Goal: Task Accomplishment & Management: Manage account settings

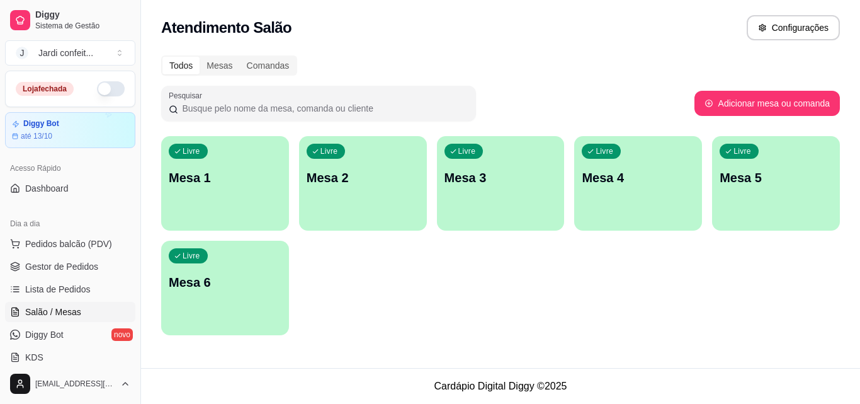
scroll to position [125, 0]
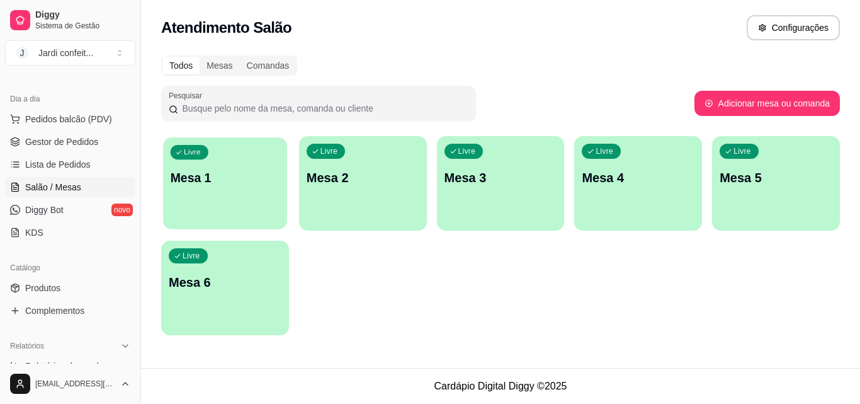
click at [234, 193] on div "Livre Mesa 1" at bounding box center [225, 175] width 124 height 77
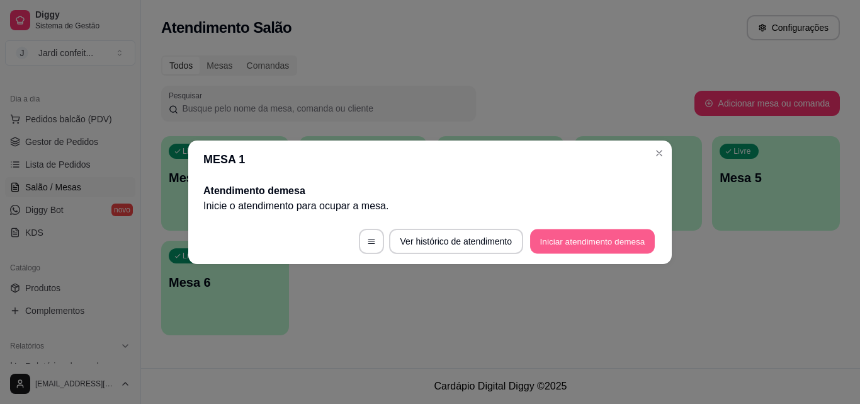
click at [571, 248] on button "Iniciar atendimento de mesa" at bounding box center [592, 241] width 125 height 25
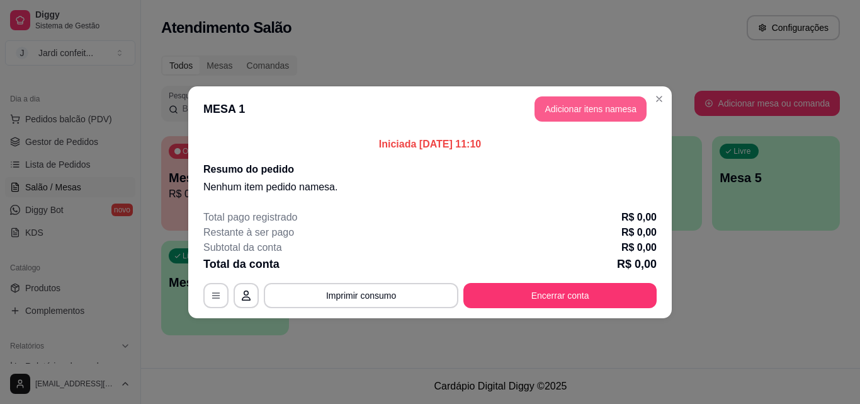
click at [598, 108] on button "Adicionar itens na mesa" at bounding box center [591, 108] width 112 height 25
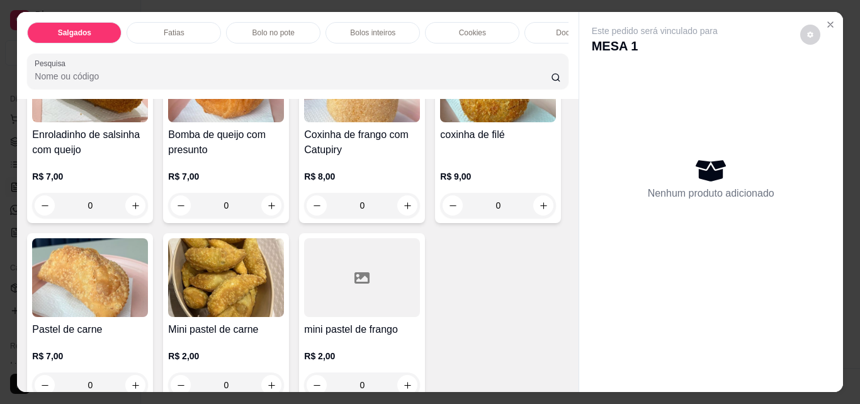
scroll to position [189, 0]
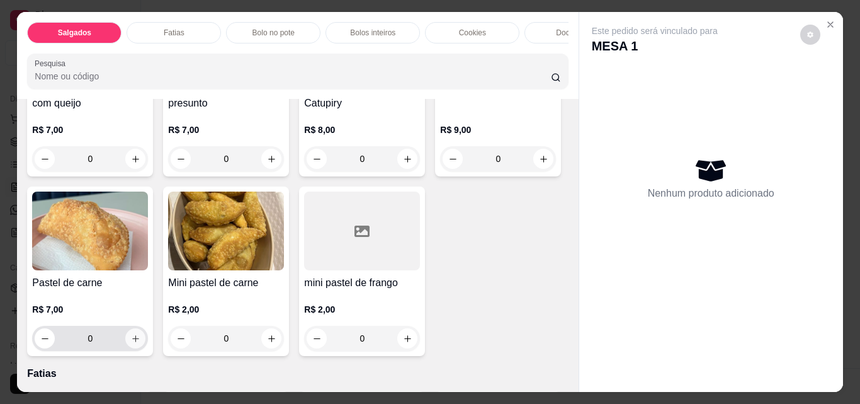
click at [140, 343] on icon "increase-product-quantity" at bounding box center [135, 338] width 9 height 9
type input "1"
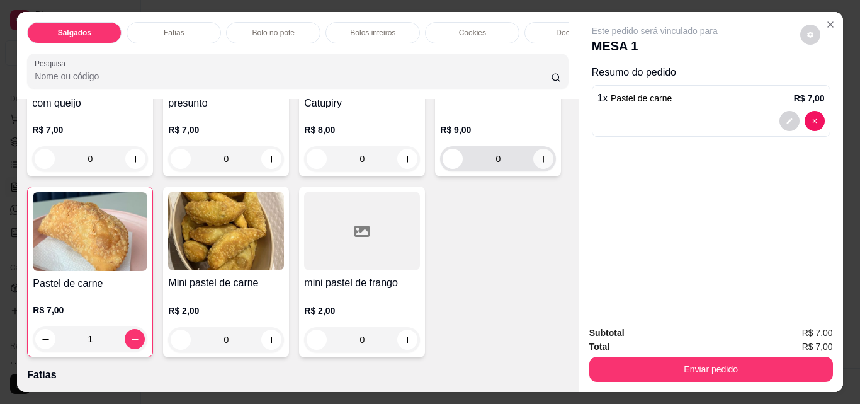
click at [539, 164] on icon "increase-product-quantity" at bounding box center [543, 158] width 9 height 9
type input "1"
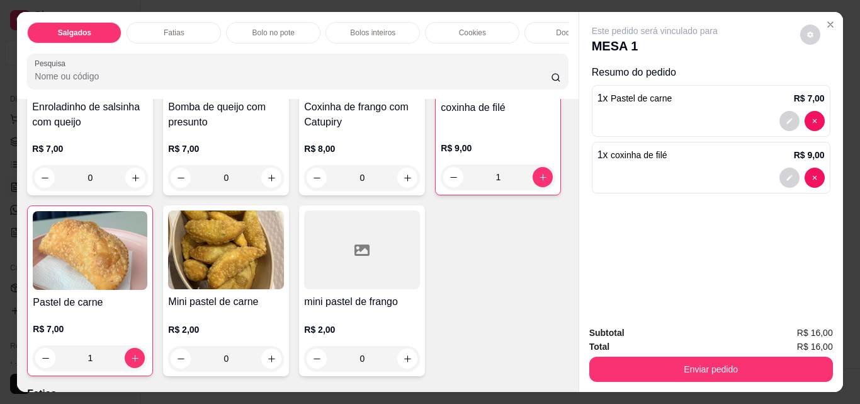
scroll to position [0, 0]
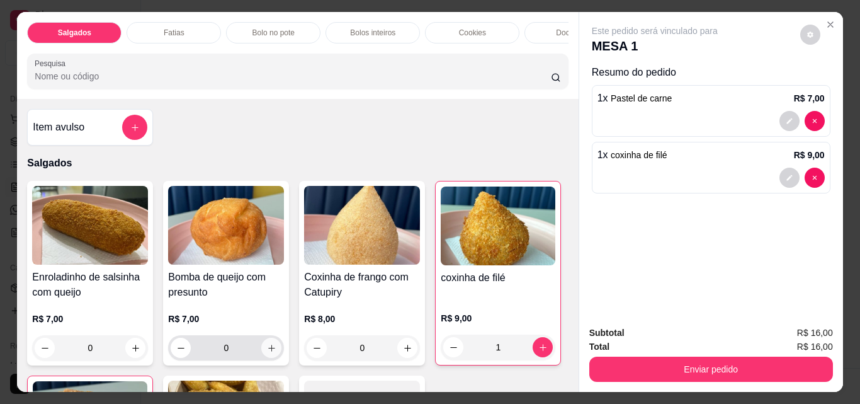
click at [266, 358] on button "increase-product-quantity" at bounding box center [271, 348] width 20 height 20
type input "1"
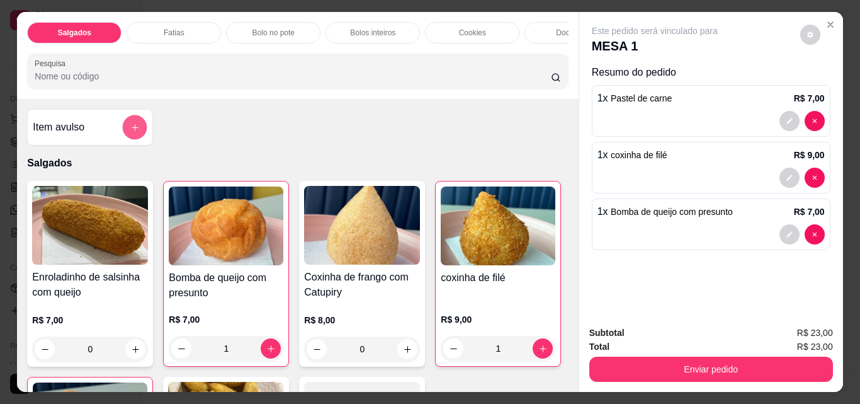
click at [132, 132] on icon "add-separate-item" at bounding box center [134, 127] width 9 height 9
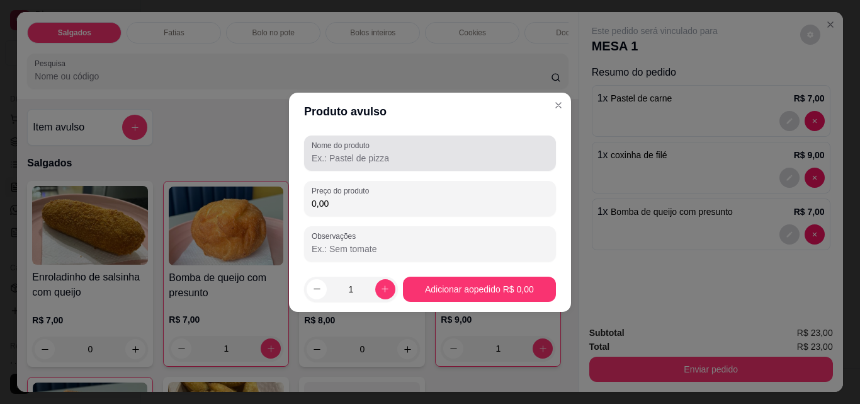
click at [343, 166] on div "Nome do produto" at bounding box center [430, 152] width 252 height 35
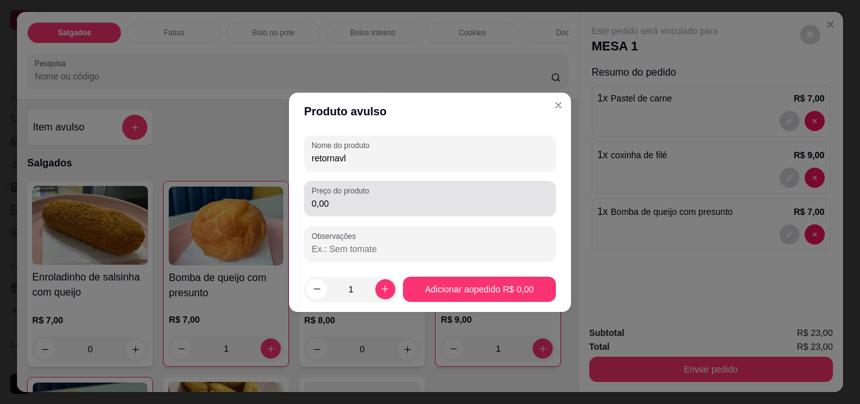
type input "retornavl"
click at [331, 207] on input "0,00" at bounding box center [430, 203] width 237 height 13
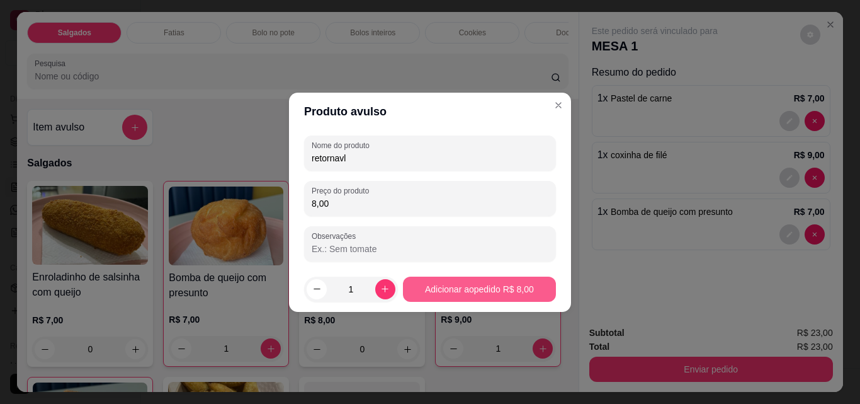
type input "8,00"
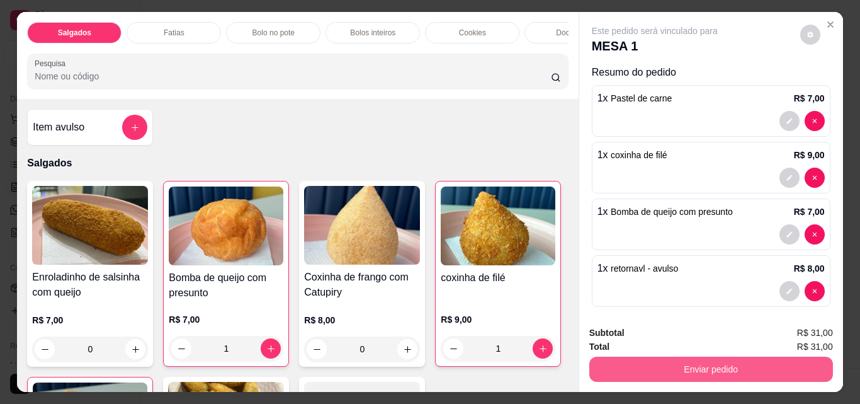
click at [743, 365] on button "Enviar pedido" at bounding box center [712, 369] width 244 height 25
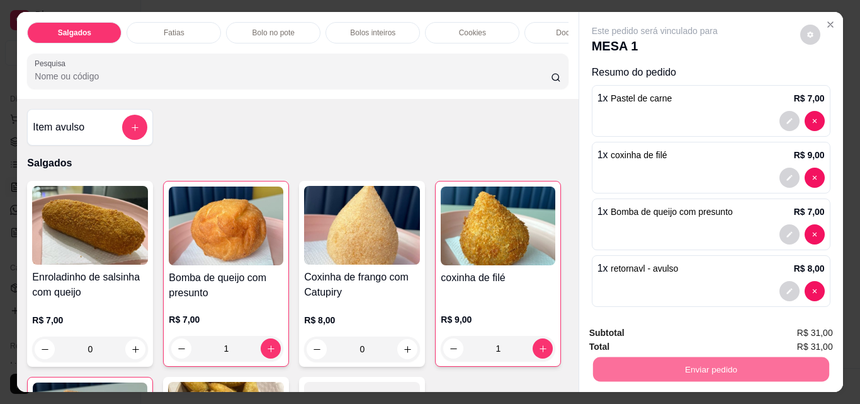
click at [788, 334] on button "Enviar pedido" at bounding box center [800, 332] width 69 height 23
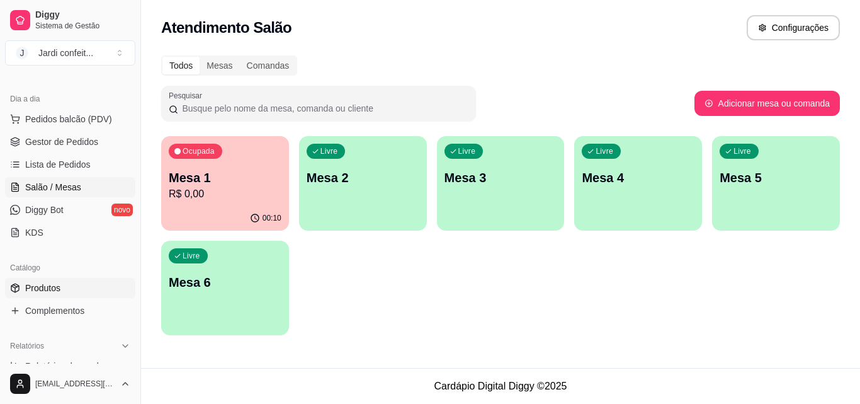
click at [54, 294] on span "Produtos" at bounding box center [42, 288] width 35 height 13
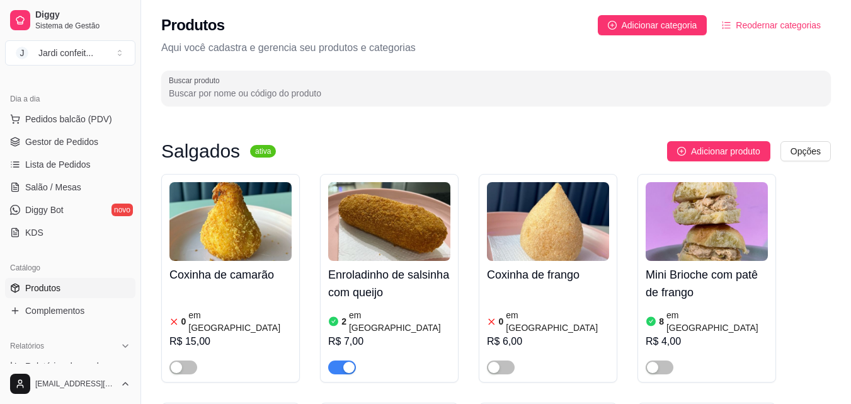
click at [402, 90] on input "Buscar produto" at bounding box center [496, 93] width 654 height 13
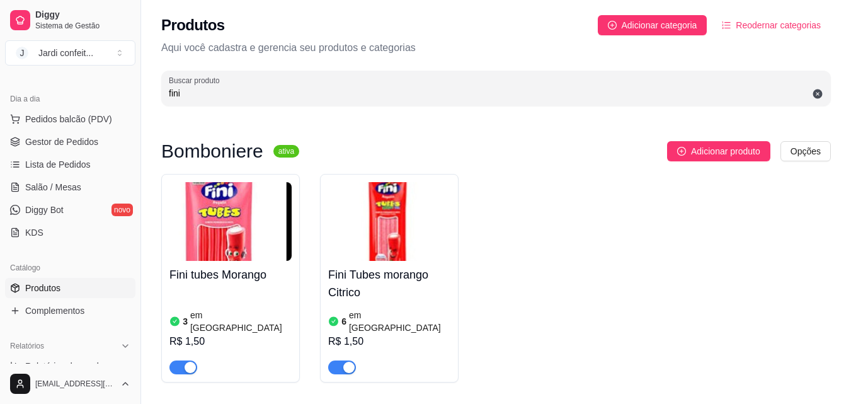
type input "fini"
click at [212, 292] on div "3 em estoque R$ 1,50" at bounding box center [230, 331] width 122 height 86
click at [346, 362] on div "button" at bounding box center [348, 367] width 11 height 11
click at [268, 288] on div "Fini tubes Morango 3 em estoque R$ 1,50" at bounding box center [230, 317] width 122 height 113
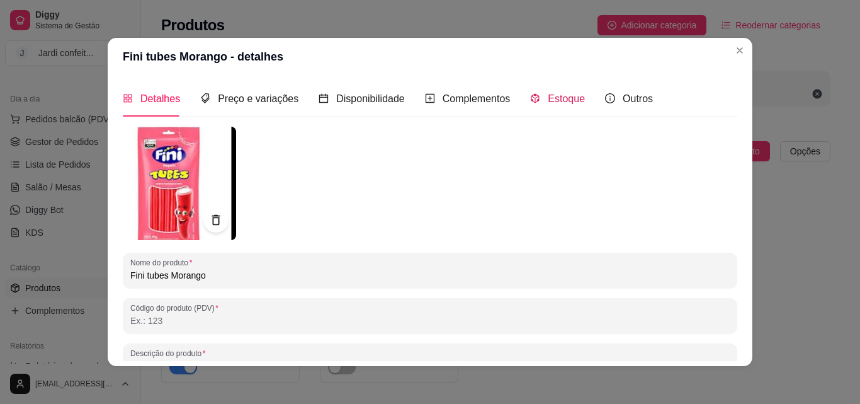
click at [555, 102] on span "Estoque" at bounding box center [566, 98] width 37 height 11
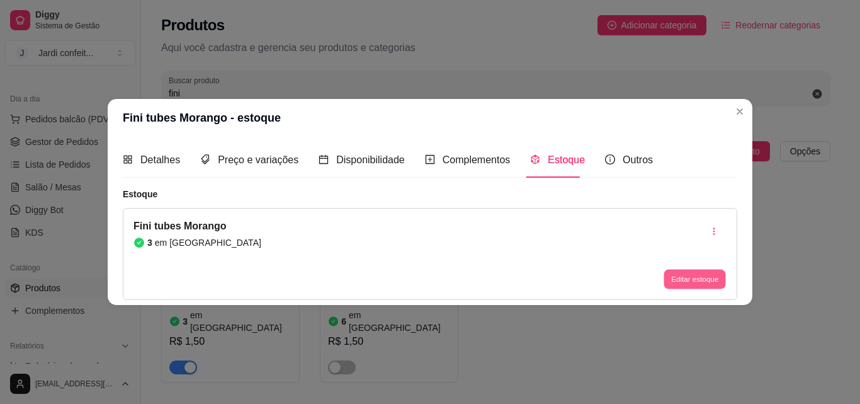
click at [697, 278] on button "Editar estoque" at bounding box center [695, 280] width 62 height 20
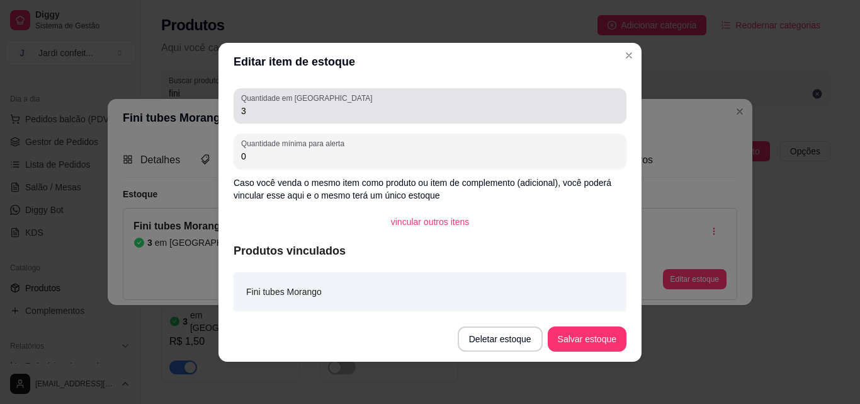
click at [292, 118] on div "Quantidade em estoque 3" at bounding box center [430, 105] width 393 height 35
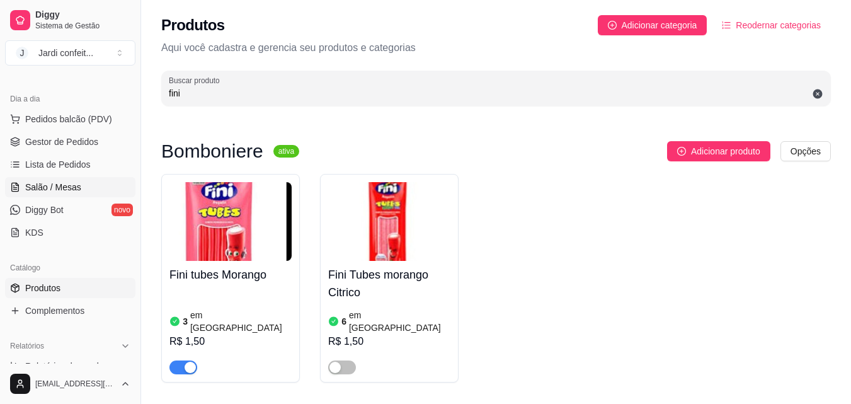
click at [49, 195] on link "Salão / Mesas" at bounding box center [70, 187] width 130 height 20
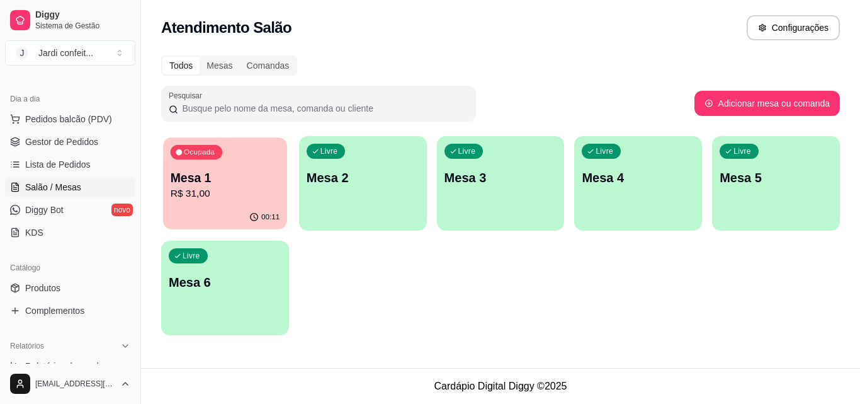
click at [176, 202] on div "Ocupada Mesa 1 R$ 31,00" at bounding box center [225, 171] width 124 height 68
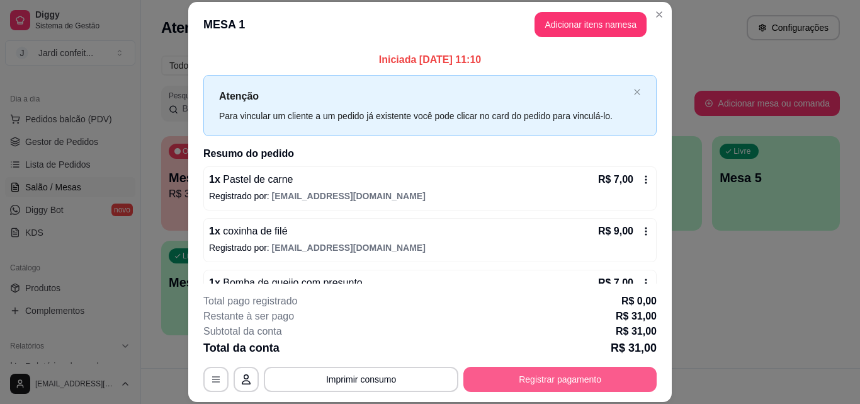
click at [578, 385] on button "Registrar pagamento" at bounding box center [560, 379] width 193 height 25
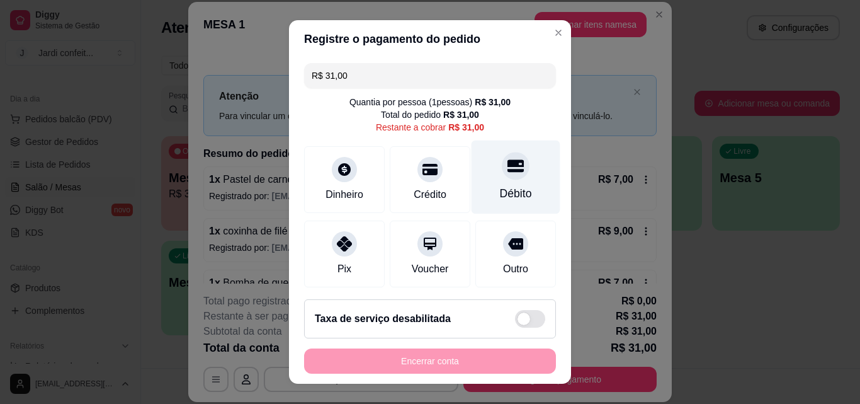
click at [502, 177] on div at bounding box center [516, 166] width 28 height 28
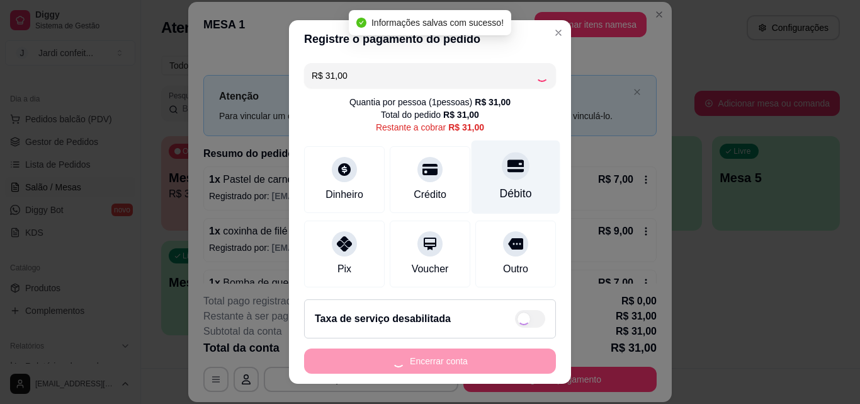
type input "R$ 0,00"
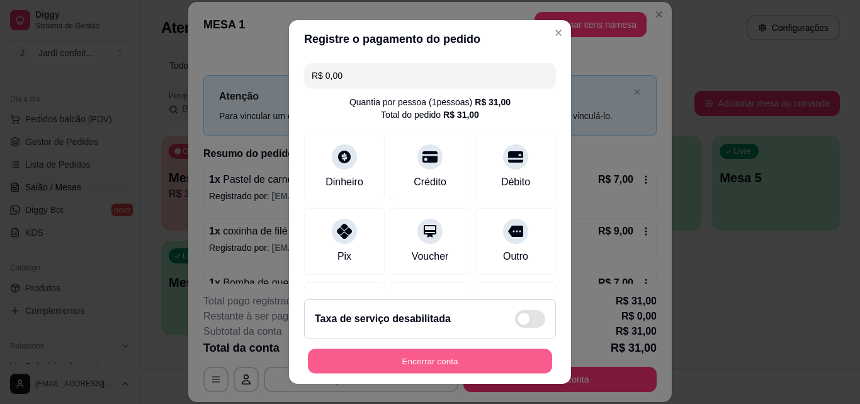
click at [481, 362] on button "Encerrar conta" at bounding box center [430, 361] width 244 height 25
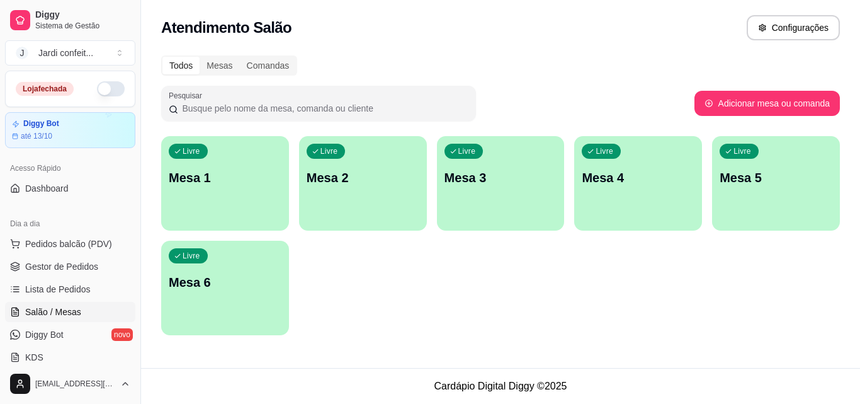
click at [102, 86] on button "button" at bounding box center [111, 88] width 28 height 15
click at [91, 265] on span "Gestor de Pedidos" at bounding box center [61, 266] width 73 height 13
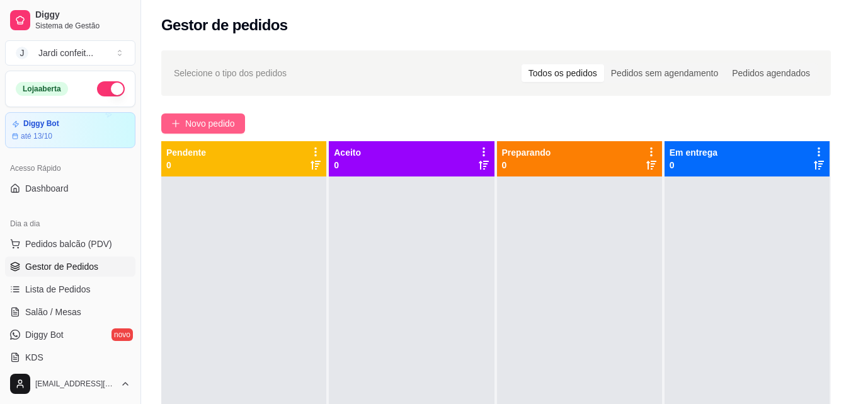
click at [209, 124] on span "Novo pedido" at bounding box center [210, 124] width 50 height 14
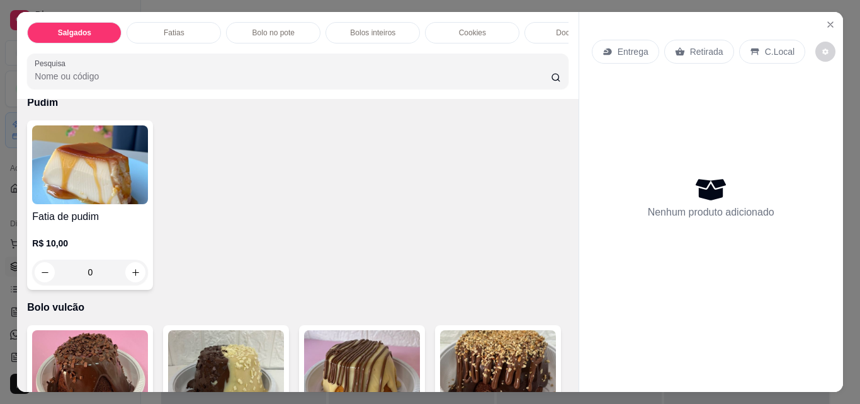
scroll to position [1890, 0]
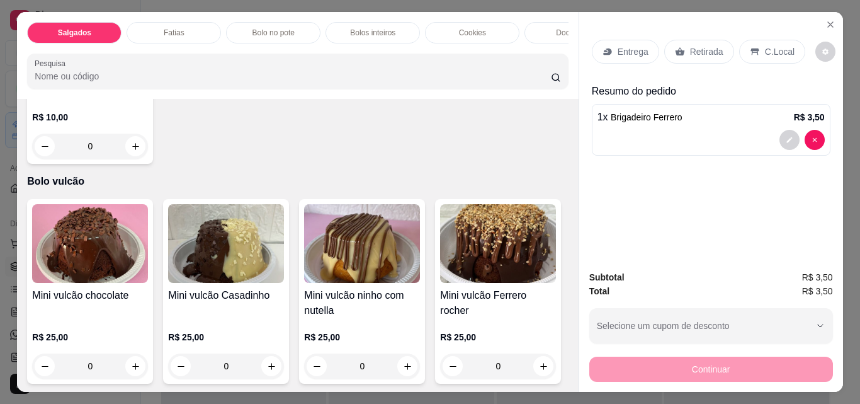
type input "1"
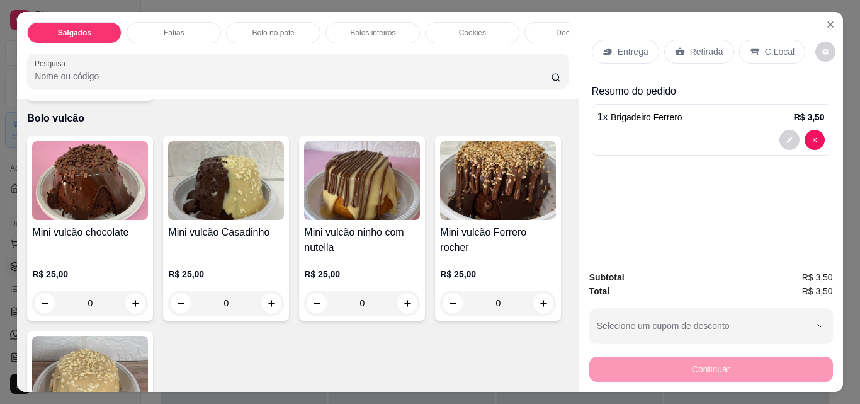
scroll to position [2079, 0]
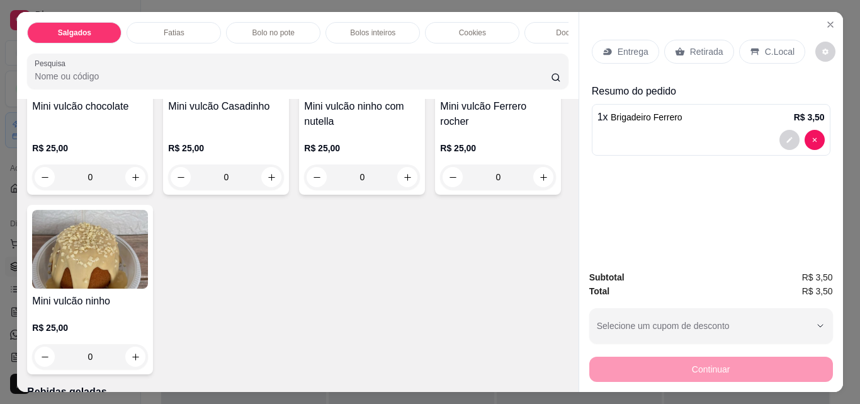
type input "1"
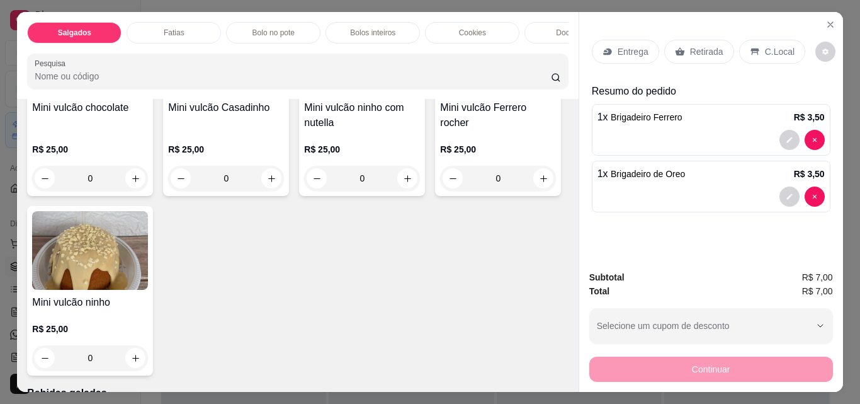
scroll to position [1890, 0]
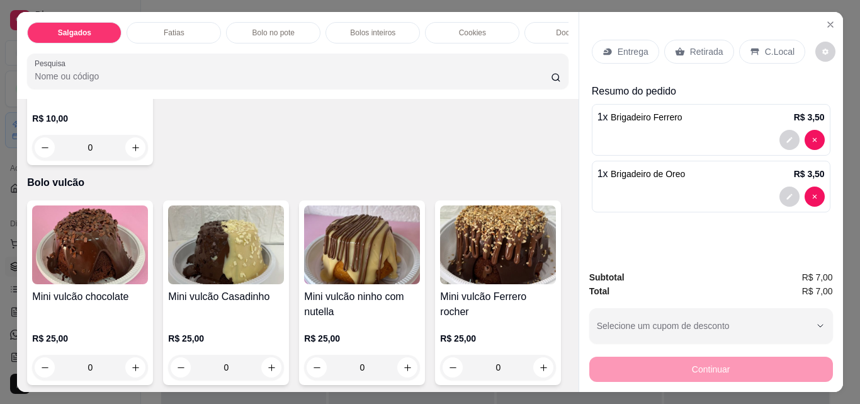
click at [697, 48] on p "Retirada" at bounding box center [706, 51] width 33 height 13
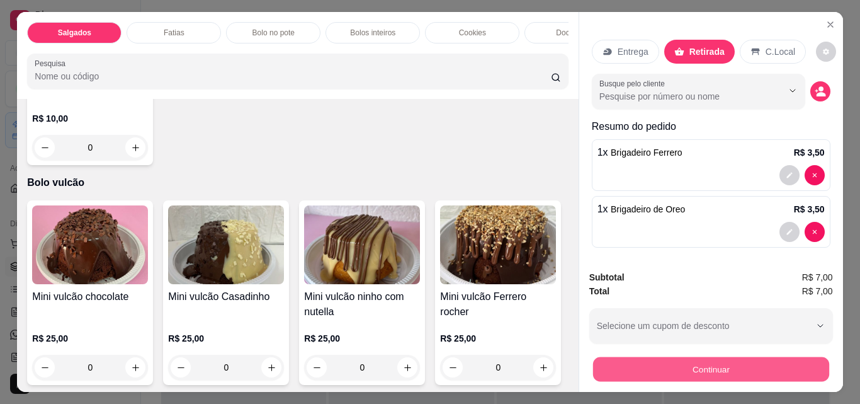
click at [736, 358] on button "Continuar" at bounding box center [711, 369] width 236 height 25
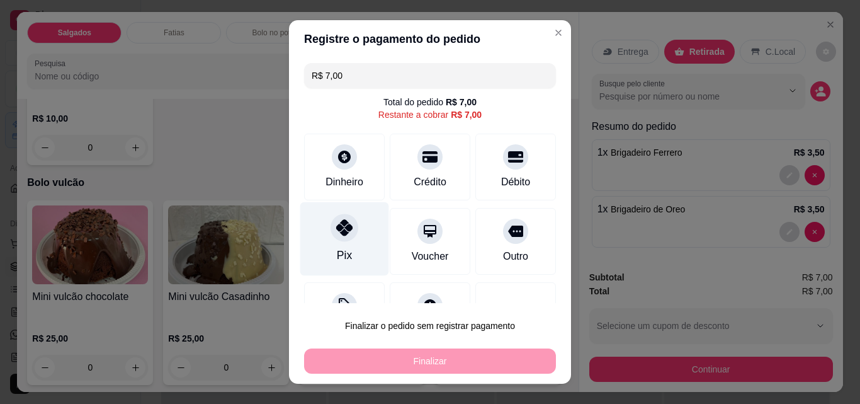
click at [336, 224] on icon at bounding box center [344, 227] width 16 height 16
type input "R$ 0,00"
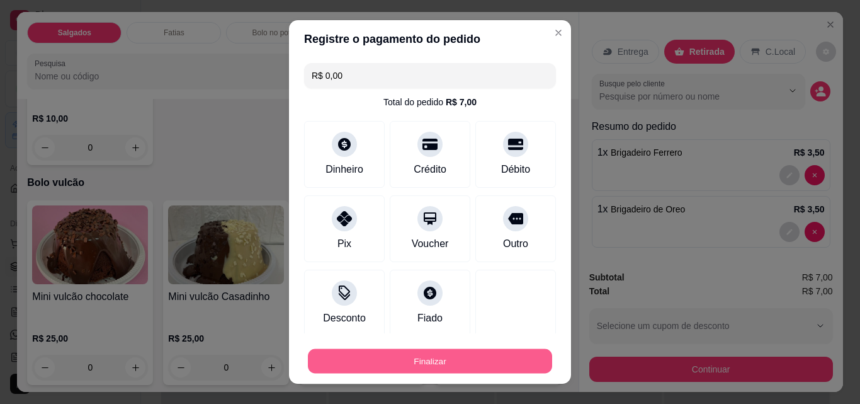
click at [442, 359] on button "Finalizar" at bounding box center [430, 361] width 244 height 25
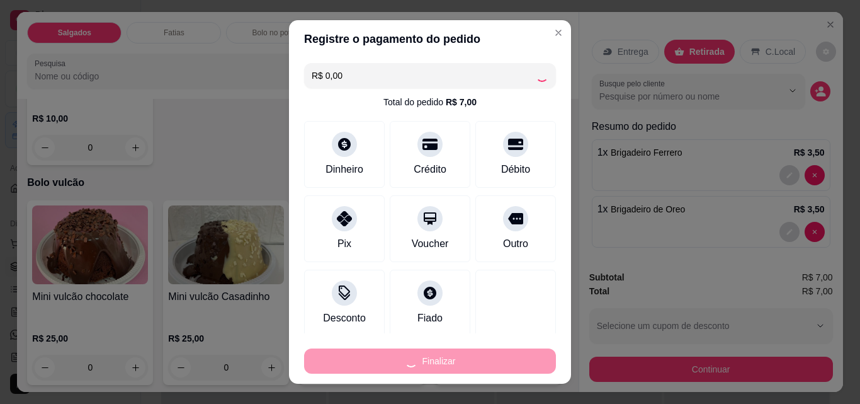
type input "0"
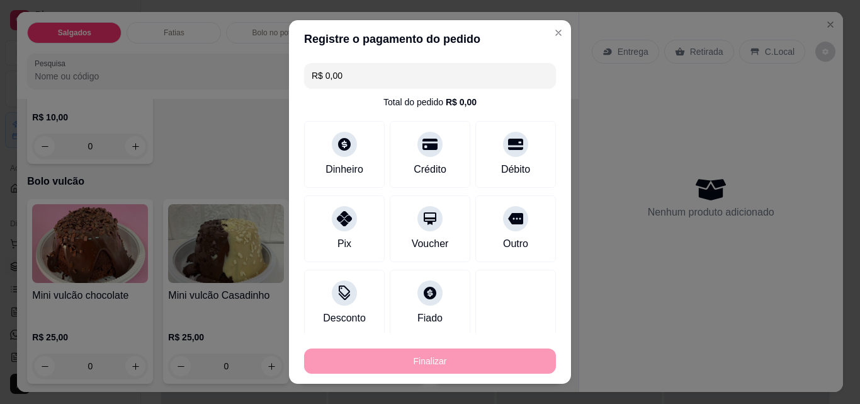
type input "-R$ 7,00"
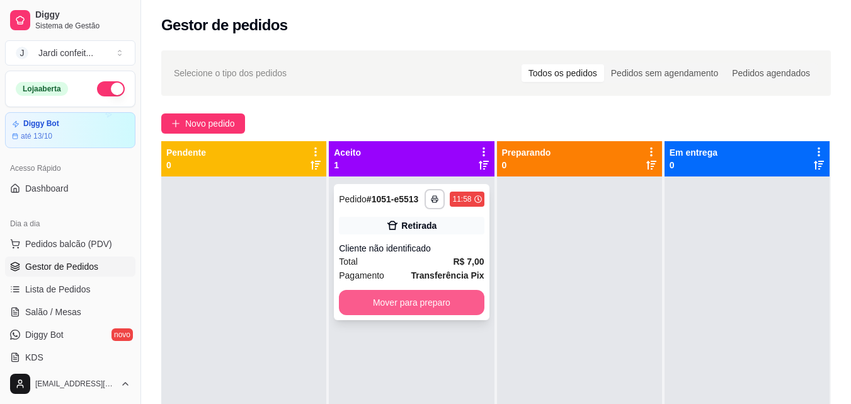
click at [345, 300] on button "Mover para preparo" at bounding box center [411, 302] width 145 height 25
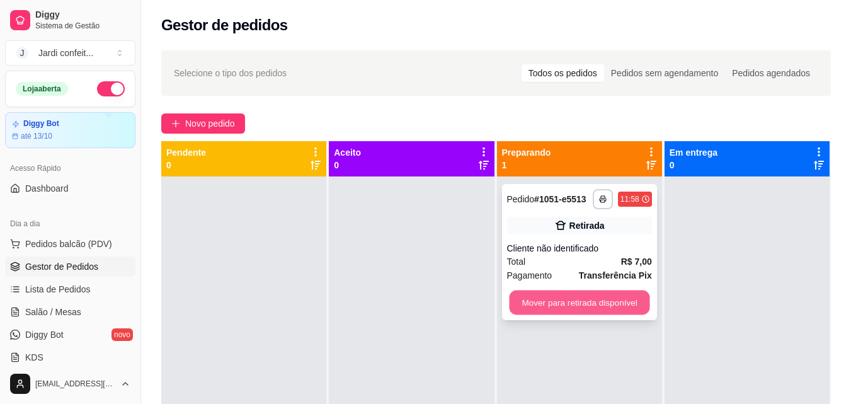
click at [525, 301] on button "Mover para retirada disponível" at bounding box center [579, 302] width 140 height 25
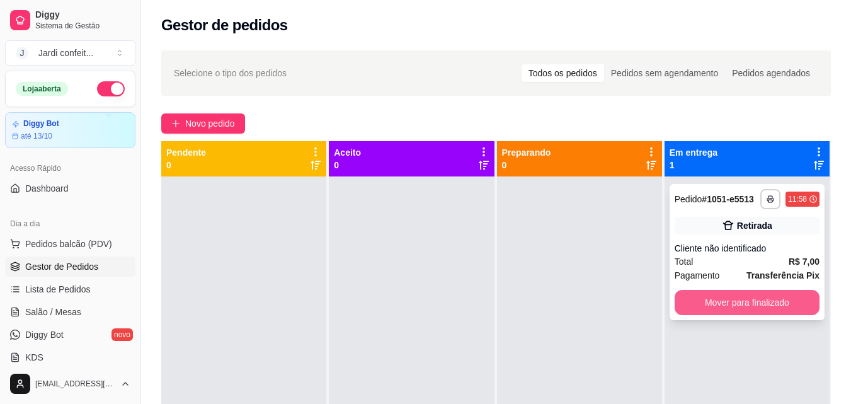
click at [741, 295] on button "Mover para finalizado" at bounding box center [747, 302] width 145 height 25
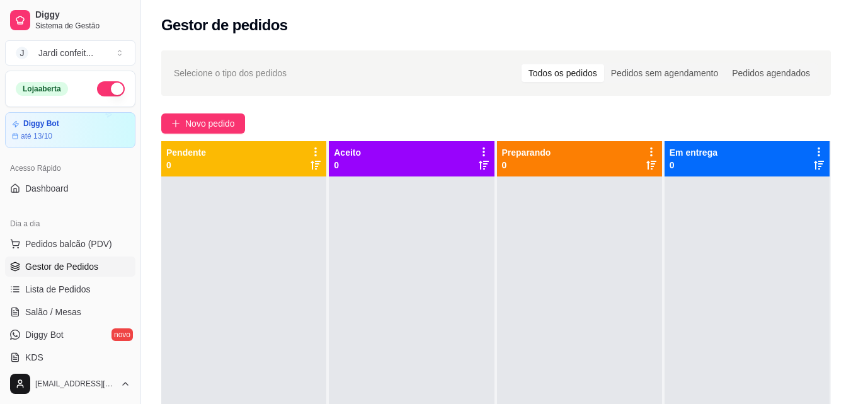
click at [401, 208] on div at bounding box center [411, 378] width 165 height 404
click at [225, 120] on span "Novo pedido" at bounding box center [210, 124] width 50 height 14
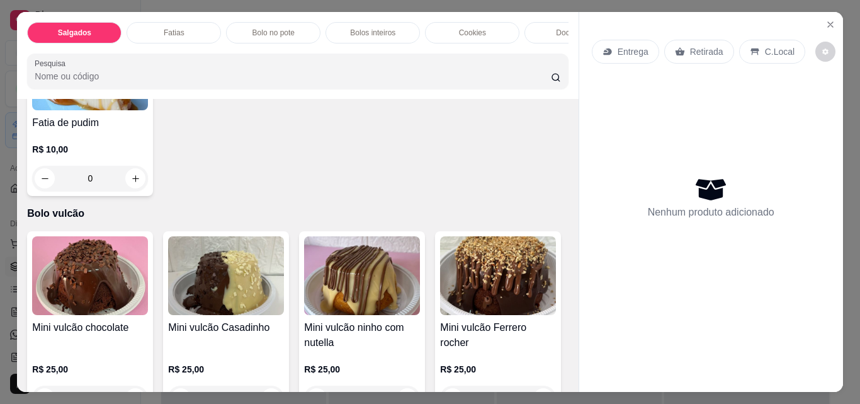
scroll to position [1890, 0]
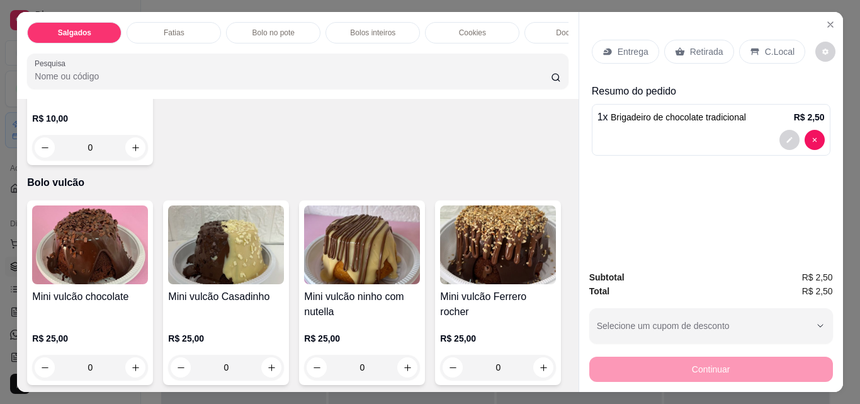
type input "1"
click at [675, 52] on div "Retirada" at bounding box center [700, 52] width 70 height 24
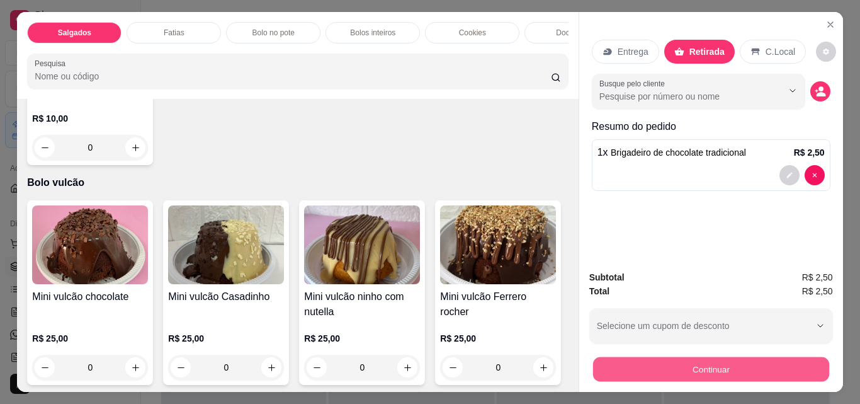
click at [694, 358] on button "Continuar" at bounding box center [711, 369] width 236 height 25
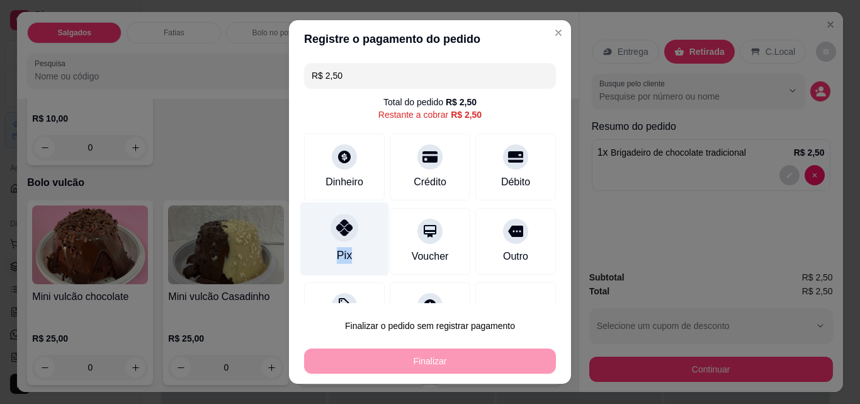
click at [349, 244] on div "Pix" at bounding box center [344, 239] width 89 height 74
type input "R$ 0,00"
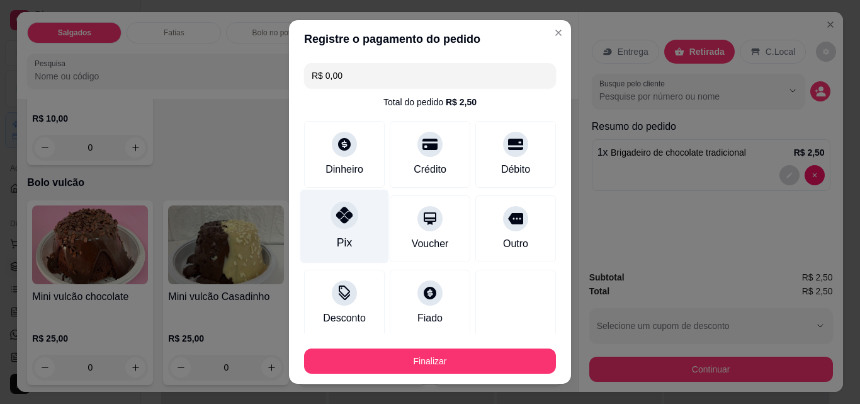
click at [331, 216] on div at bounding box center [345, 215] width 28 height 28
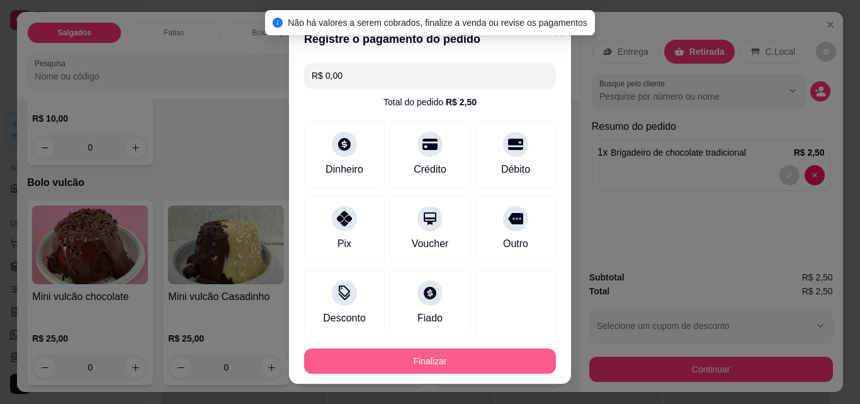
click at [428, 363] on button "Finalizar" at bounding box center [430, 360] width 252 height 25
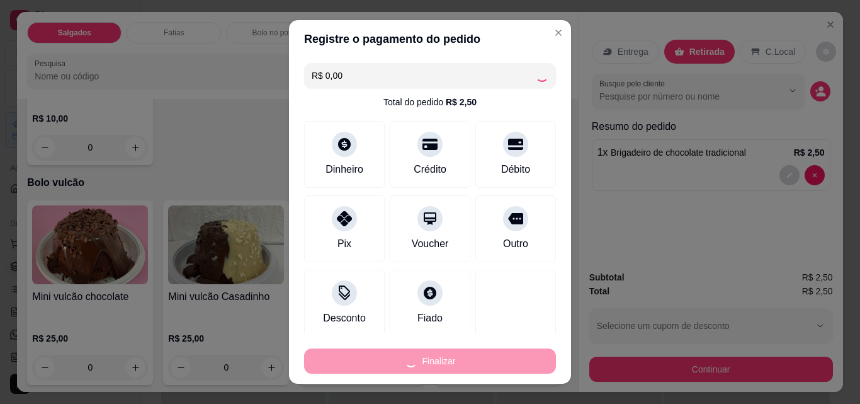
type input "0"
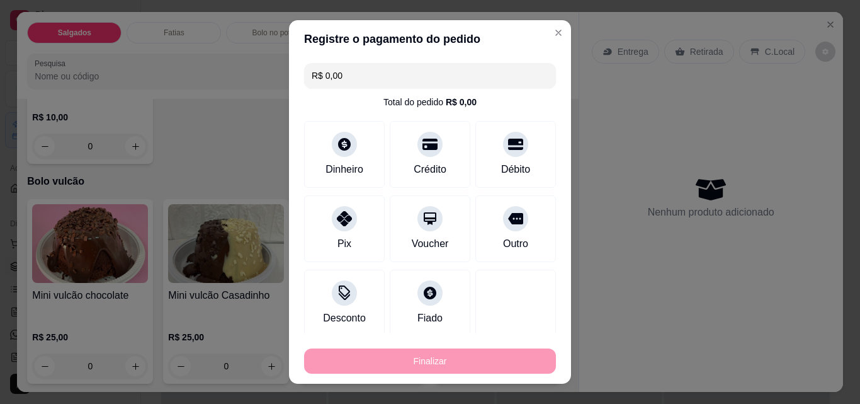
type input "-R$ 2,50"
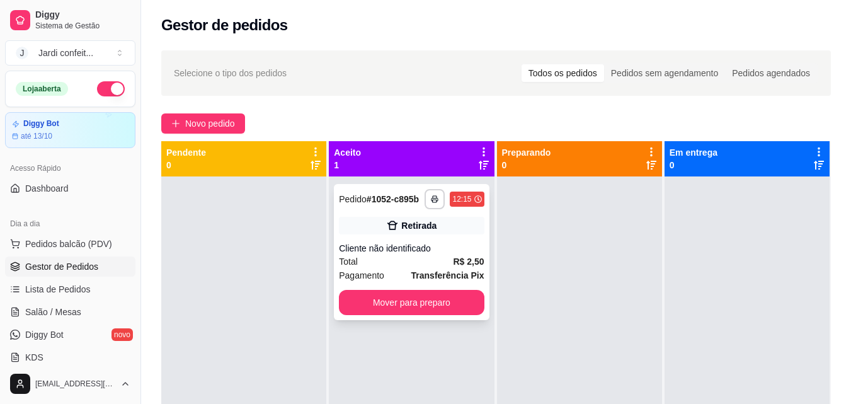
click at [399, 318] on div "**********" at bounding box center [411, 252] width 155 height 136
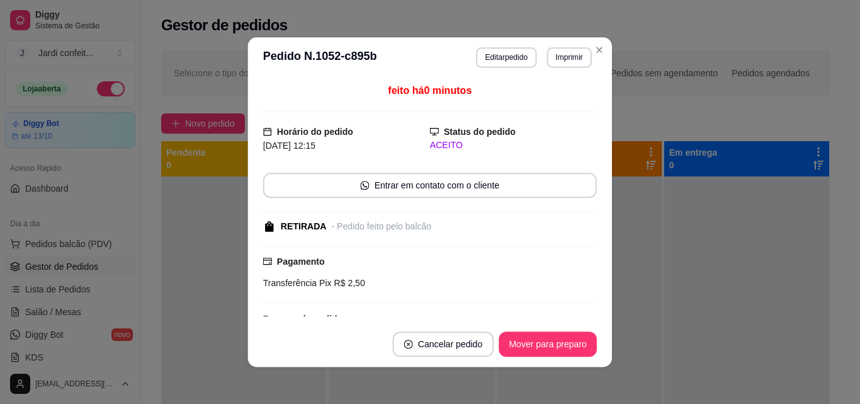
click at [402, 304] on div "feito há 0 minutos Horário do pedido [DATE] 12:15 Status do pedido ACEITO Entra…" at bounding box center [430, 200] width 334 height 234
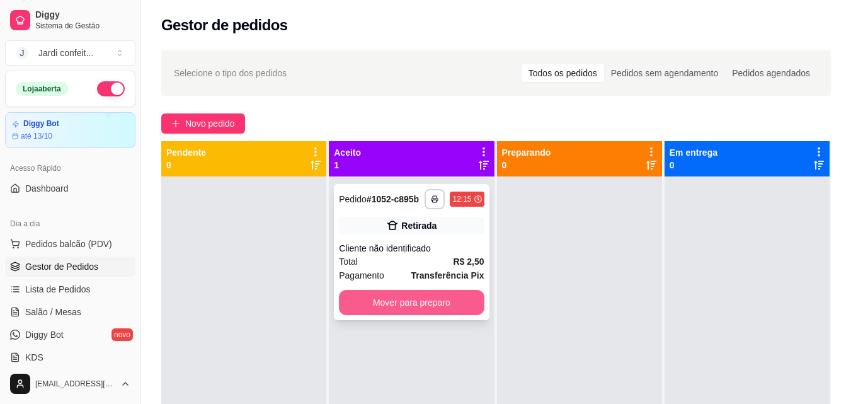
click at [448, 302] on button "Mover para preparo" at bounding box center [411, 302] width 145 height 25
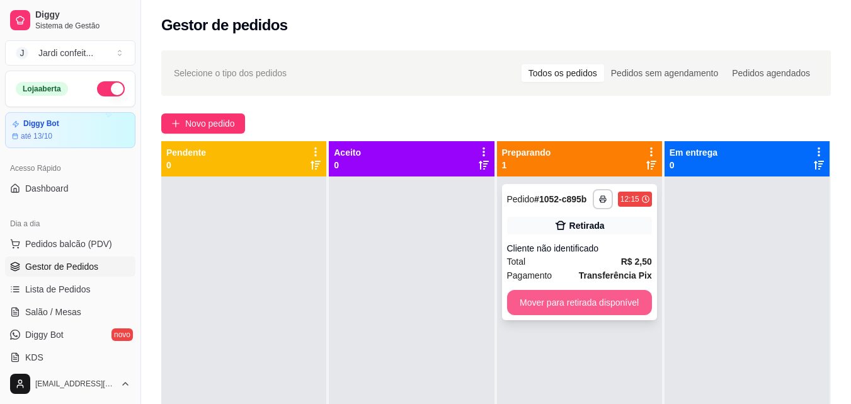
click at [576, 305] on button "Mover para retirada disponível" at bounding box center [579, 302] width 145 height 25
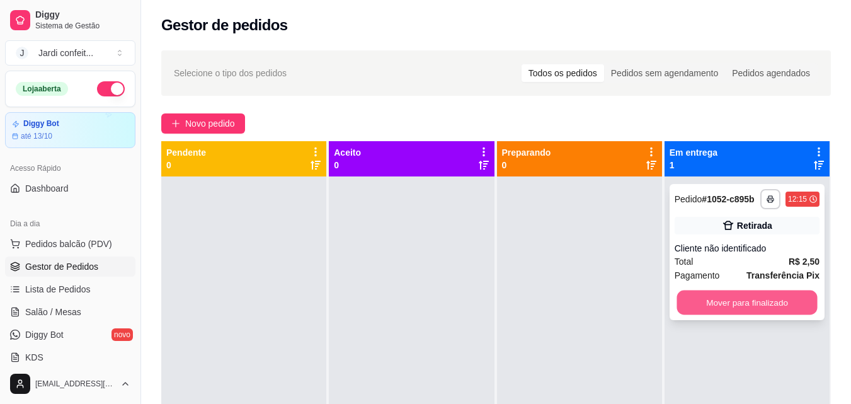
click at [718, 308] on button "Mover para finalizado" at bounding box center [746, 302] width 140 height 25
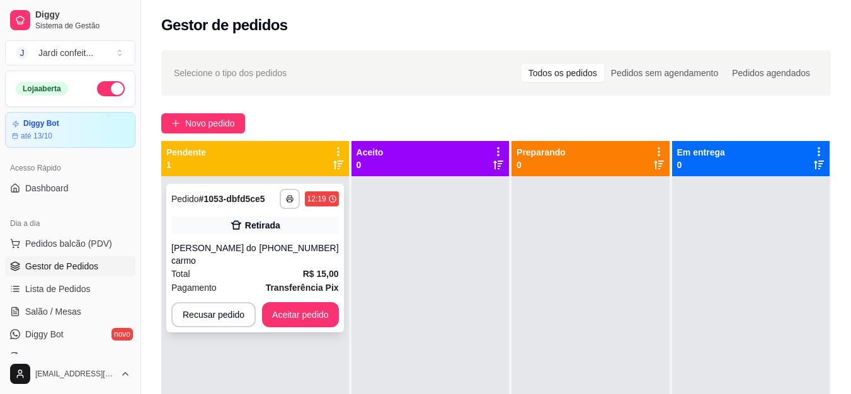
click at [241, 254] on div "[PERSON_NAME] do carmo" at bounding box center [215, 254] width 88 height 25
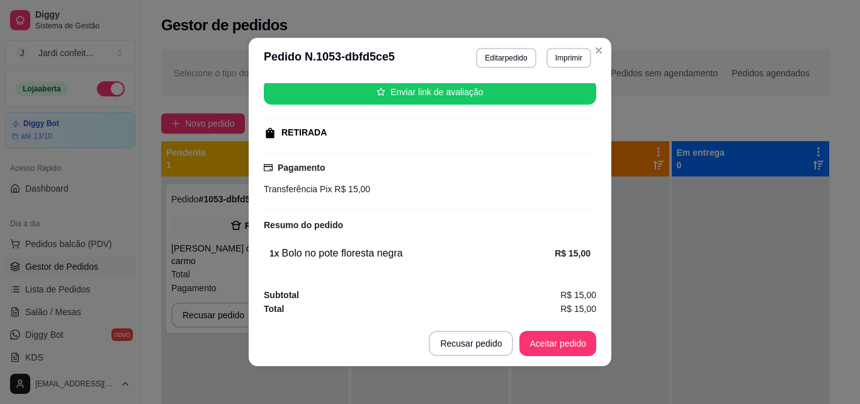
scroll to position [3, 0]
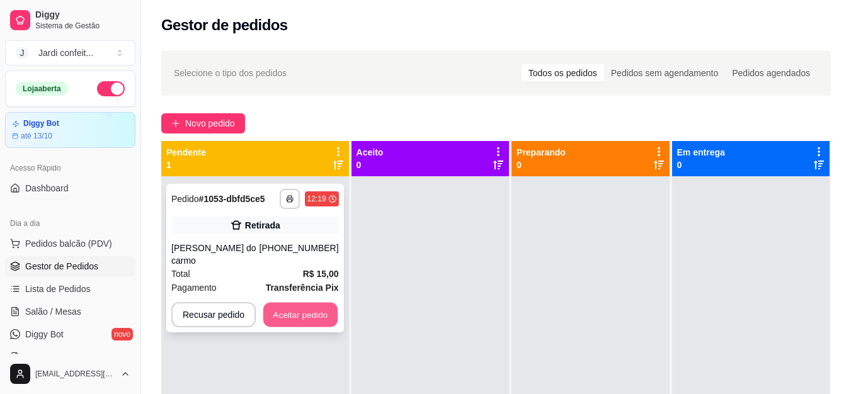
click at [304, 307] on button "Aceitar pedido" at bounding box center [300, 315] width 74 height 25
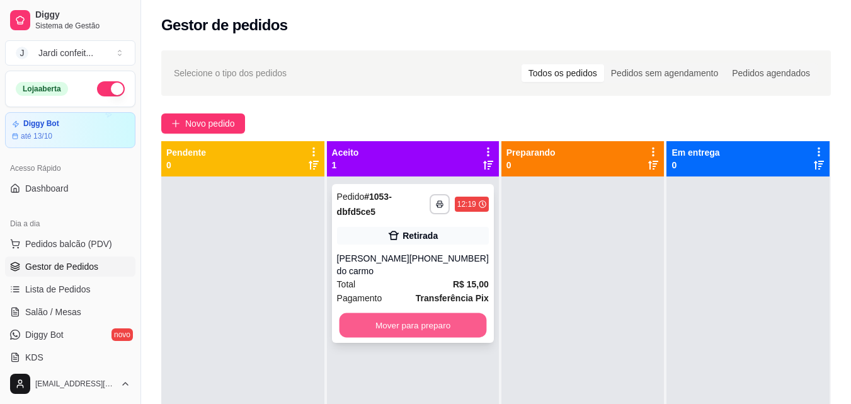
click at [399, 313] on button "Mover para preparo" at bounding box center [412, 325] width 147 height 25
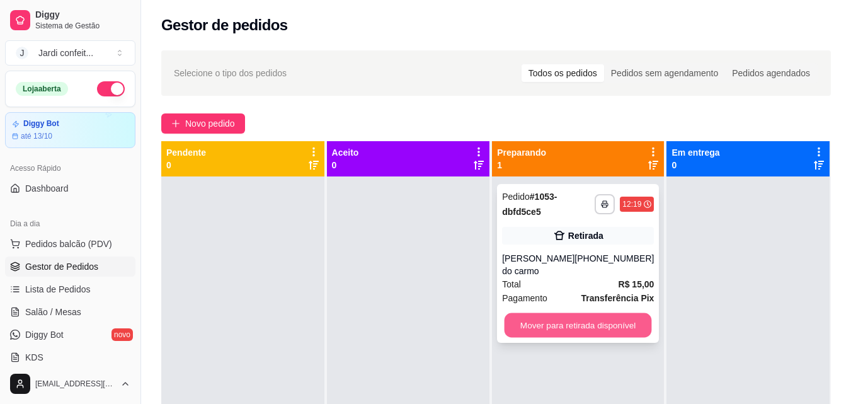
click at [527, 315] on button "Mover para retirada disponível" at bounding box center [578, 325] width 147 height 25
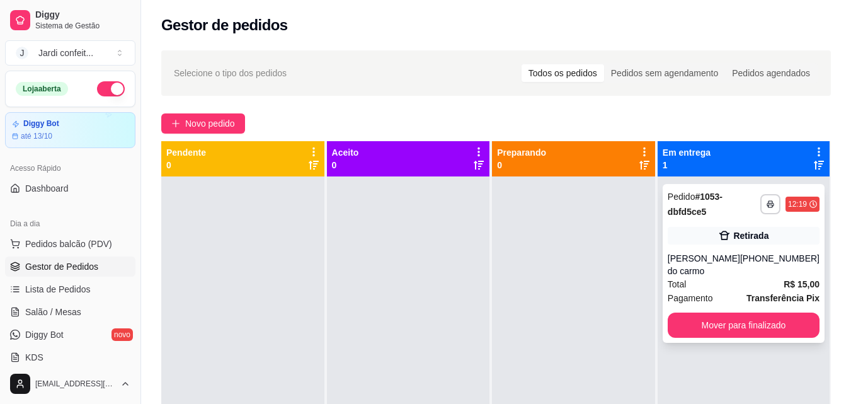
click at [695, 277] on div "Total R$ 15,00" at bounding box center [744, 284] width 152 height 14
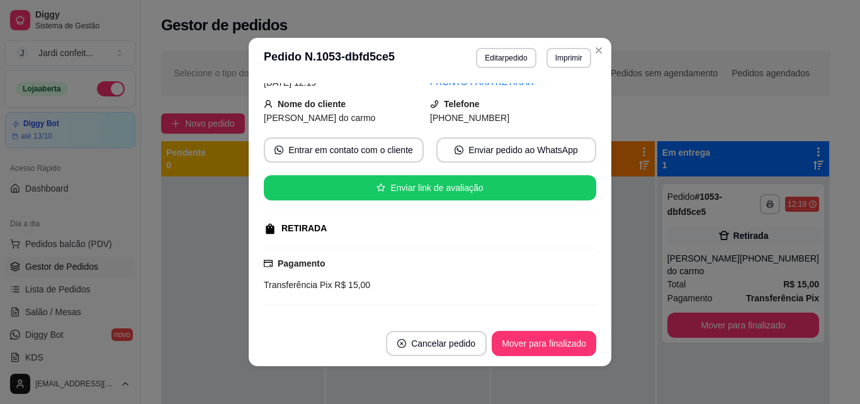
scroll to position [126, 0]
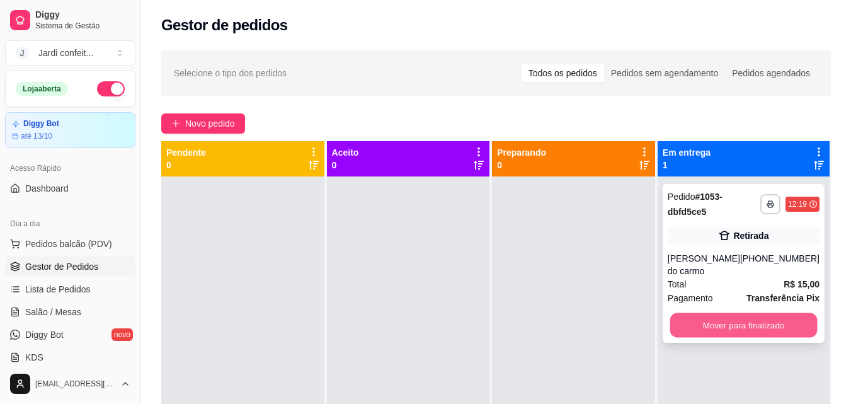
click at [750, 313] on button "Mover para finalizado" at bounding box center [743, 325] width 147 height 25
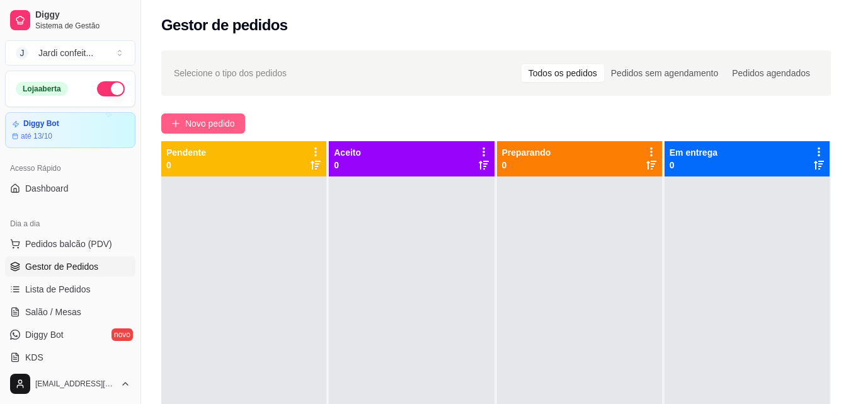
click at [216, 121] on span "Novo pedido" at bounding box center [210, 124] width 50 height 14
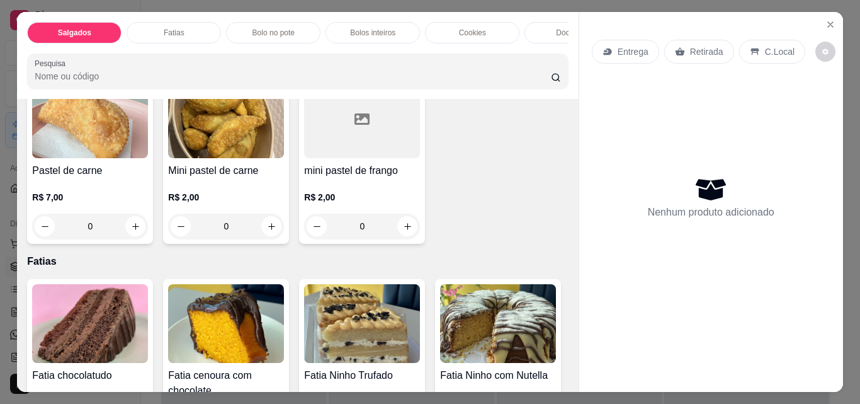
scroll to position [315, 0]
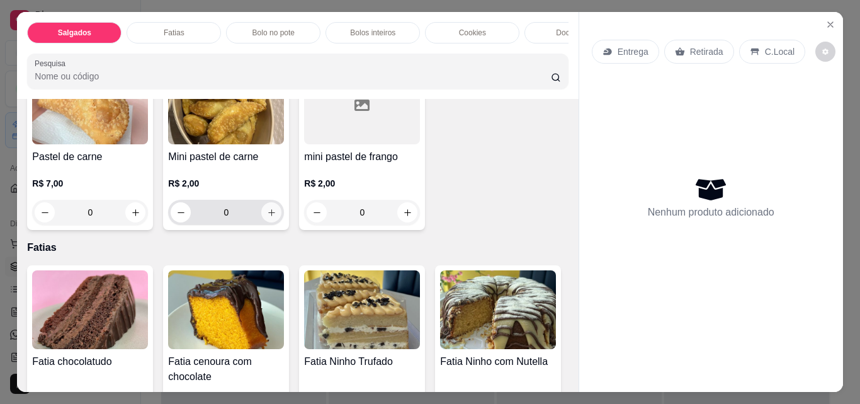
click at [277, 214] on icon "increase-product-quantity" at bounding box center [271, 212] width 9 height 9
type input "1"
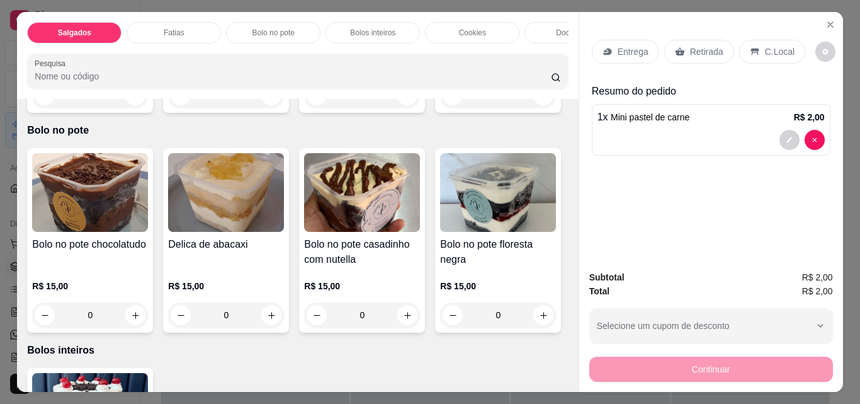
scroll to position [693, 0]
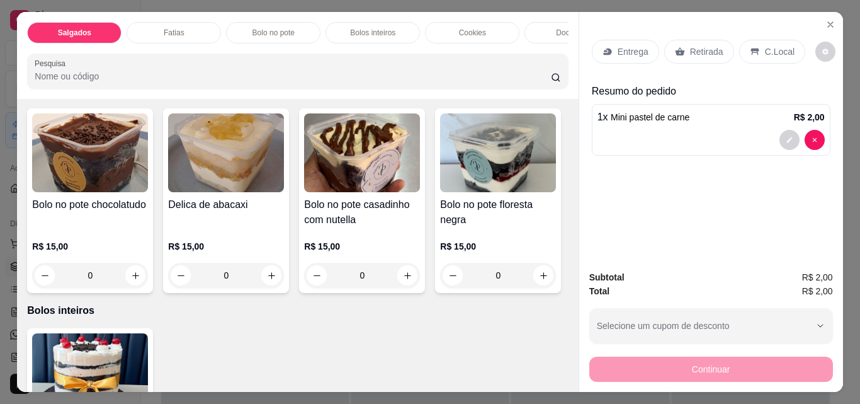
click at [131, 60] on icon "increase-product-quantity" at bounding box center [135, 55] width 9 height 9
type input "1"
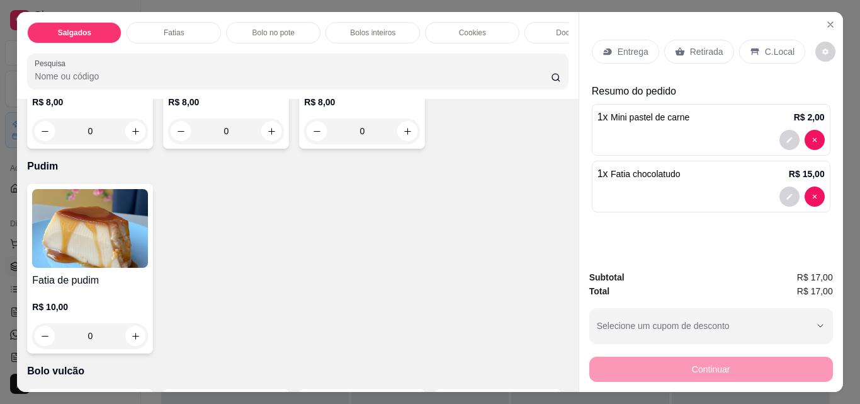
scroll to position [1953, 0]
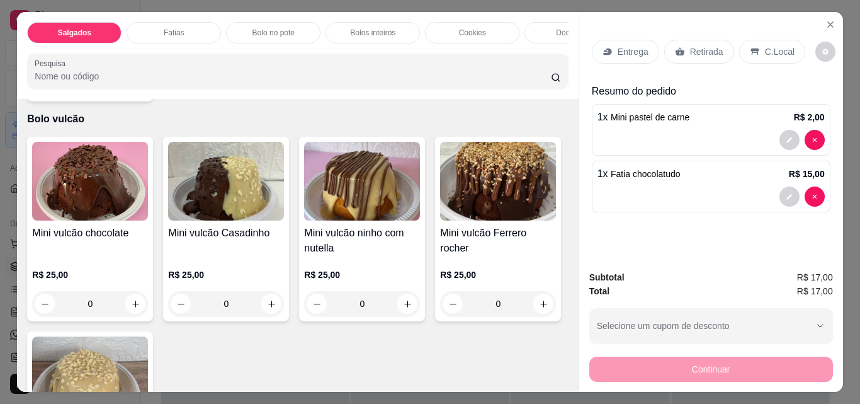
type input "1"
click at [679, 40] on div "Retirada" at bounding box center [700, 52] width 70 height 24
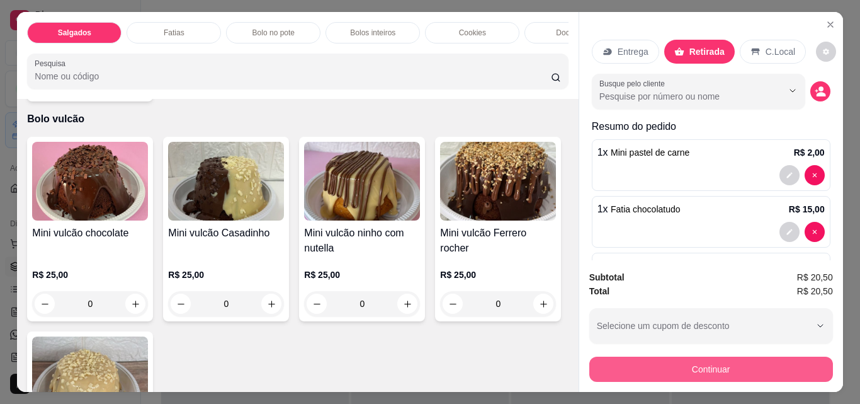
click at [751, 370] on button "Continuar" at bounding box center [712, 369] width 244 height 25
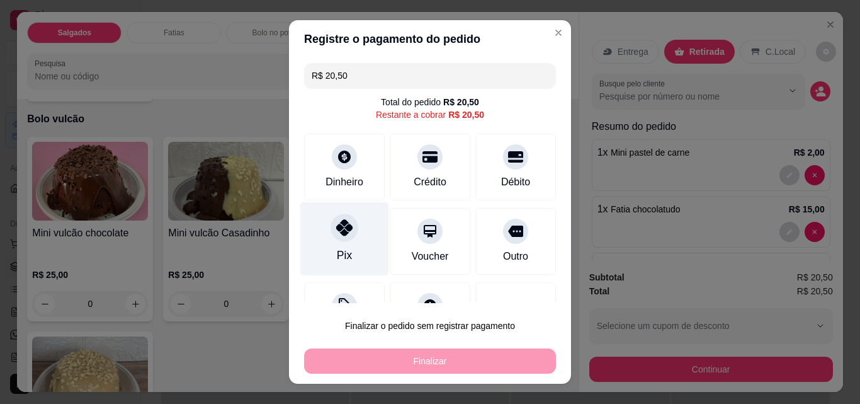
click at [346, 239] on div "Pix" at bounding box center [344, 239] width 89 height 74
type input "R$ 0,00"
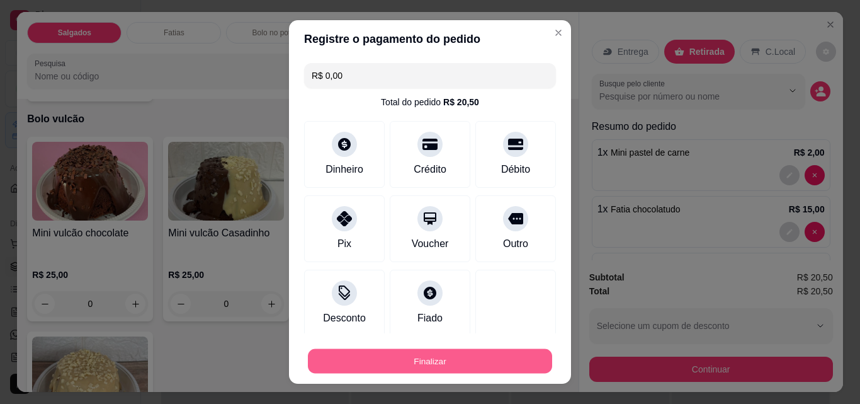
click at [469, 357] on button "Finalizar" at bounding box center [430, 361] width 244 height 25
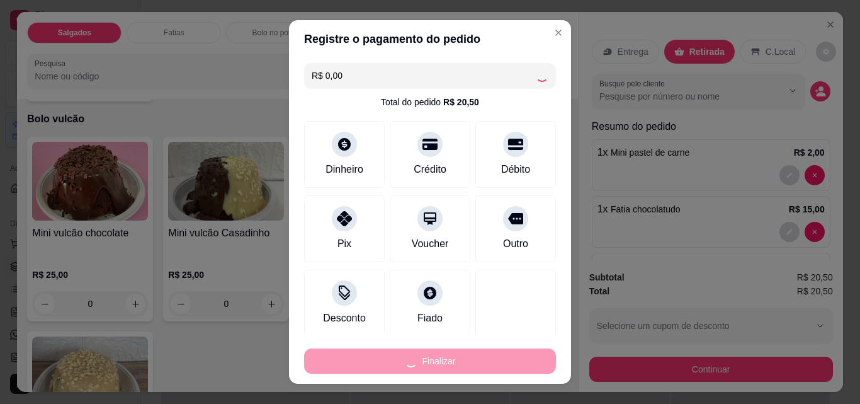
type input "0"
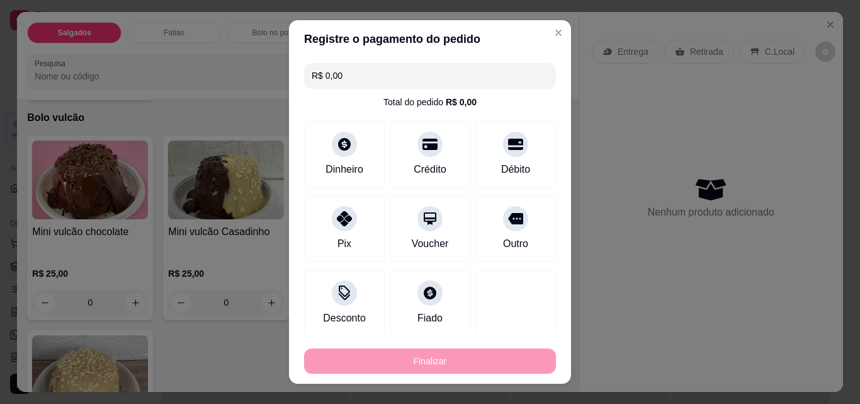
type input "-R$ 20,50"
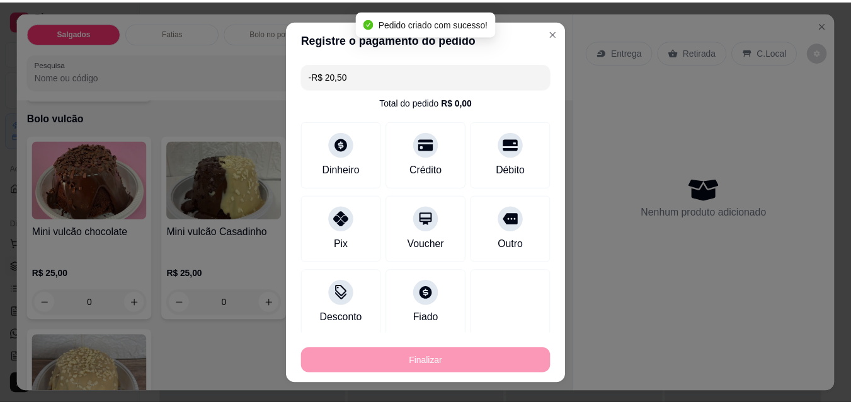
scroll to position [1952, 0]
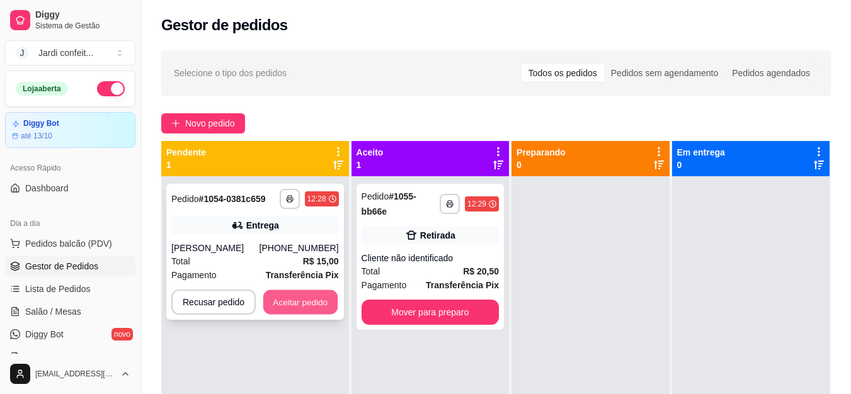
click at [283, 302] on button "Aceitar pedido" at bounding box center [300, 302] width 74 height 25
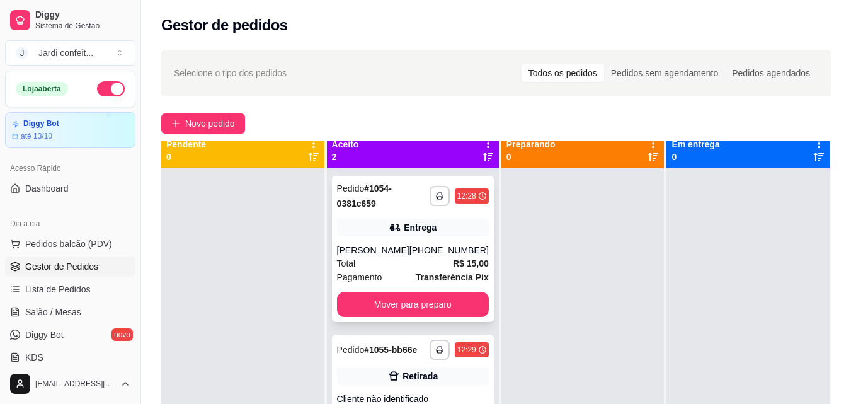
scroll to position [35, 0]
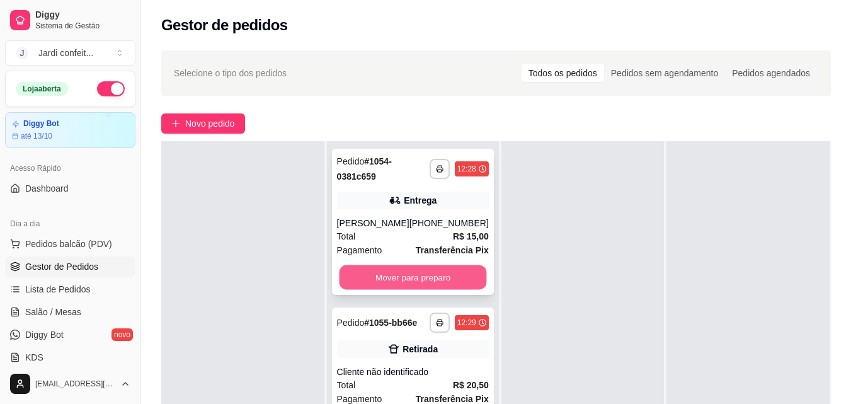
click at [426, 280] on button "Mover para preparo" at bounding box center [412, 277] width 147 height 25
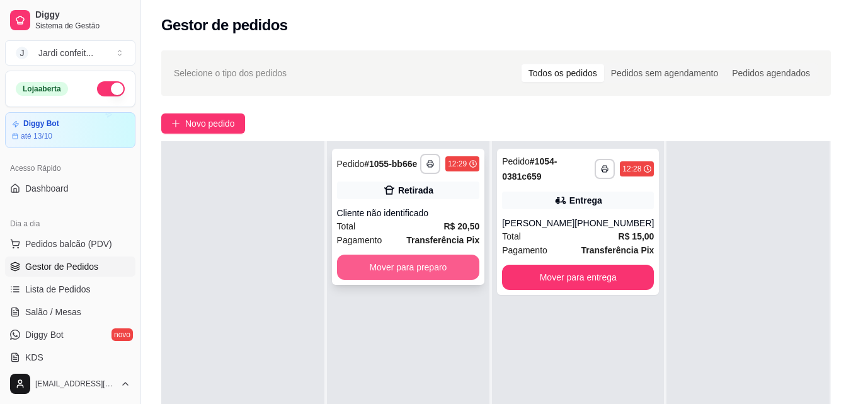
click at [425, 270] on button "Mover para preparo" at bounding box center [408, 266] width 143 height 25
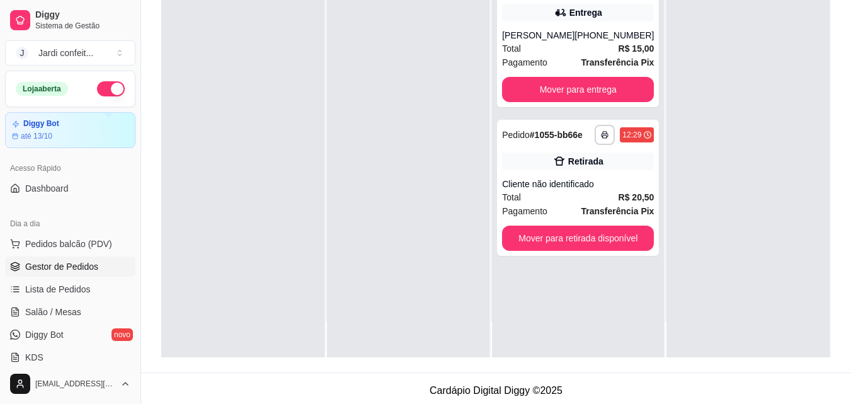
scroll to position [189, 0]
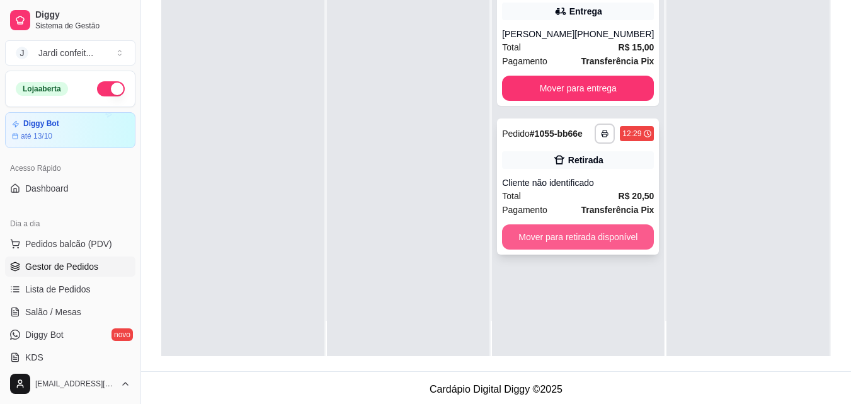
click at [569, 237] on button "Mover para retirada disponível" at bounding box center [578, 236] width 152 height 25
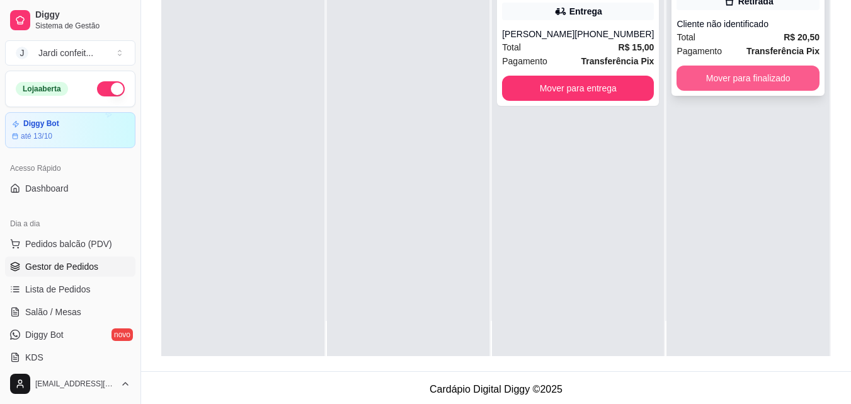
click at [758, 78] on button "Mover para finalizado" at bounding box center [747, 78] width 143 height 25
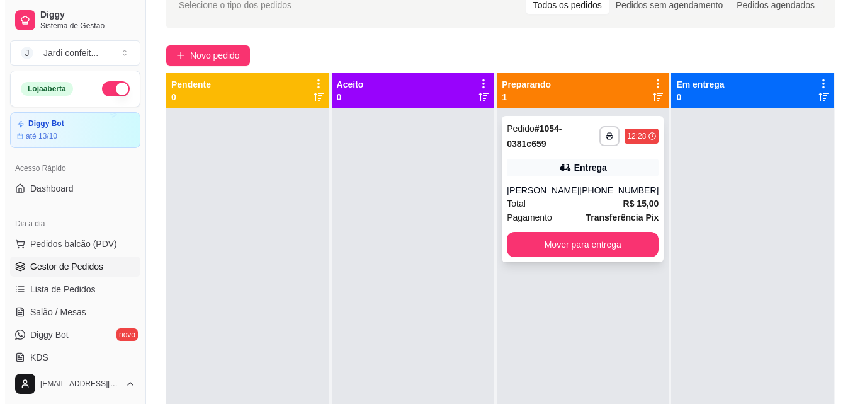
scroll to position [63, 0]
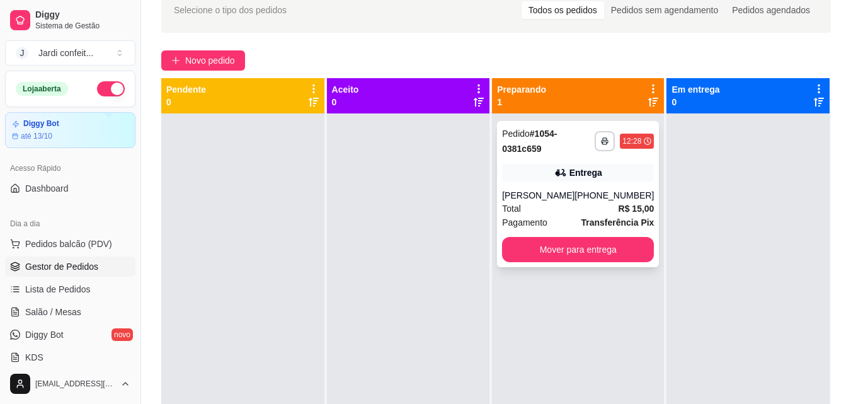
click at [582, 195] on div "[PHONE_NUMBER]" at bounding box center [613, 195] width 79 height 13
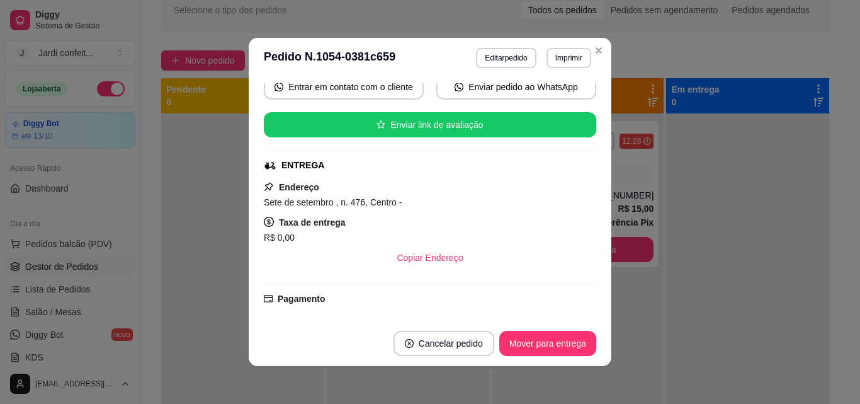
scroll to position [252, 0]
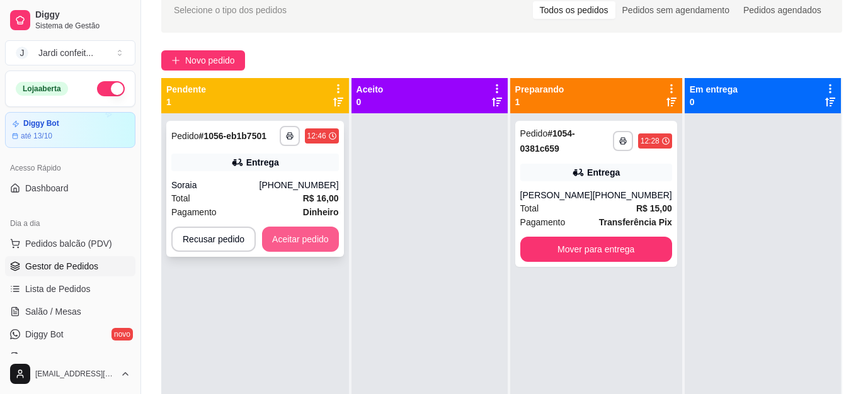
click at [291, 244] on button "Aceitar pedido" at bounding box center [300, 239] width 77 height 25
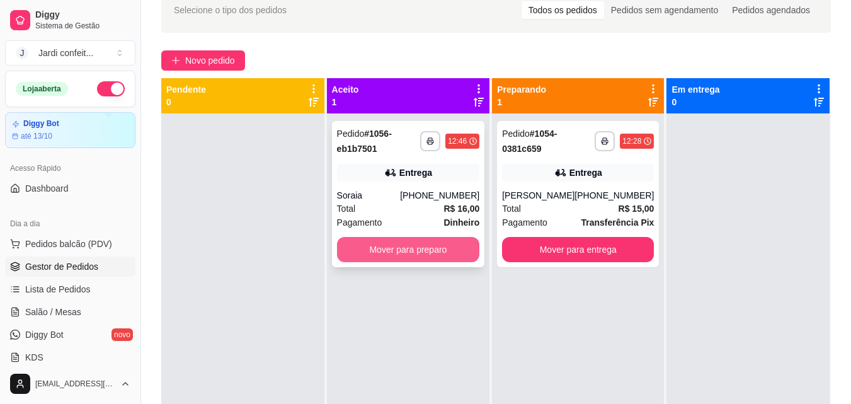
click at [402, 238] on button "Mover para preparo" at bounding box center [408, 249] width 143 height 25
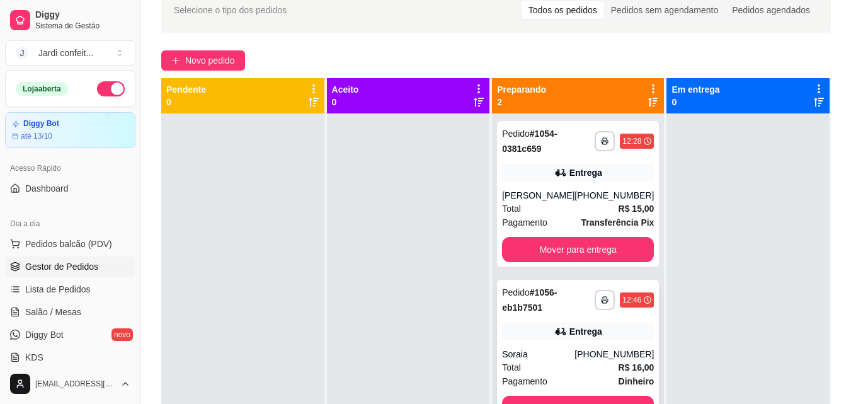
click at [545, 323] on div "Entrega" at bounding box center [578, 331] width 152 height 18
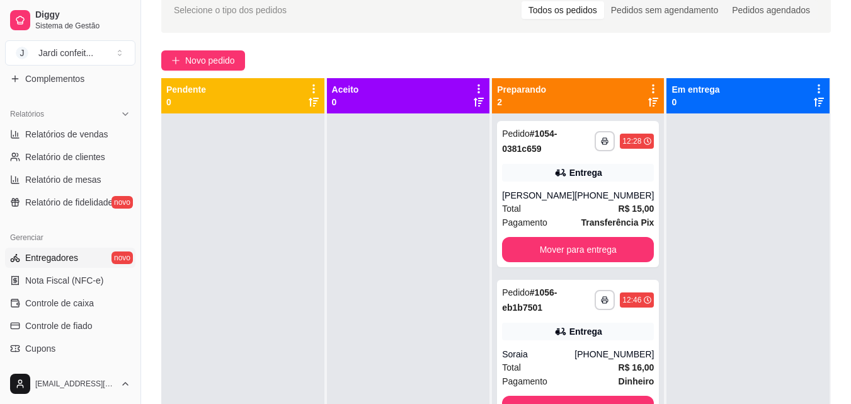
scroll to position [378, 0]
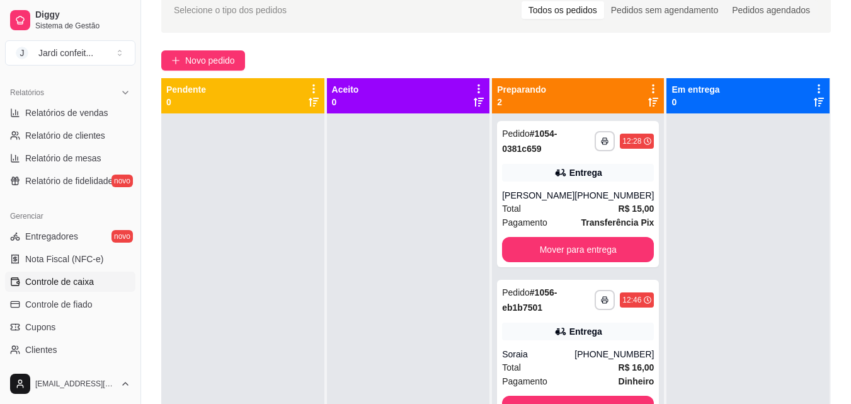
click at [79, 280] on span "Controle de caixa" at bounding box center [59, 281] width 69 height 13
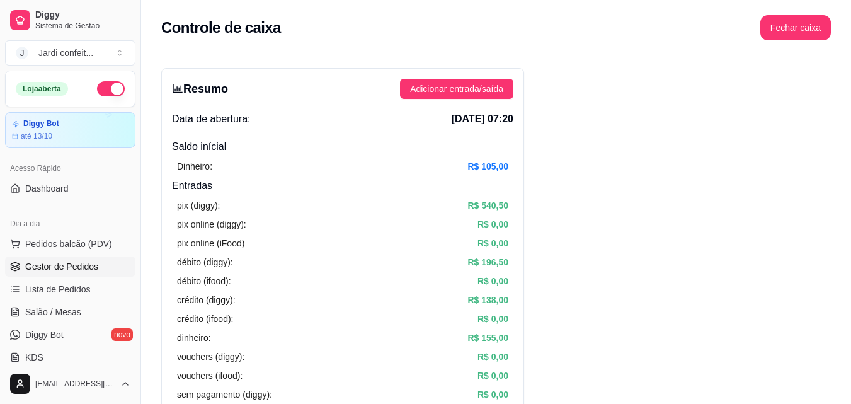
click at [89, 266] on span "Gestor de Pedidos" at bounding box center [61, 266] width 73 height 13
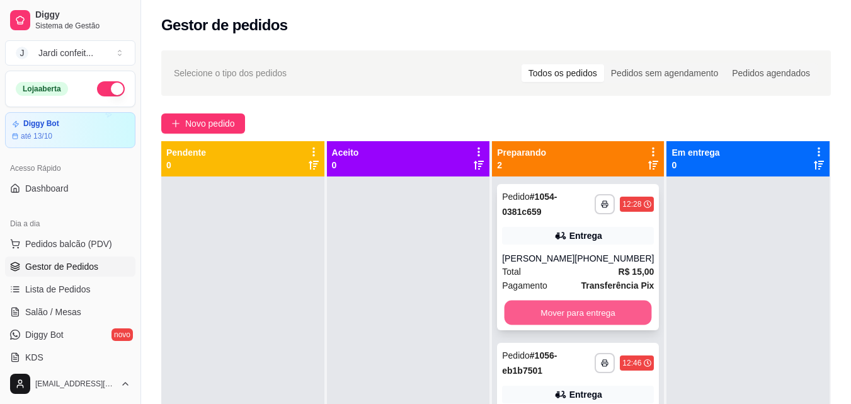
click at [613, 302] on button "Mover para entrega" at bounding box center [578, 312] width 147 height 25
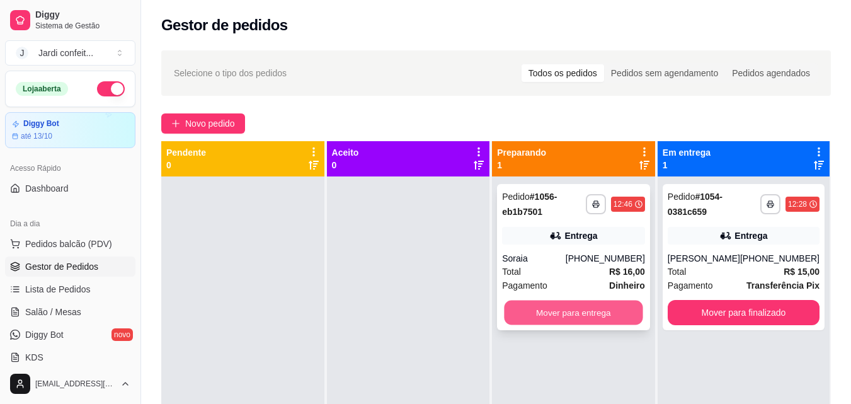
click at [609, 317] on button "Mover para entrega" at bounding box center [574, 312] width 139 height 25
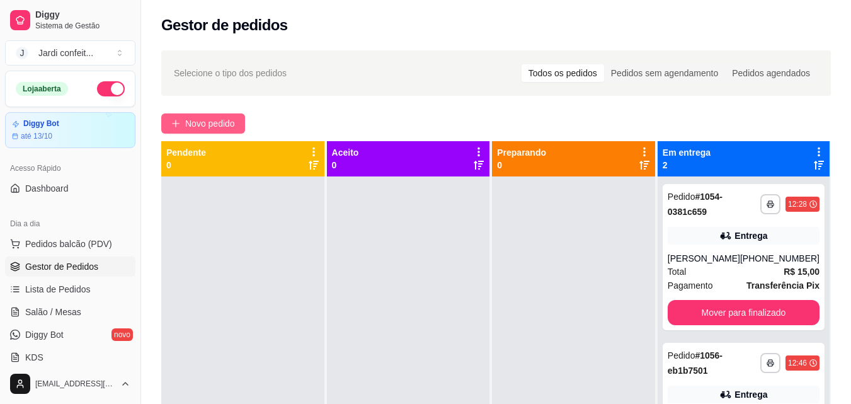
click at [222, 129] on span "Novo pedido" at bounding box center [210, 124] width 50 height 14
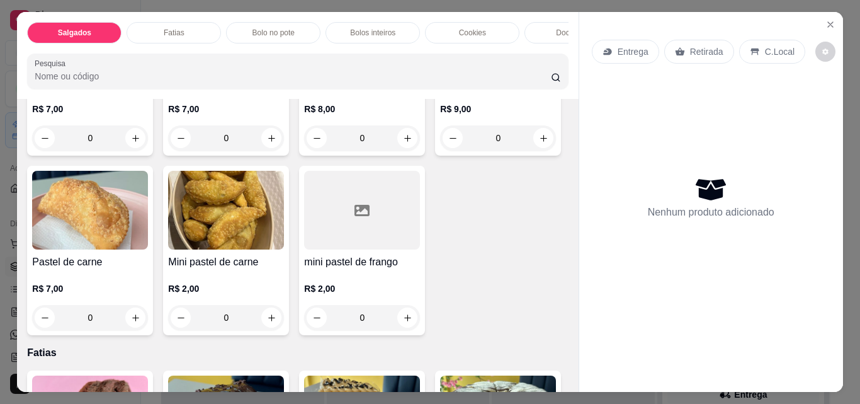
scroll to position [252, 0]
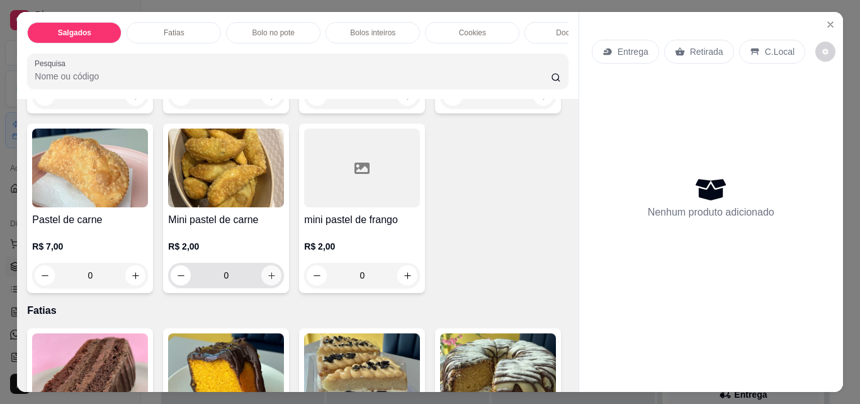
click at [282, 284] on button "increase-product-quantity" at bounding box center [271, 275] width 20 height 20
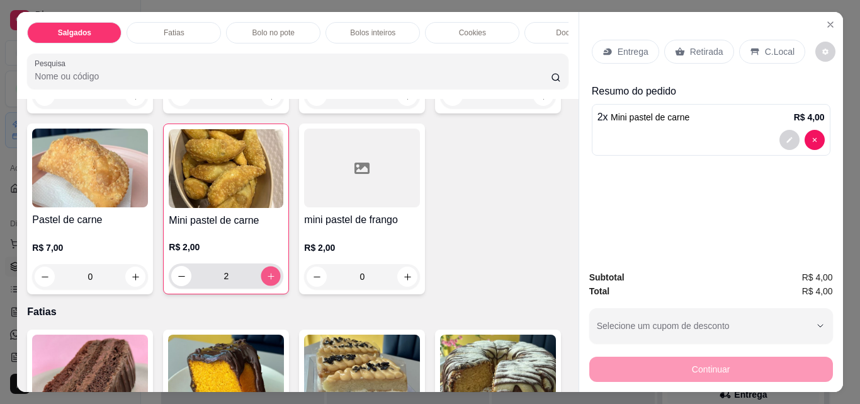
click at [281, 284] on button "increase-product-quantity" at bounding box center [271, 276] width 20 height 20
type input "3"
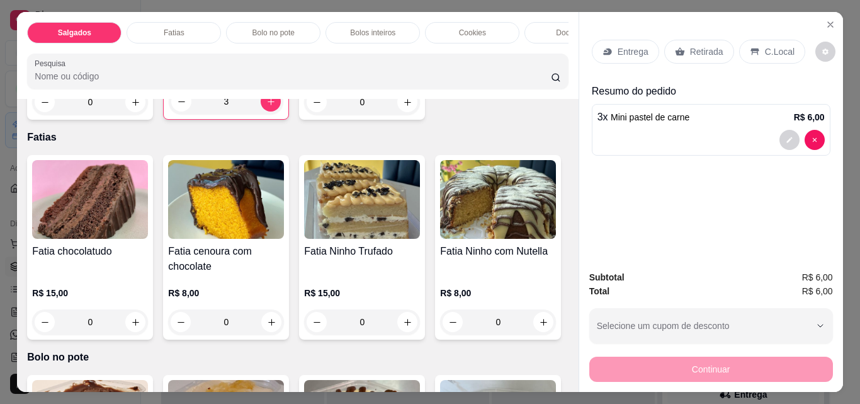
scroll to position [504, 0]
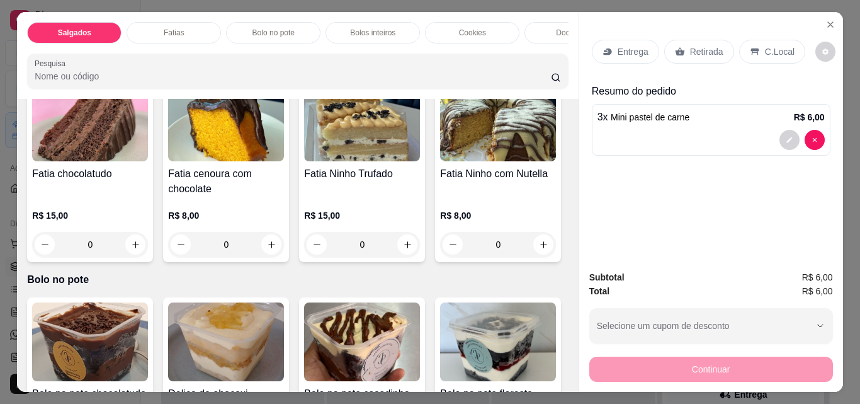
click at [304, 37] on div "0" at bounding box center [362, 24] width 116 height 25
click at [307, 37] on div "0" at bounding box center [362, 24] width 111 height 25
type input "1"
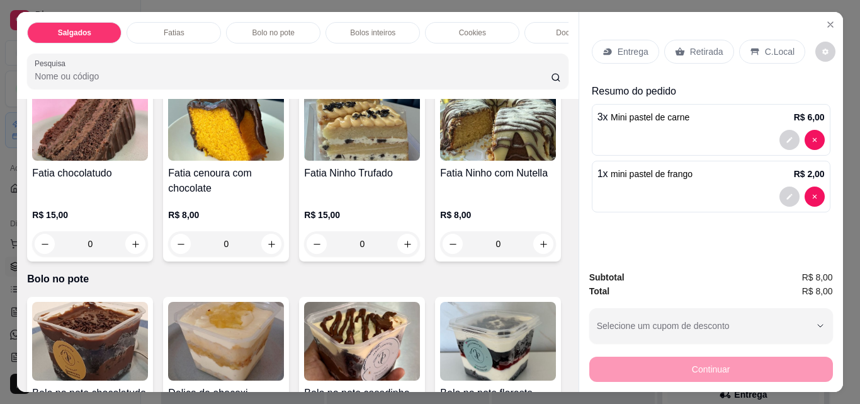
click at [679, 47] on icon at bounding box center [680, 52] width 10 height 10
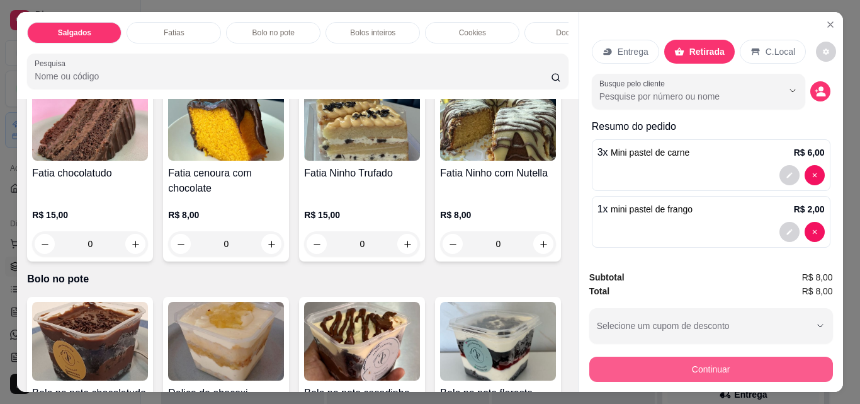
click at [691, 359] on button "Continuar" at bounding box center [712, 369] width 244 height 25
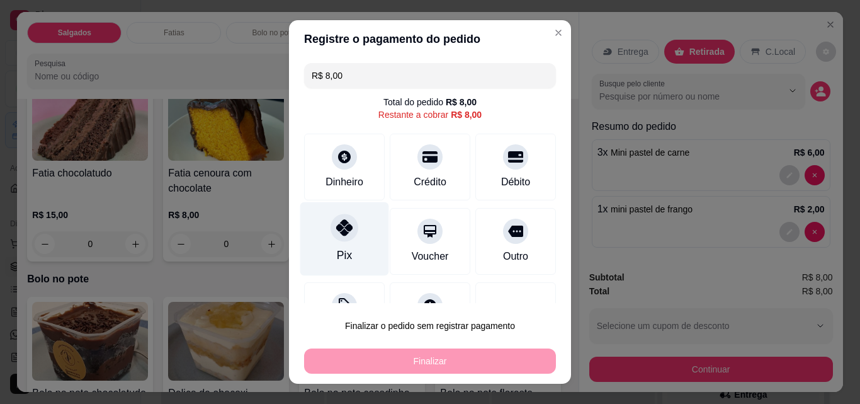
click at [336, 239] on div at bounding box center [345, 228] width 28 height 28
type input "R$ 0,00"
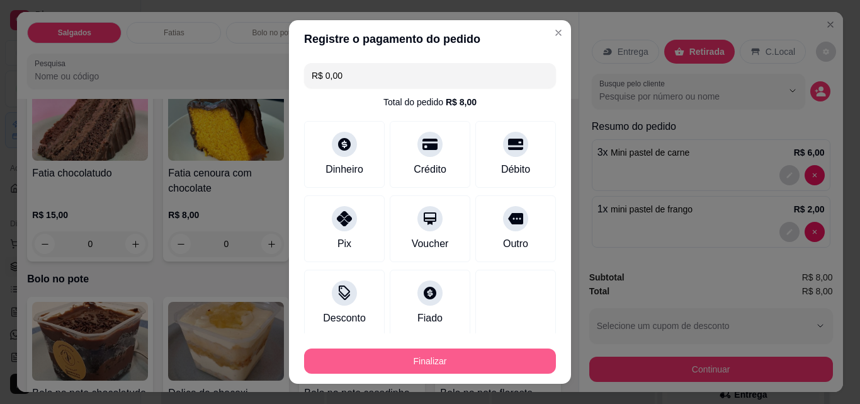
click at [453, 360] on button "Finalizar" at bounding box center [430, 360] width 252 height 25
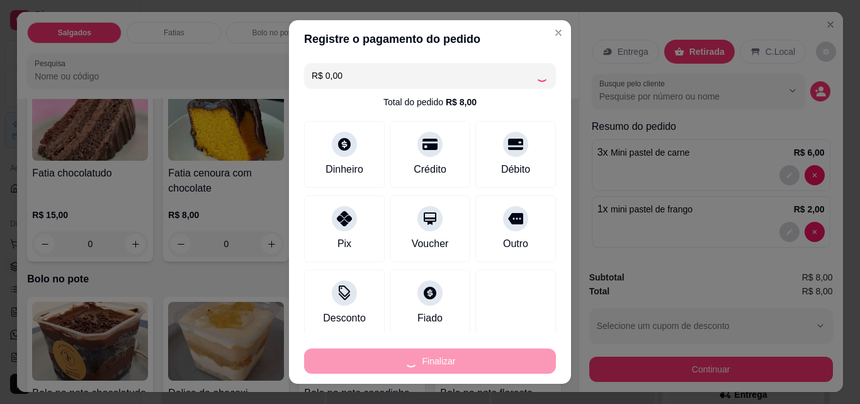
type input "0"
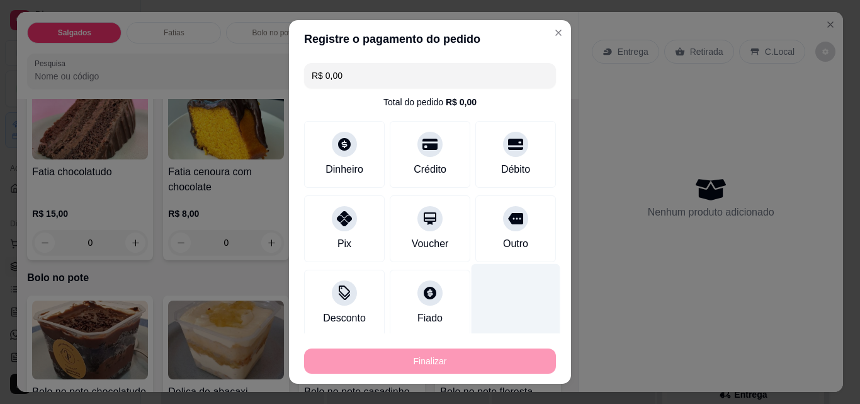
type input "-R$ 8,00"
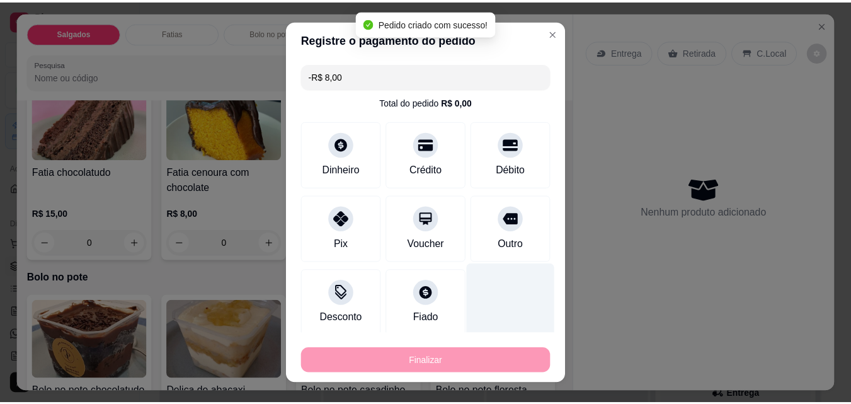
scroll to position [503, 0]
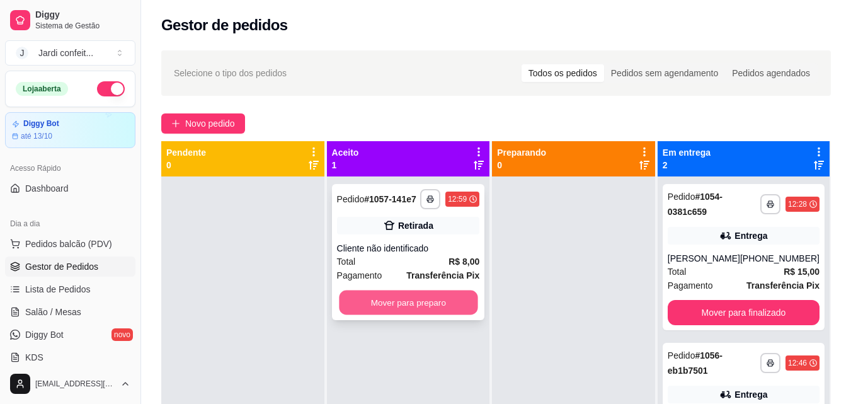
click at [462, 309] on button "Mover para preparo" at bounding box center [408, 302] width 139 height 25
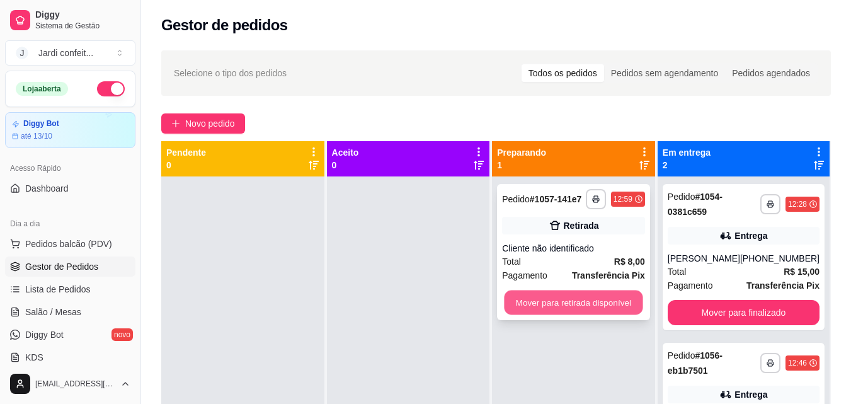
click at [611, 304] on button "Mover para retirada disponível" at bounding box center [574, 302] width 139 height 25
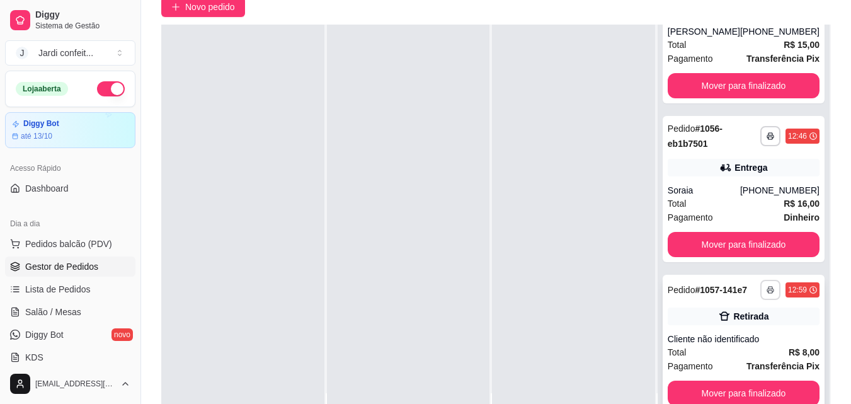
scroll to position [189, 0]
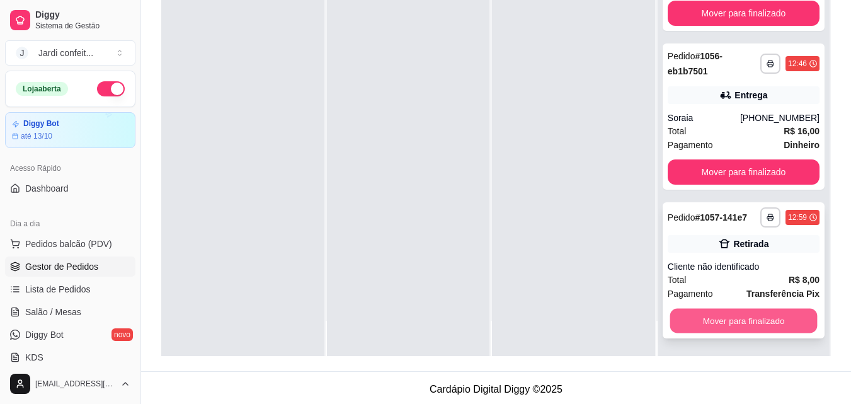
click at [746, 326] on button "Mover para finalizado" at bounding box center [743, 321] width 147 height 25
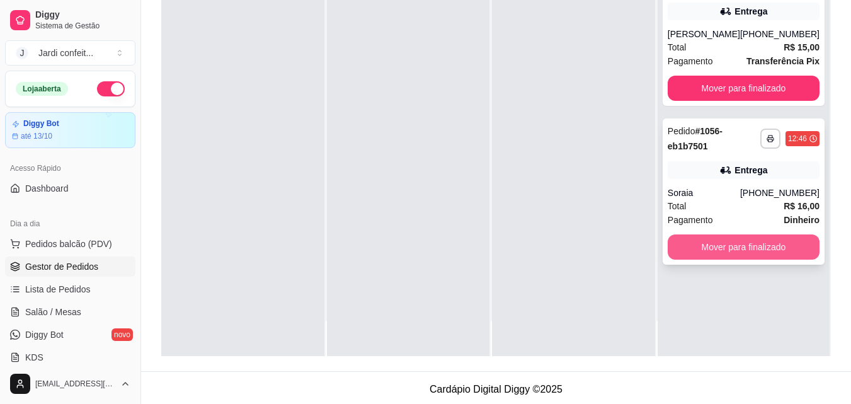
click at [727, 246] on button "Mover para finalizado" at bounding box center [744, 246] width 152 height 25
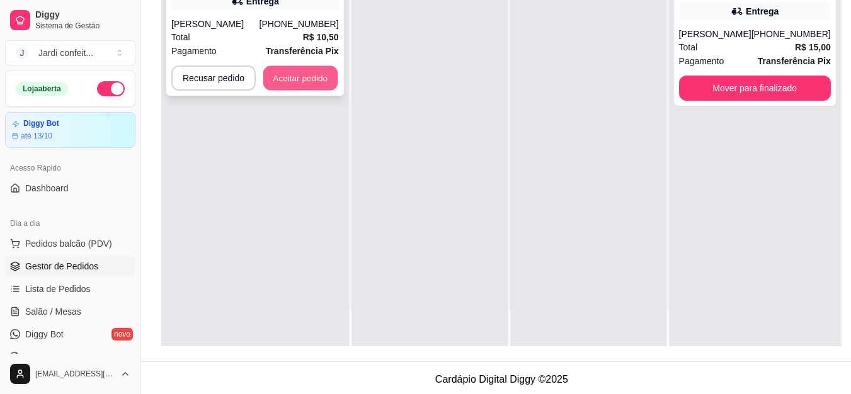
click at [303, 73] on button "Aceitar pedido" at bounding box center [300, 78] width 74 height 25
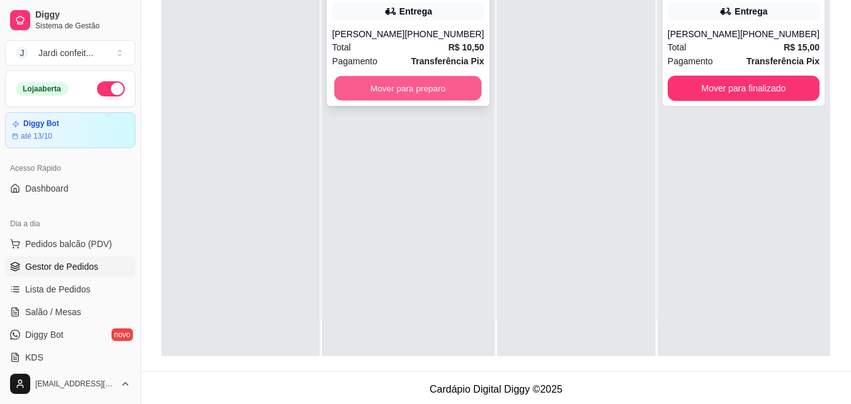
click at [426, 91] on button "Mover para preparo" at bounding box center [407, 88] width 147 height 25
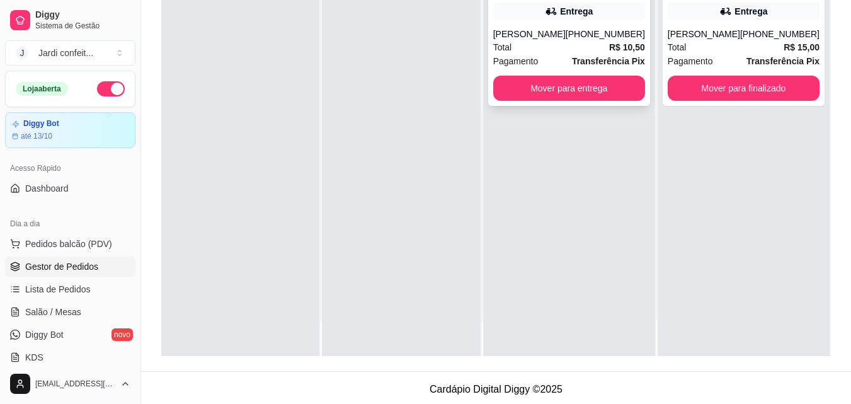
drag, startPoint x: 537, startPoint y: 109, endPoint x: 508, endPoint y: 57, distance: 59.5
click at [513, 78] on div "**********" at bounding box center [569, 154] width 172 height 404
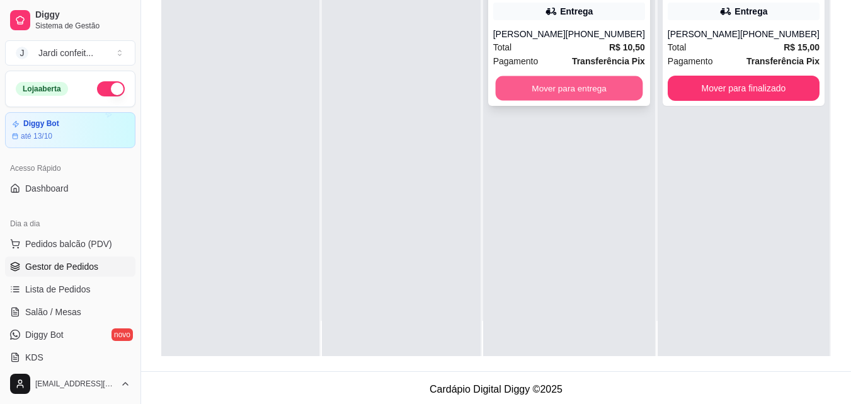
click at [566, 81] on button "Mover para entrega" at bounding box center [568, 88] width 147 height 25
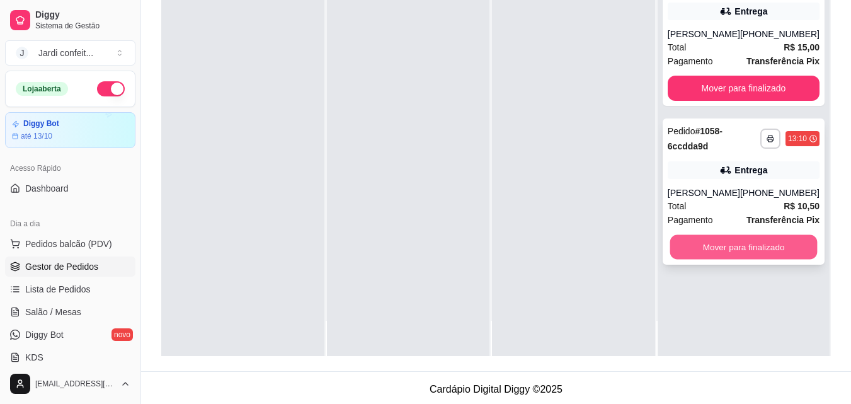
click at [717, 248] on button "Mover para finalizado" at bounding box center [743, 247] width 147 height 25
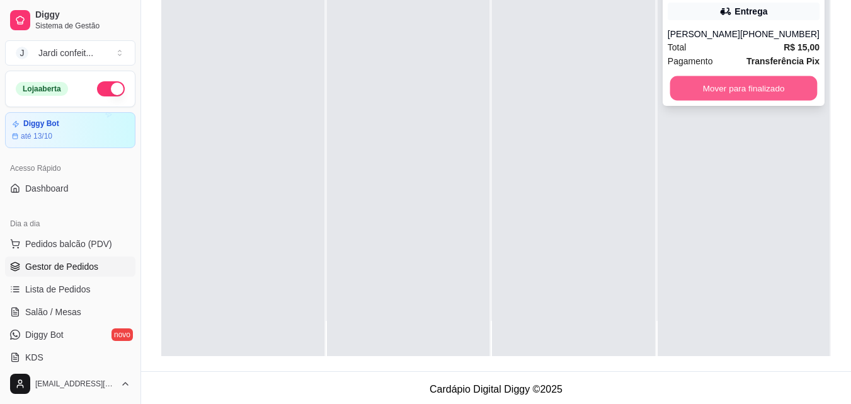
click at [747, 83] on button "Mover para finalizado" at bounding box center [743, 88] width 147 height 25
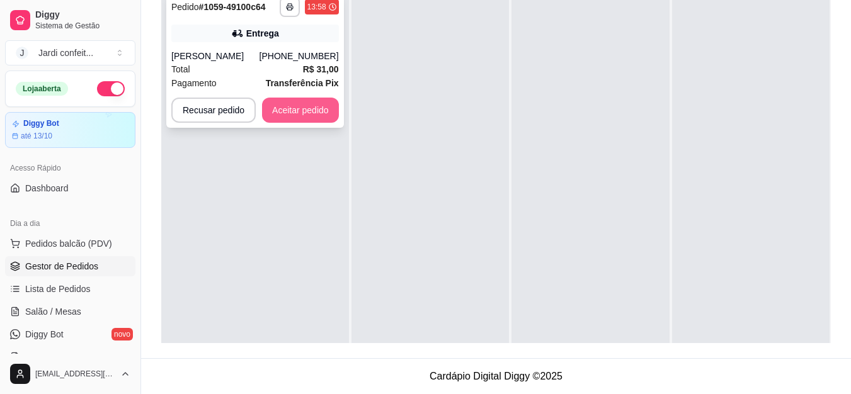
click at [313, 103] on button "Aceitar pedido" at bounding box center [300, 110] width 77 height 25
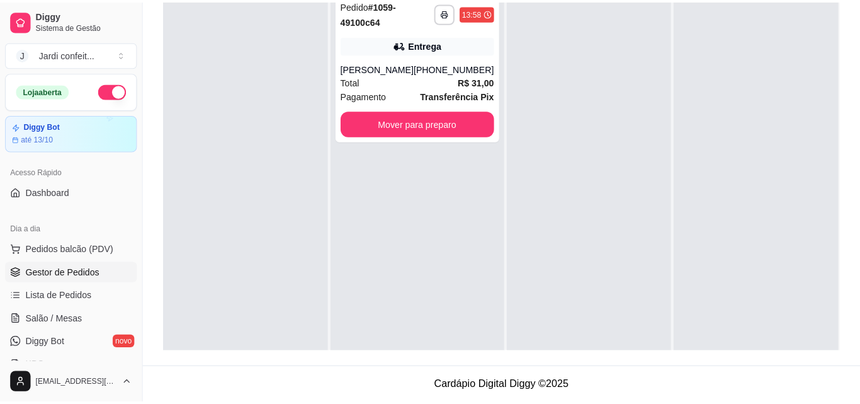
scroll to position [192, 0]
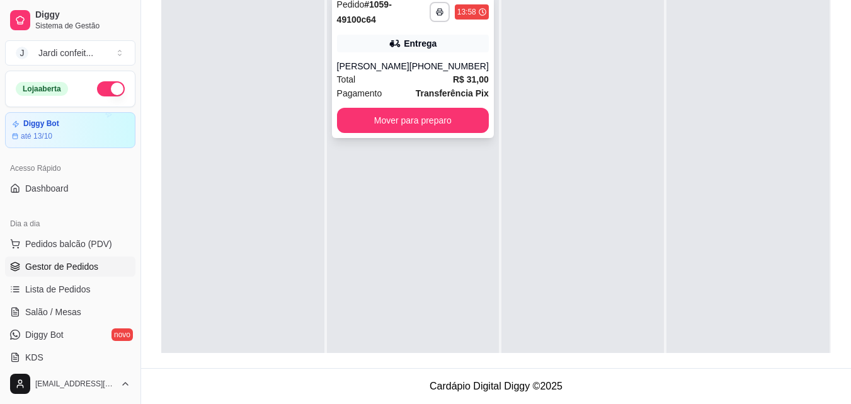
click at [452, 59] on div "**********" at bounding box center [413, 65] width 162 height 146
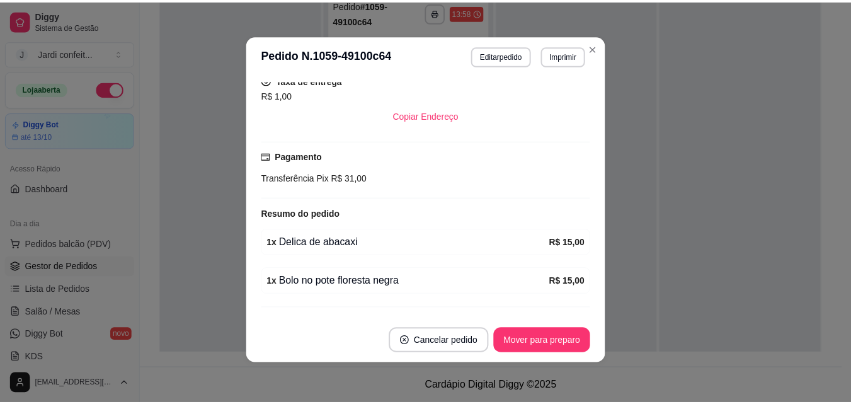
scroll to position [296, 0]
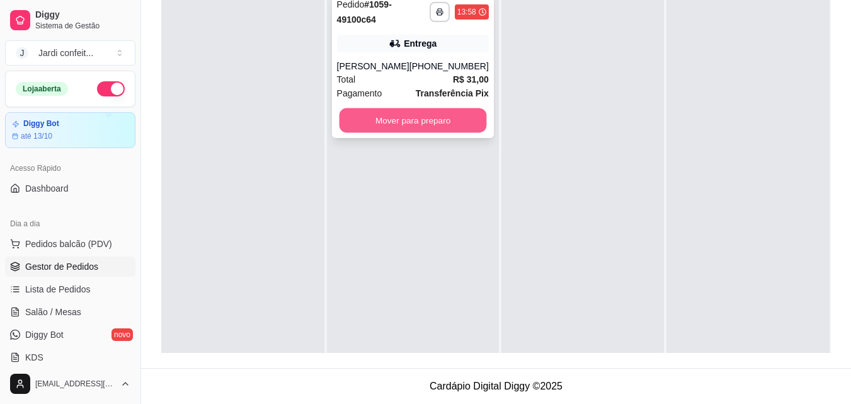
click at [448, 127] on button "Mover para preparo" at bounding box center [412, 120] width 147 height 25
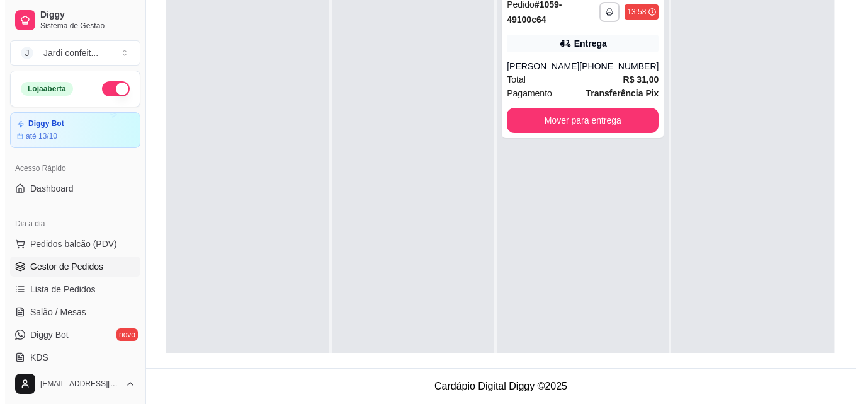
scroll to position [129, 0]
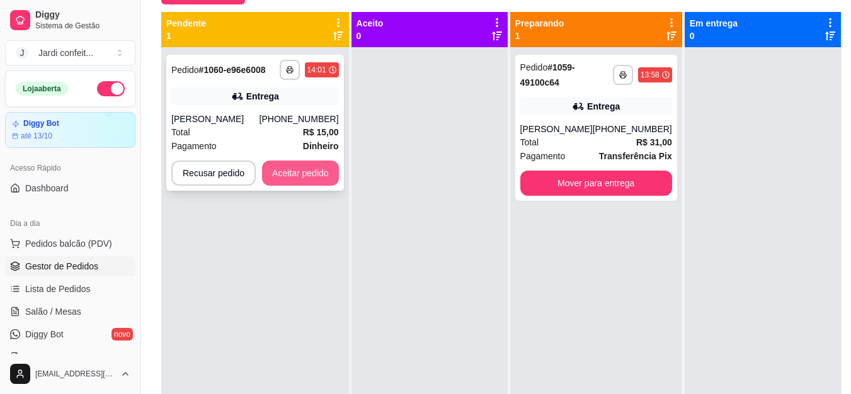
click at [329, 169] on button "Aceitar pedido" at bounding box center [300, 173] width 77 height 25
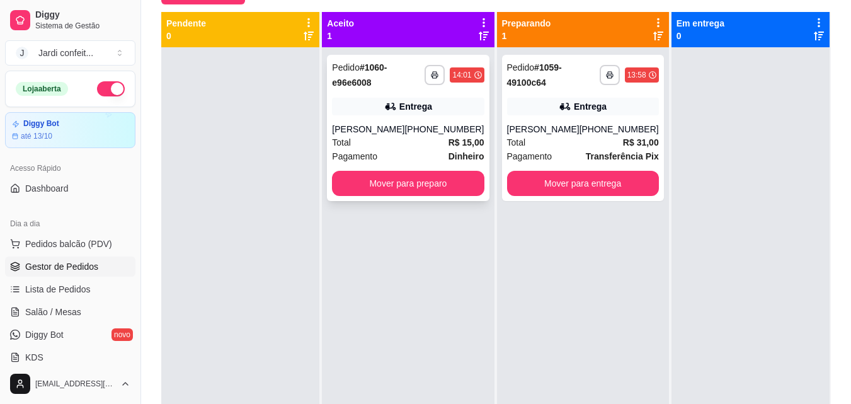
click at [389, 116] on div "**********" at bounding box center [408, 128] width 162 height 146
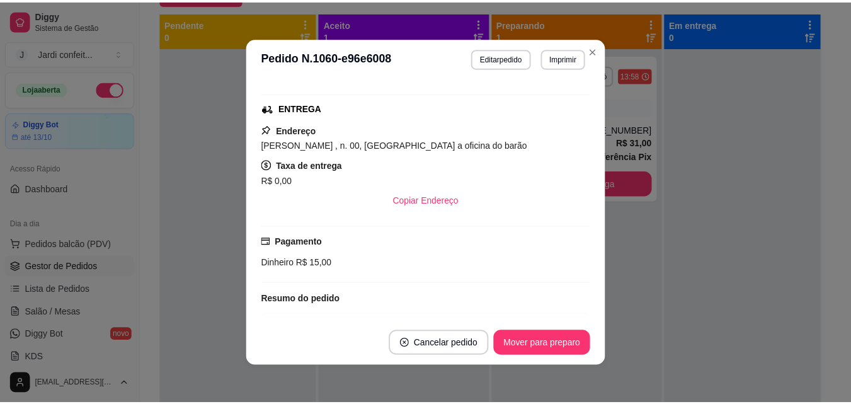
scroll to position [189, 0]
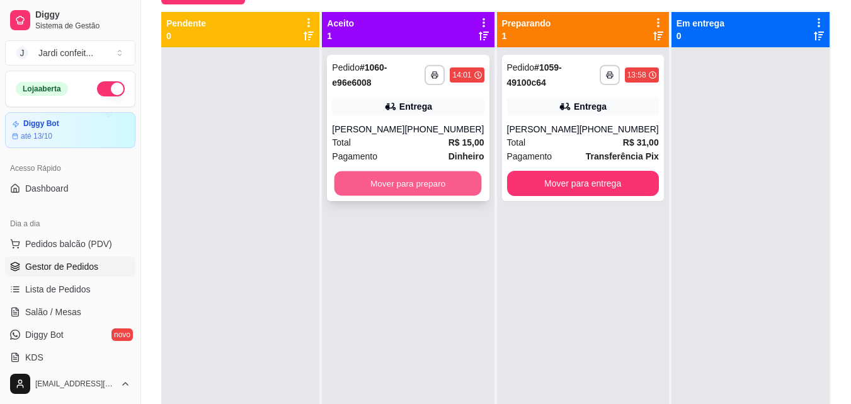
click at [451, 186] on button "Mover para preparo" at bounding box center [407, 183] width 147 height 25
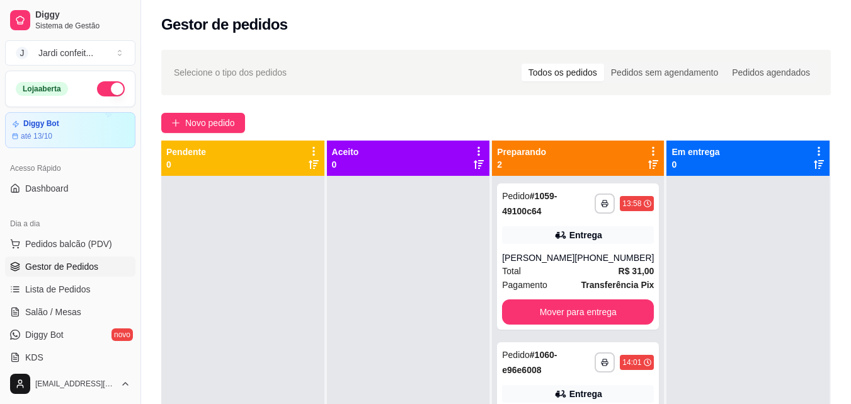
scroll to position [0, 0]
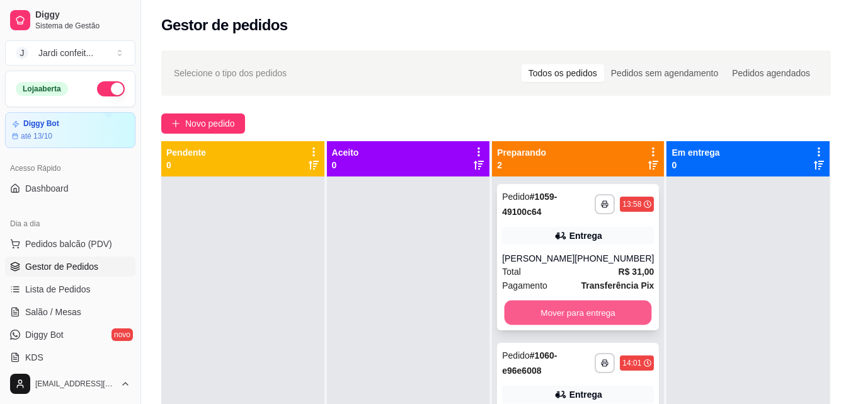
click at [534, 318] on button "Mover para entrega" at bounding box center [578, 312] width 147 height 25
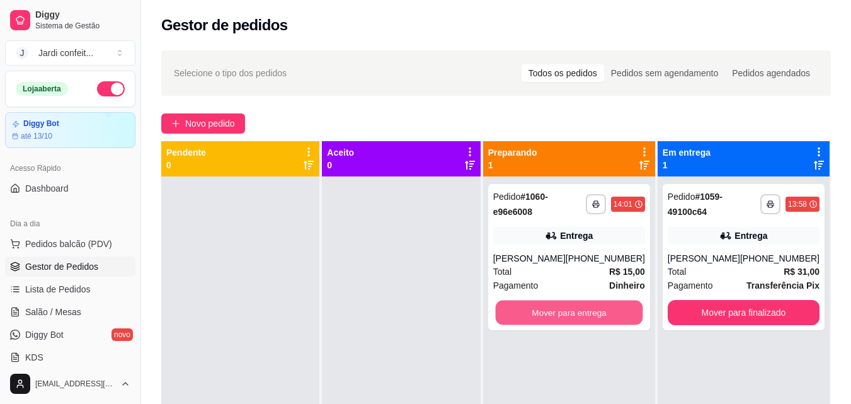
click at [534, 318] on button "Mover para entrega" at bounding box center [568, 312] width 147 height 25
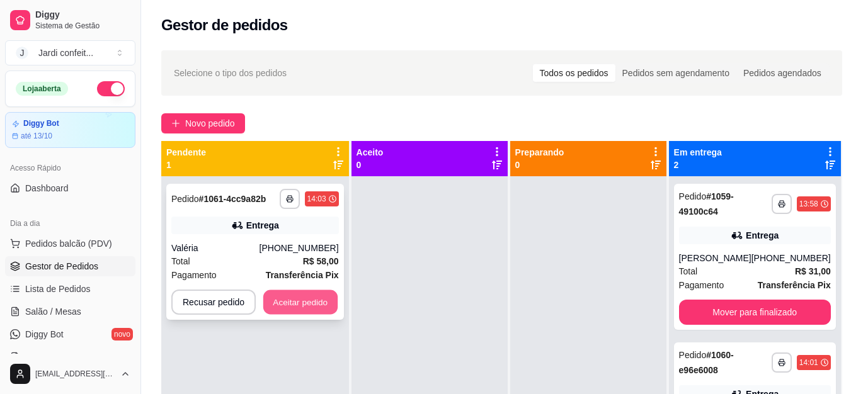
click at [323, 304] on button "Aceitar pedido" at bounding box center [300, 302] width 74 height 25
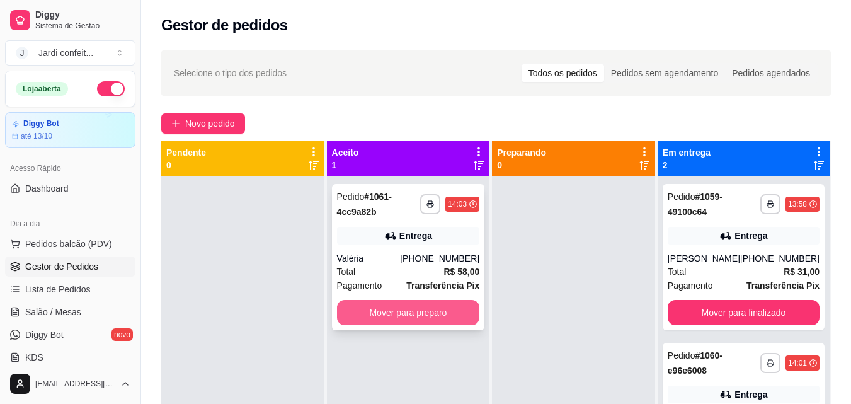
click at [407, 320] on button "Mover para preparo" at bounding box center [408, 312] width 143 height 25
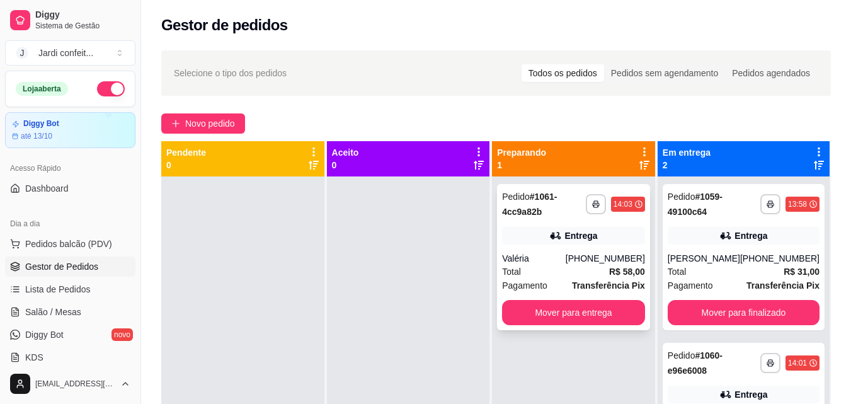
click at [519, 242] on div "Entrega" at bounding box center [573, 236] width 143 height 18
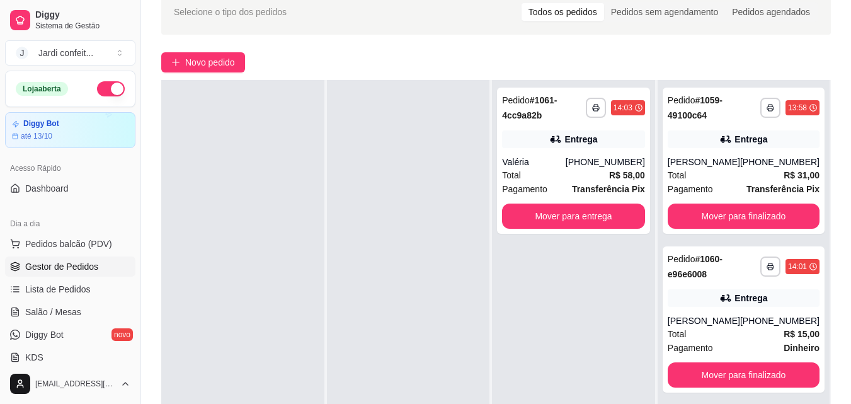
scroll to position [126, 0]
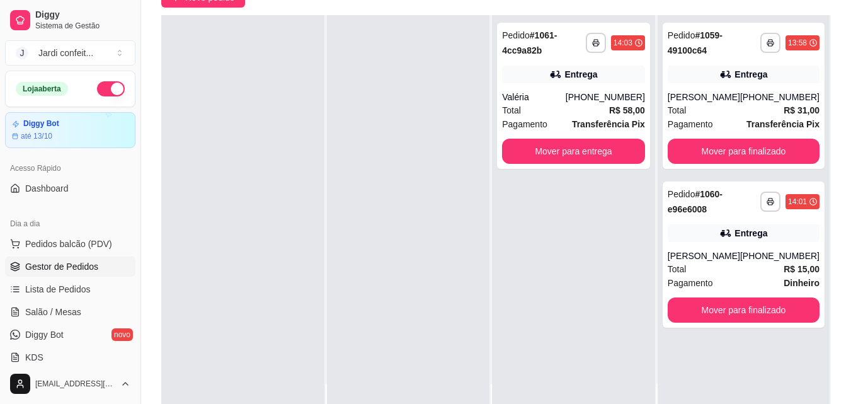
click at [462, 163] on div at bounding box center [408, 217] width 163 height 404
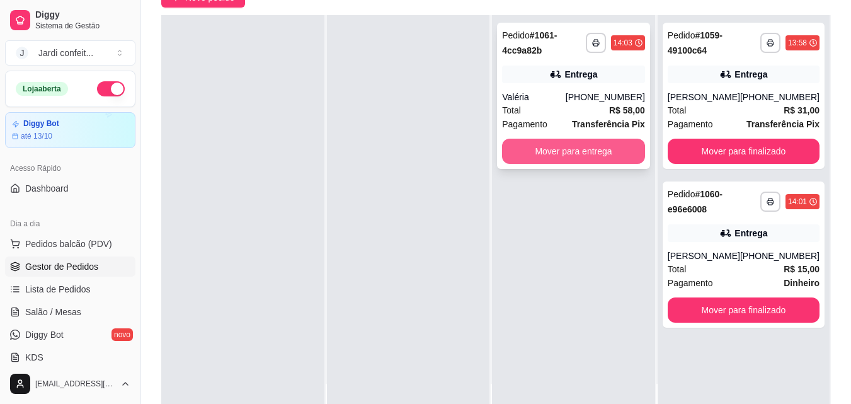
click at [569, 150] on button "Mover para entrega" at bounding box center [573, 151] width 143 height 25
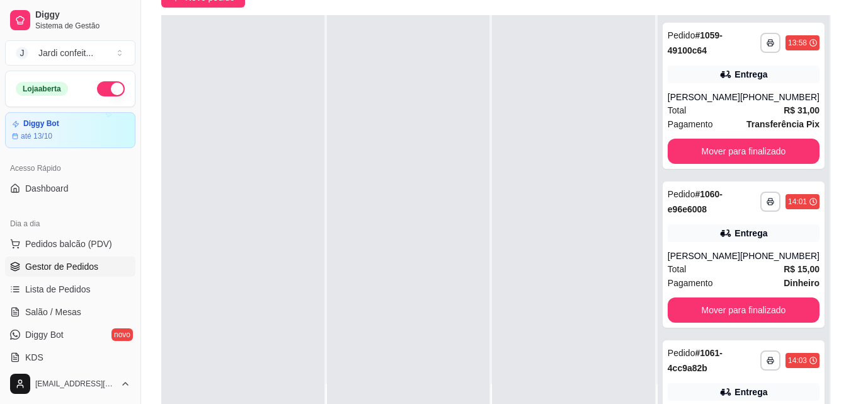
scroll to position [192, 0]
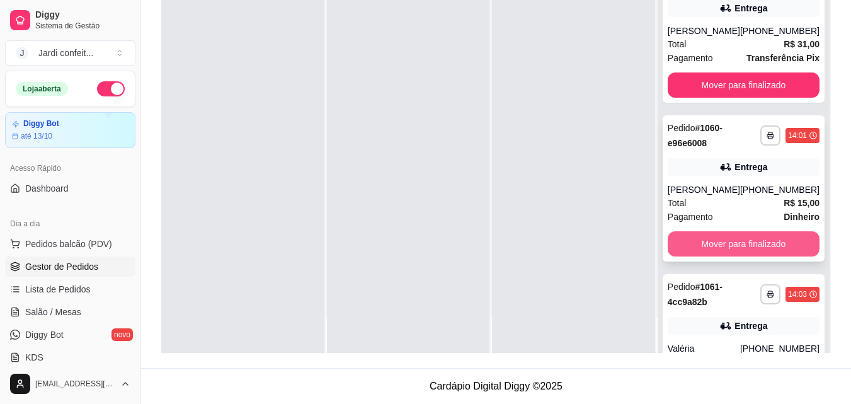
click at [685, 238] on button "Mover para finalizado" at bounding box center [744, 243] width 152 height 25
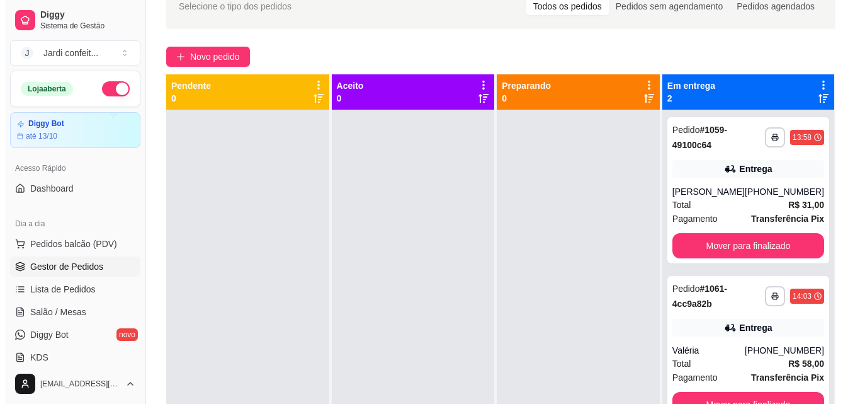
scroll to position [66, 0]
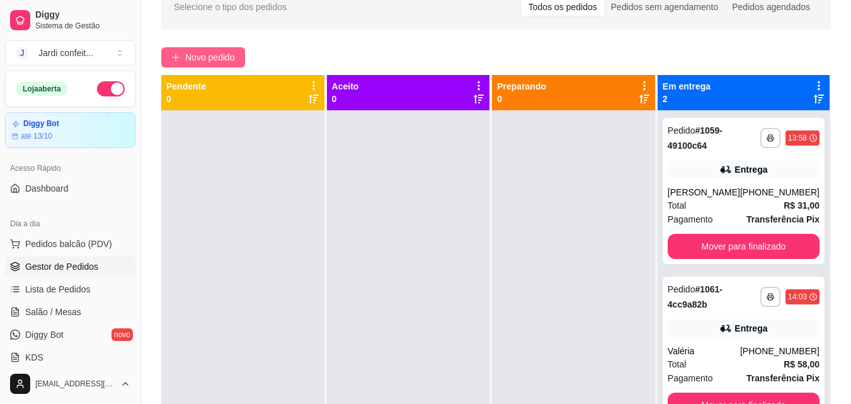
click at [201, 48] on button "Novo pedido" at bounding box center [203, 57] width 84 height 20
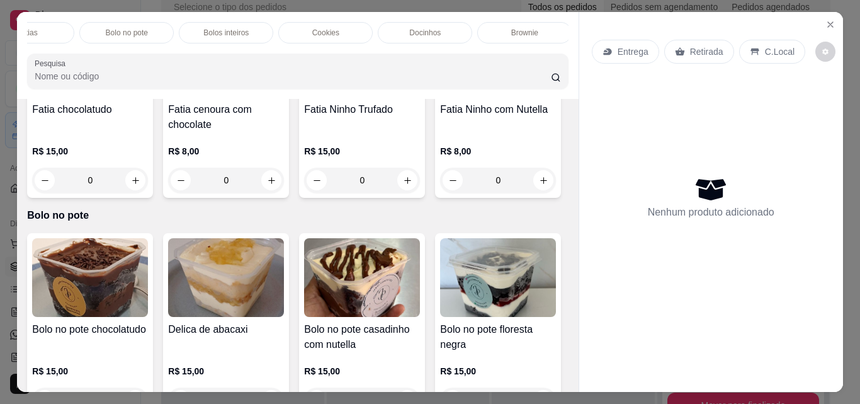
scroll to position [0, 151]
click at [533, 29] on div "Brownie" at bounding box center [520, 32] width 94 height 21
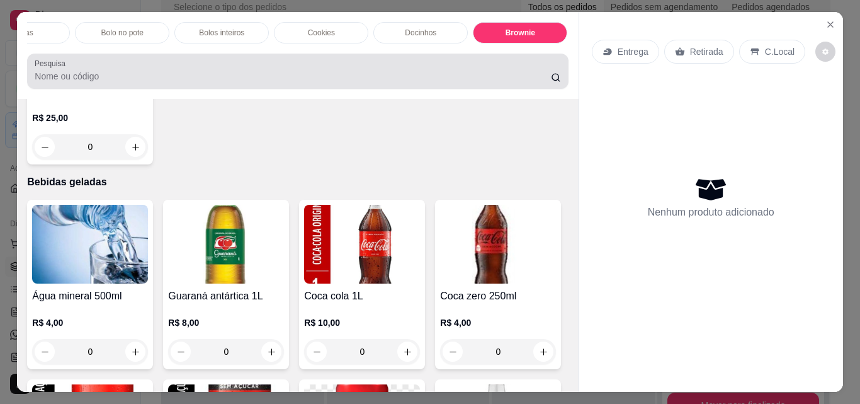
scroll to position [33, 0]
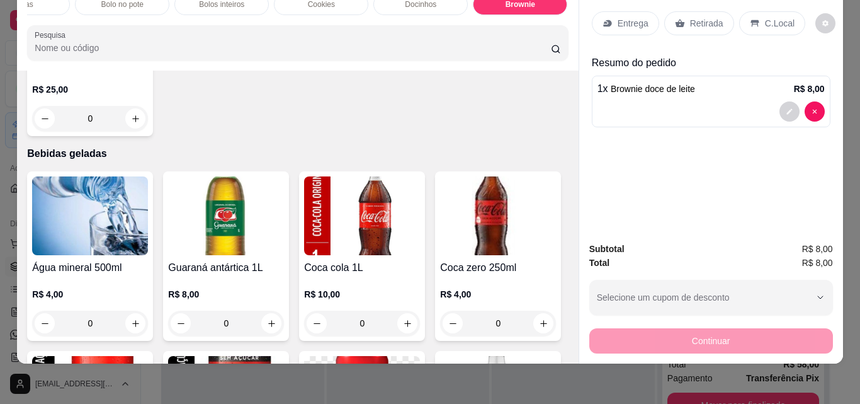
type input "1"
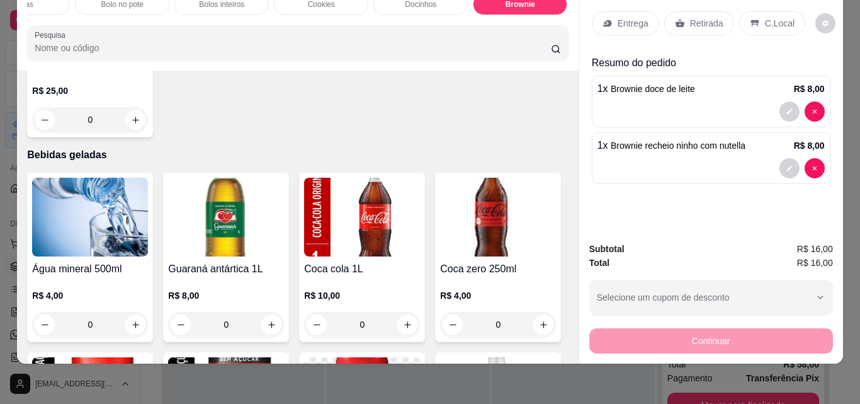
click at [632, 17] on p "Entrega" at bounding box center [633, 23] width 31 height 13
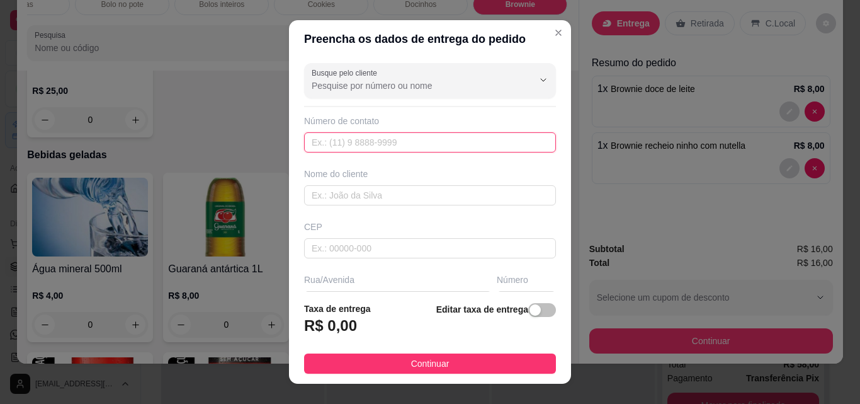
click at [403, 135] on input "text" at bounding box center [430, 142] width 252 height 20
type input "[PHONE_NUMBER]"
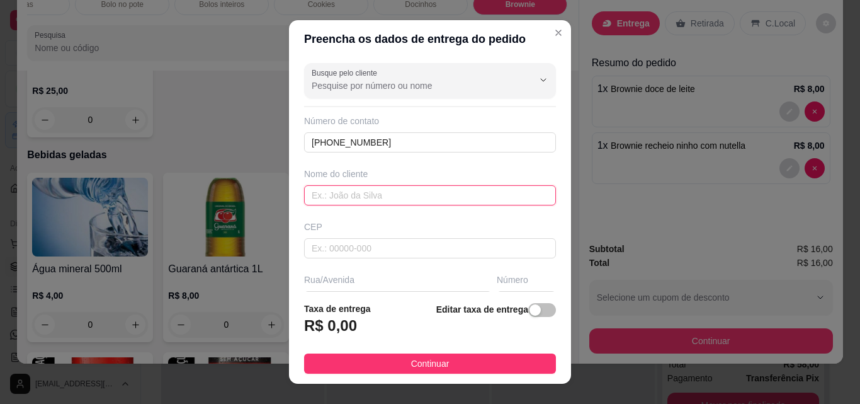
click at [420, 200] on input "text" at bounding box center [430, 195] width 252 height 20
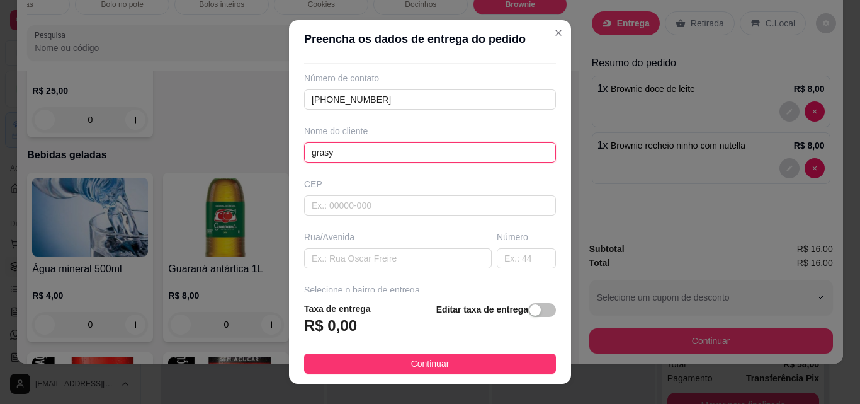
scroll to position [63, 0]
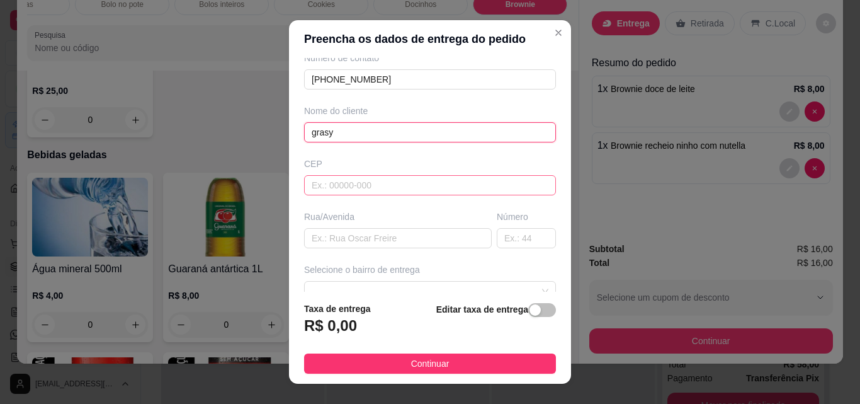
type input "grasy"
click at [415, 182] on input "text" at bounding box center [430, 185] width 252 height 20
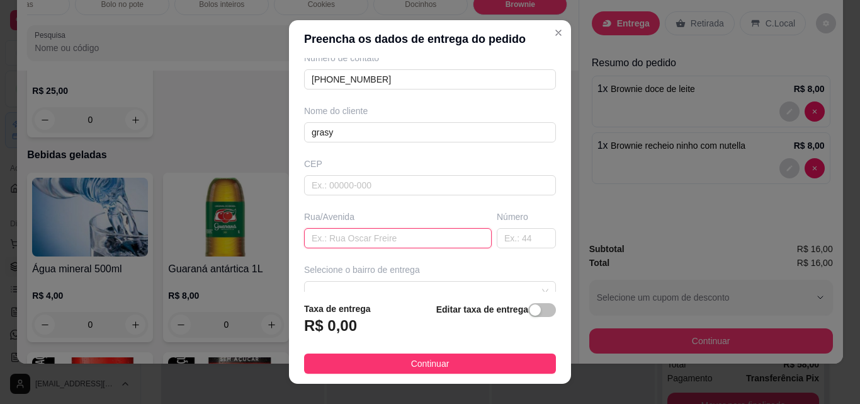
click at [368, 238] on input "text" at bounding box center [398, 238] width 188 height 20
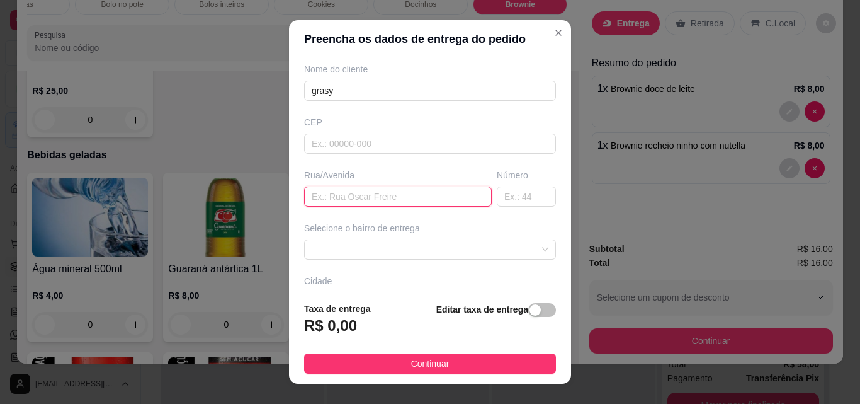
scroll to position [126, 0]
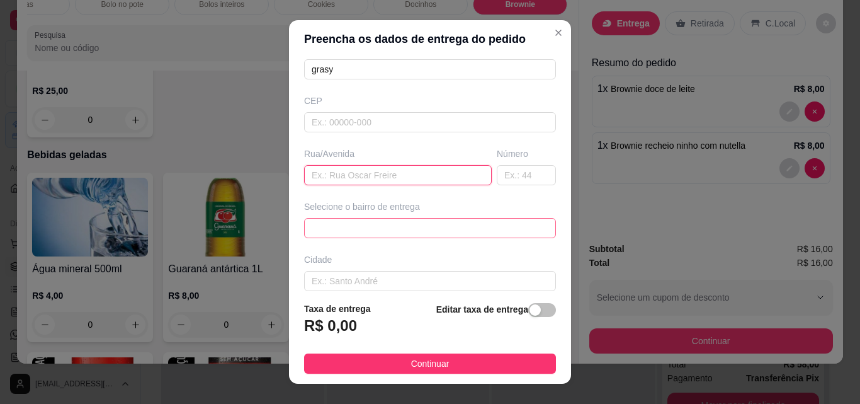
click at [409, 233] on span at bounding box center [430, 228] width 237 height 19
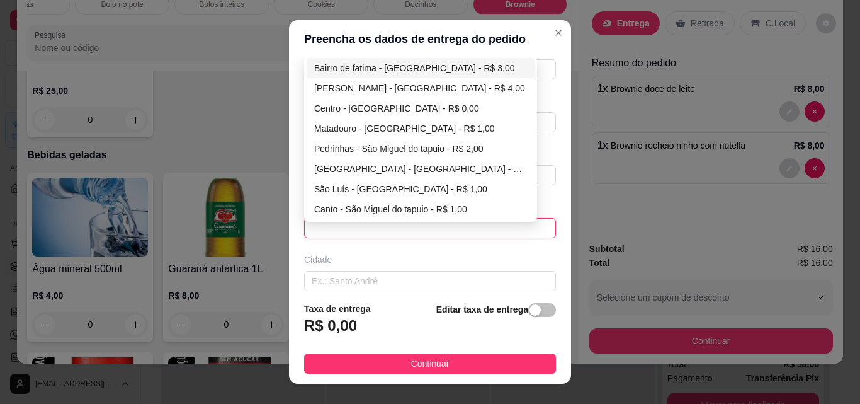
click at [403, 74] on div "Bairro de fatima - [GEOGRAPHIC_DATA] - R$ 3,00" at bounding box center [420, 68] width 213 height 14
type input "São Miguel do tapuio"
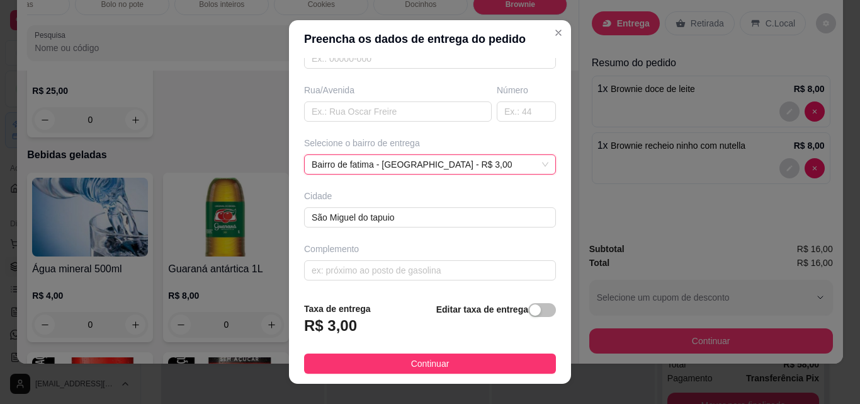
scroll to position [191, 0]
click at [477, 266] on input "text" at bounding box center [430, 269] width 252 height 20
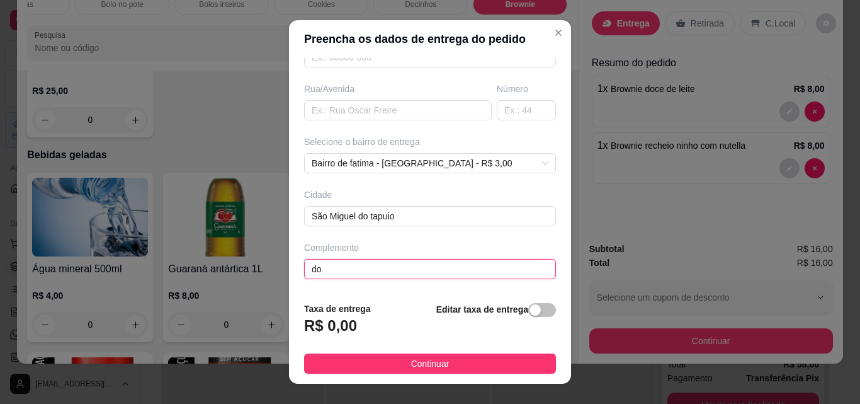
type input "d"
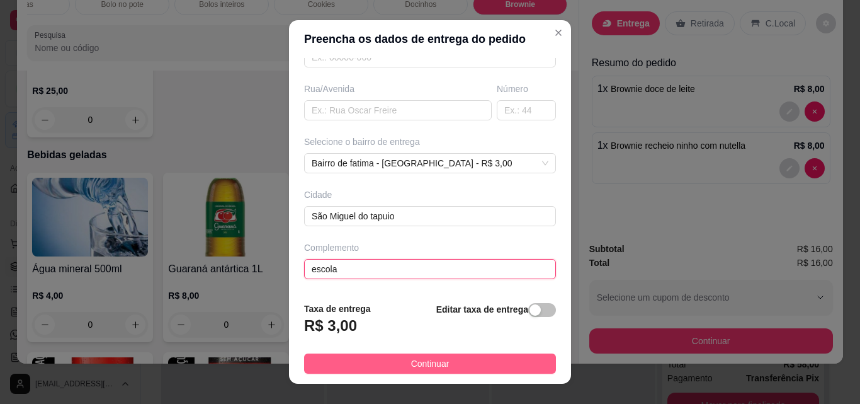
type input "escola"
click at [469, 367] on button "Continuar" at bounding box center [430, 363] width 252 height 20
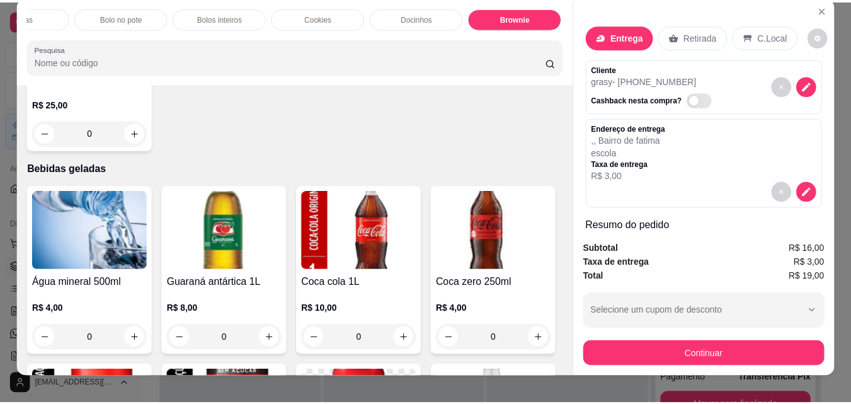
scroll to position [0, 0]
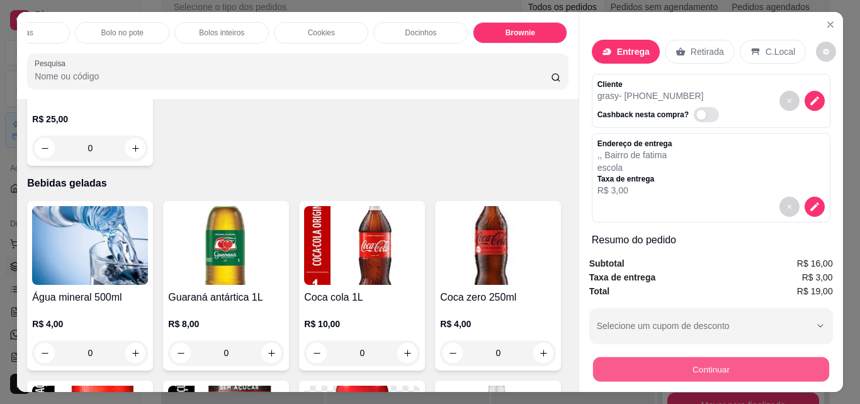
click at [612, 370] on button "Continuar" at bounding box center [711, 369] width 236 height 25
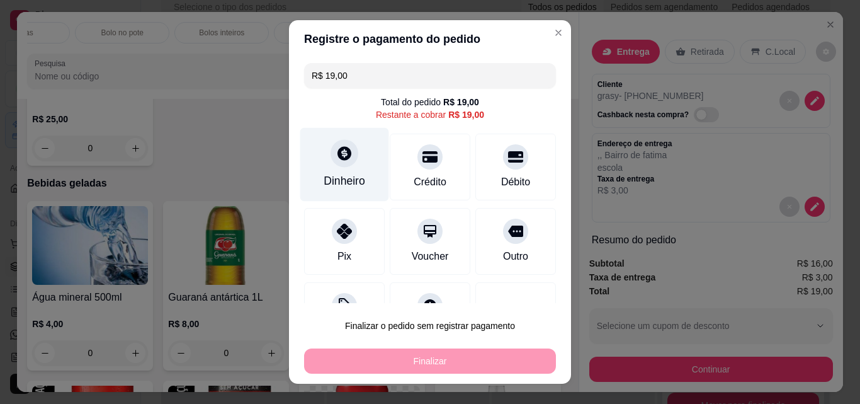
click at [347, 185] on div "Dinheiro" at bounding box center [345, 181] width 42 height 16
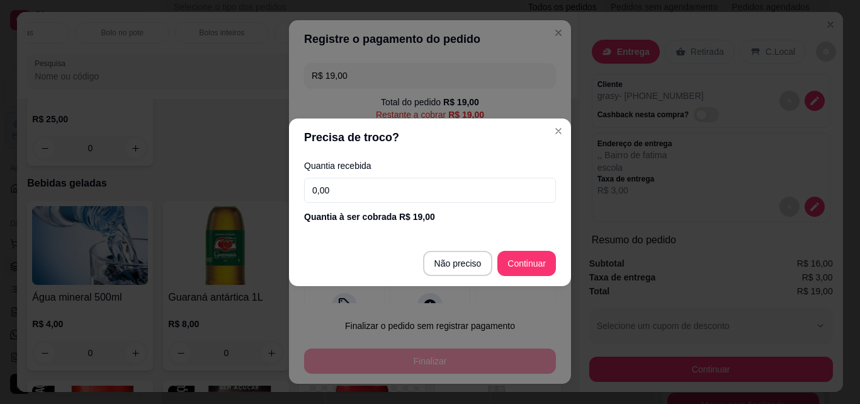
click at [517, 199] on input "0,00" at bounding box center [430, 190] width 252 height 25
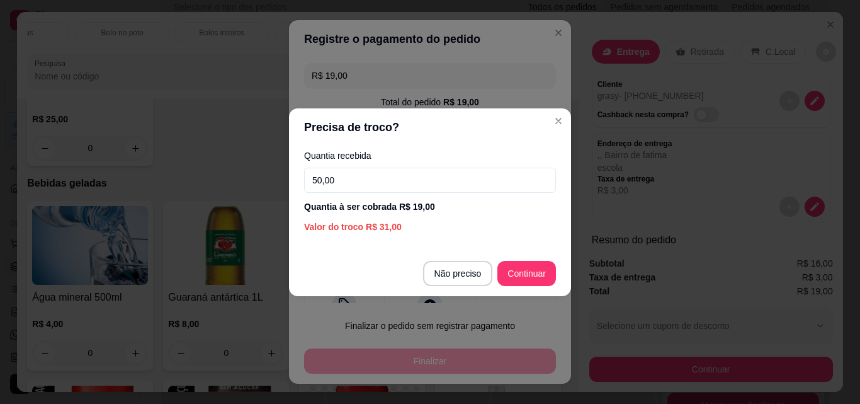
type input "50,00"
drag, startPoint x: 517, startPoint y: 198, endPoint x: 471, endPoint y: 231, distance: 57.0
click at [471, 231] on div "Valor do troco R$ 31,00" at bounding box center [430, 226] width 252 height 13
type input "R$ 0,00"
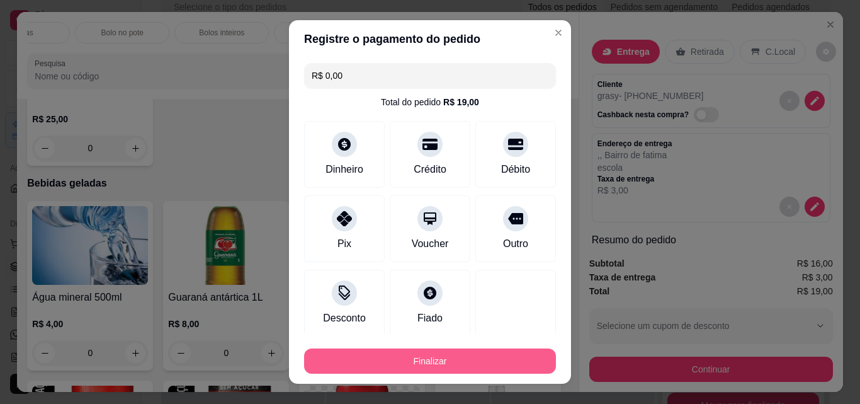
click at [403, 353] on button "Finalizar" at bounding box center [430, 360] width 252 height 25
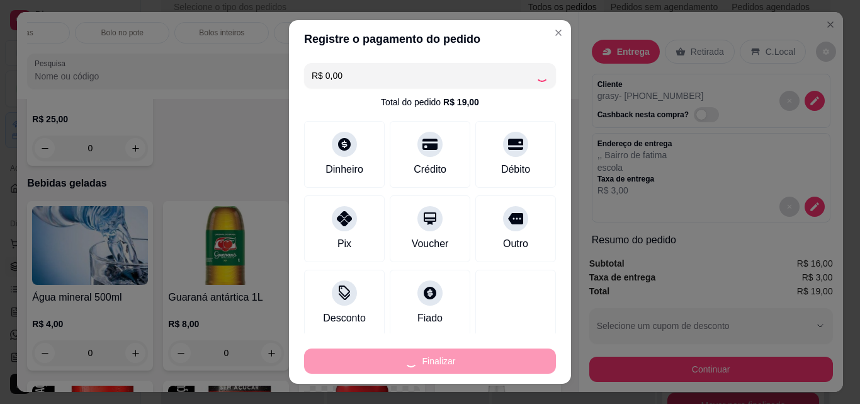
type input "0"
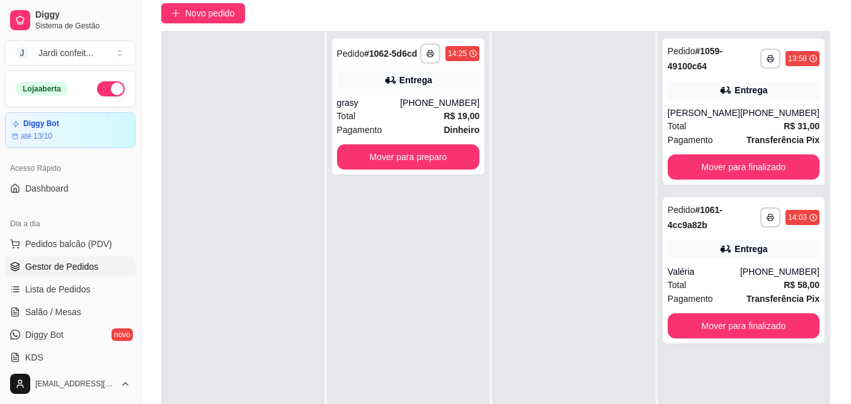
scroll to position [129, 0]
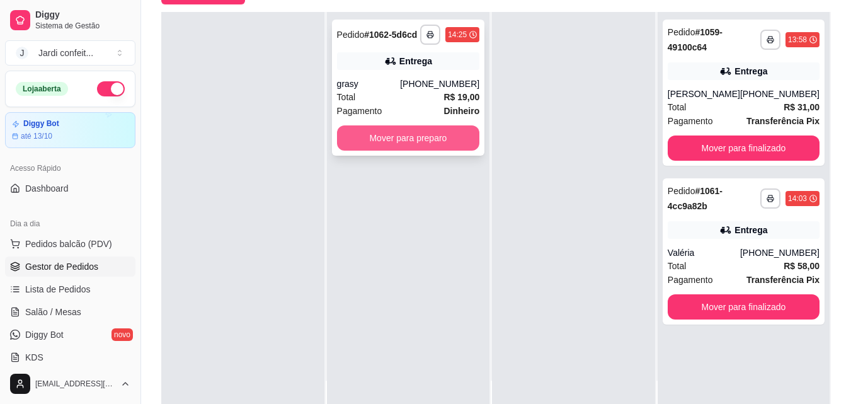
click at [430, 145] on button "Mover para preparo" at bounding box center [408, 137] width 143 height 25
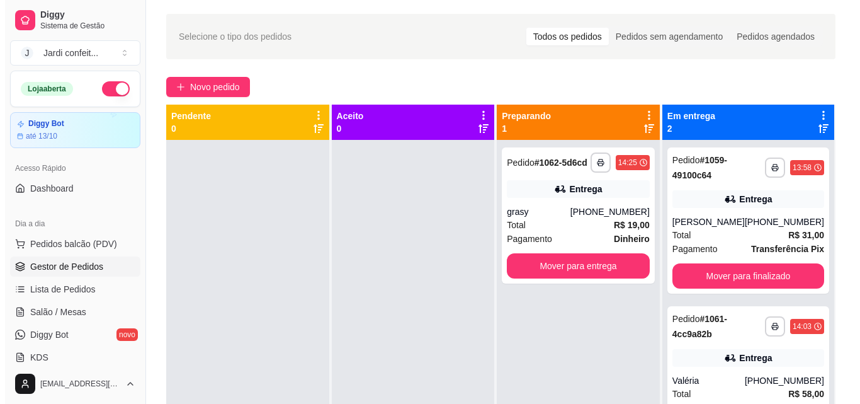
scroll to position [3, 0]
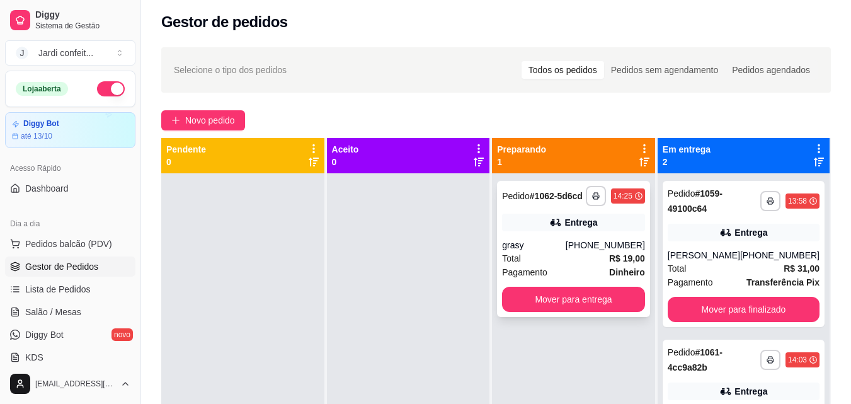
click at [533, 242] on div "grasy" at bounding box center [534, 245] width 64 height 13
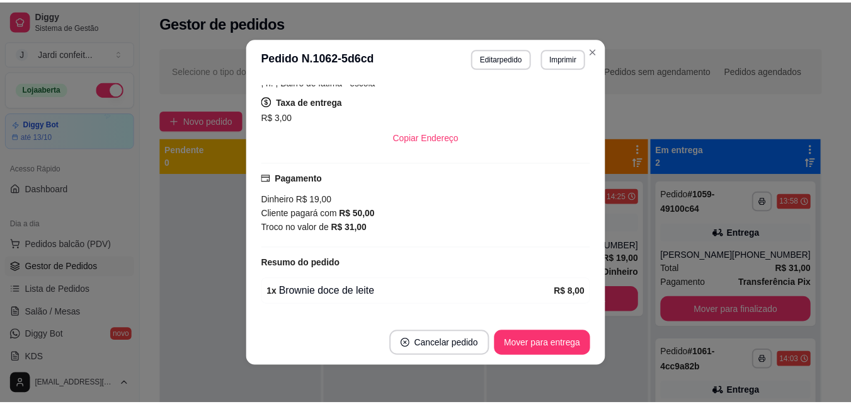
scroll to position [252, 0]
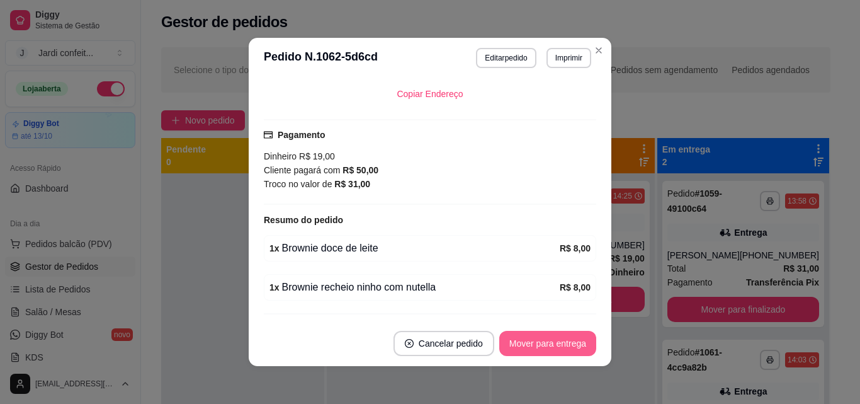
click at [542, 345] on button "Mover para entrega" at bounding box center [547, 343] width 97 height 25
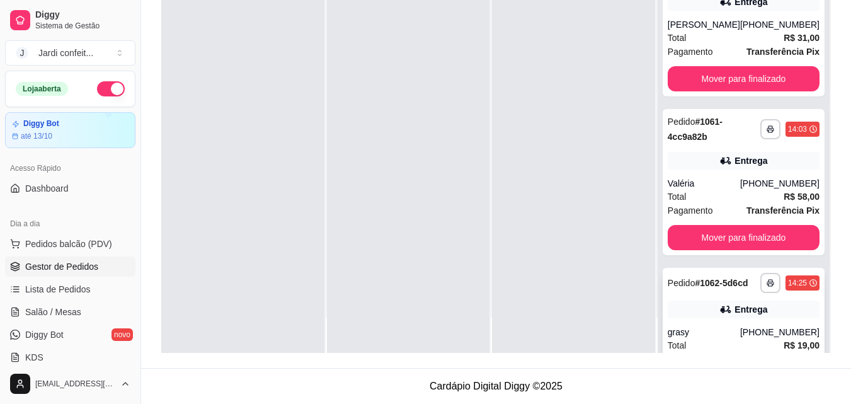
scroll to position [0, 0]
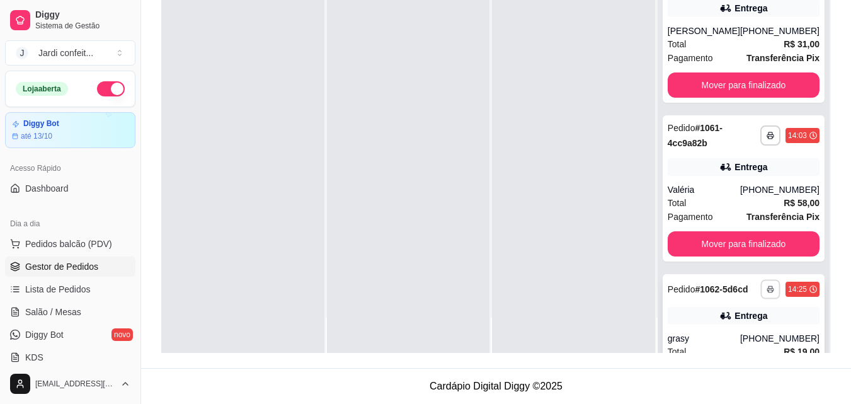
click at [767, 293] on icon "button" at bounding box center [771, 289] width 8 height 8
click at [681, 346] on button "Impressora" at bounding box center [718, 338] width 88 height 20
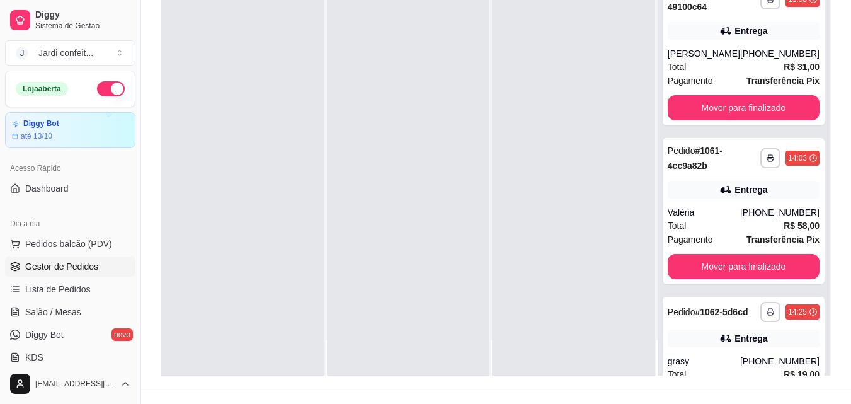
scroll to position [192, 0]
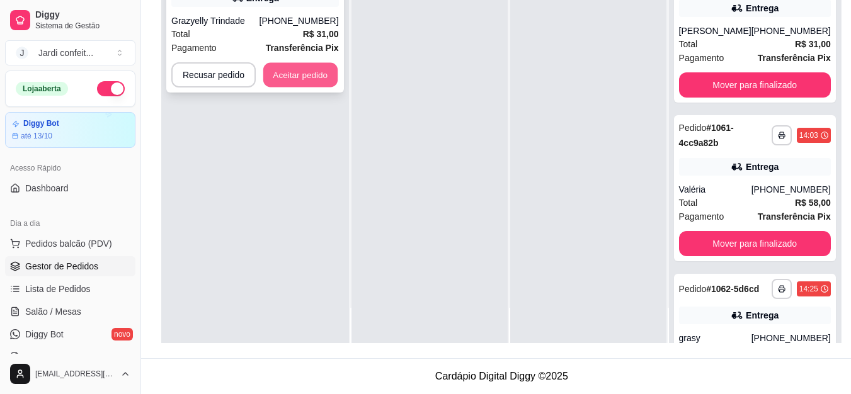
click at [285, 76] on button "Aceitar pedido" at bounding box center [300, 75] width 74 height 25
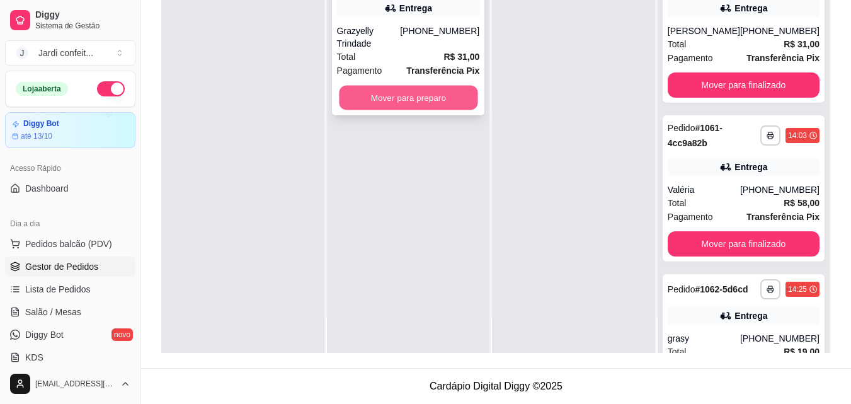
click at [406, 86] on button "Mover para preparo" at bounding box center [408, 98] width 139 height 25
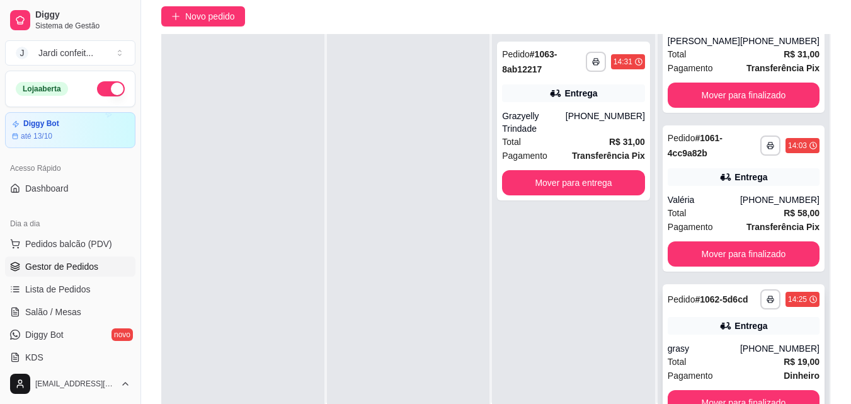
scroll to position [129, 0]
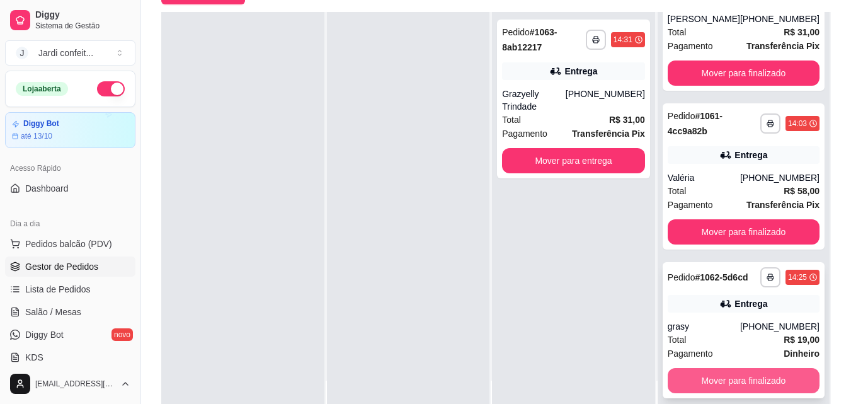
click at [726, 382] on button "Mover para finalizado" at bounding box center [744, 380] width 152 height 25
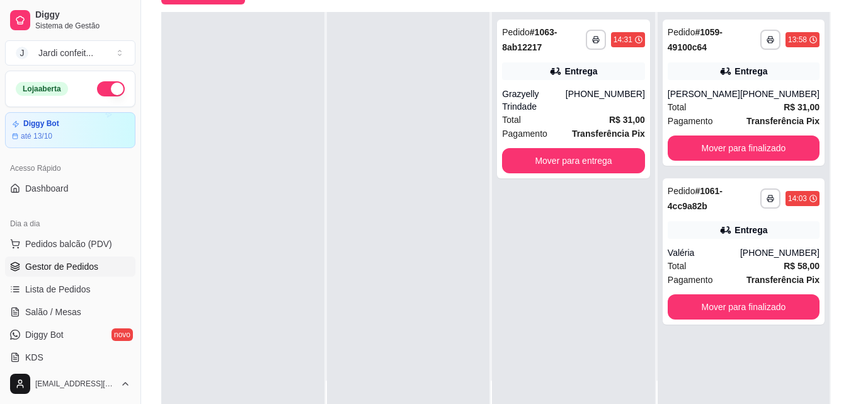
scroll to position [0, 0]
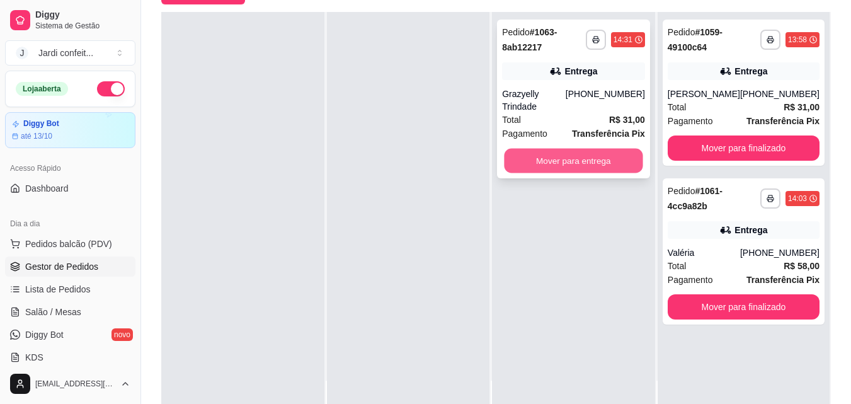
click at [573, 149] on button "Mover para entrega" at bounding box center [574, 161] width 139 height 25
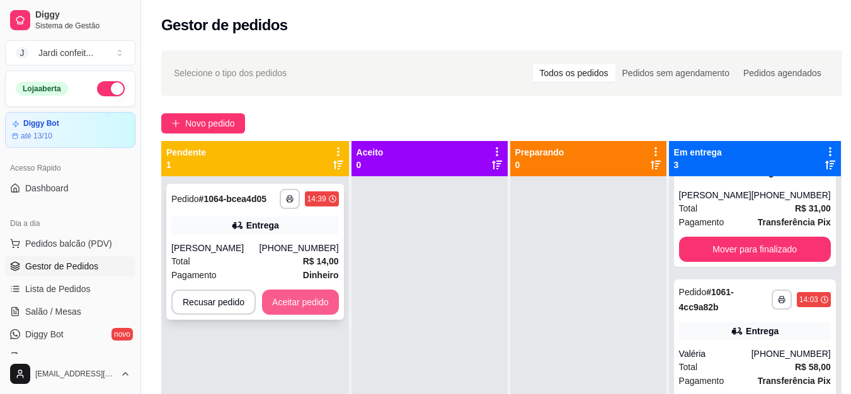
click at [301, 301] on button "Aceitar pedido" at bounding box center [300, 302] width 77 height 25
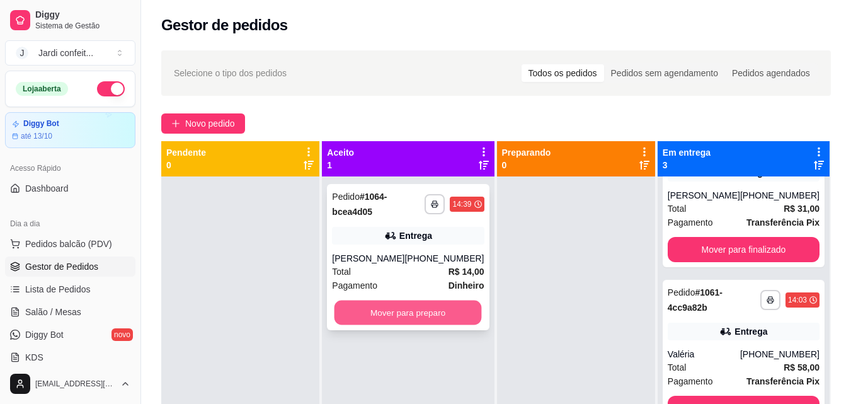
click at [445, 308] on button "Mover para preparo" at bounding box center [407, 312] width 147 height 25
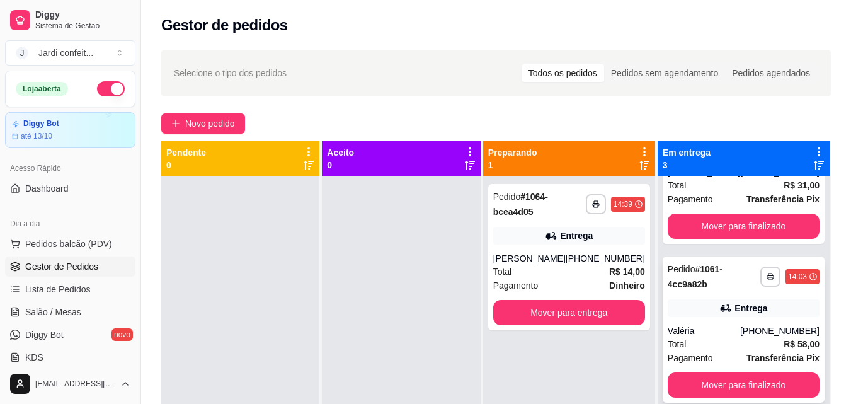
scroll to position [98, 0]
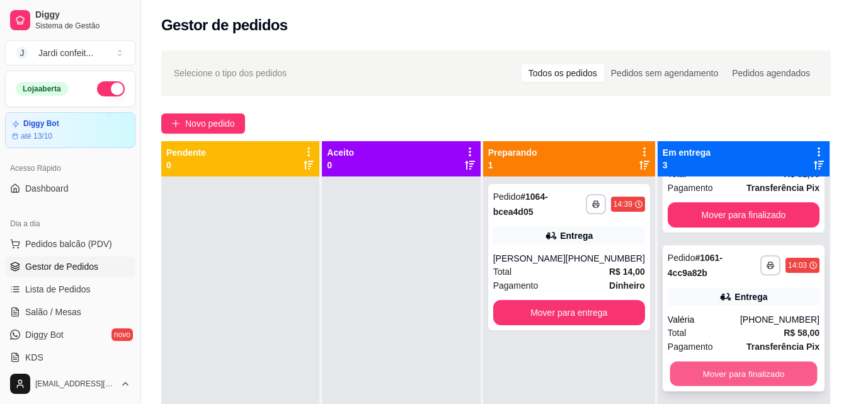
click at [720, 367] on button "Mover para finalizado" at bounding box center [743, 374] width 147 height 25
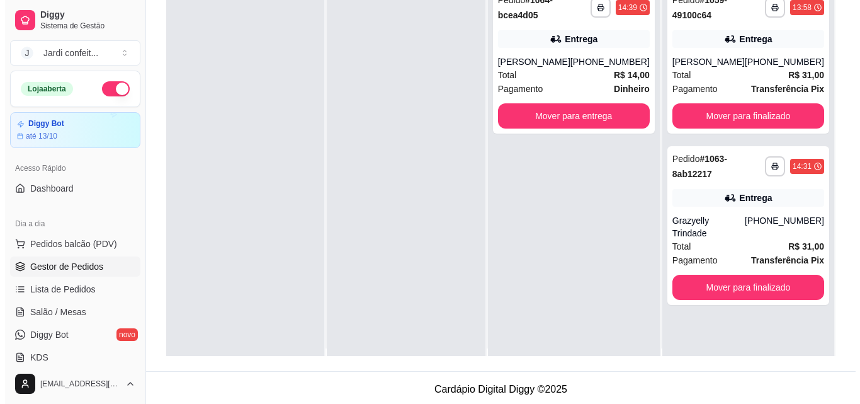
scroll to position [0, 0]
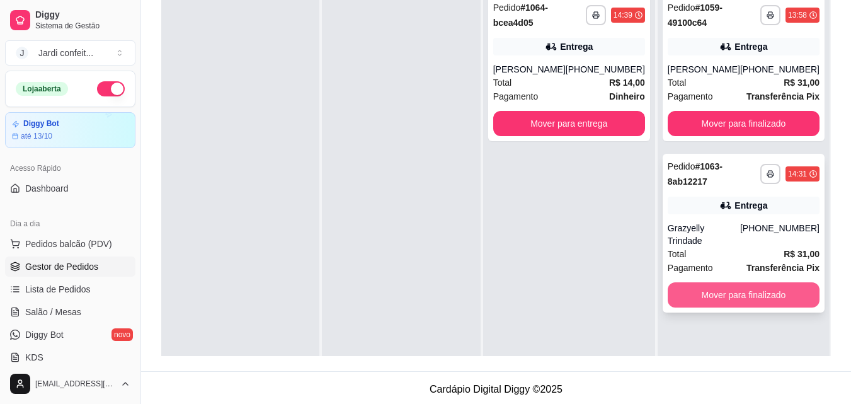
click at [738, 287] on button "Mover para finalizado" at bounding box center [744, 294] width 152 height 25
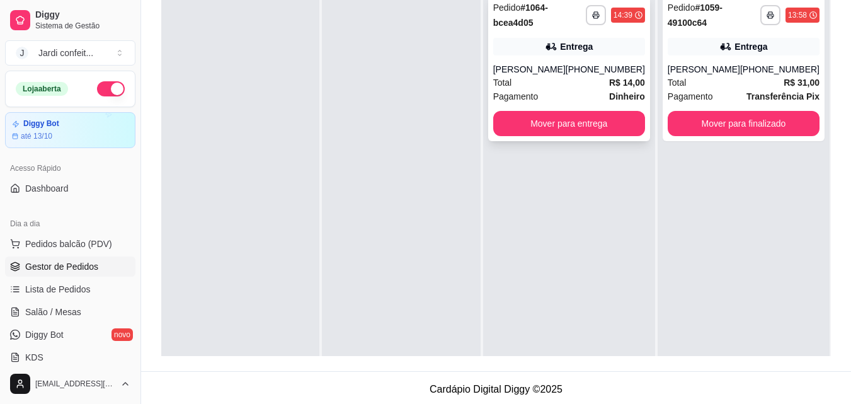
click at [522, 54] on div "Entrega" at bounding box center [569, 47] width 152 height 18
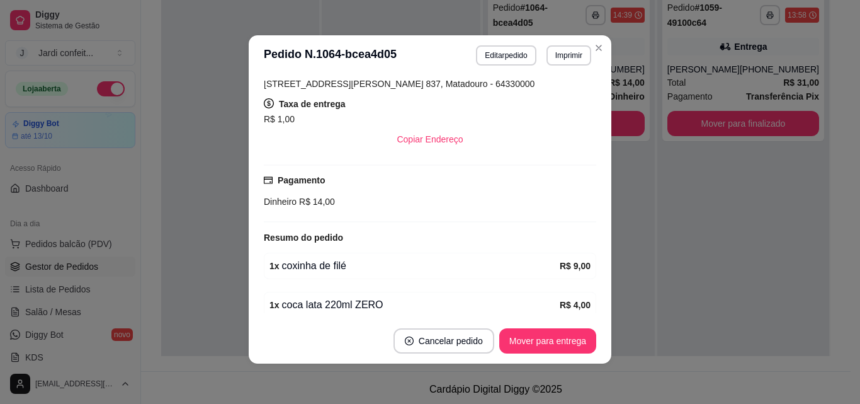
scroll to position [296, 0]
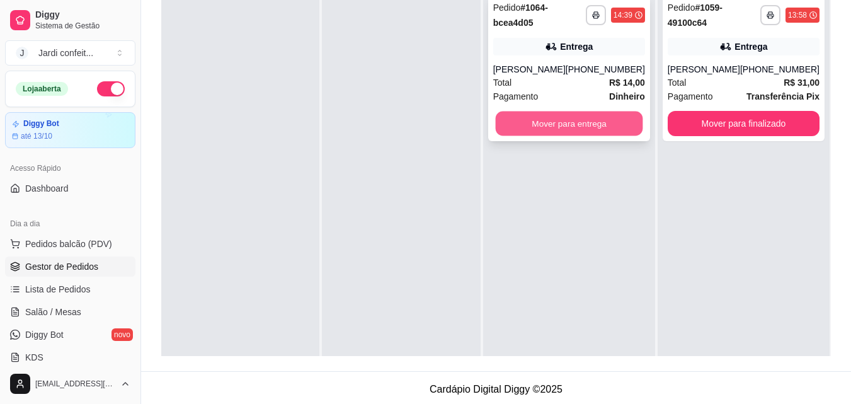
click at [574, 132] on button "Mover para entrega" at bounding box center [568, 123] width 147 height 25
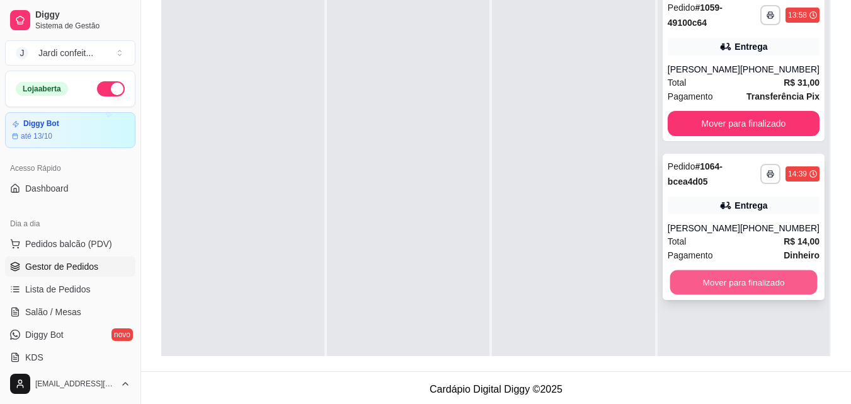
click at [733, 280] on button "Mover para finalizado" at bounding box center [743, 282] width 147 height 25
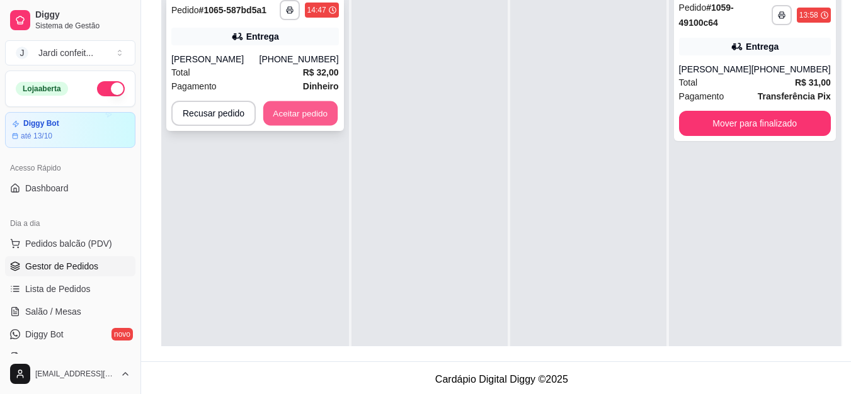
click at [329, 108] on button "Aceitar pedido" at bounding box center [300, 113] width 74 height 25
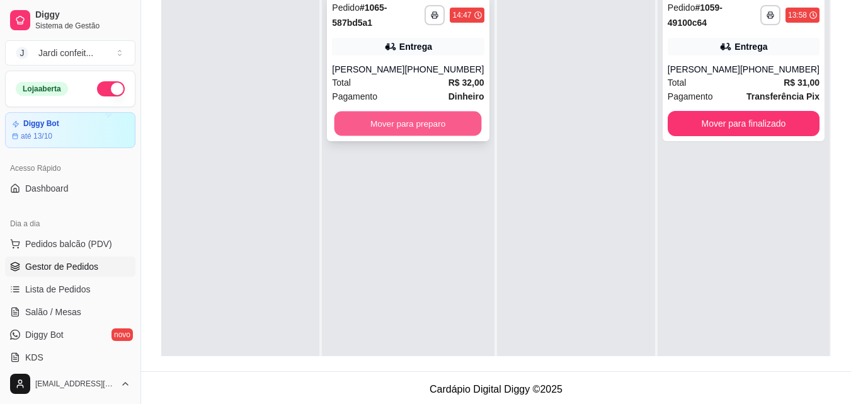
click at [407, 122] on button "Mover para preparo" at bounding box center [407, 123] width 147 height 25
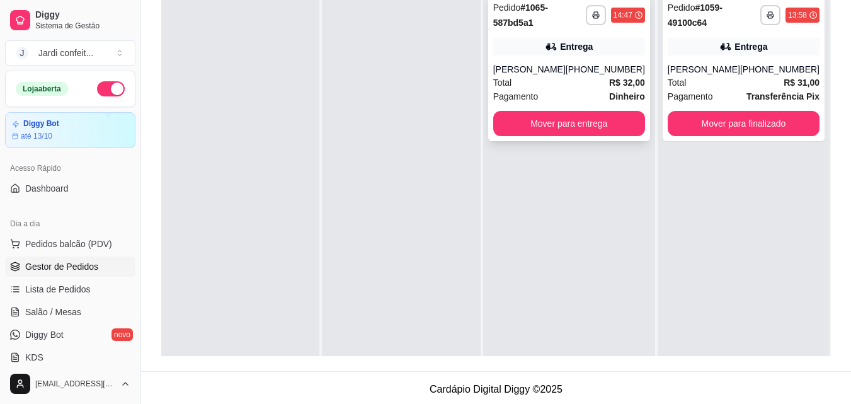
click at [566, 71] on div "[PERSON_NAME]" at bounding box center [529, 69] width 72 height 13
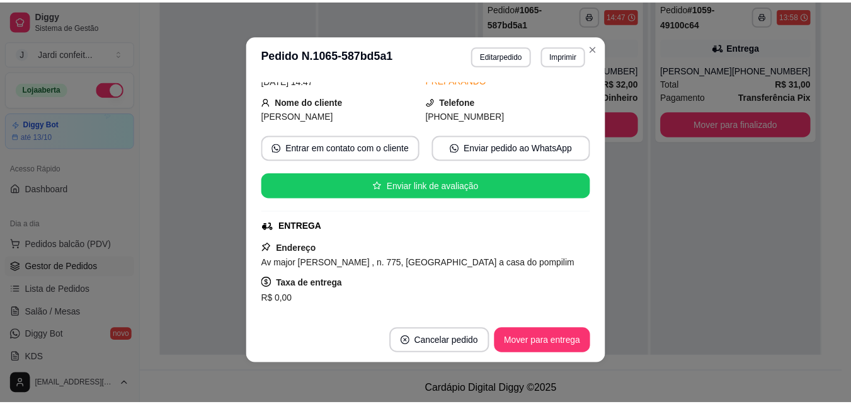
scroll to position [189, 0]
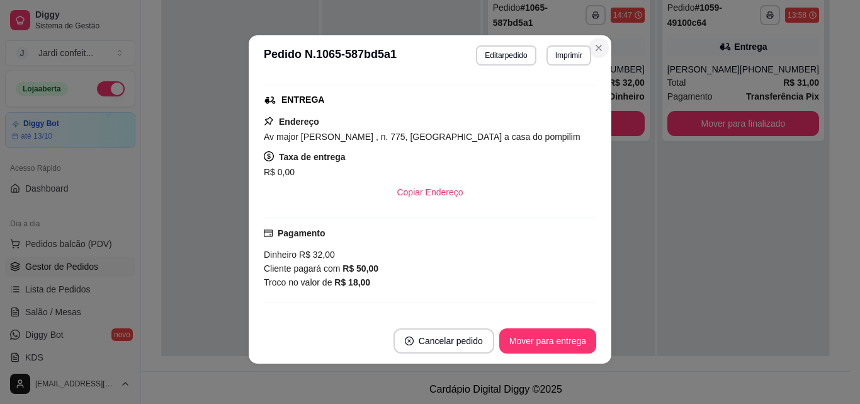
click at [595, 110] on section "**********" at bounding box center [430, 199] width 363 height 328
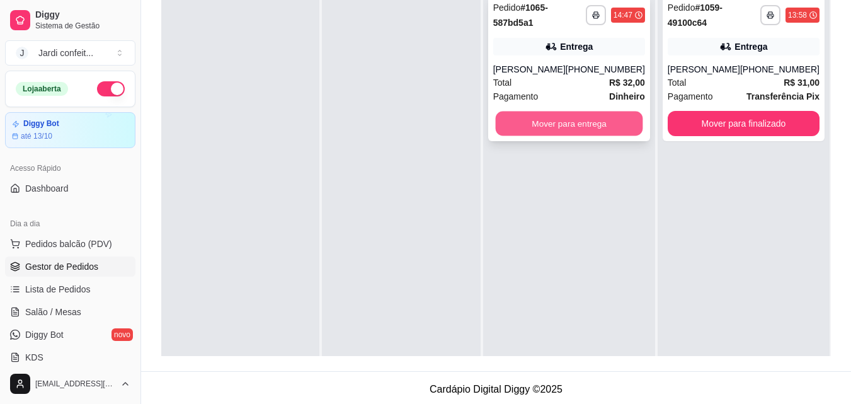
click at [520, 131] on button "Mover para entrega" at bounding box center [568, 123] width 147 height 25
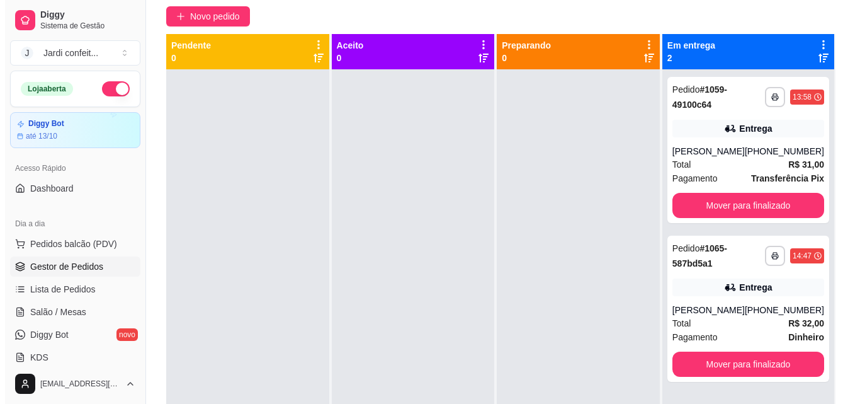
scroll to position [0, 0]
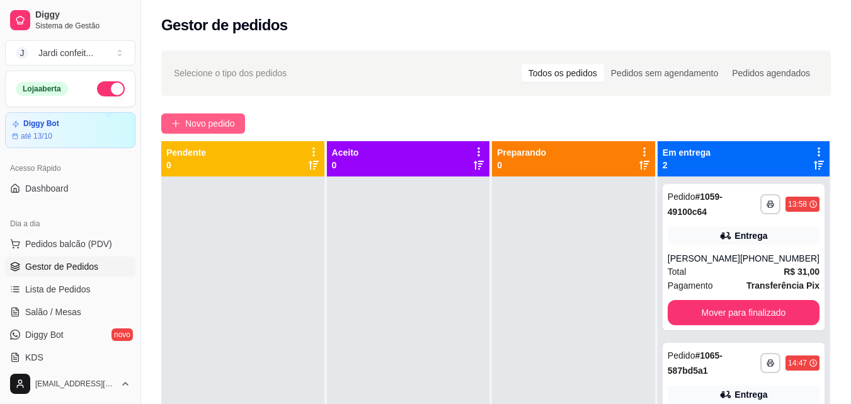
click at [200, 122] on span "Novo pedido" at bounding box center [210, 124] width 50 height 14
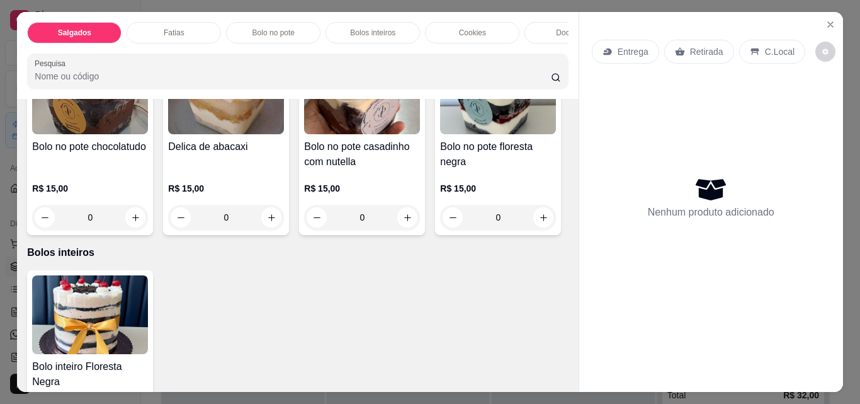
scroll to position [756, 0]
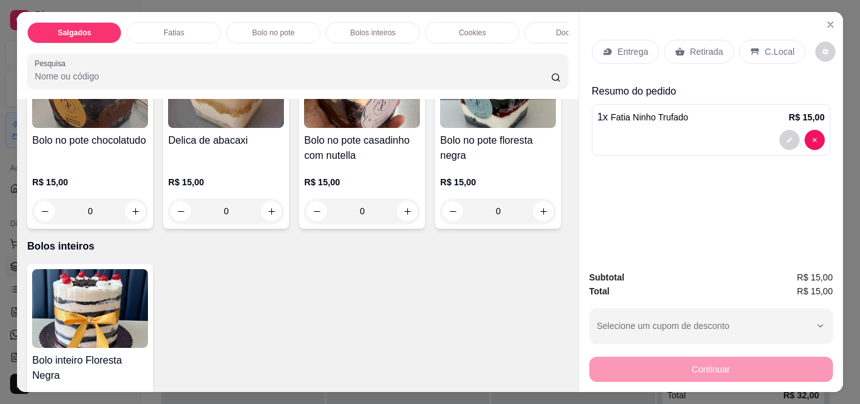
click at [680, 43] on div "Retirada" at bounding box center [700, 52] width 70 height 24
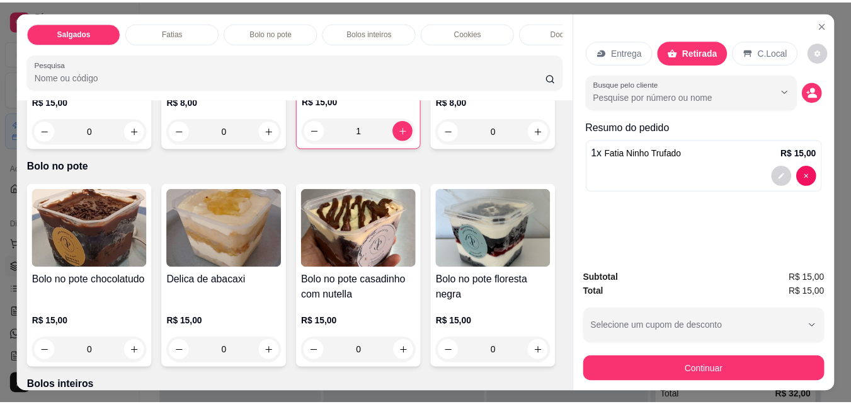
scroll to position [567, 0]
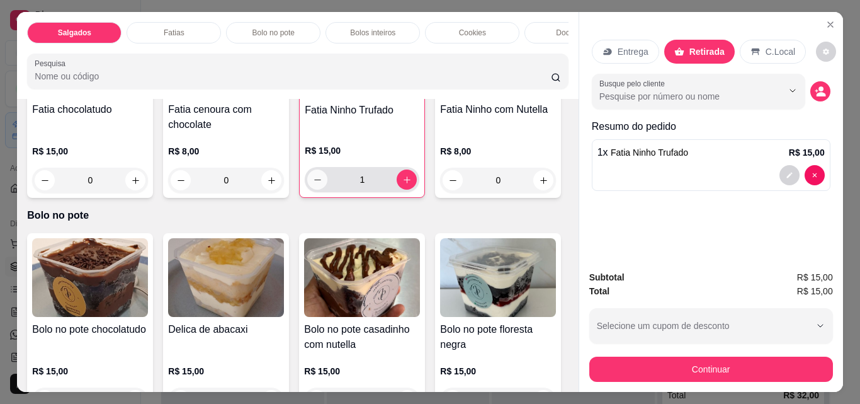
click at [313, 185] on icon "decrease-product-quantity" at bounding box center [317, 179] width 9 height 9
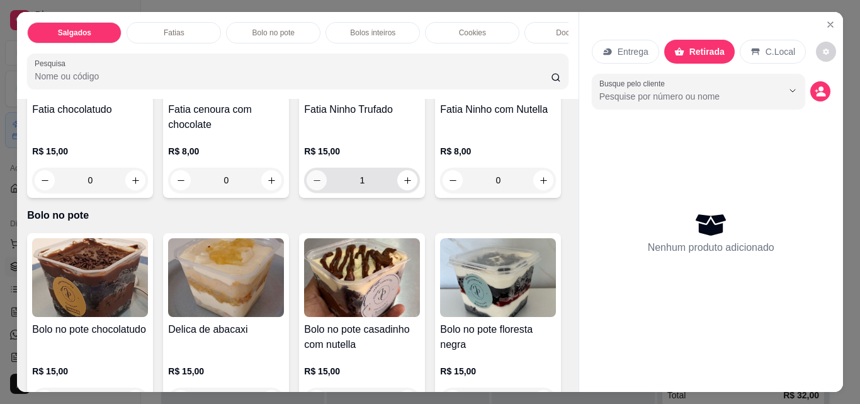
type input "0"
click at [133, 190] on button "increase-product-quantity" at bounding box center [136, 181] width 20 height 20
type input "1"
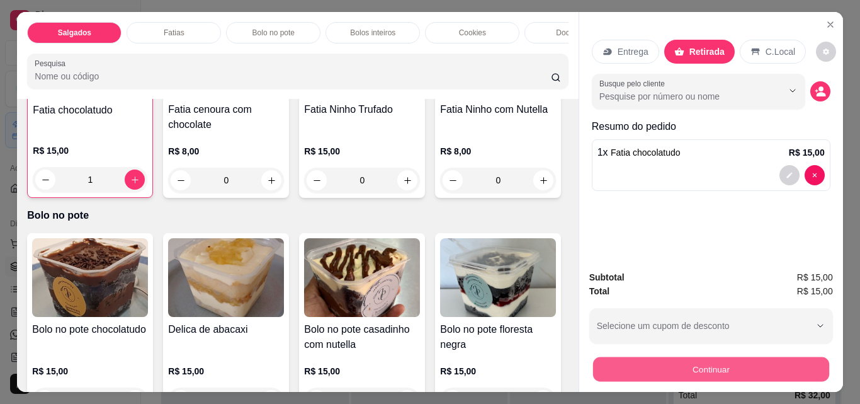
click at [639, 370] on button "Continuar" at bounding box center [711, 369] width 236 height 25
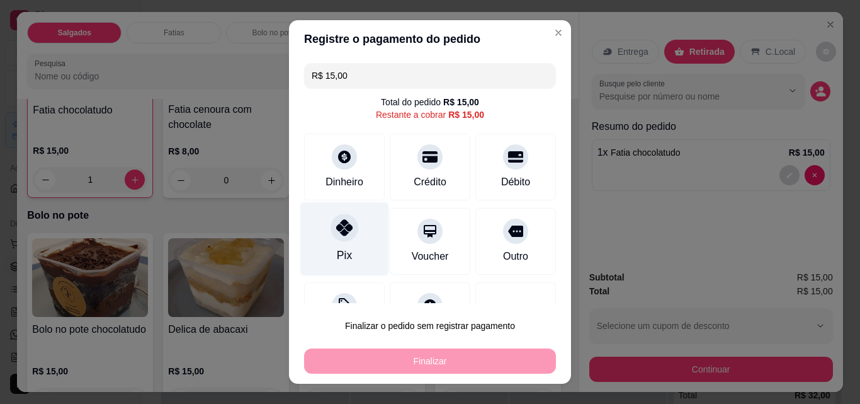
click at [337, 251] on div "Pix" at bounding box center [344, 255] width 15 height 16
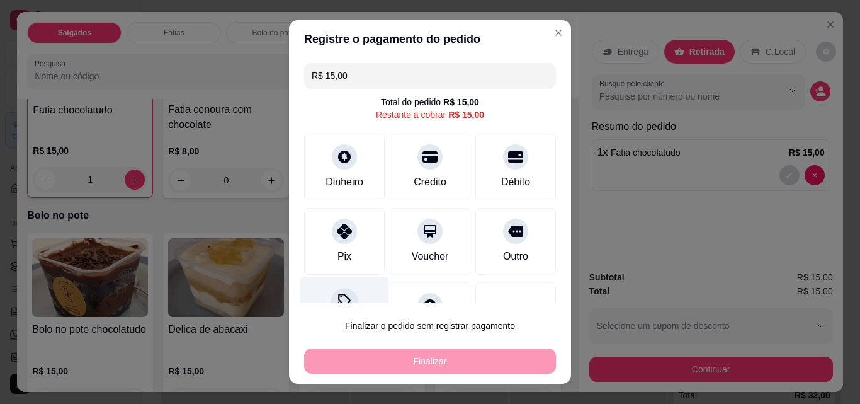
type input "R$ 0,00"
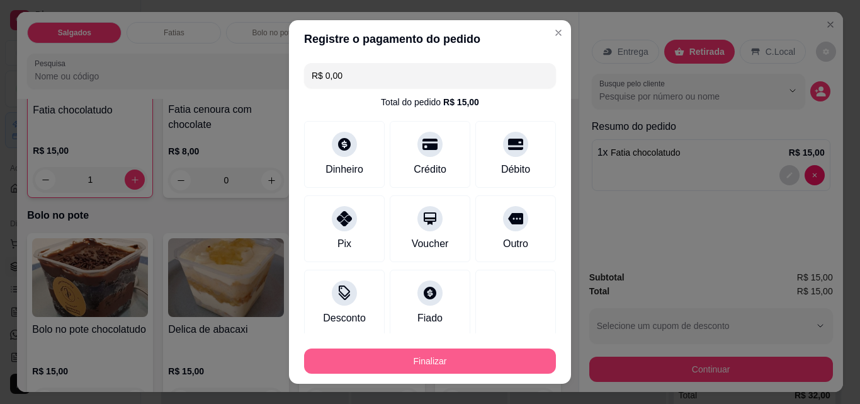
click at [338, 363] on button "Finalizar" at bounding box center [430, 360] width 252 height 25
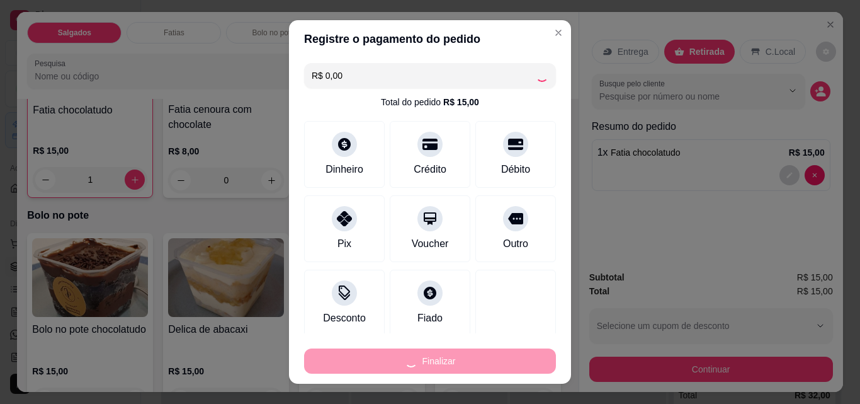
type input "0"
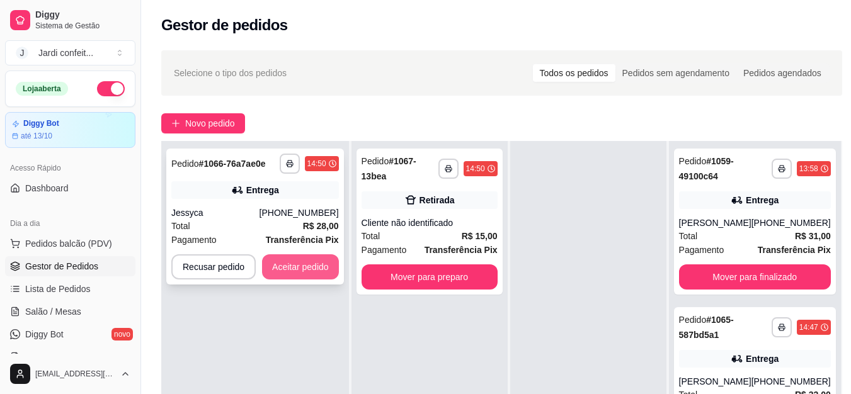
click at [274, 274] on button "Aceitar pedido" at bounding box center [300, 266] width 77 height 25
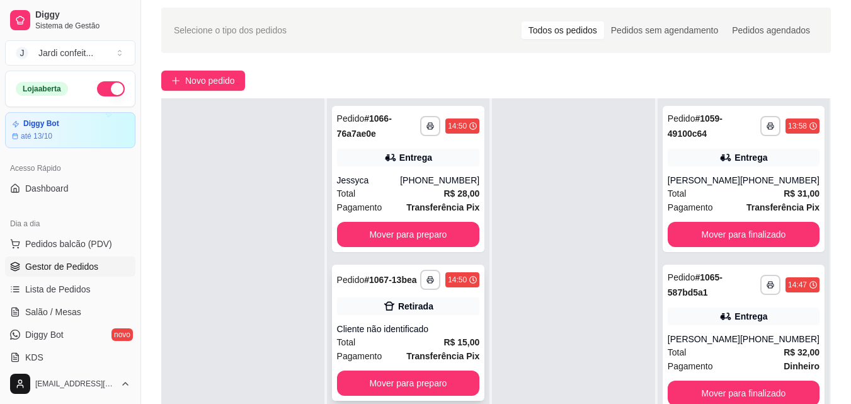
scroll to position [63, 0]
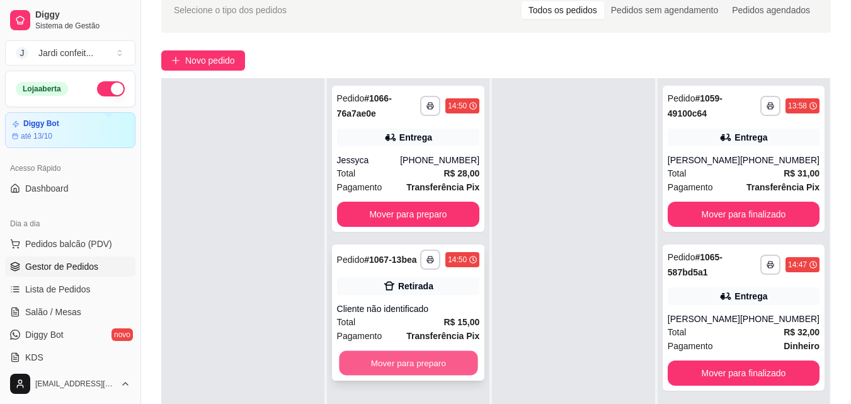
click at [406, 373] on button "Mover para preparo" at bounding box center [408, 363] width 139 height 25
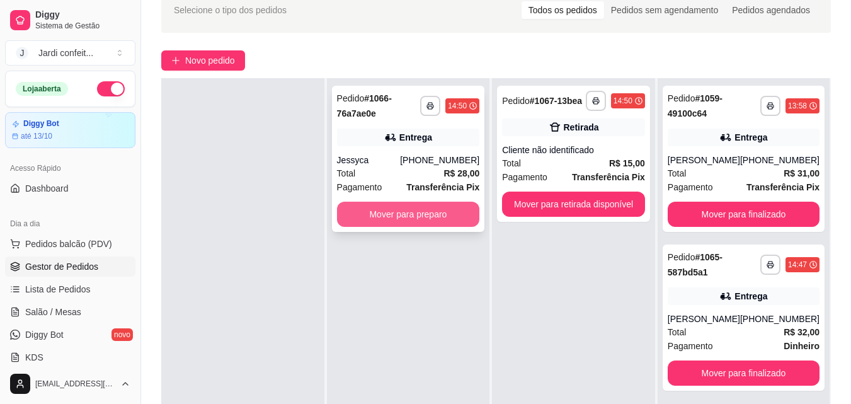
click at [426, 220] on button "Mover para preparo" at bounding box center [408, 214] width 143 height 25
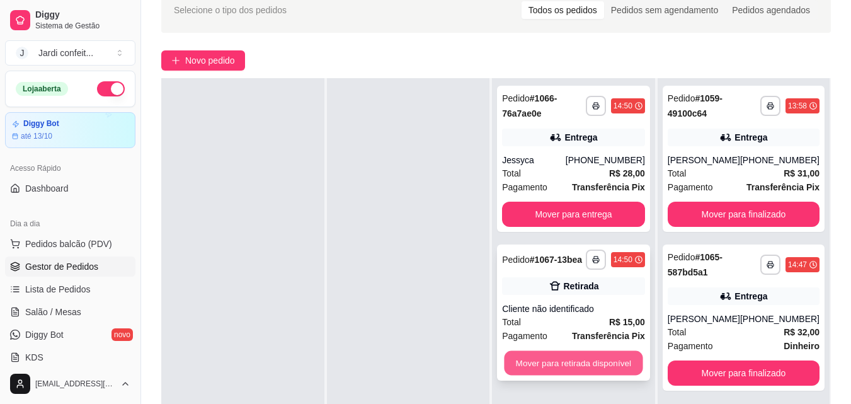
click at [536, 357] on button "Mover para retirada disponível" at bounding box center [574, 363] width 139 height 25
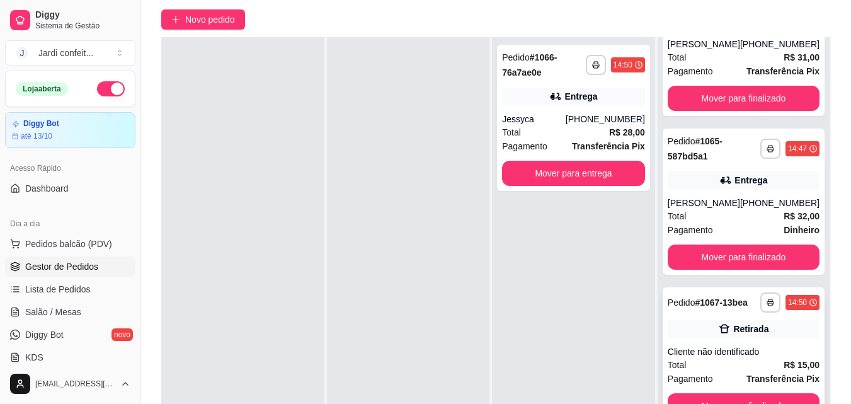
scroll to position [126, 0]
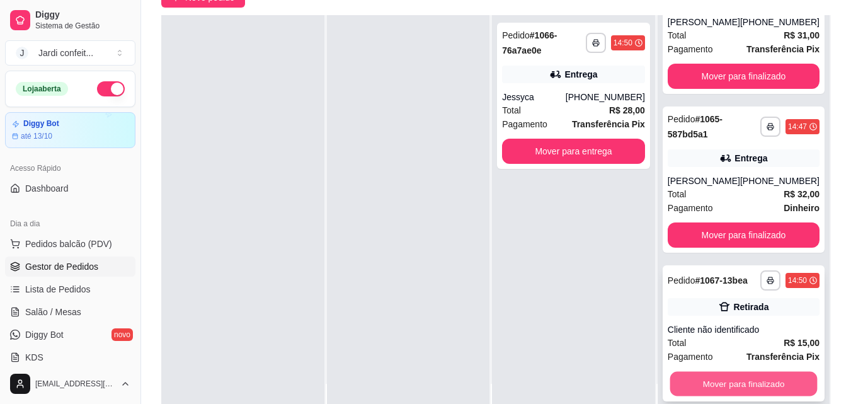
click at [736, 387] on button "Mover para finalizado" at bounding box center [743, 384] width 147 height 25
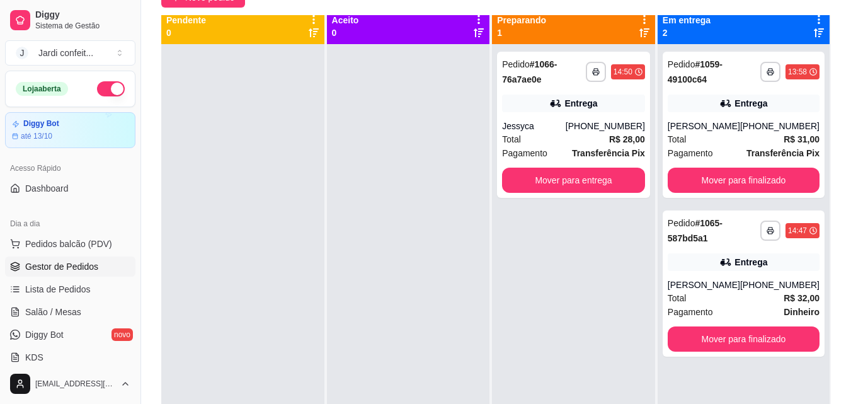
scroll to position [0, 0]
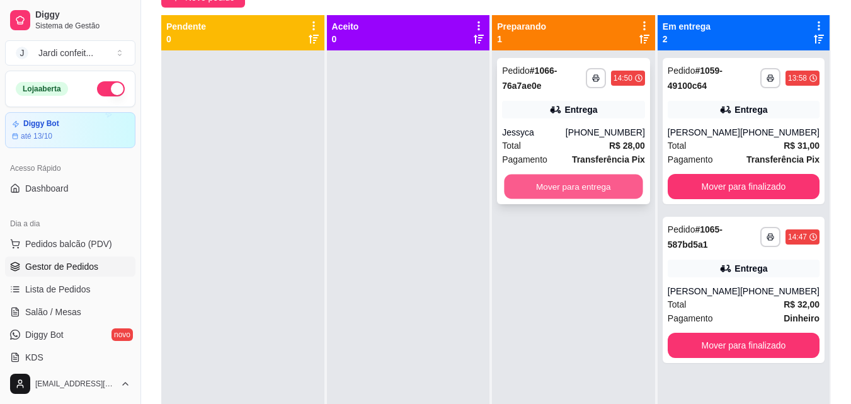
click at [619, 185] on button "Mover para entrega" at bounding box center [574, 186] width 139 height 25
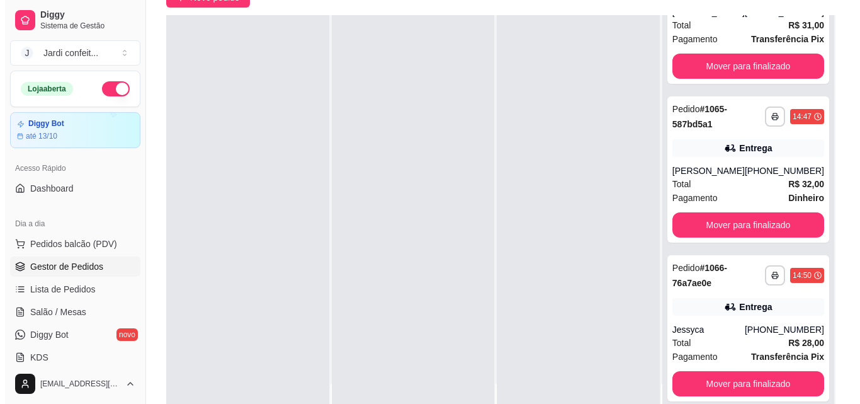
scroll to position [192, 0]
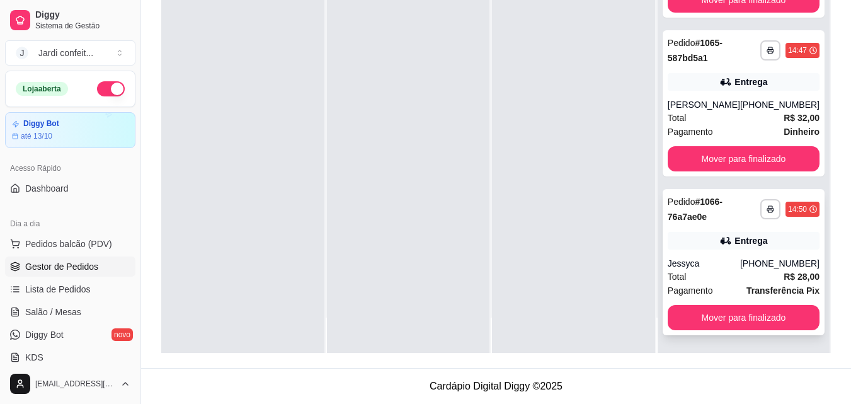
click at [745, 265] on div "[PHONE_NUMBER]" at bounding box center [779, 263] width 79 height 13
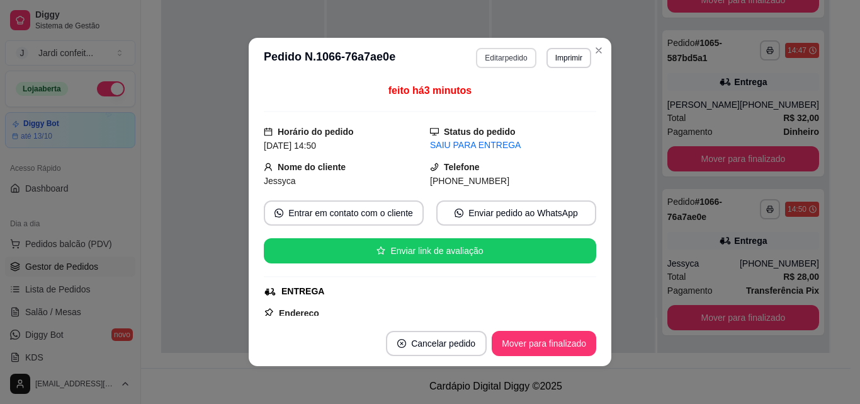
click at [506, 65] on button "Editar pedido" at bounding box center [506, 58] width 60 height 20
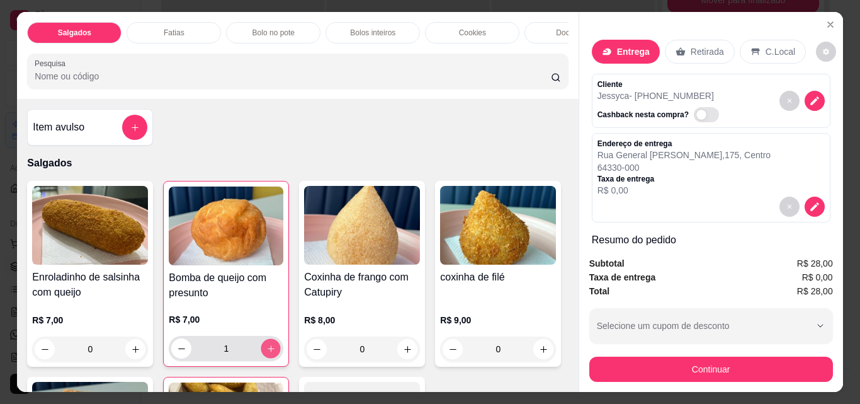
click at [269, 350] on icon "increase-product-quantity" at bounding box center [270, 348] width 9 height 9
type input "2"
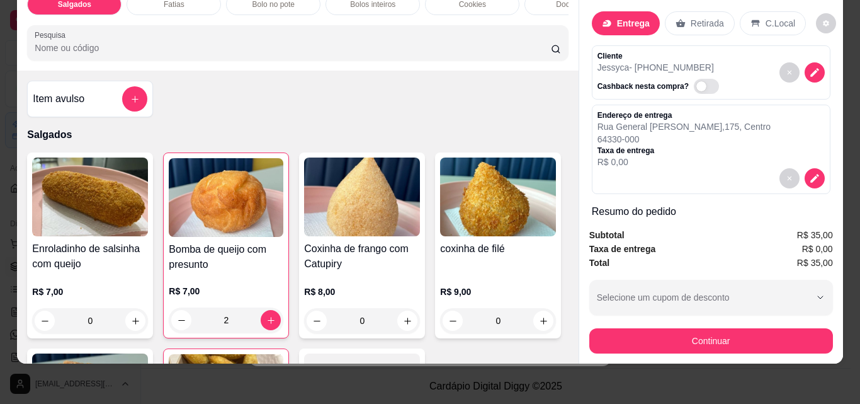
scroll to position [205, 0]
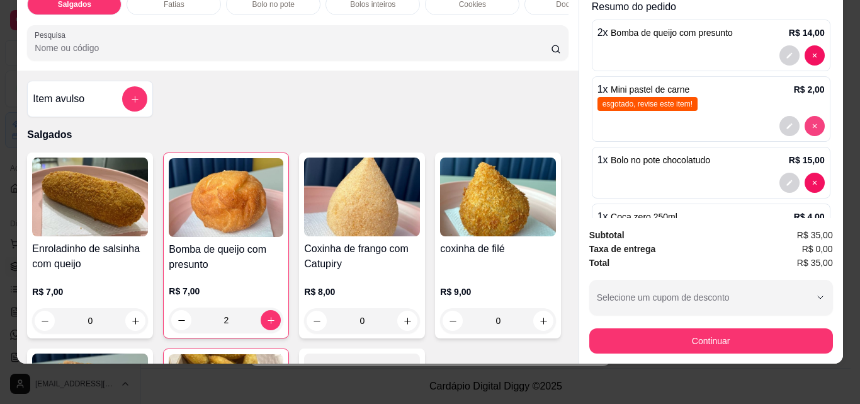
type input "0"
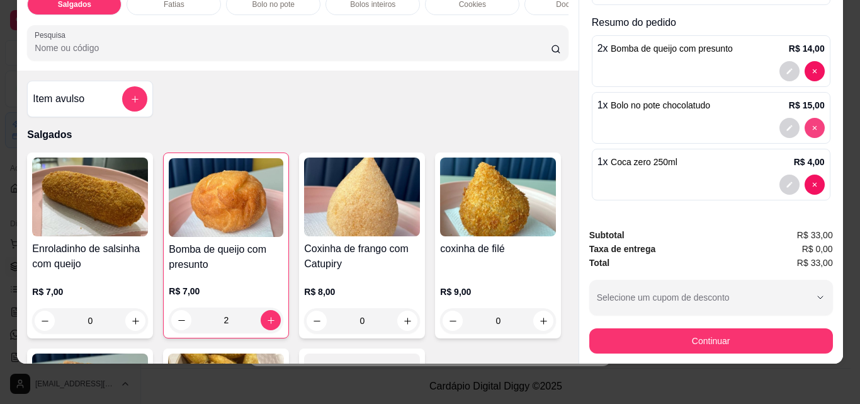
scroll to position [189, 0]
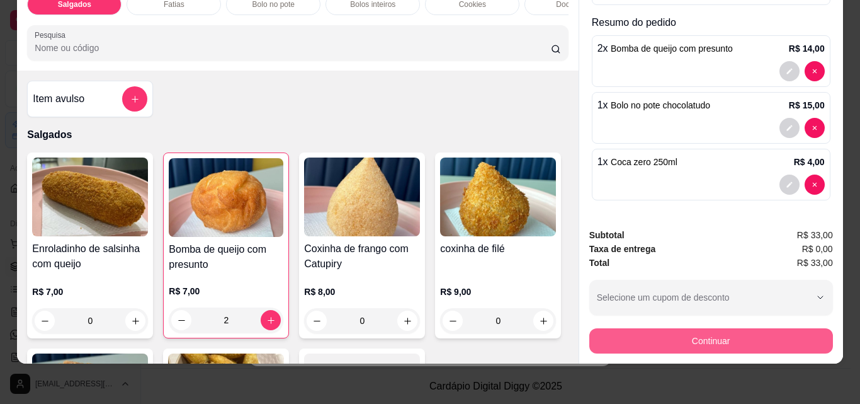
click at [773, 328] on button "Continuar" at bounding box center [712, 340] width 244 height 25
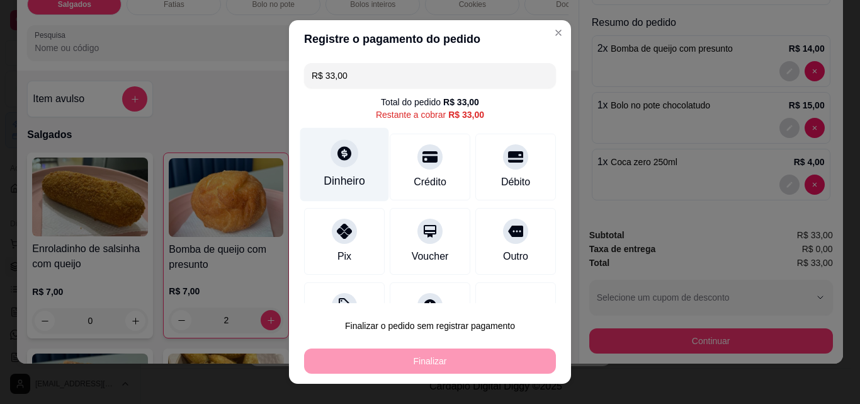
click at [333, 173] on div "Dinheiro" at bounding box center [344, 165] width 89 height 74
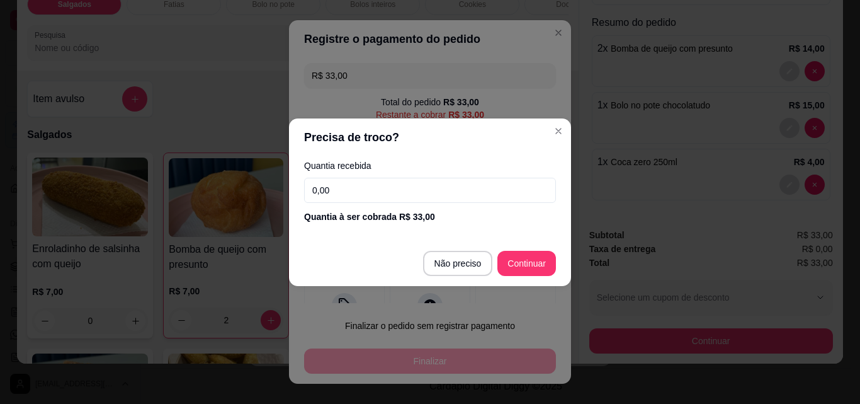
click at [355, 192] on input "0,00" at bounding box center [430, 190] width 252 height 25
type input "5,00"
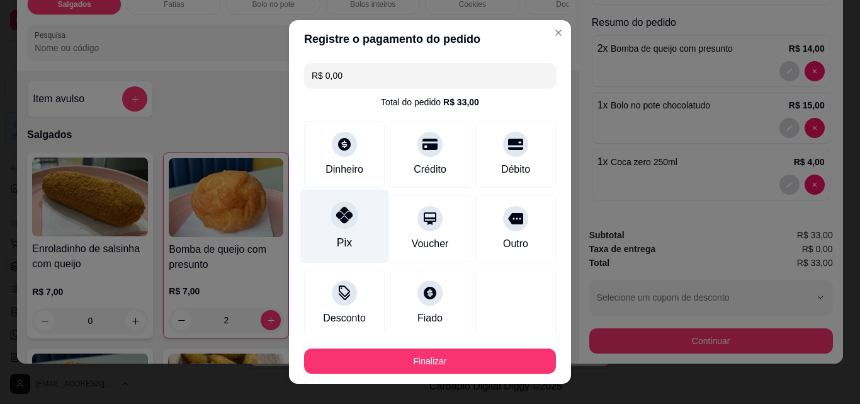
click at [346, 232] on div "Pix" at bounding box center [344, 227] width 89 height 74
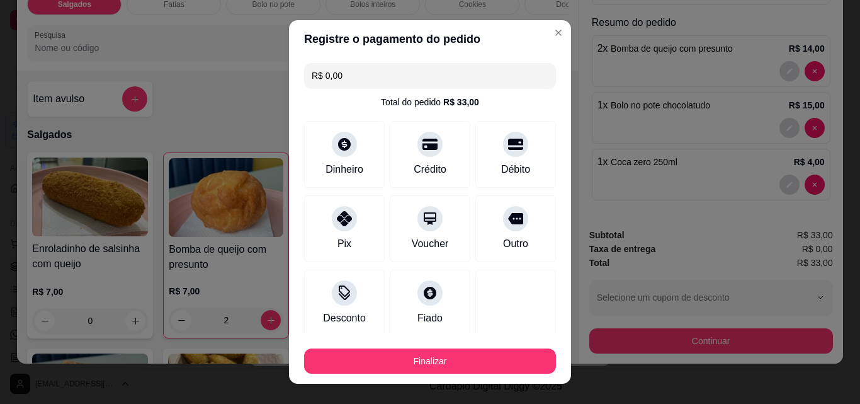
click at [389, 89] on div "R$ 0,00 Total do pedido R$ 33,00 Dinheiro Crédito Débito Pix Voucher Outro Desc…" at bounding box center [430, 195] width 282 height 275
click at [391, 80] on input "R$ 0,00" at bounding box center [430, 75] width 237 height 25
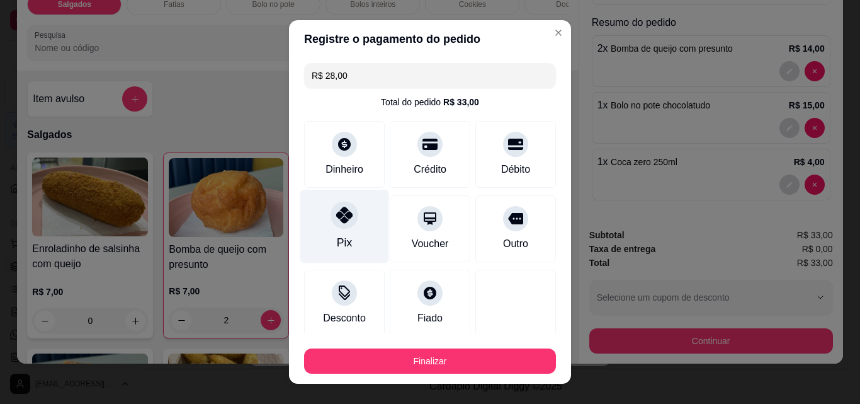
type input "R$ 28,00"
click at [350, 227] on div "Pix" at bounding box center [344, 227] width 89 height 74
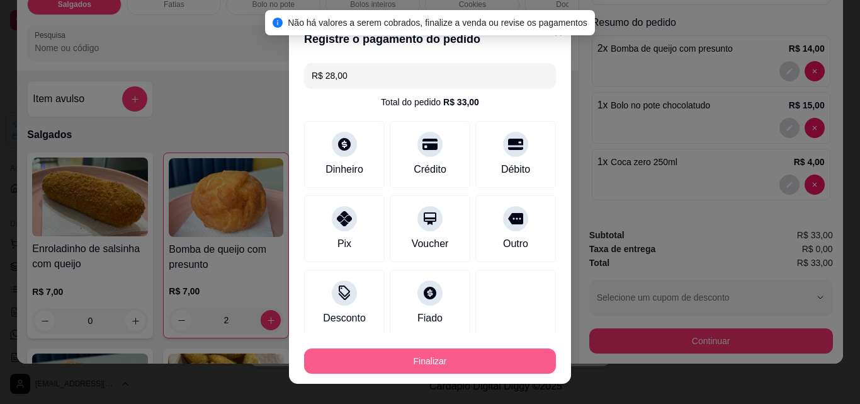
click at [428, 361] on button "Finalizar" at bounding box center [430, 360] width 252 height 25
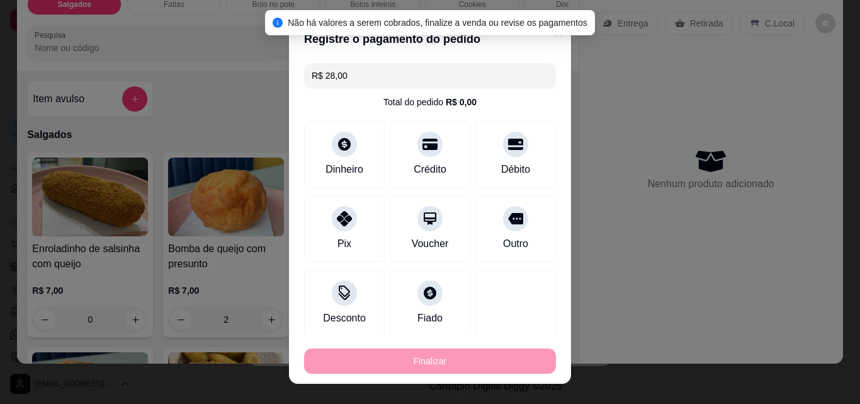
type input "0"
type input "-R$ 33,00"
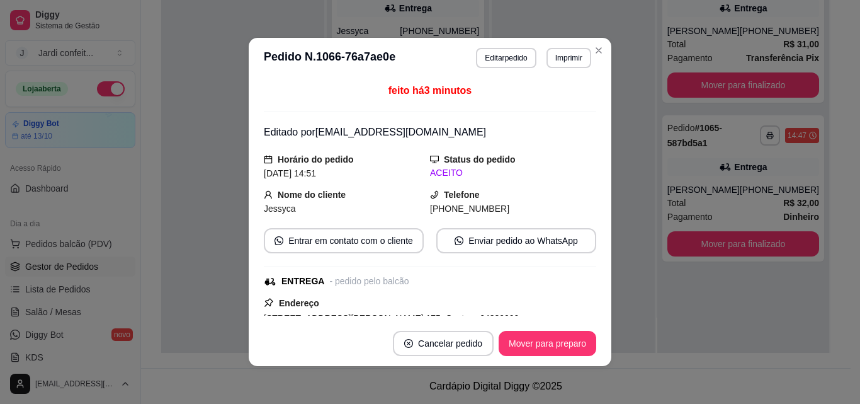
scroll to position [0, 0]
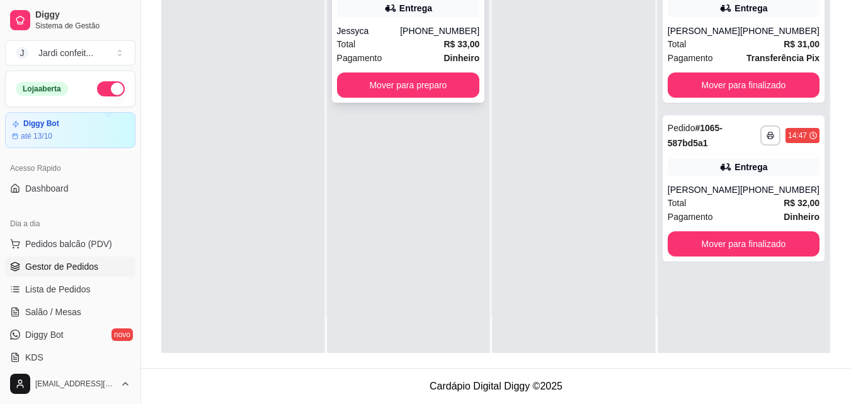
click at [453, 39] on strong "R$ 33,00" at bounding box center [461, 44] width 36 height 10
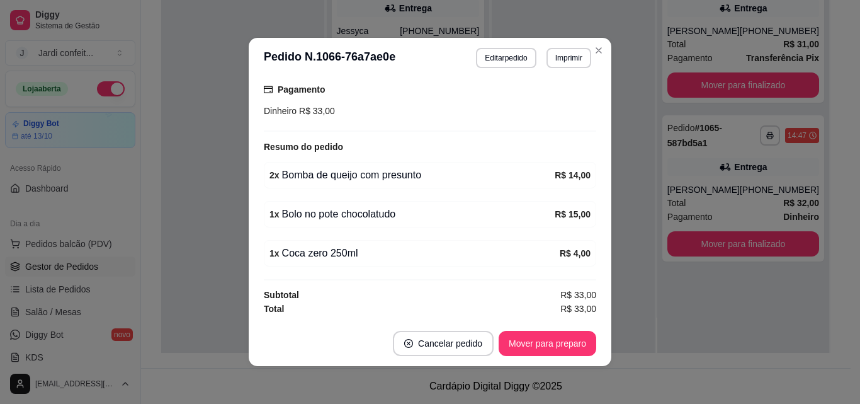
scroll to position [3, 0]
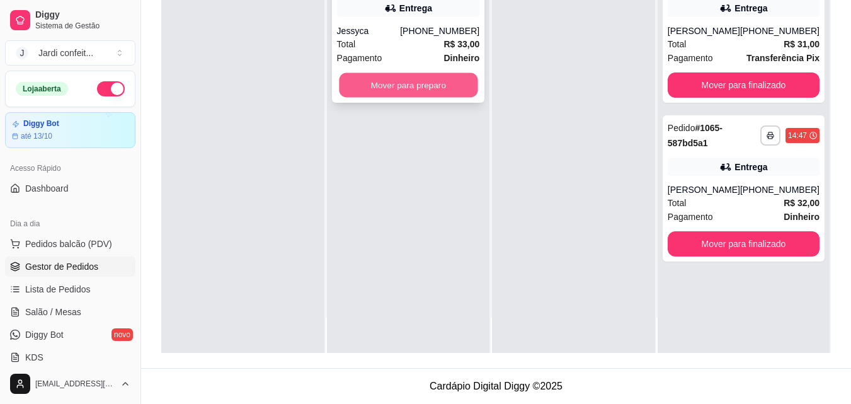
click at [433, 84] on button "Mover para preparo" at bounding box center [408, 85] width 139 height 25
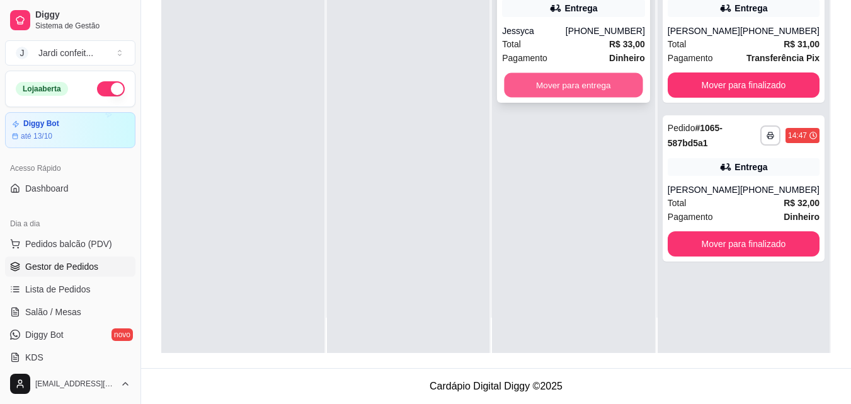
click at [542, 79] on button "Mover para entrega" at bounding box center [574, 85] width 139 height 25
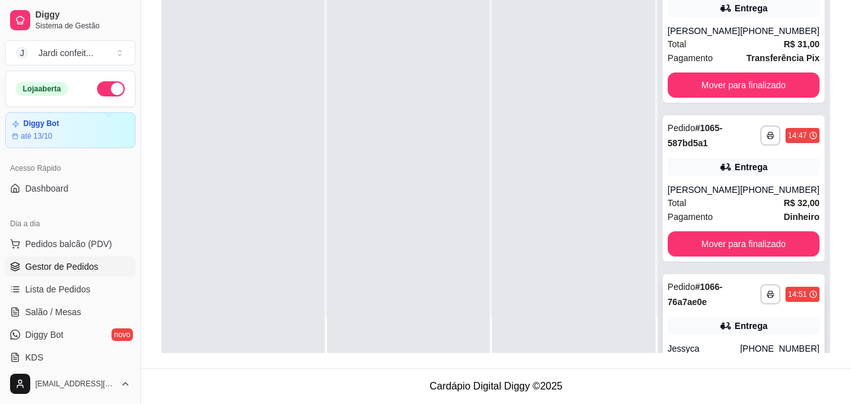
click at [746, 305] on div "**********" at bounding box center [744, 294] width 152 height 30
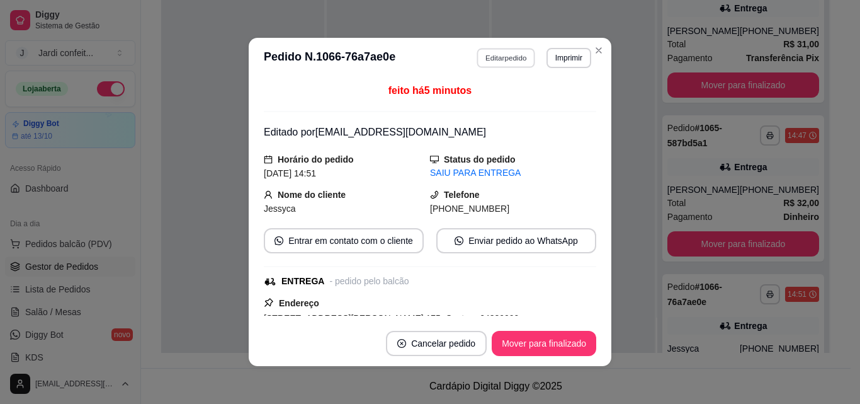
click at [495, 54] on button "Editar pedido" at bounding box center [506, 58] width 59 height 20
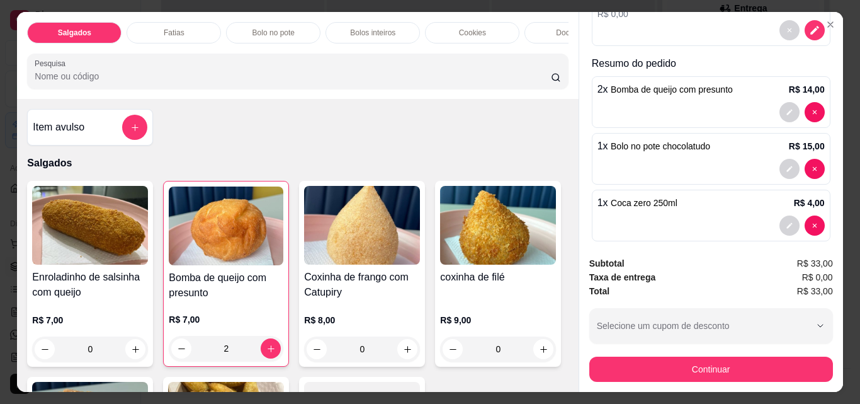
scroll to position [189, 0]
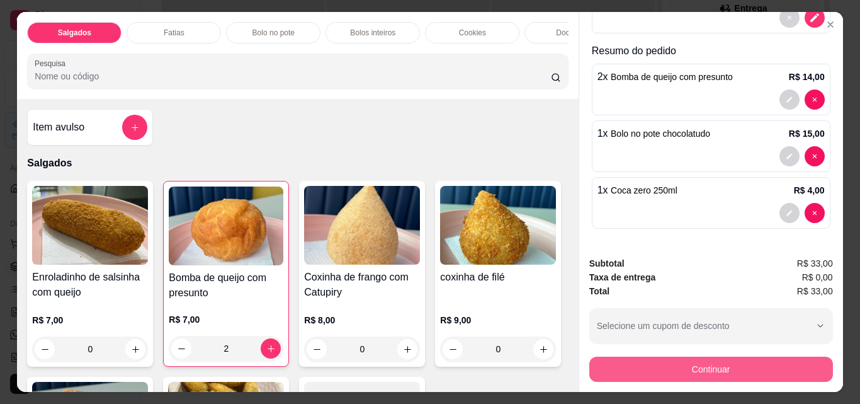
click at [641, 361] on button "Continuar" at bounding box center [712, 369] width 244 height 25
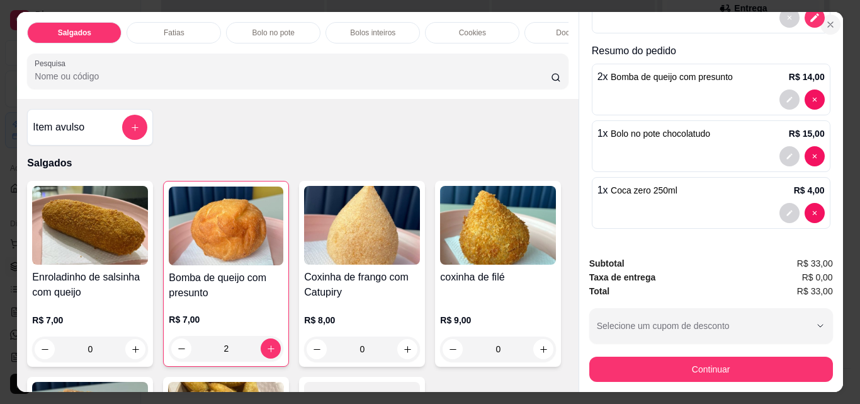
click at [830, 20] on icon "Close" at bounding box center [831, 25] width 10 height 10
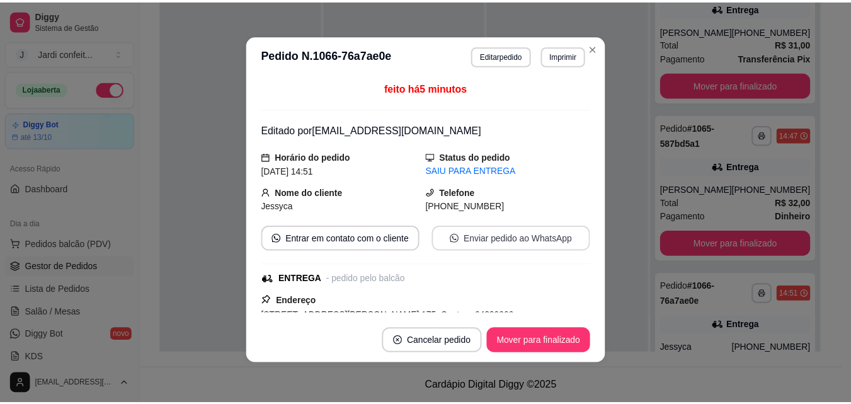
scroll to position [0, 0]
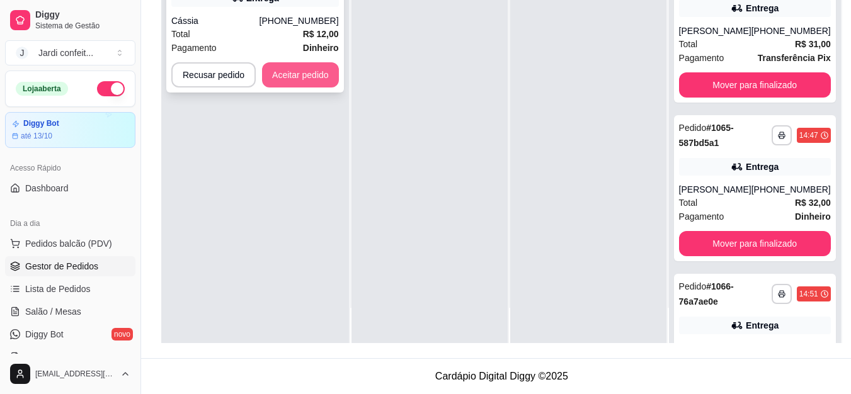
click at [285, 82] on button "Aceitar pedido" at bounding box center [300, 74] width 77 height 25
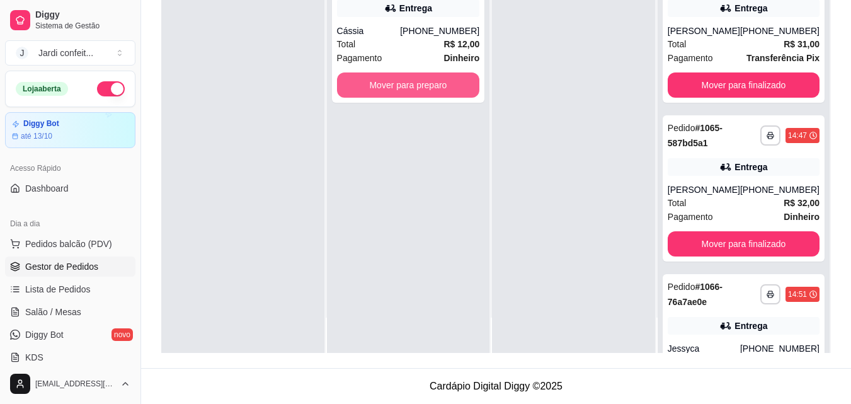
click at [396, 93] on button "Mover para preparo" at bounding box center [408, 84] width 143 height 25
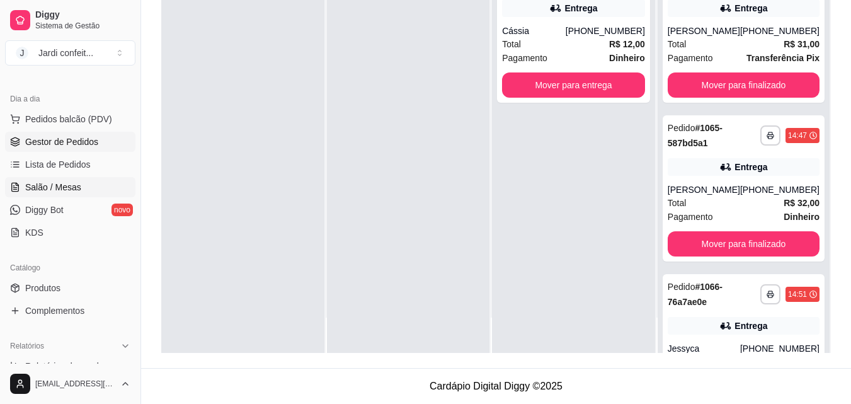
scroll to position [126, 0]
click at [66, 284] on link "Produtos" at bounding box center [70, 287] width 130 height 20
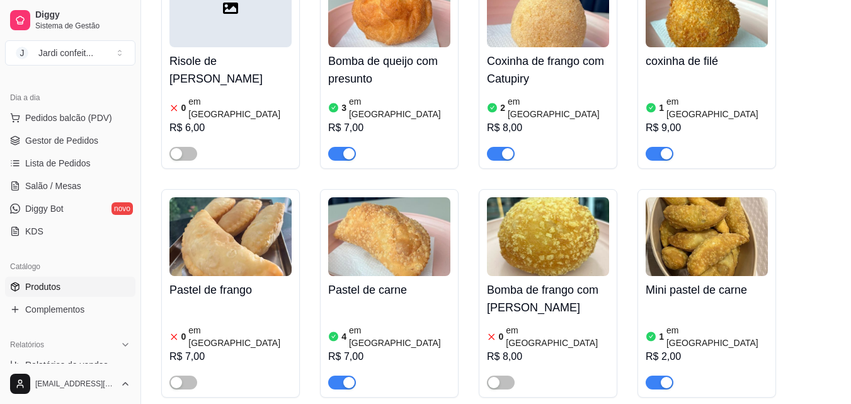
scroll to position [945, 0]
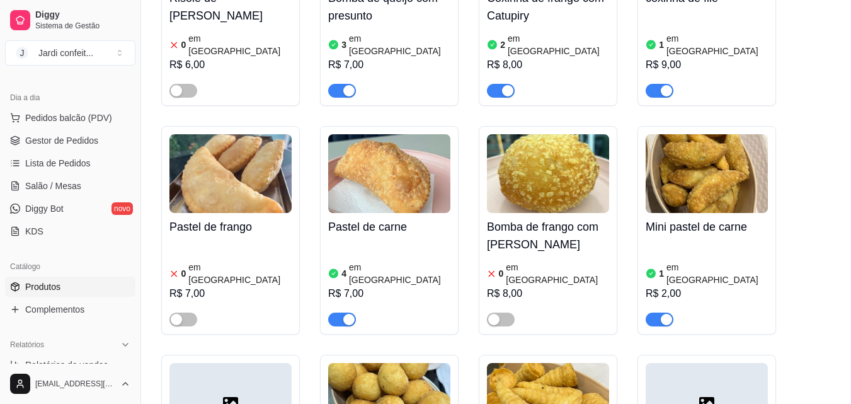
click at [650, 312] on span "button" at bounding box center [660, 319] width 28 height 14
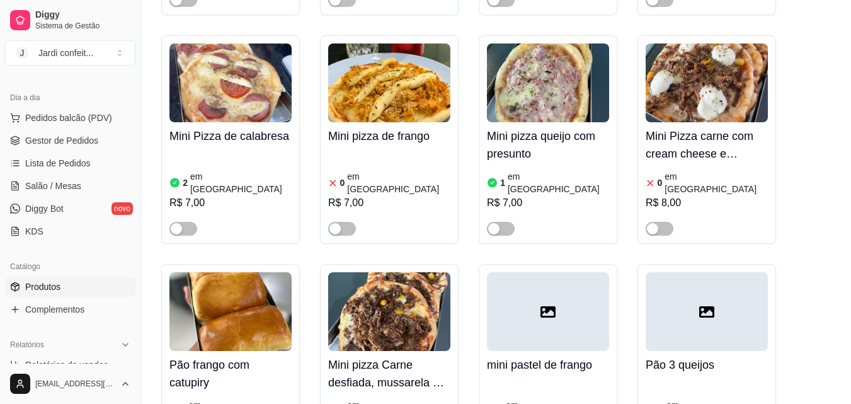
scroll to position [1953, 0]
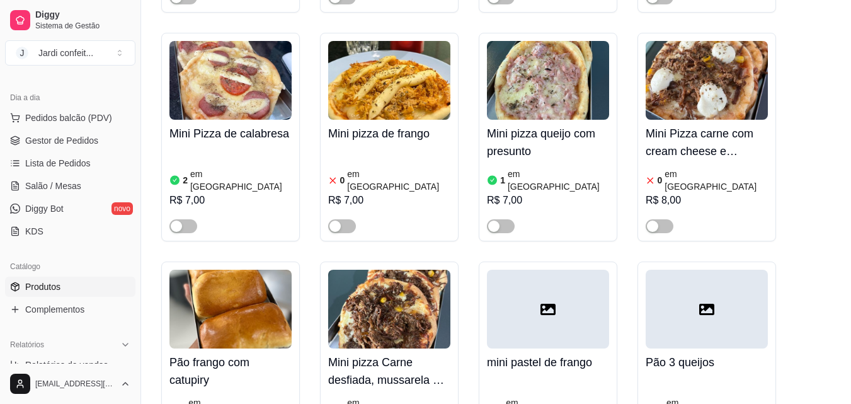
click at [506, 333] on div "Código do produto (PDV)" at bounding box center [425, 318] width 625 height 36
click at [62, 139] on span "Gestor de Pedidos" at bounding box center [61, 140] width 73 height 13
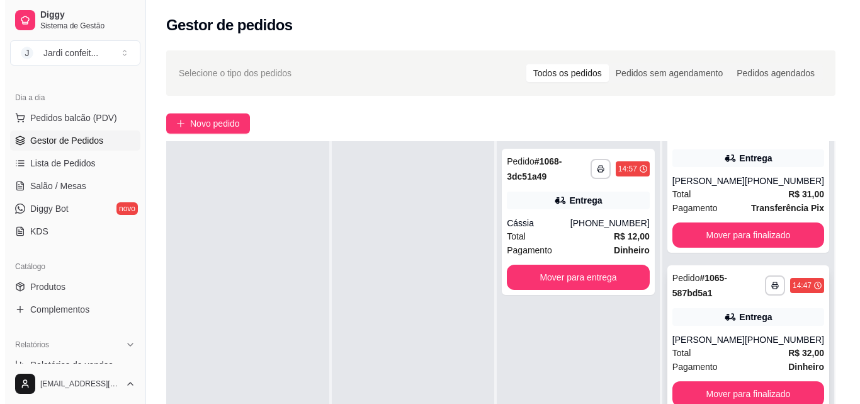
scroll to position [85, 0]
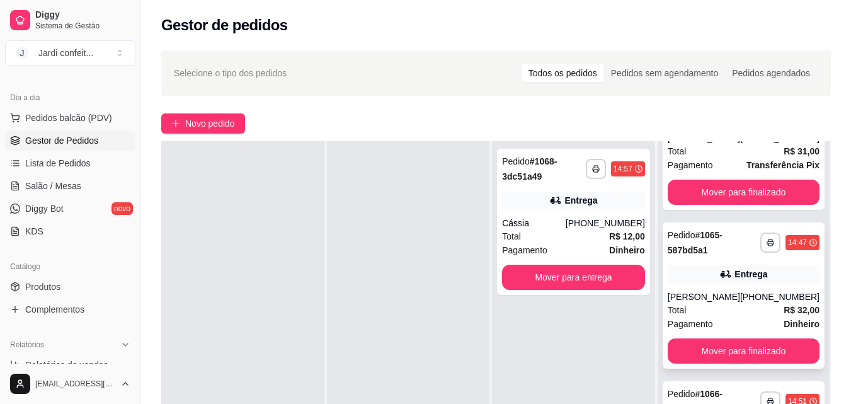
click at [744, 303] on div "Total R$ 32,00" at bounding box center [744, 310] width 152 height 14
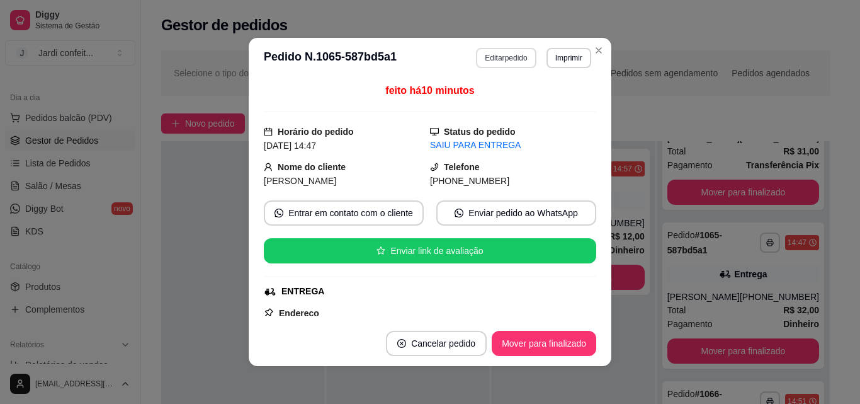
click at [490, 61] on button "Editar pedido" at bounding box center [506, 58] width 60 height 20
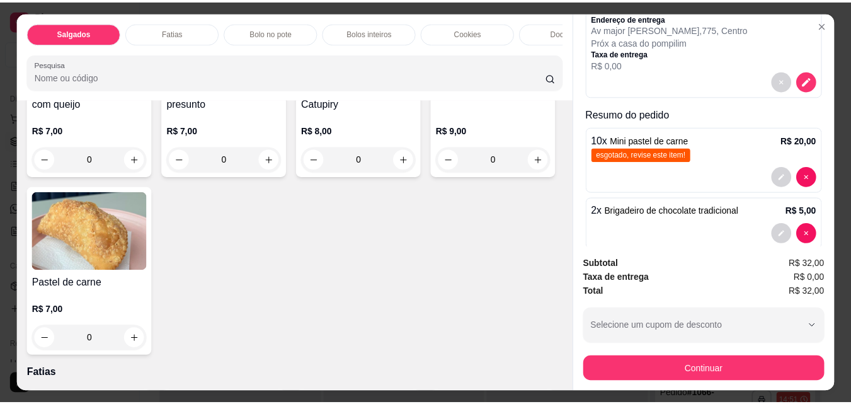
scroll to position [189, 0]
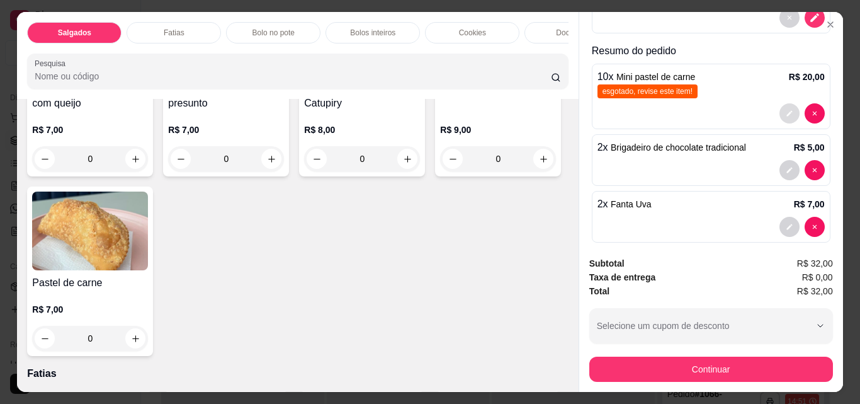
click at [786, 111] on icon "decrease-product-quantity" at bounding box center [790, 114] width 8 height 8
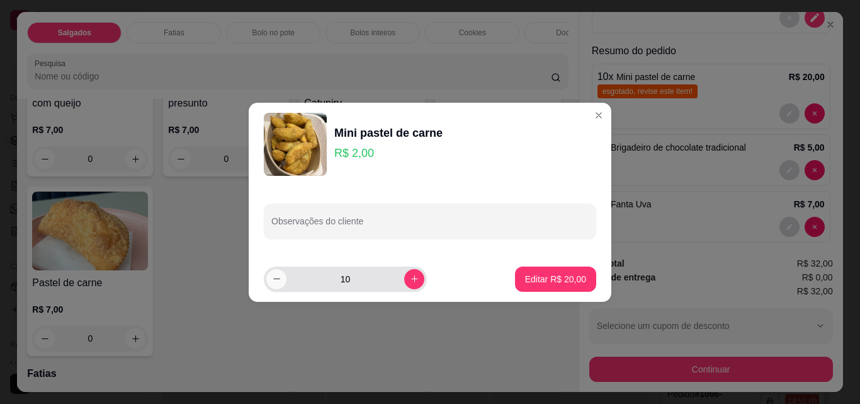
click at [275, 279] on icon "decrease-product-quantity" at bounding box center [276, 278] width 7 height 1
click at [275, 279] on icon "decrease-product-quantity" at bounding box center [276, 278] width 6 height 1
type input "8"
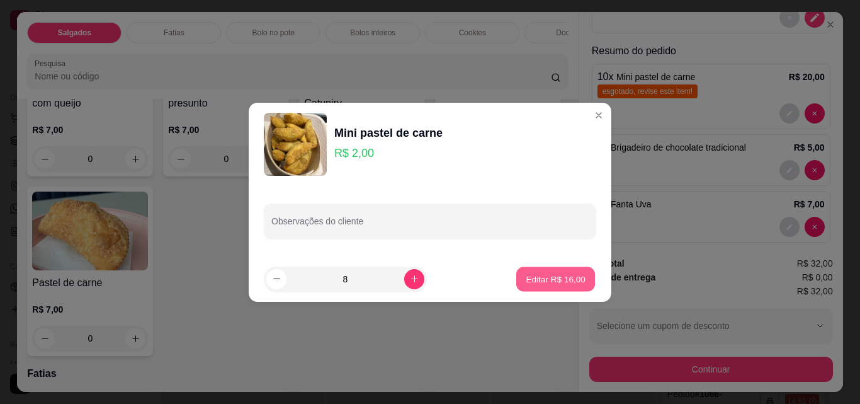
click at [526, 280] on p "Editar R$ 16,00" at bounding box center [555, 279] width 59 height 12
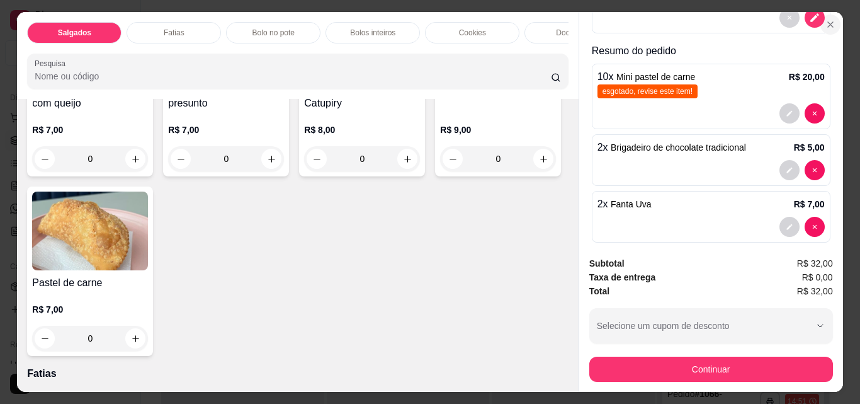
click at [826, 20] on icon "Close" at bounding box center [831, 25] width 10 height 10
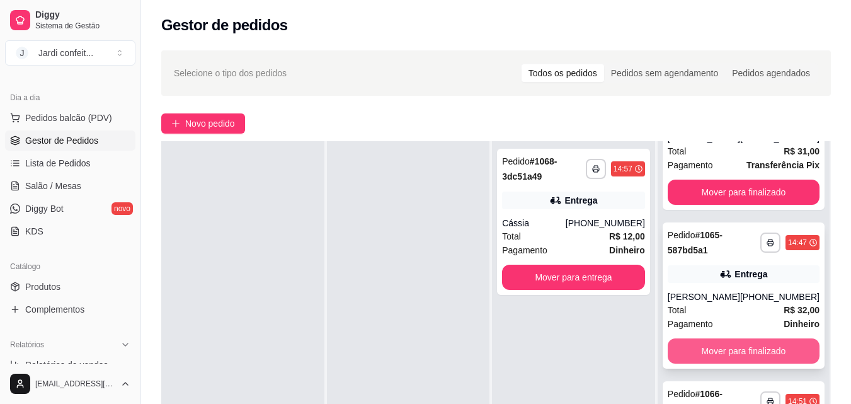
click at [769, 357] on button "Mover para finalizado" at bounding box center [744, 350] width 152 height 25
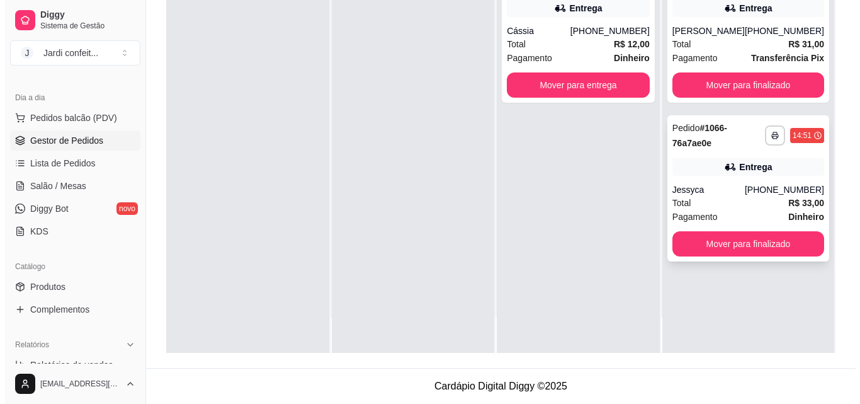
scroll to position [35, 0]
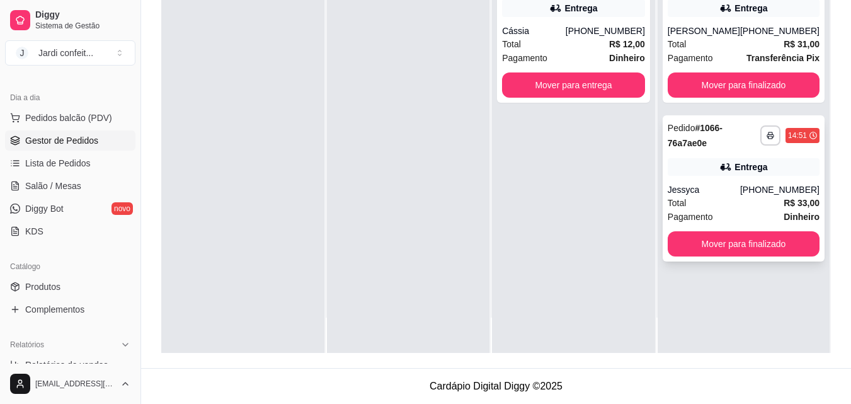
click at [742, 210] on div "Pagamento Dinheiro" at bounding box center [744, 217] width 152 height 14
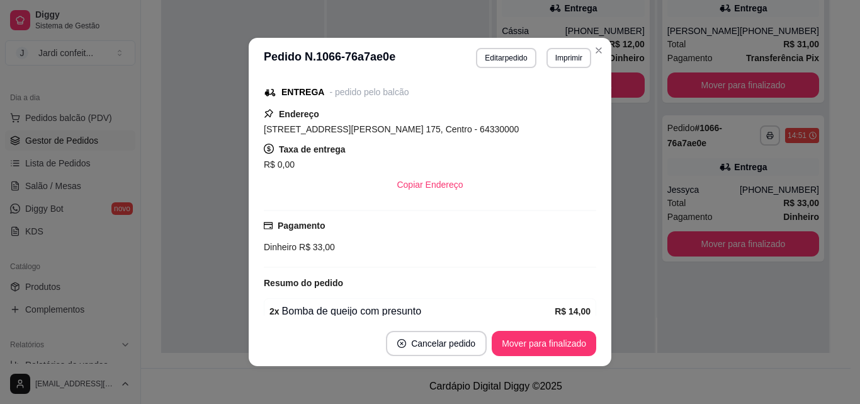
scroll to position [3, 0]
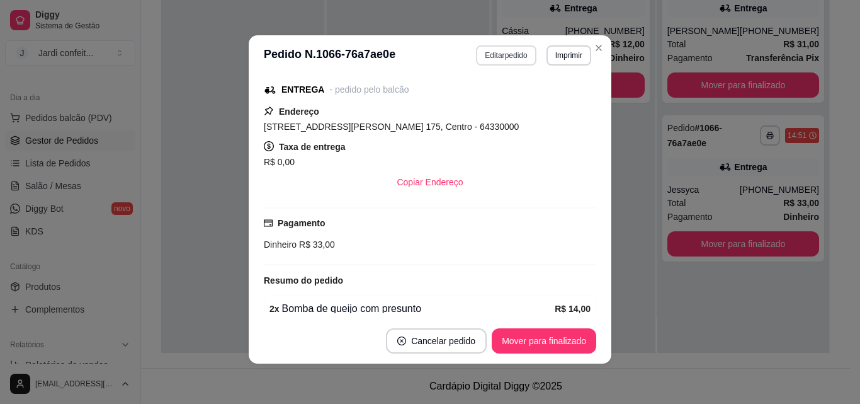
click at [476, 53] on button "Editar pedido" at bounding box center [506, 55] width 60 height 20
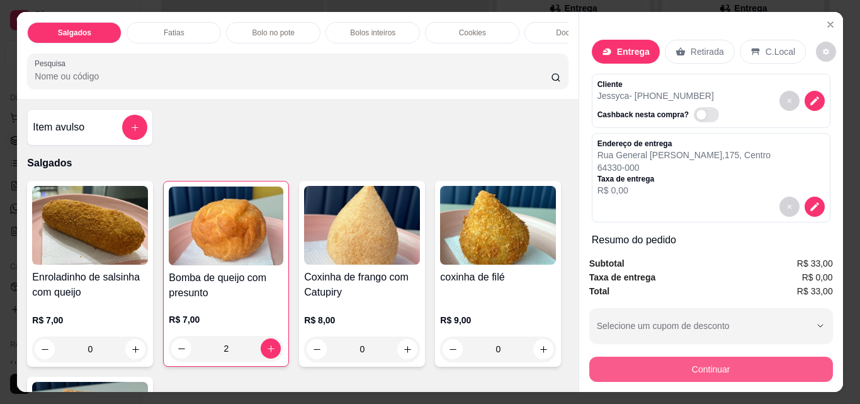
click at [673, 357] on button "Continuar" at bounding box center [712, 369] width 244 height 25
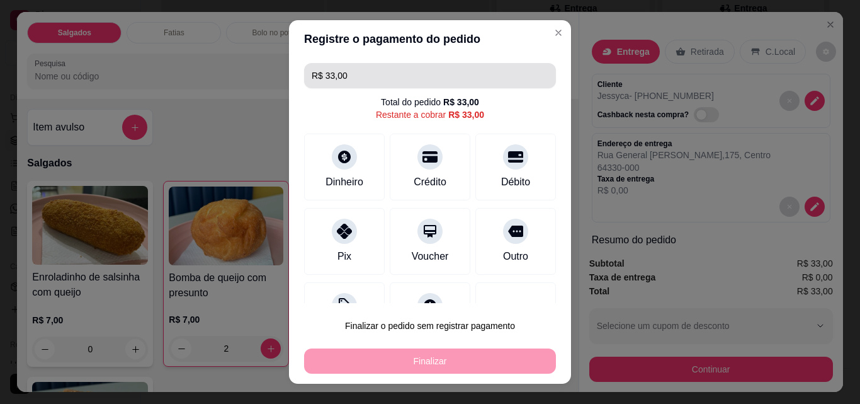
click at [382, 63] on input "R$ 33,00" at bounding box center [430, 75] width 237 height 25
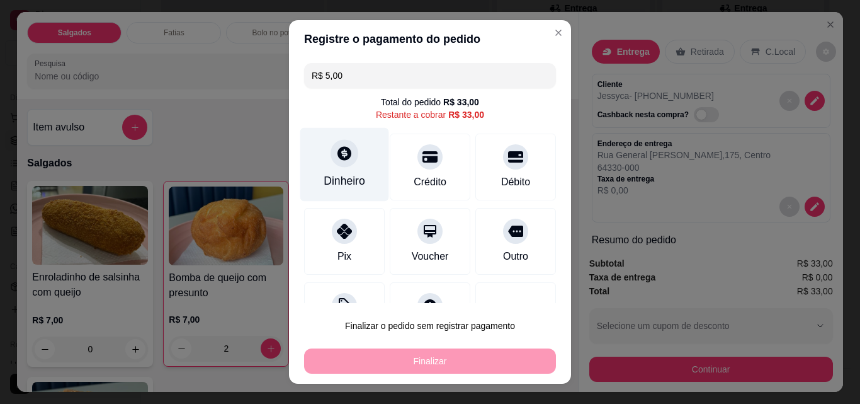
type input "R$ 5,00"
click at [367, 138] on div "Dinheiro" at bounding box center [344, 165] width 89 height 74
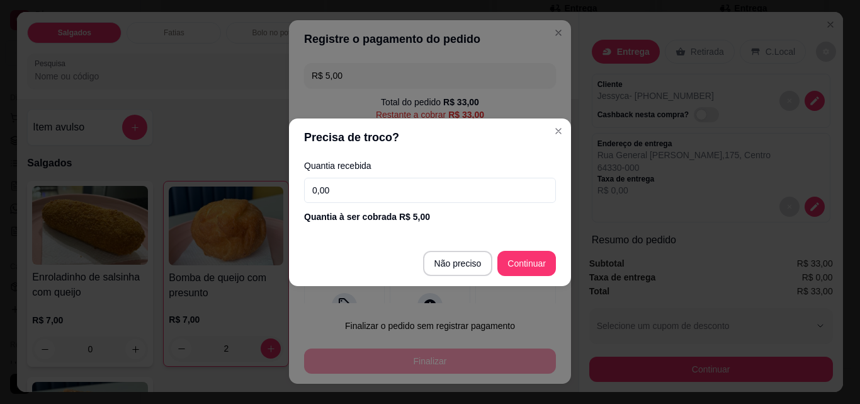
click at [399, 193] on input "0,00" at bounding box center [430, 190] width 252 height 25
type input "5,00"
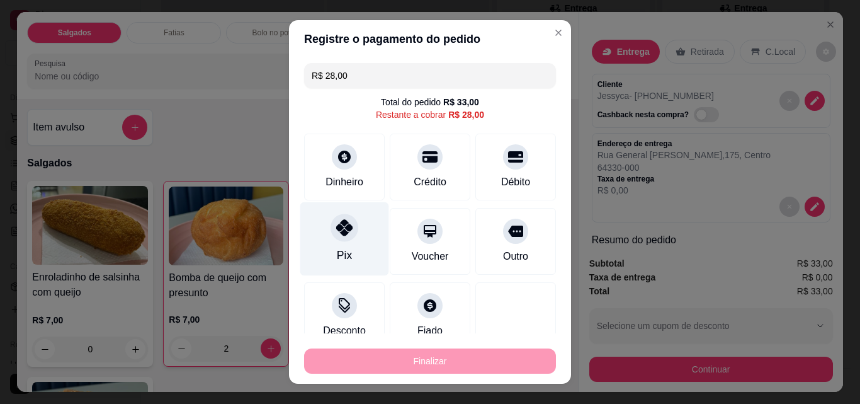
click at [337, 250] on div "Pix" at bounding box center [344, 255] width 15 height 16
type input "R$ 0,00"
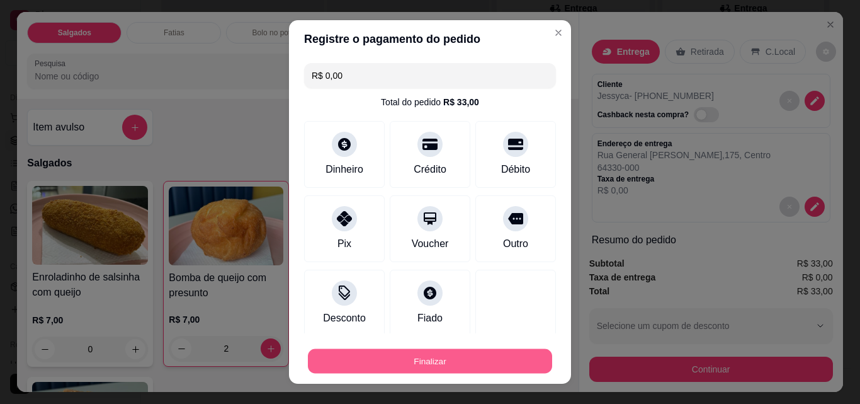
click at [502, 372] on button "Finalizar" at bounding box center [430, 361] width 244 height 25
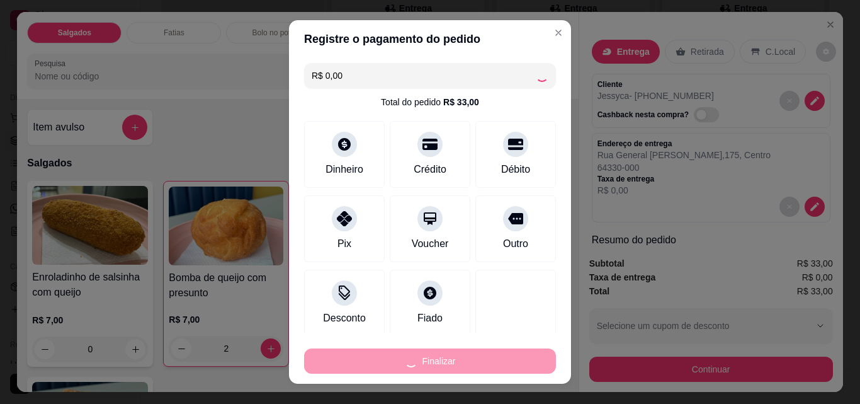
type input "0"
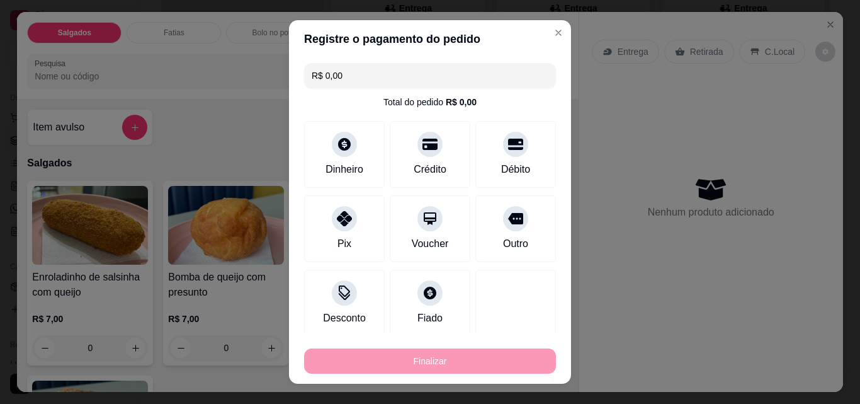
type input "-R$ 33,00"
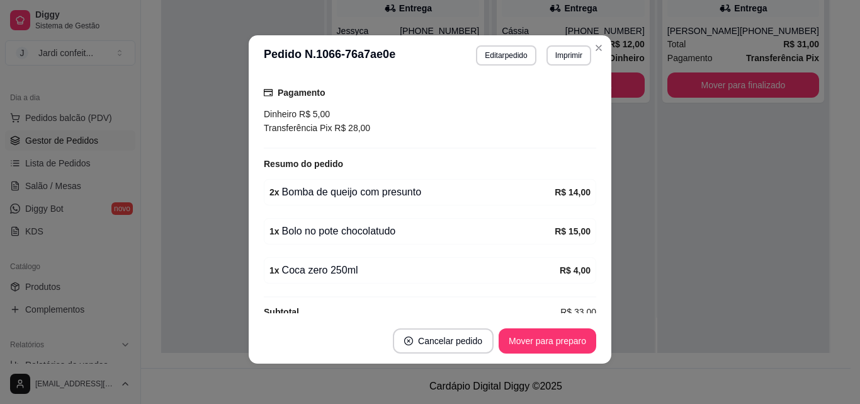
scroll to position [339, 0]
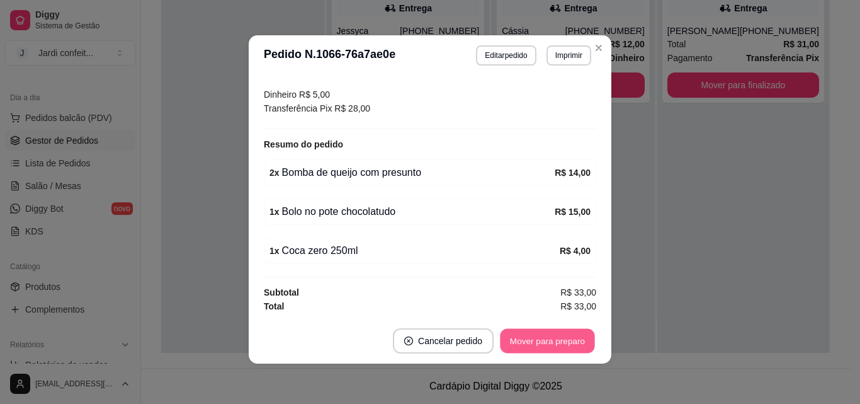
click at [575, 338] on button "Mover para preparo" at bounding box center [547, 341] width 94 height 25
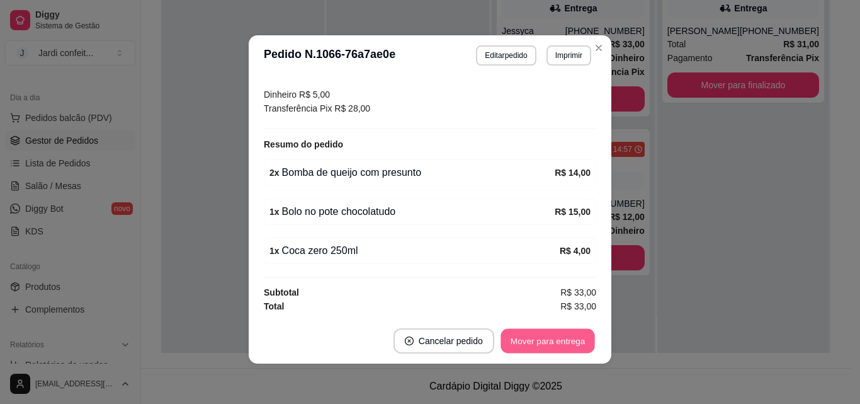
click at [574, 338] on button "Mover para entrega" at bounding box center [548, 341] width 94 height 25
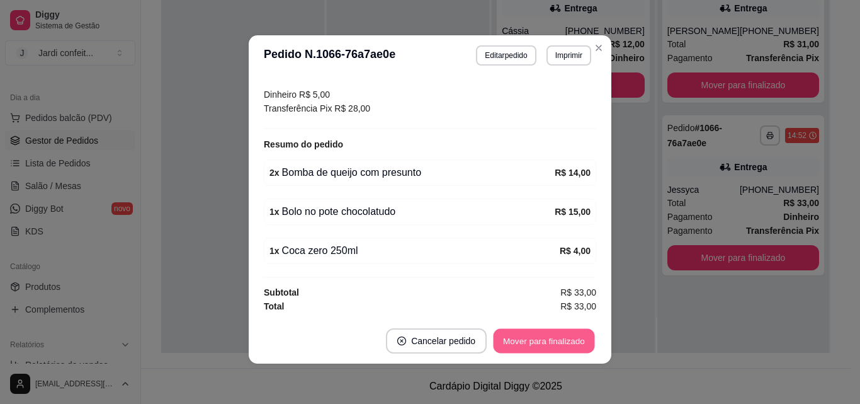
click at [569, 339] on button "Mover para finalizado" at bounding box center [544, 341] width 101 height 25
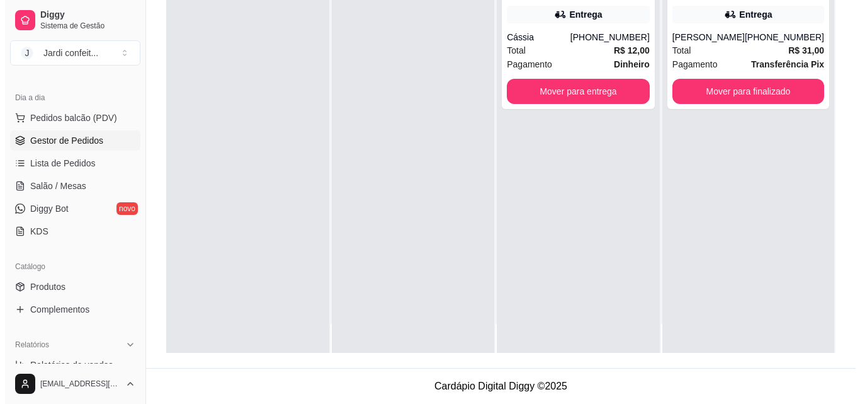
scroll to position [35, 0]
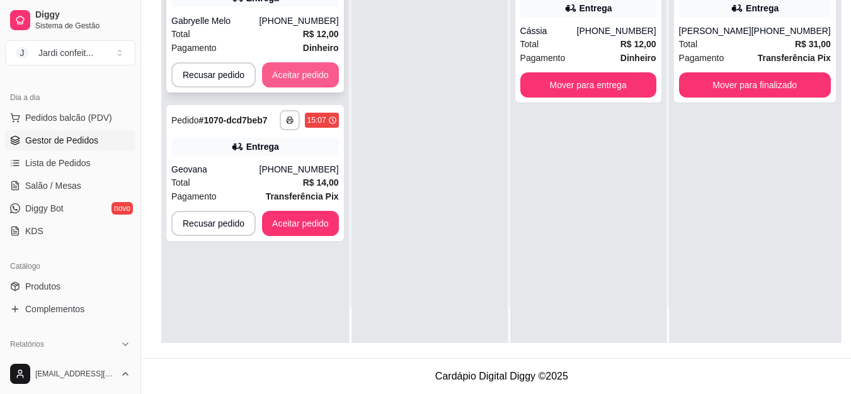
click at [281, 79] on button "Aceitar pedido" at bounding box center [300, 74] width 77 height 25
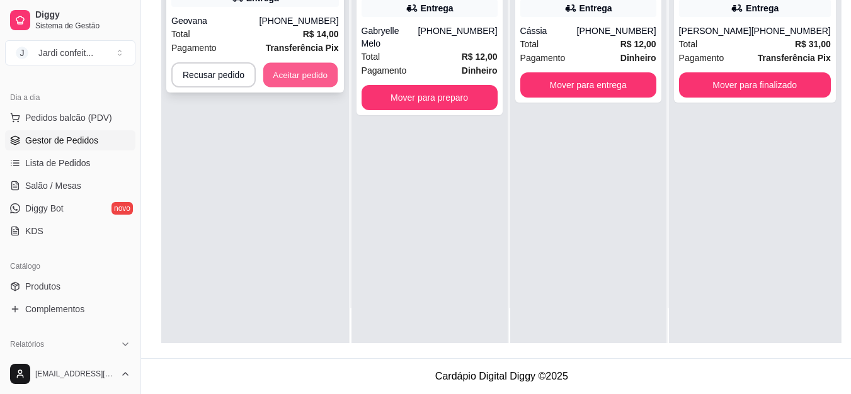
click at [317, 67] on button "Aceitar pedido" at bounding box center [300, 75] width 74 height 25
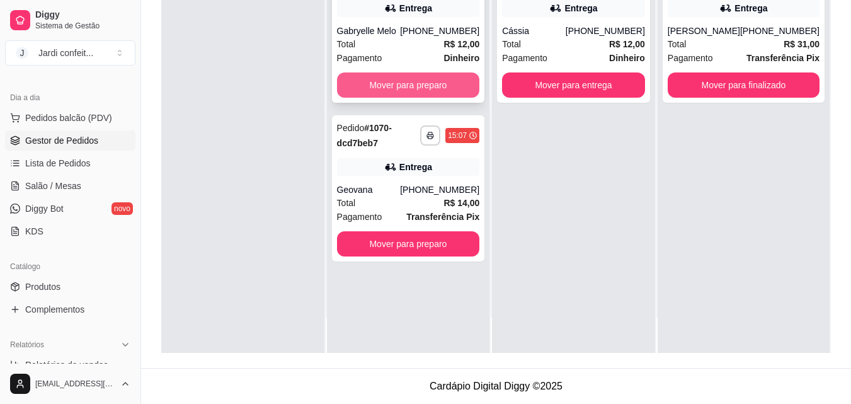
click at [431, 83] on button "Mover para preparo" at bounding box center [408, 84] width 143 height 25
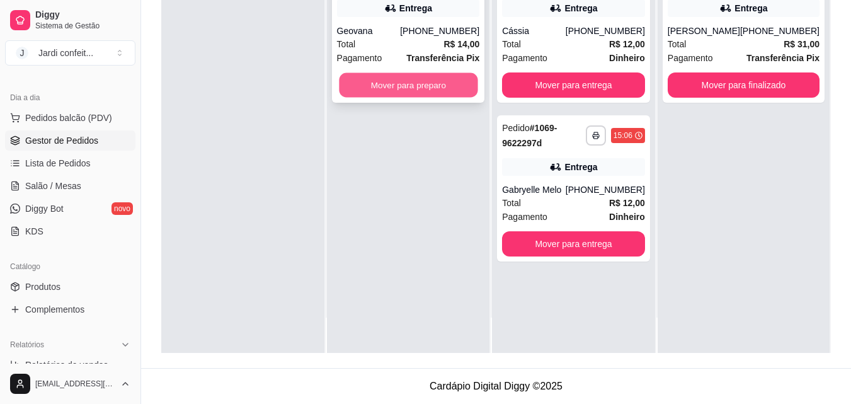
click at [416, 77] on button "Mover para preparo" at bounding box center [408, 85] width 139 height 25
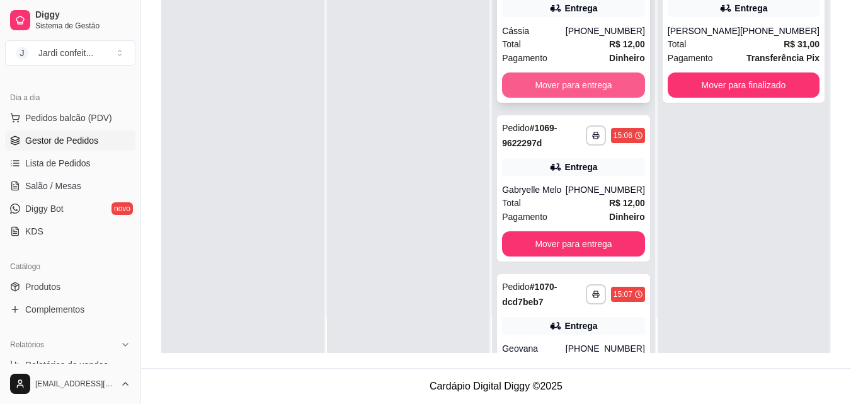
click at [537, 83] on button "Mover para entrega" at bounding box center [573, 84] width 143 height 25
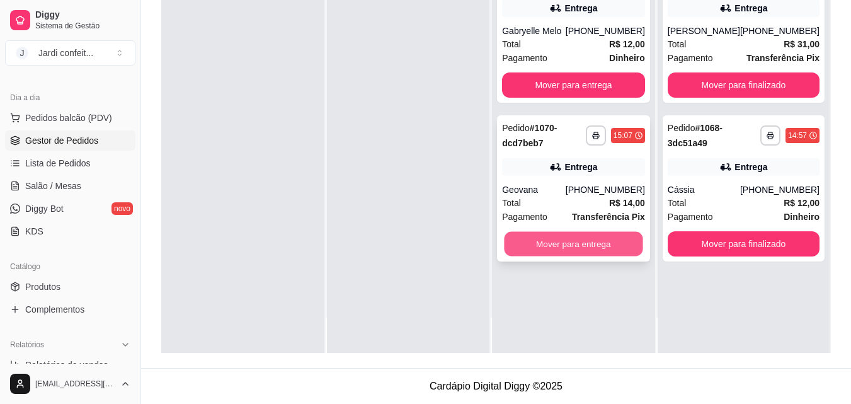
click at [544, 246] on button "Mover para entrega" at bounding box center [574, 244] width 139 height 25
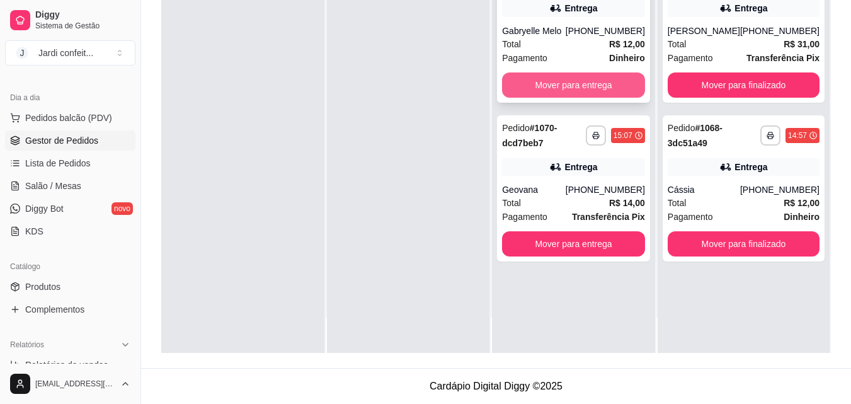
click at [533, 86] on button "Mover para entrega" at bounding box center [573, 84] width 143 height 25
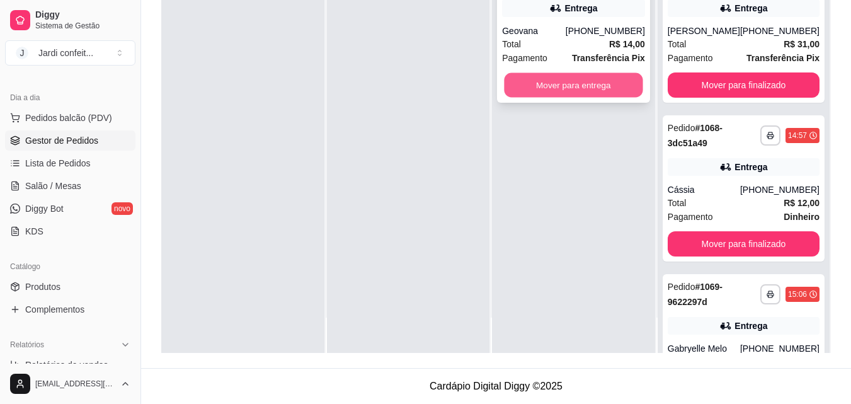
click at [544, 87] on button "Mover para entrega" at bounding box center [574, 85] width 139 height 25
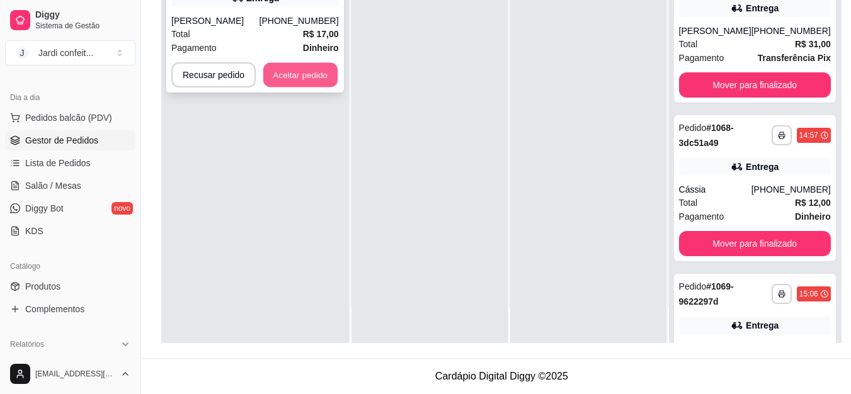
click at [317, 79] on button "Aceitar pedido" at bounding box center [300, 75] width 74 height 25
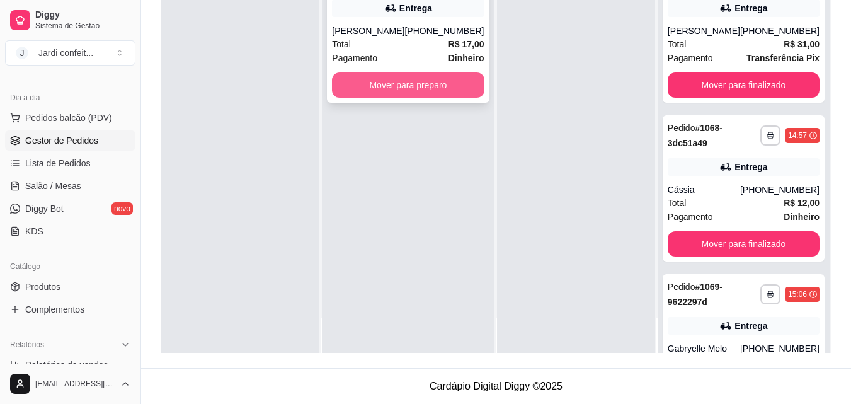
click at [365, 86] on button "Mover para preparo" at bounding box center [408, 84] width 152 height 25
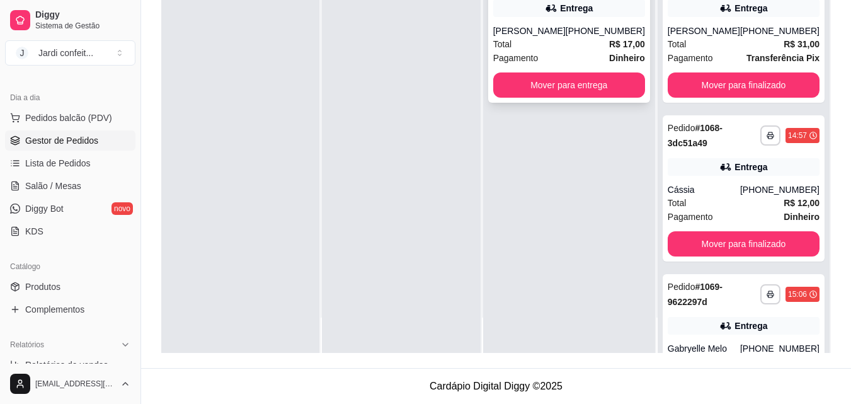
click at [566, 52] on div "Pagamento Dinheiro" at bounding box center [569, 58] width 152 height 14
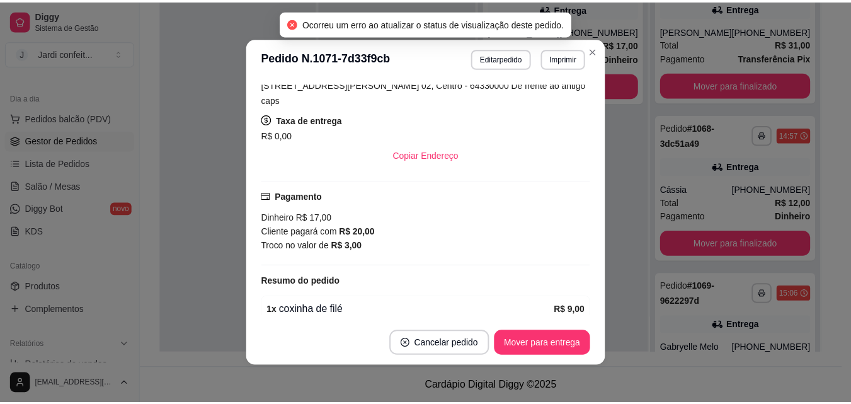
scroll to position [315, 0]
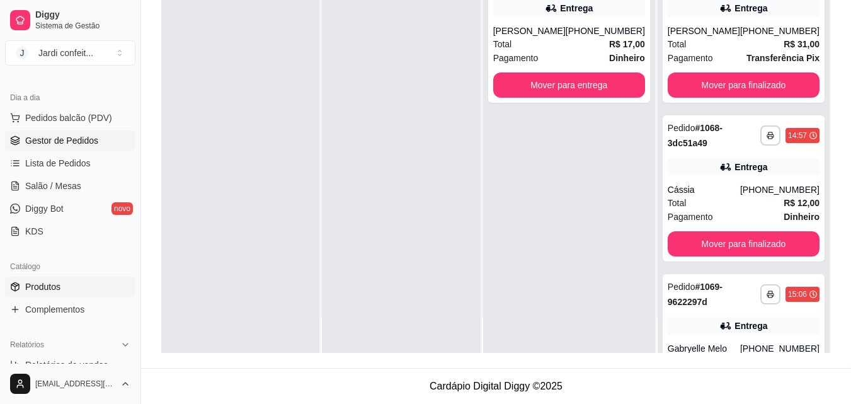
click at [62, 290] on link "Produtos" at bounding box center [70, 287] width 130 height 20
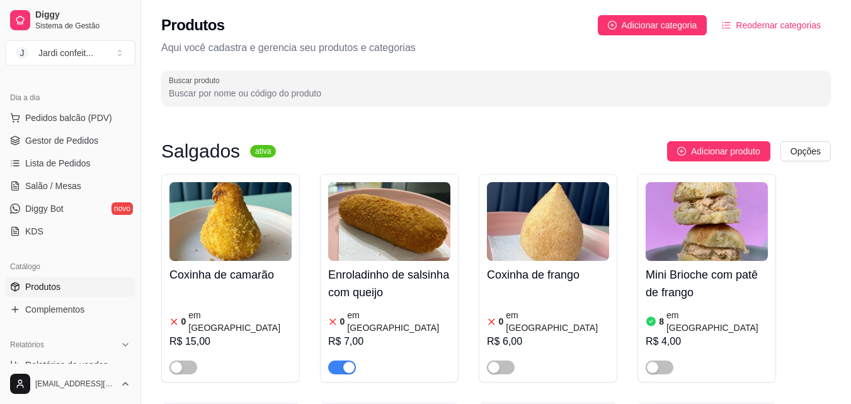
click at [343, 362] on div "button" at bounding box center [348, 367] width 11 height 11
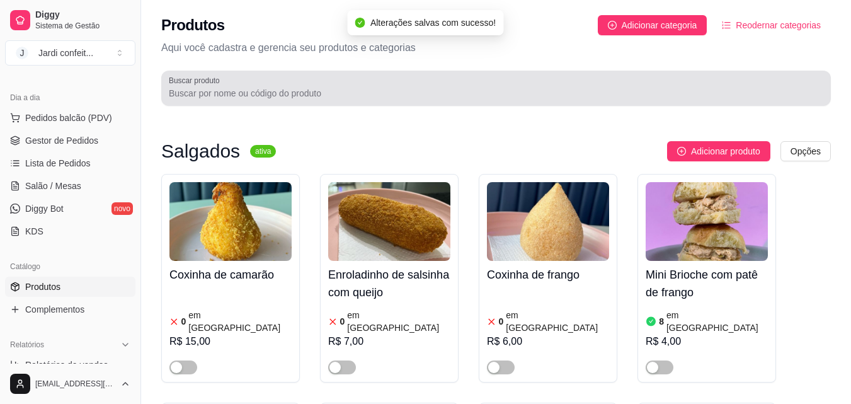
scroll to position [63, 0]
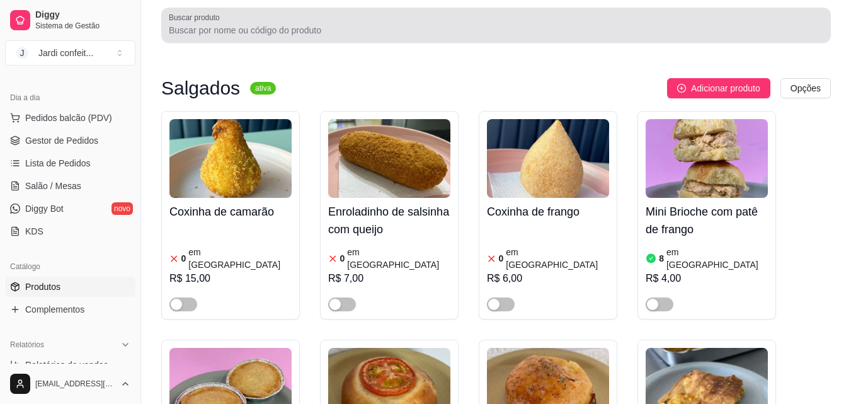
click at [375, 38] on div "Buscar produto" at bounding box center [496, 25] width 670 height 35
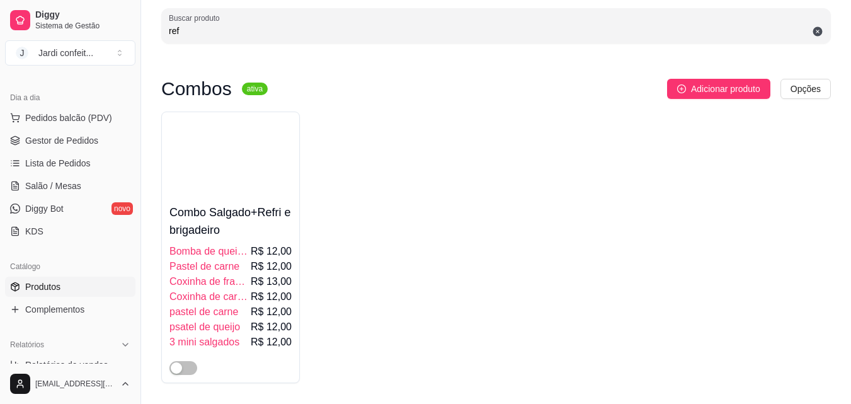
scroll to position [0, 0]
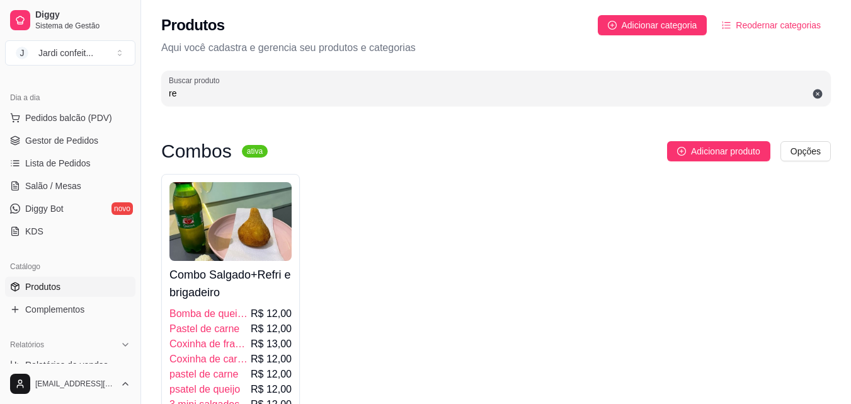
type input "r"
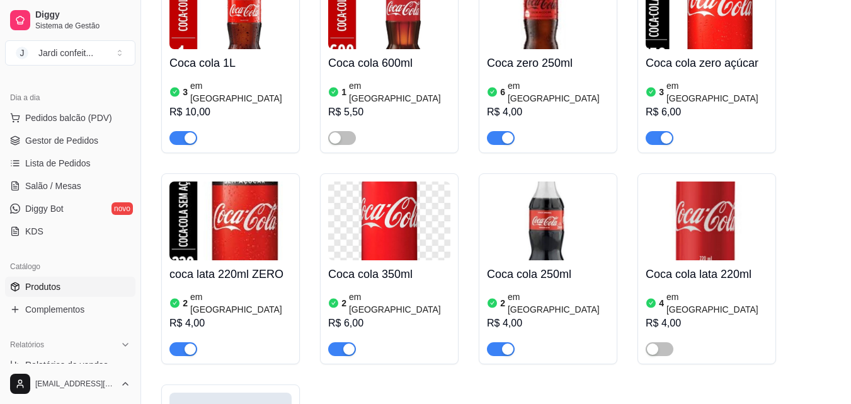
scroll to position [252, 0]
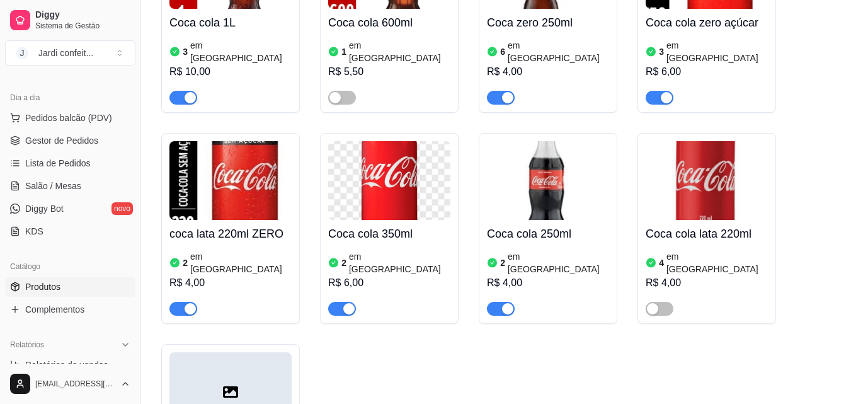
type input "coca"
click at [593, 250] on div "2 em [GEOGRAPHIC_DATA]" at bounding box center [548, 262] width 122 height 25
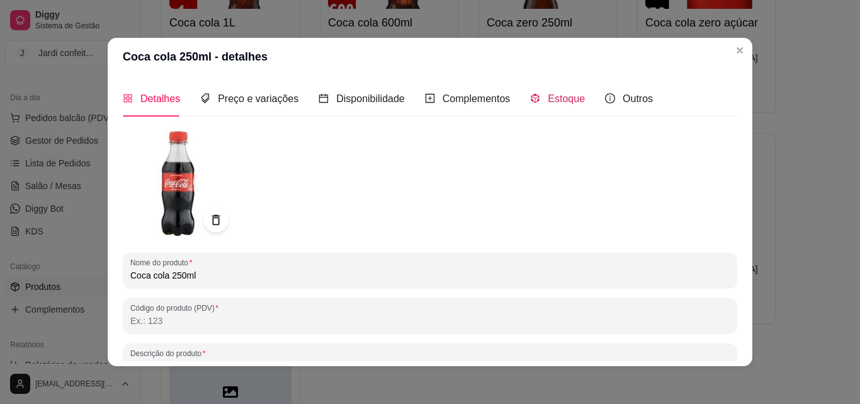
click at [548, 103] on span "Estoque" at bounding box center [566, 98] width 37 height 11
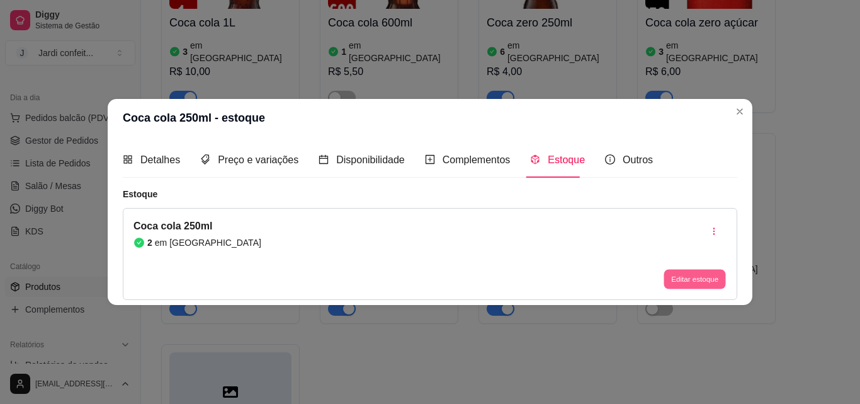
click at [696, 279] on button "Editar estoque" at bounding box center [695, 280] width 62 height 20
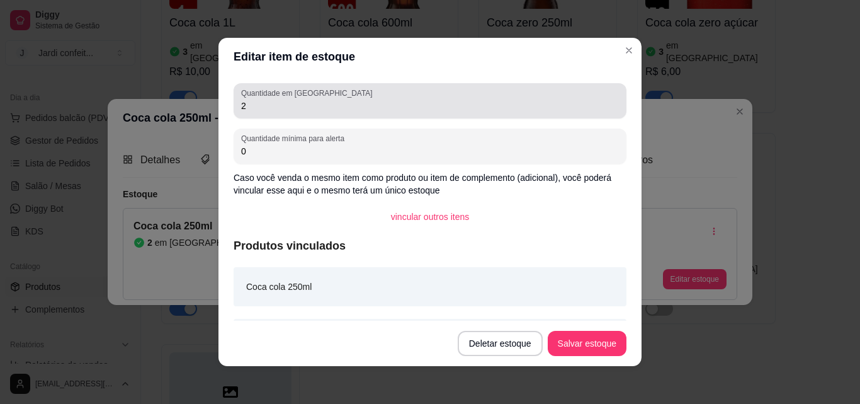
click at [387, 109] on input "2" at bounding box center [430, 106] width 378 height 13
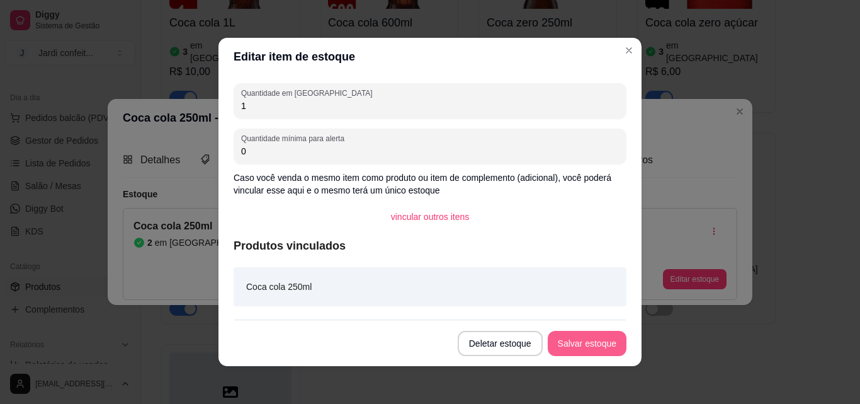
type input "1"
click at [566, 344] on button "Salvar estoque" at bounding box center [587, 343] width 79 height 25
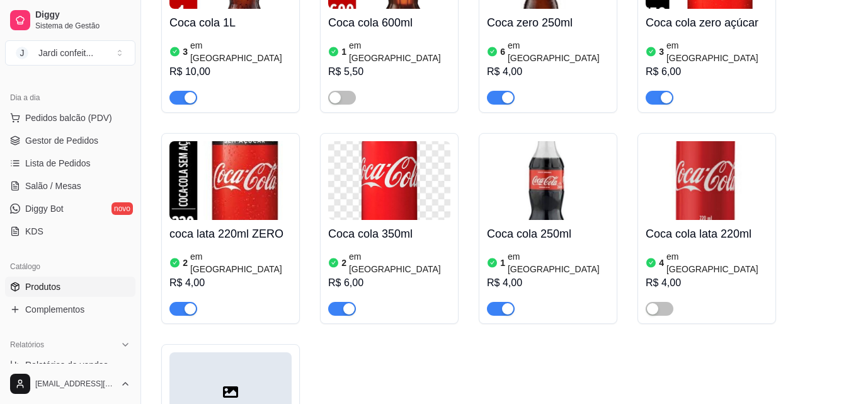
click at [548, 35] on div "Coca zero 250ml 6 em estoque R$ 4,00" at bounding box center [548, 57] width 122 height 96
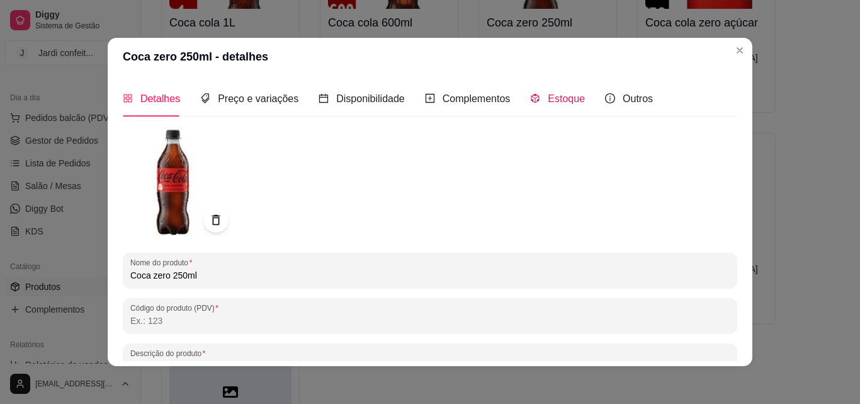
drag, startPoint x: 559, startPoint y: 92, endPoint x: 562, endPoint y: 99, distance: 7.4
click at [559, 93] on span "Estoque" at bounding box center [566, 98] width 37 height 11
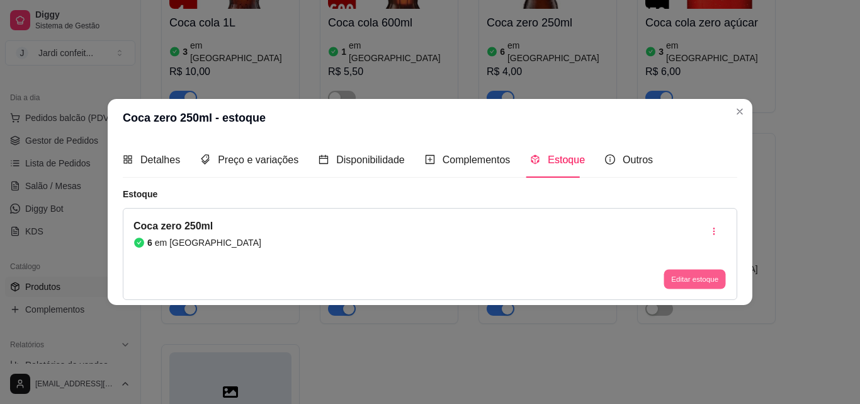
click at [691, 283] on button "Editar estoque" at bounding box center [695, 280] width 62 height 20
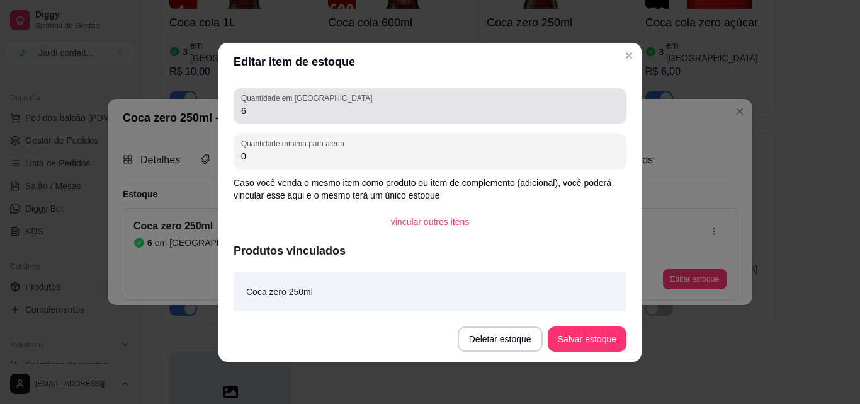
click at [484, 117] on input "6" at bounding box center [430, 111] width 378 height 13
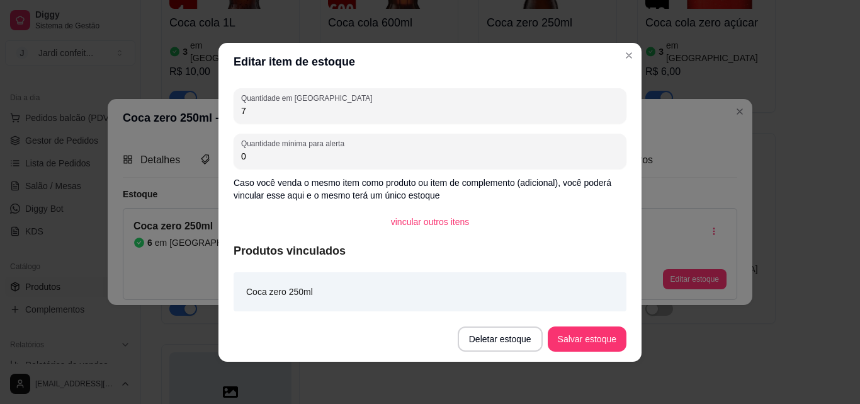
type input "7"
click at [609, 350] on button "Salvar estoque" at bounding box center [587, 338] width 77 height 25
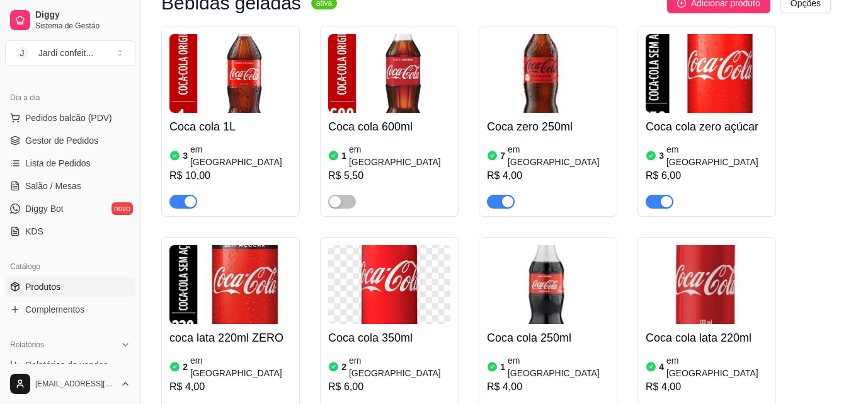
scroll to position [126, 0]
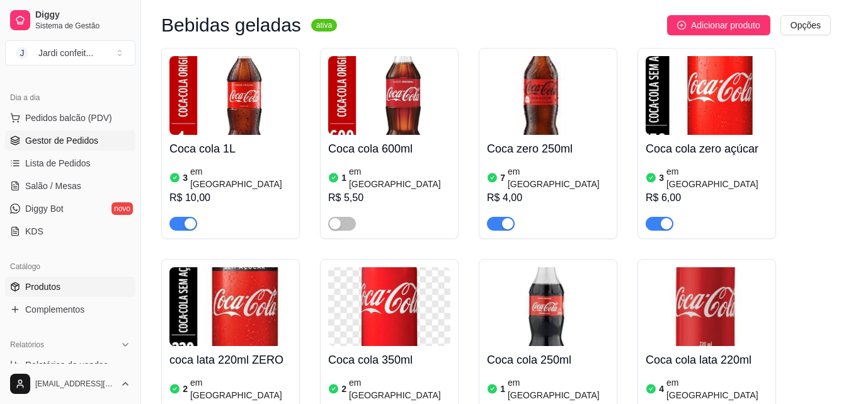
click at [38, 142] on span "Gestor de Pedidos" at bounding box center [61, 140] width 73 height 13
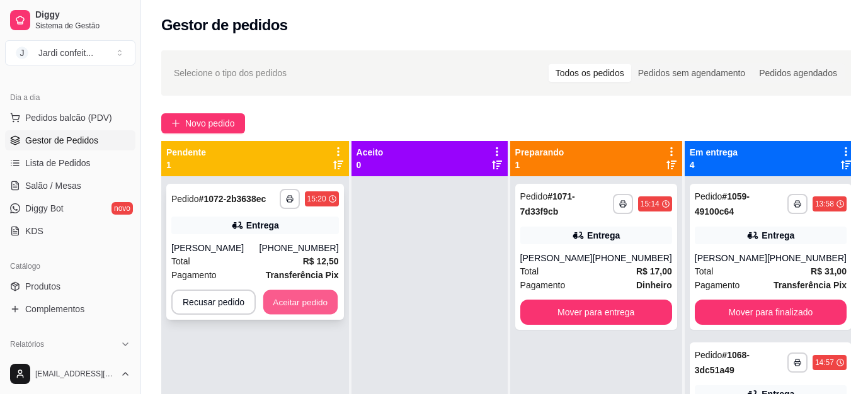
click at [316, 298] on button "Aceitar pedido" at bounding box center [300, 302] width 74 height 25
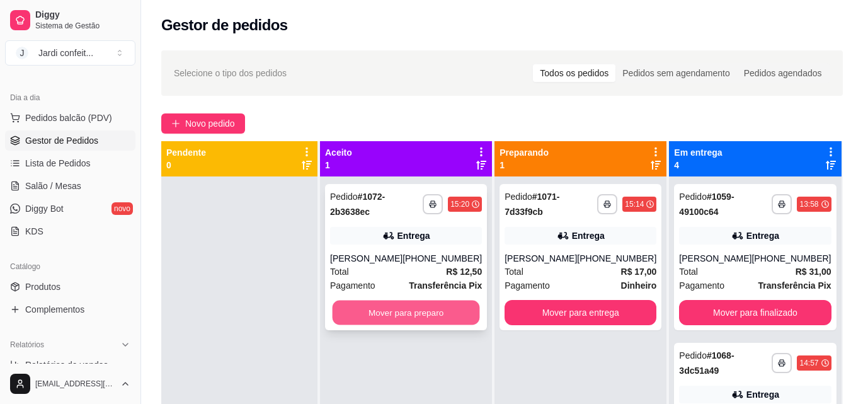
click at [421, 309] on button "Mover para preparo" at bounding box center [406, 312] width 147 height 25
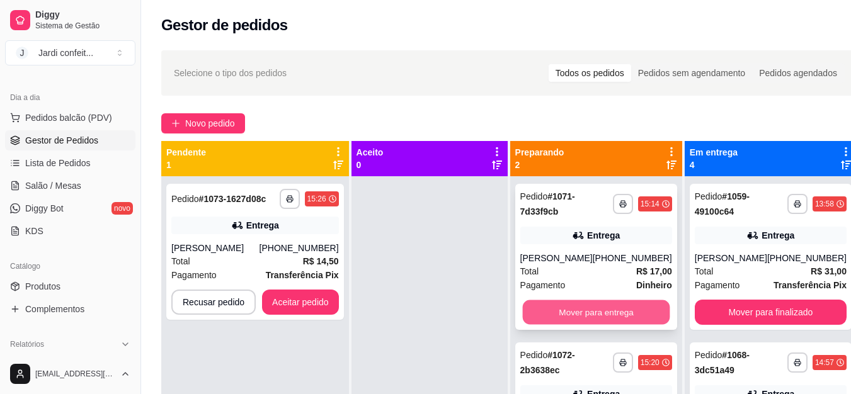
click at [523, 311] on button "Mover para entrega" at bounding box center [595, 312] width 147 height 25
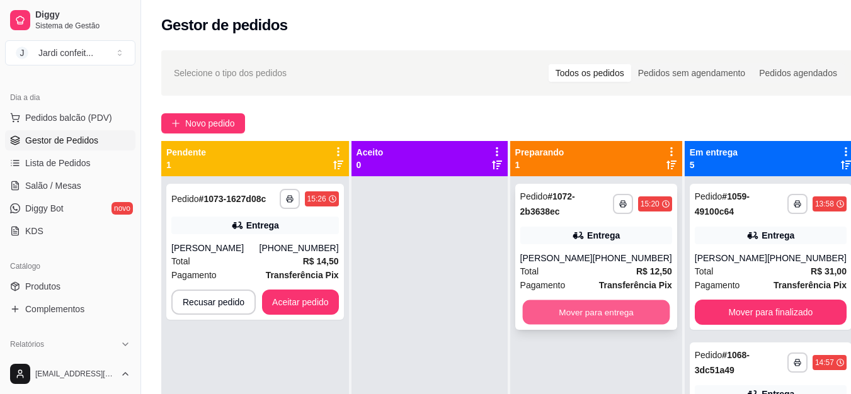
click at [528, 312] on button "Mover para entrega" at bounding box center [595, 312] width 147 height 25
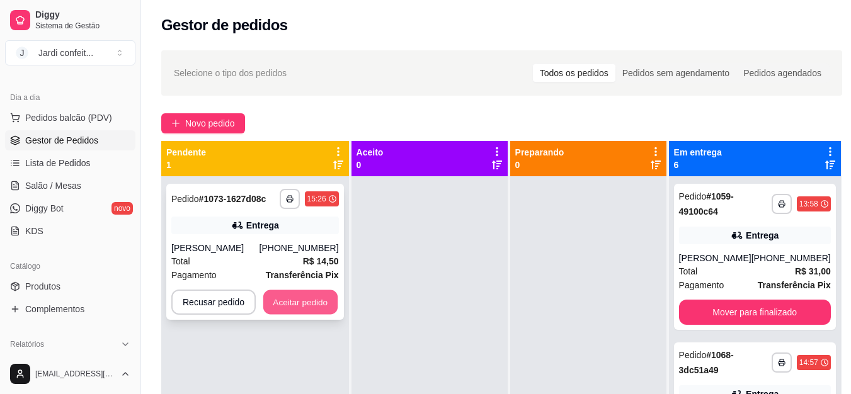
click at [317, 303] on button "Aceitar pedido" at bounding box center [300, 302] width 74 height 25
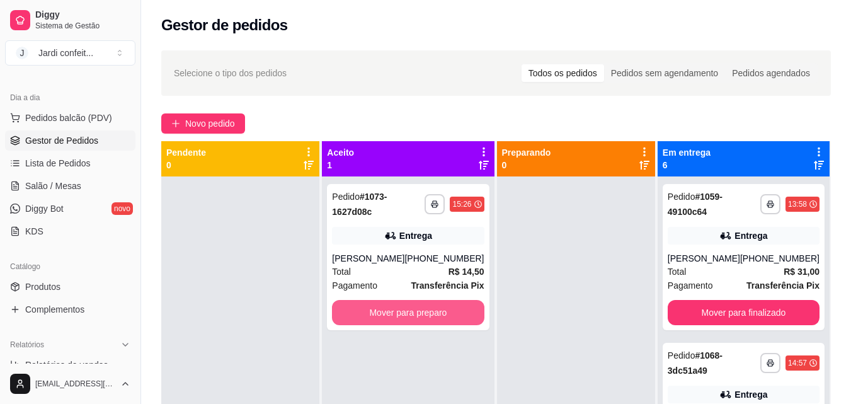
click at [408, 312] on button "Mover para preparo" at bounding box center [408, 312] width 152 height 25
click at [426, 304] on button "Mover para preparo" at bounding box center [407, 312] width 147 height 25
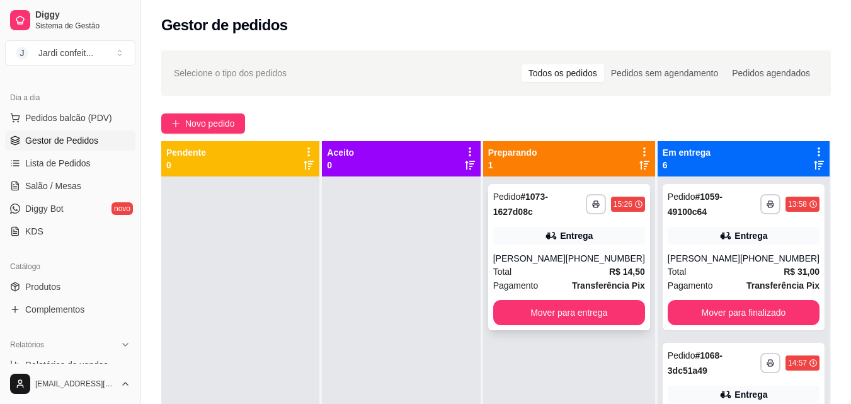
click at [513, 254] on div "[PERSON_NAME]" at bounding box center [529, 258] width 72 height 13
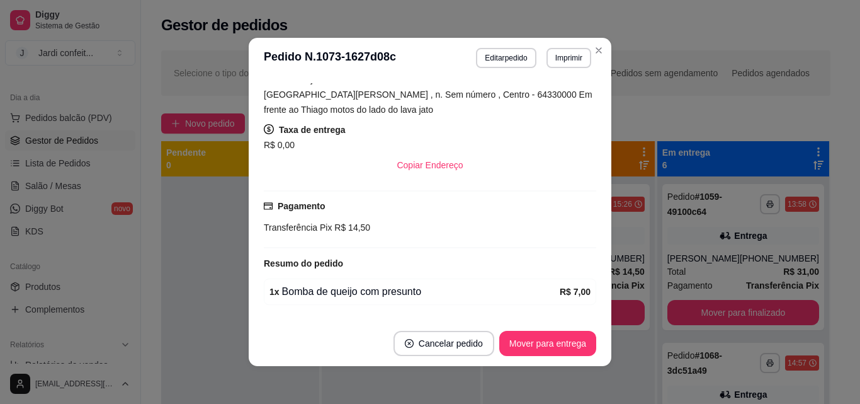
scroll to position [315, 0]
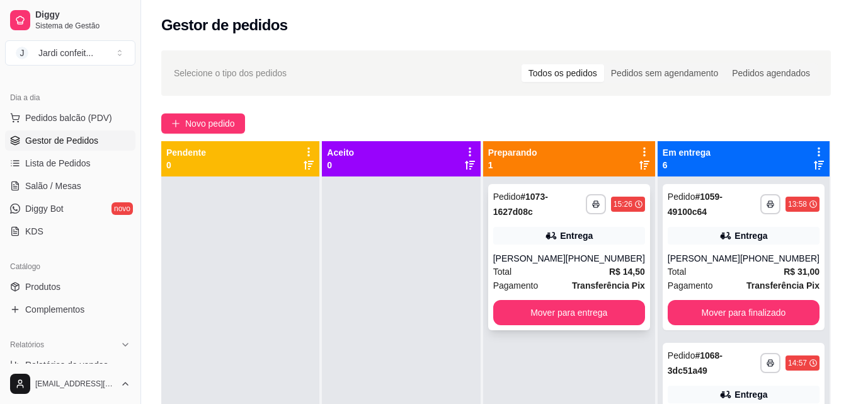
click at [581, 239] on div "Entrega" at bounding box center [576, 235] width 33 height 13
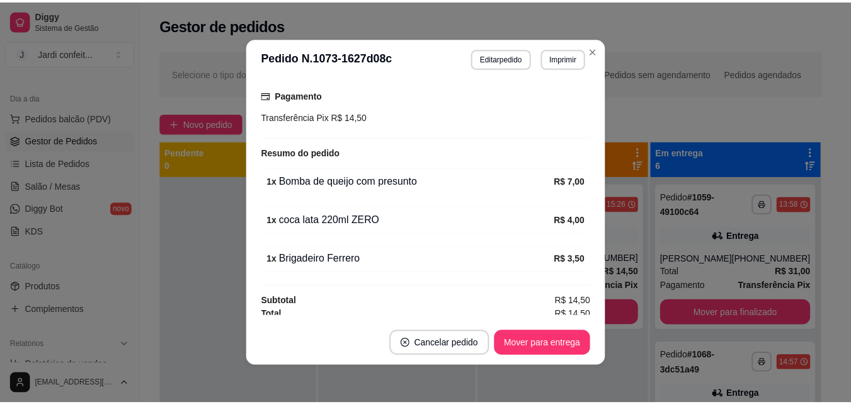
scroll to position [350, 0]
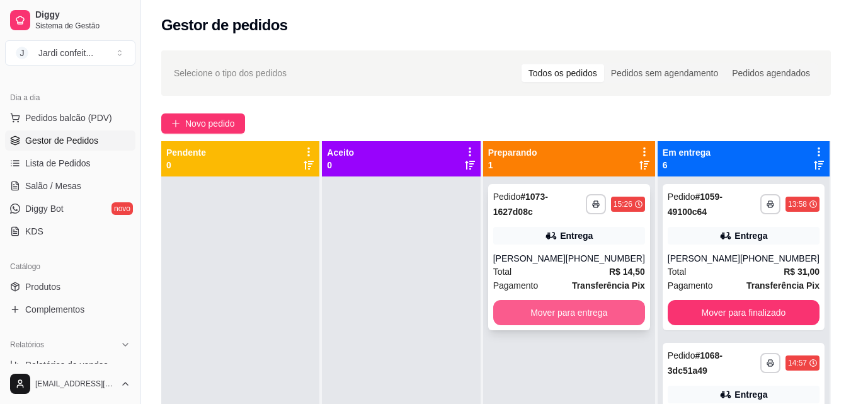
click at [614, 317] on button "Mover para entrega" at bounding box center [569, 312] width 152 height 25
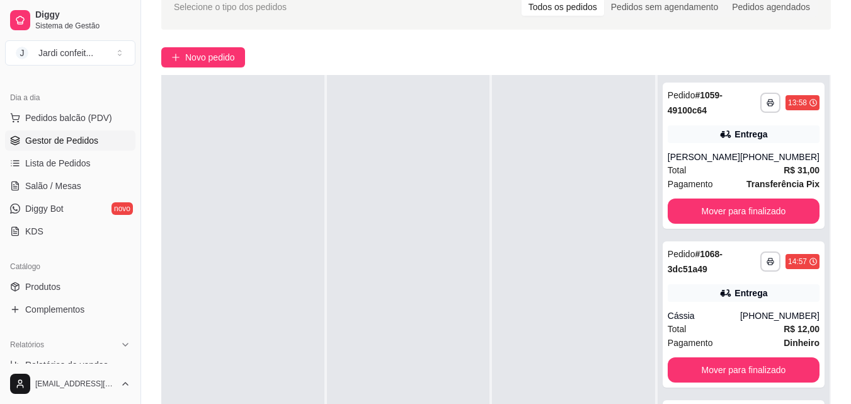
scroll to position [189, 0]
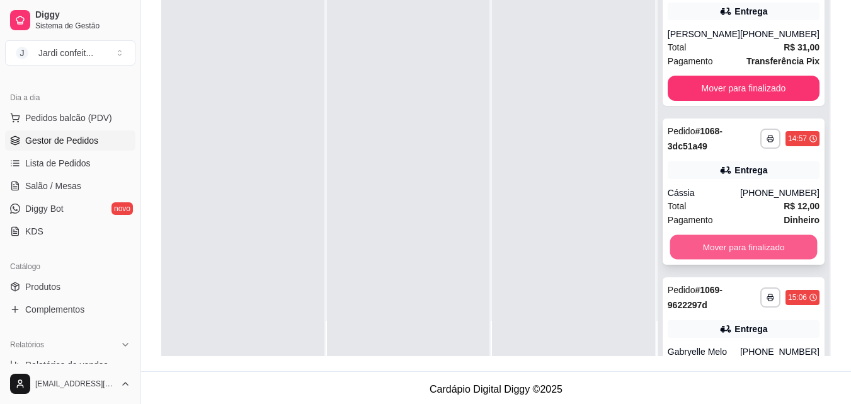
click at [704, 241] on button "Mover para finalizado" at bounding box center [743, 247] width 147 height 25
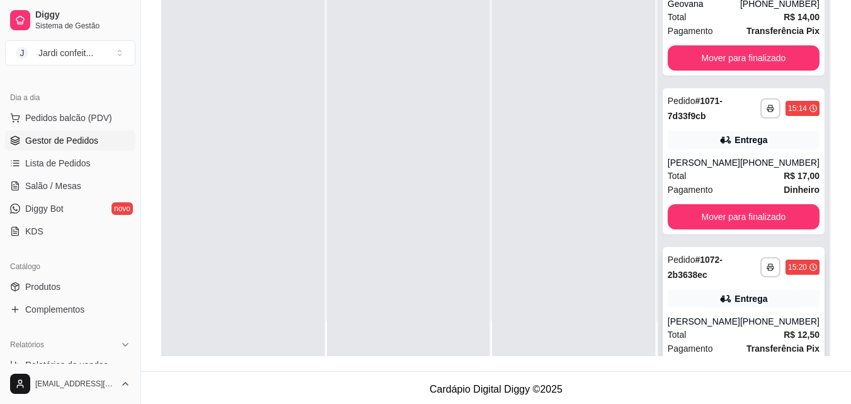
scroll to position [252, 0]
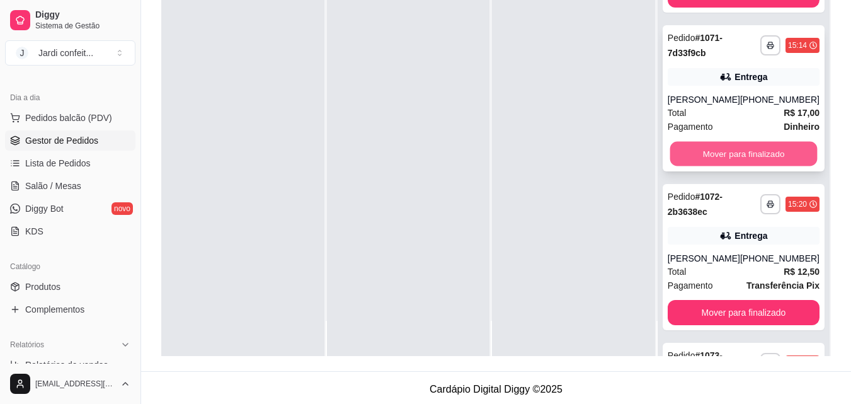
click at [698, 156] on button "Mover para finalizado" at bounding box center [743, 154] width 147 height 25
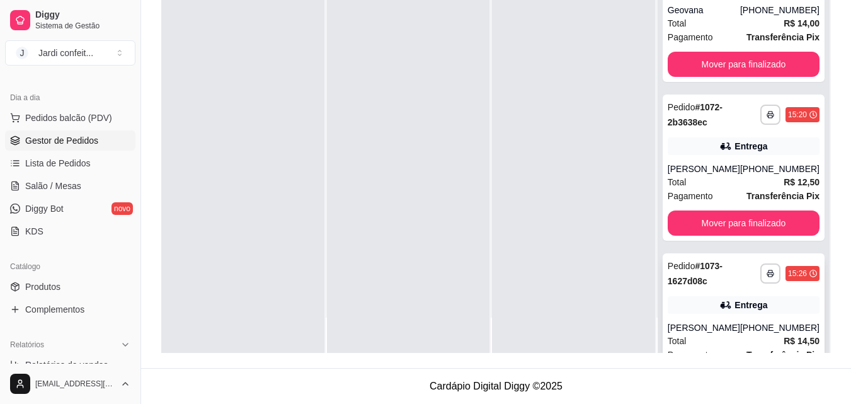
scroll to position [244, 0]
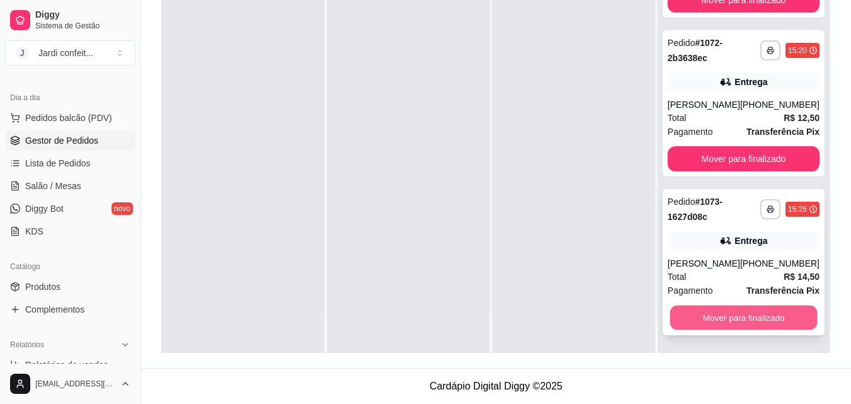
click at [714, 321] on button "Mover para finalizado" at bounding box center [743, 317] width 147 height 25
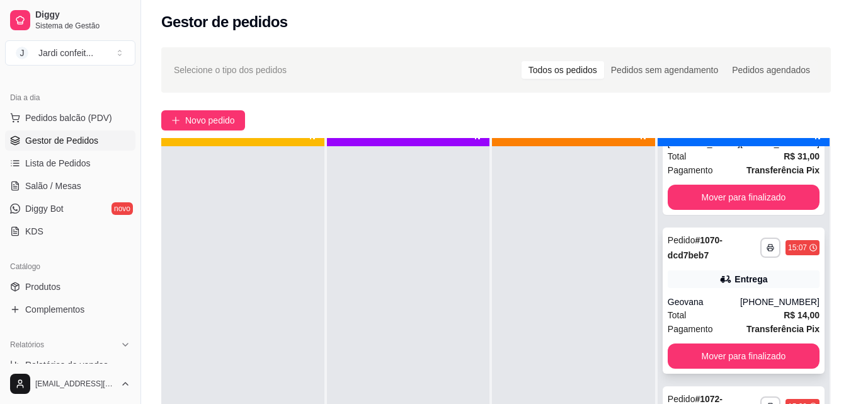
scroll to position [35, 0]
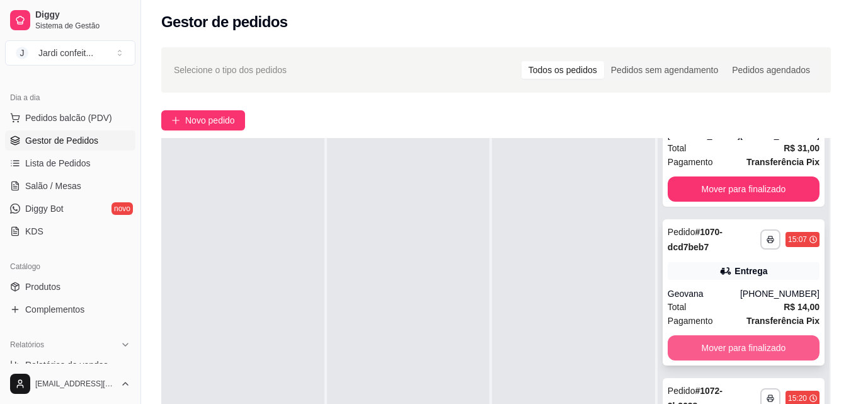
click at [743, 349] on button "Mover para finalizado" at bounding box center [744, 347] width 152 height 25
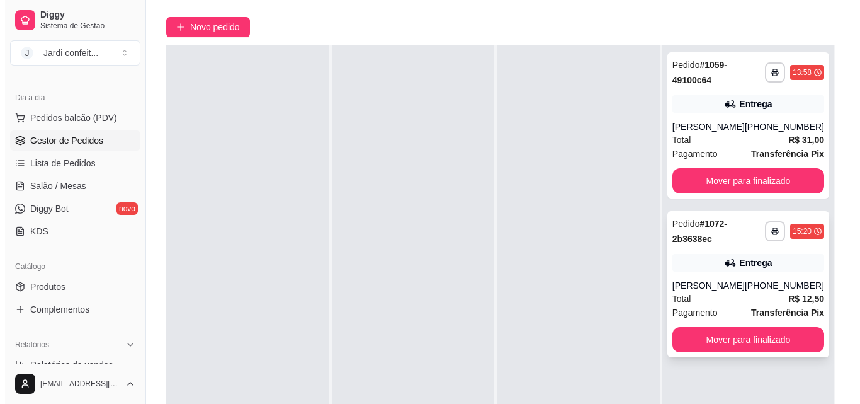
scroll to position [129, 0]
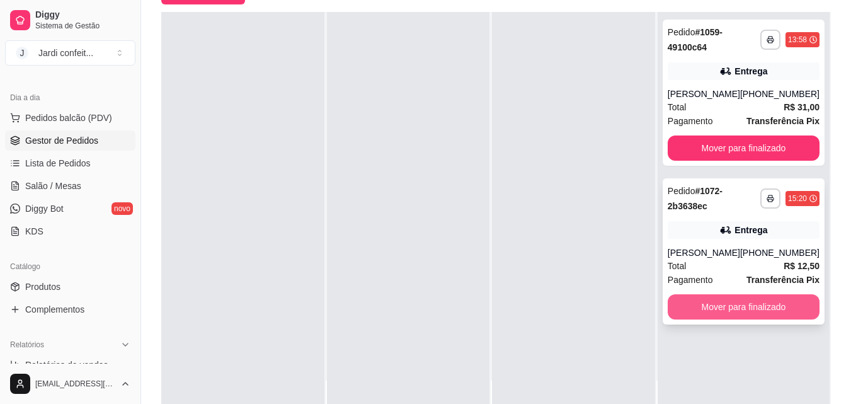
click at [739, 308] on button "Mover para finalizado" at bounding box center [744, 306] width 152 height 25
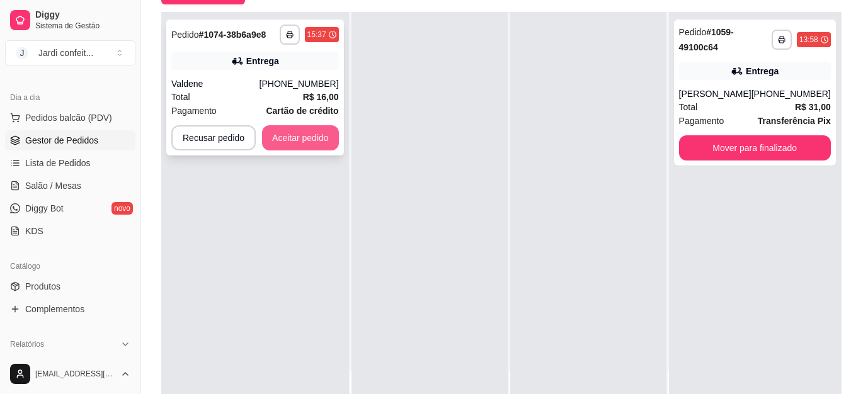
click at [331, 135] on button "Aceitar pedido" at bounding box center [300, 137] width 77 height 25
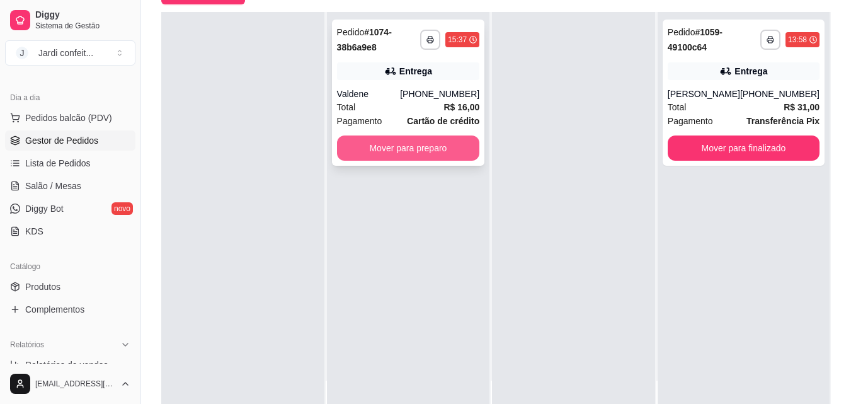
click at [369, 145] on button "Mover para preparo" at bounding box center [408, 147] width 143 height 25
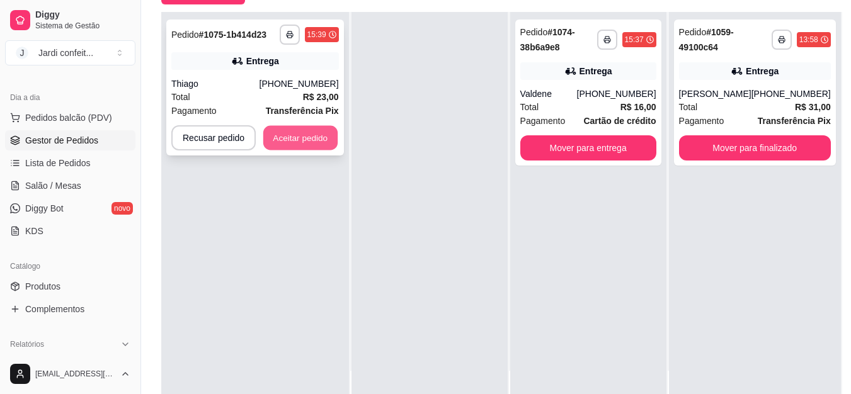
click at [317, 139] on button "Aceitar pedido" at bounding box center [300, 138] width 74 height 25
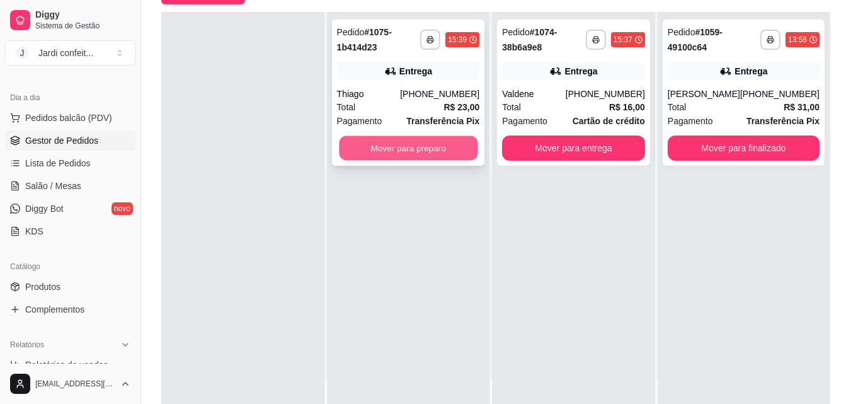
click at [420, 155] on button "Mover para preparo" at bounding box center [408, 148] width 139 height 25
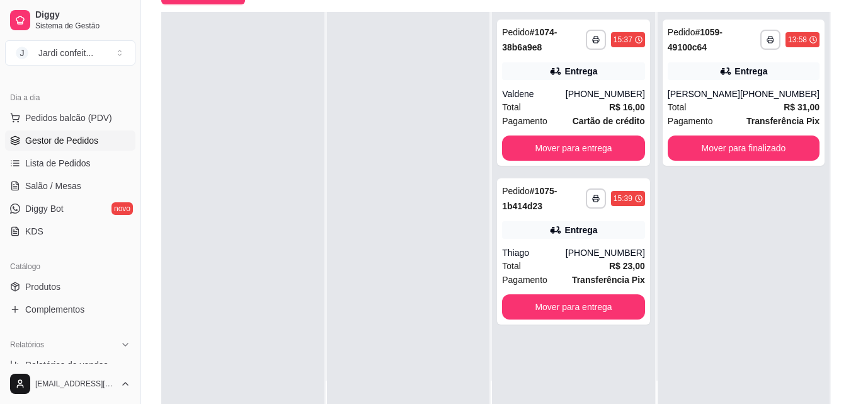
click at [543, 8] on div "**********" at bounding box center [496, 172] width 710 height 517
click at [562, 52] on div "Pedido # 1074-38b6a9e8" at bounding box center [544, 40] width 84 height 30
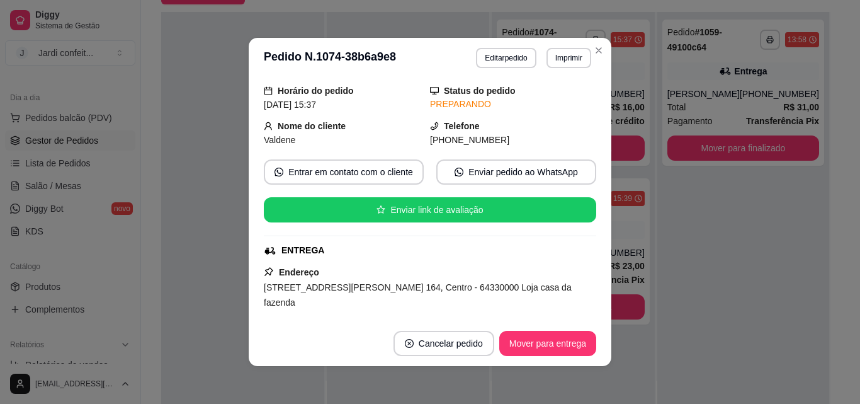
scroll to position [63, 0]
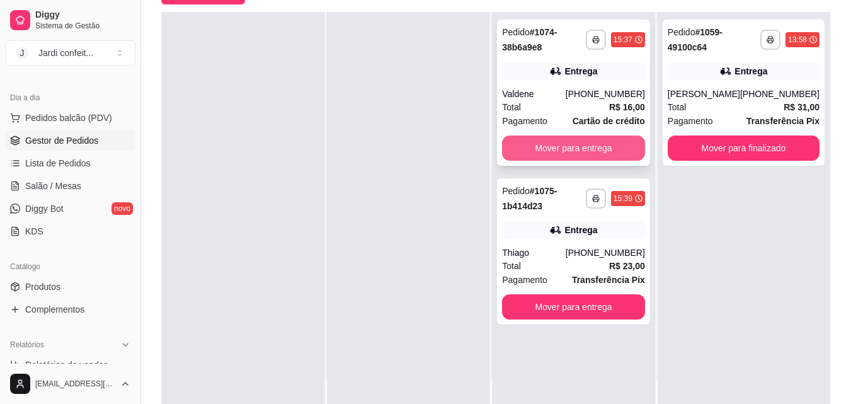
click at [528, 137] on button "Mover para entrega" at bounding box center [573, 147] width 143 height 25
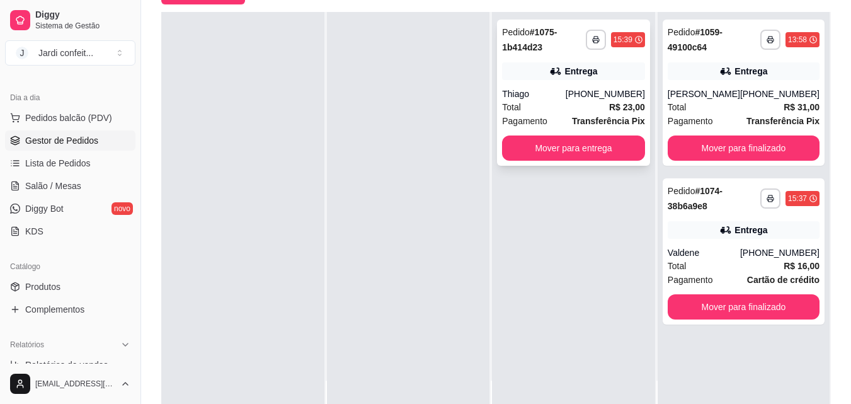
click at [550, 94] on div "**********" at bounding box center [573, 93] width 153 height 146
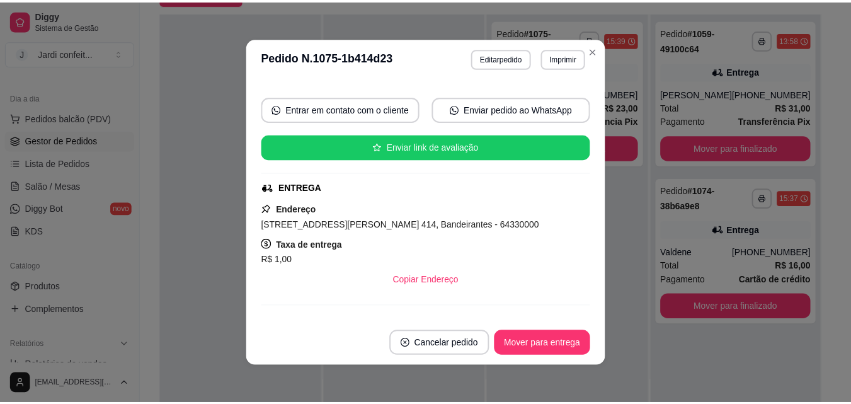
scroll to position [126, 0]
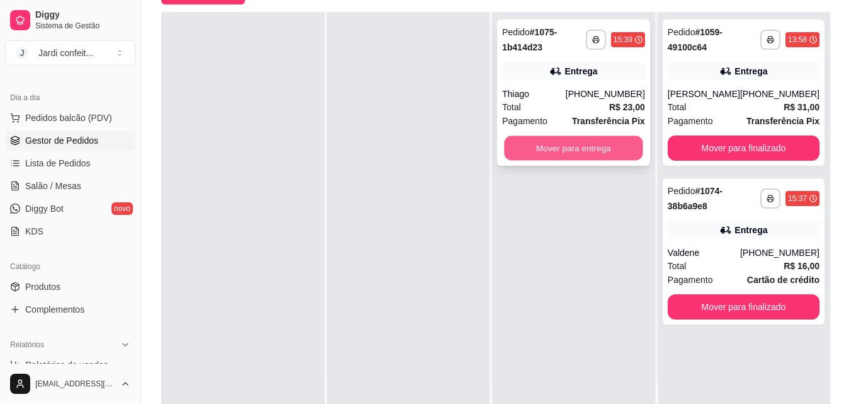
click at [545, 144] on button "Mover para entrega" at bounding box center [574, 148] width 139 height 25
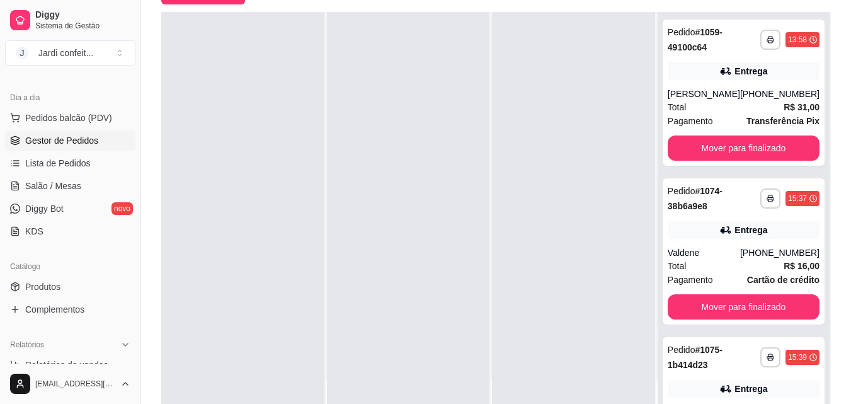
click at [541, 161] on div at bounding box center [573, 214] width 163 height 404
click at [40, 287] on span "Produtos" at bounding box center [42, 286] width 35 height 13
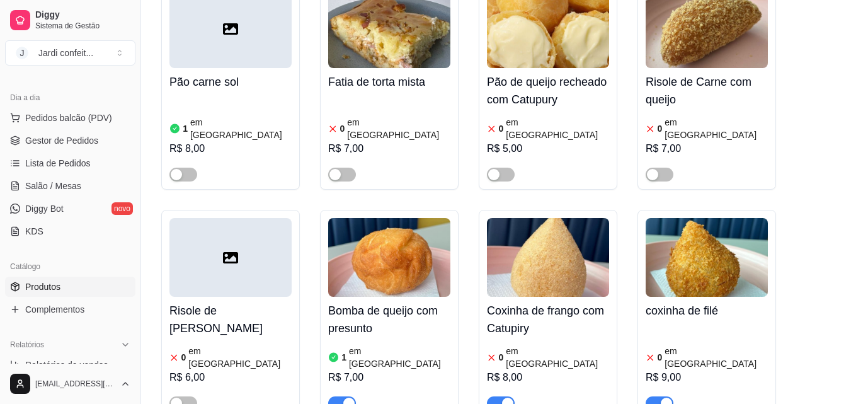
scroll to position [693, 0]
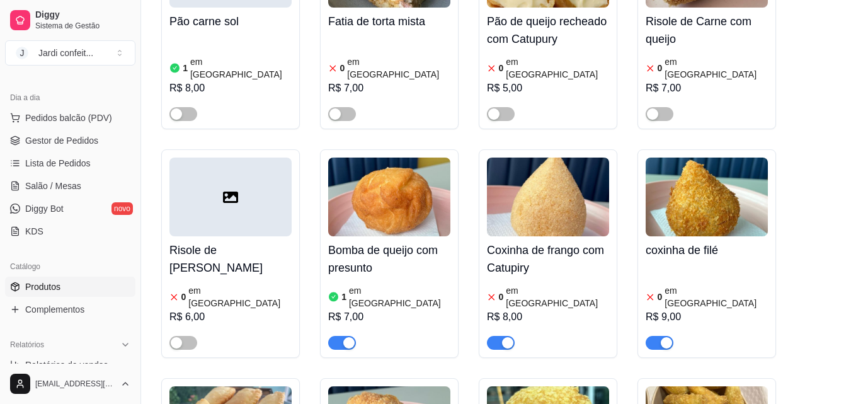
click at [513, 284] on article "em [GEOGRAPHIC_DATA]" at bounding box center [557, 296] width 103 height 25
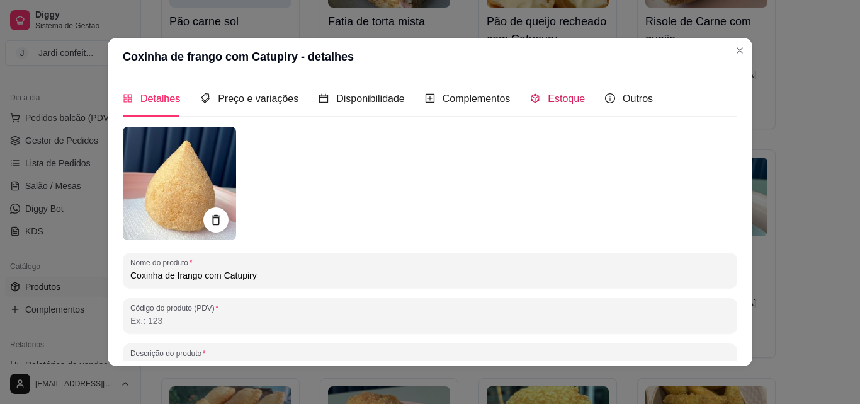
click at [548, 103] on span "Estoque" at bounding box center [566, 98] width 37 height 11
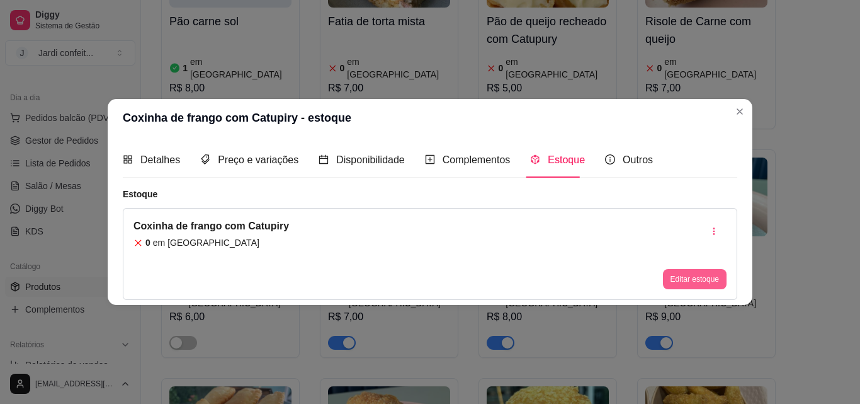
click at [699, 277] on button "Editar estoque" at bounding box center [695, 279] width 64 height 20
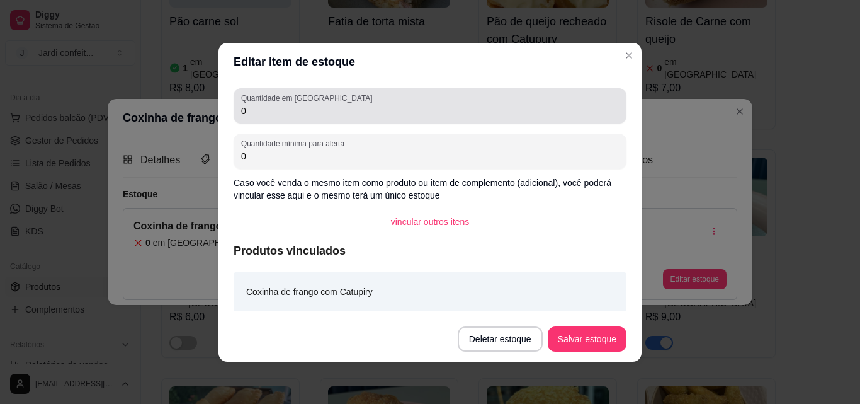
click at [333, 113] on input "0" at bounding box center [430, 111] width 378 height 13
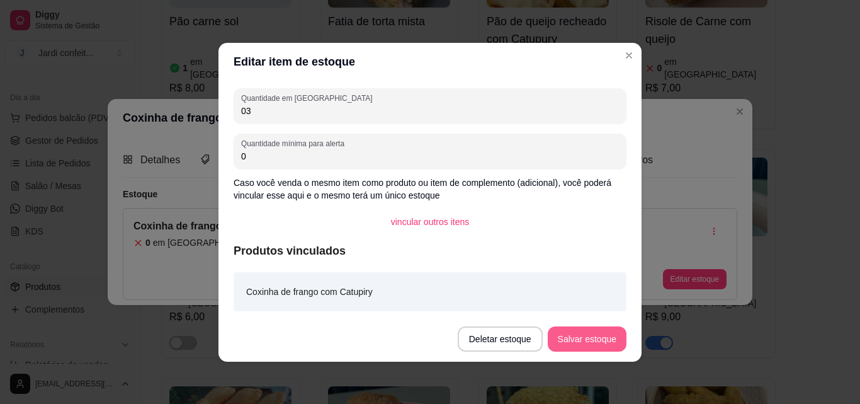
type input "03"
click at [613, 341] on button "Salvar estoque" at bounding box center [587, 338] width 79 height 25
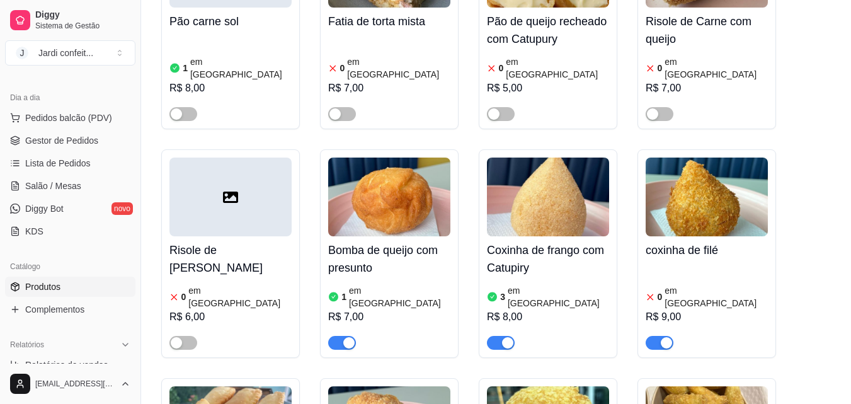
click at [736, 264] on div "0 em estoque R$ 9,00" at bounding box center [707, 307] width 122 height 86
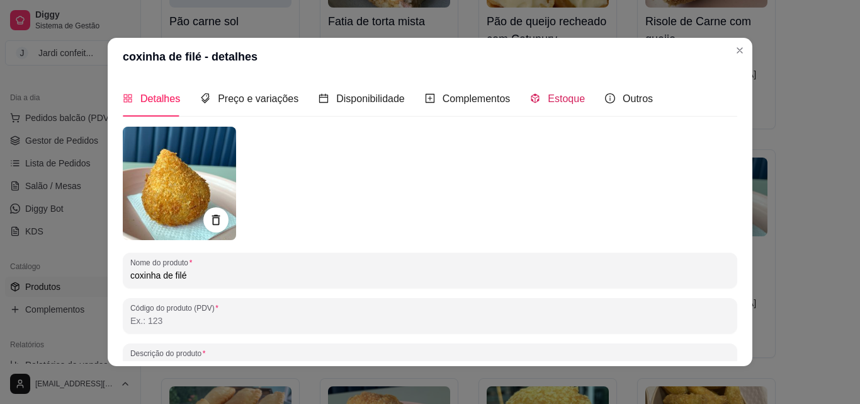
click at [564, 103] on span "Estoque" at bounding box center [566, 98] width 37 height 11
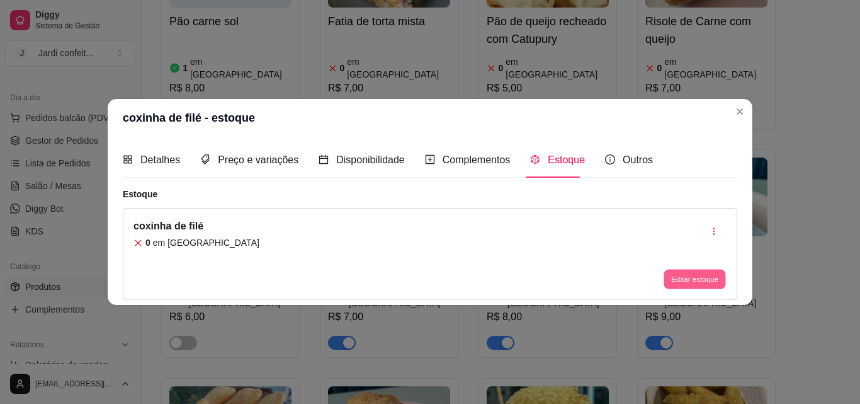
click at [678, 278] on button "Editar estoque" at bounding box center [695, 280] width 62 height 20
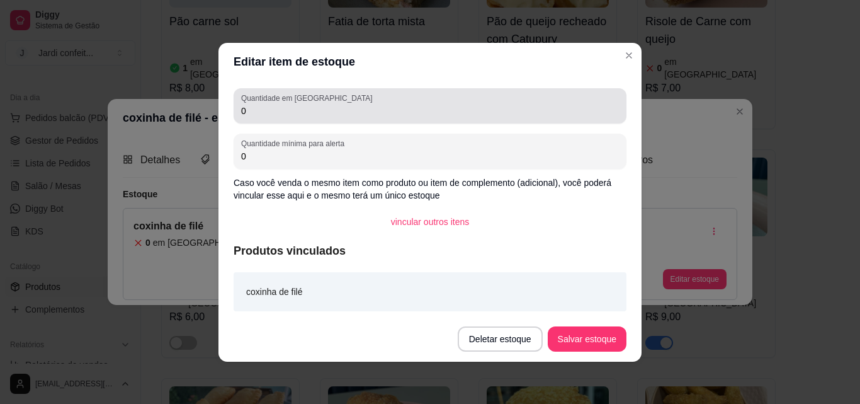
click at [453, 118] on div "Quantidade em estoque 0" at bounding box center [430, 105] width 393 height 35
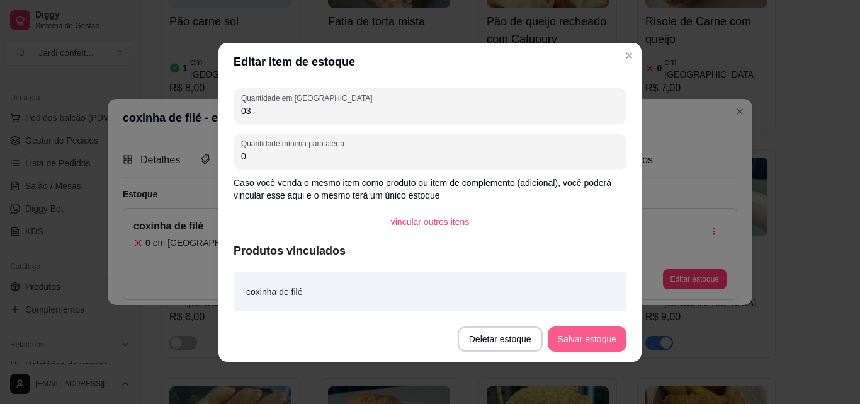
type input "03"
click at [614, 338] on button "Salvar estoque" at bounding box center [587, 338] width 77 height 25
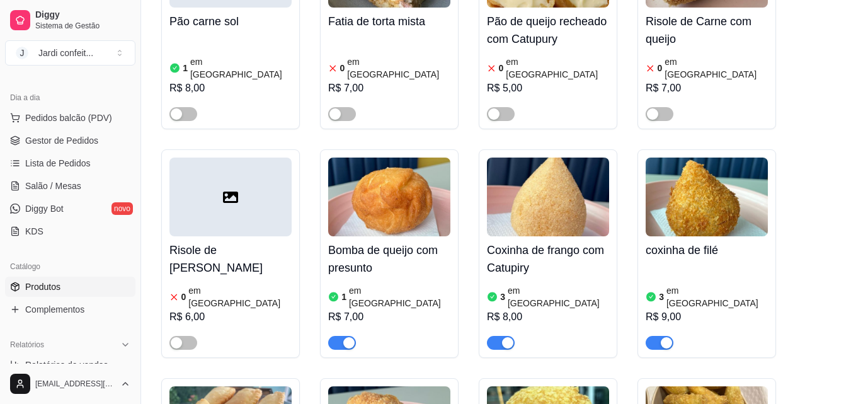
click at [338, 336] on span "button" at bounding box center [342, 343] width 28 height 14
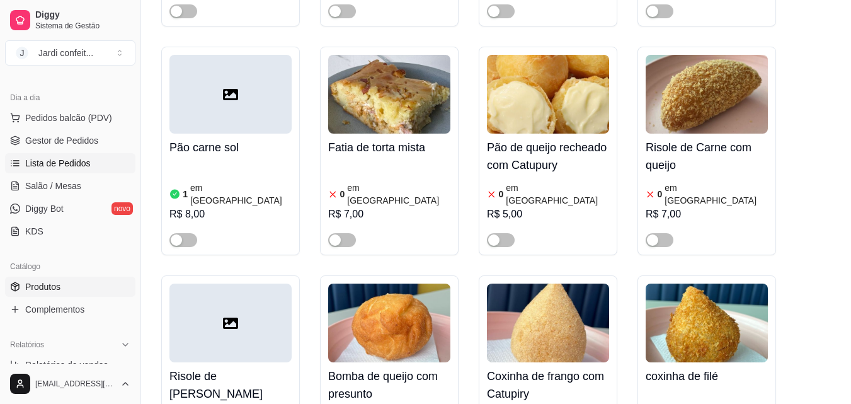
scroll to position [0, 0]
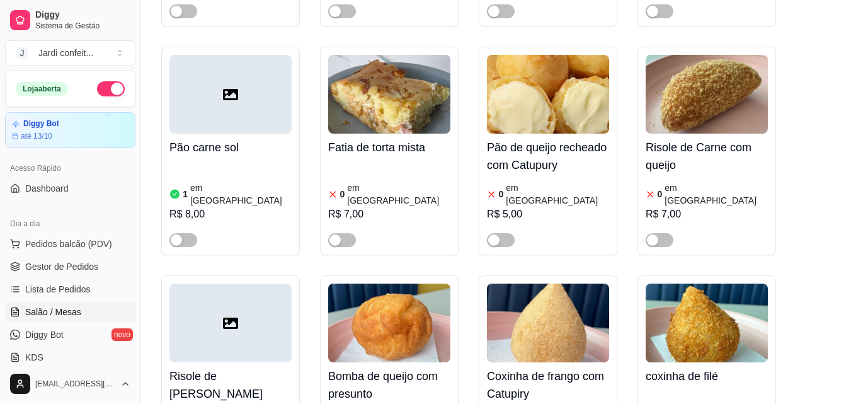
click at [20, 319] on link "Salão / Mesas" at bounding box center [70, 312] width 130 height 20
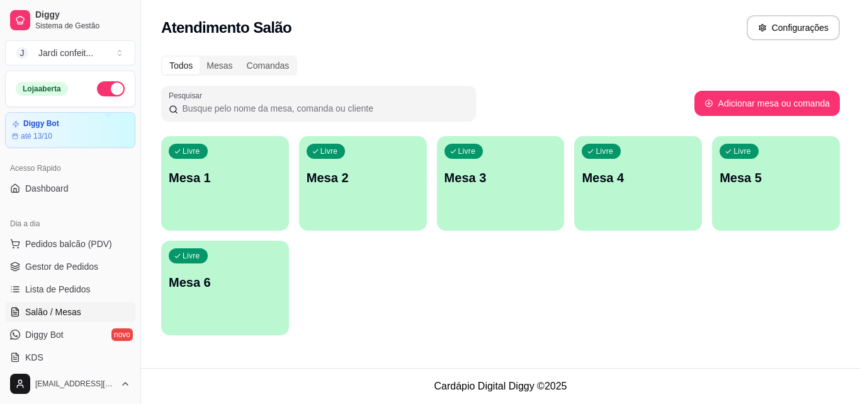
click at [237, 157] on div "Livre Mesa 1" at bounding box center [225, 175] width 128 height 79
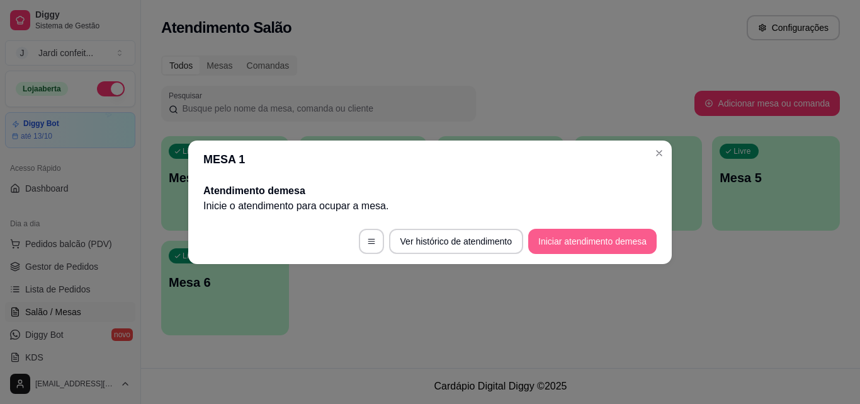
click at [572, 237] on button "Iniciar atendimento de mesa" at bounding box center [592, 241] width 128 height 25
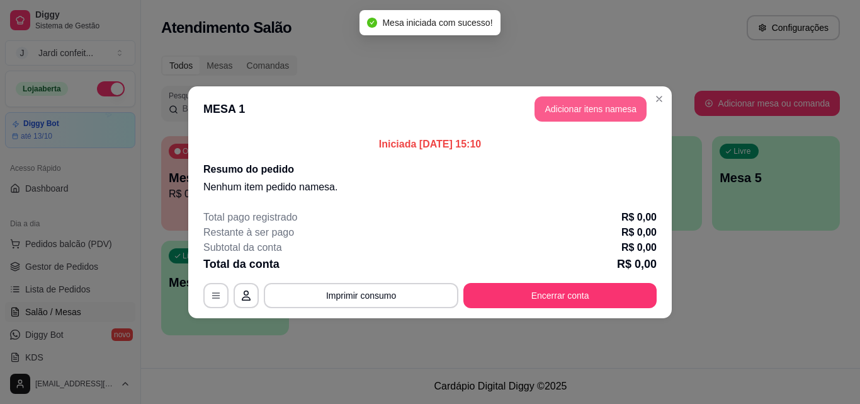
click at [593, 109] on button "Adicionar itens na mesa" at bounding box center [591, 108] width 112 height 25
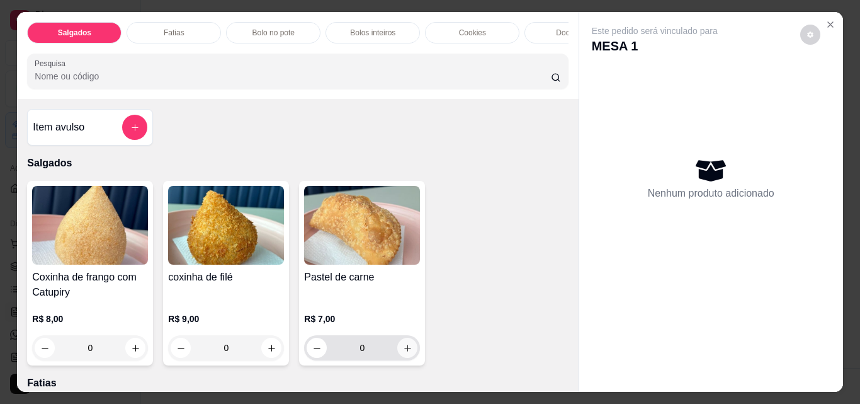
click at [404, 348] on icon "increase-product-quantity" at bounding box center [407, 347] width 9 height 9
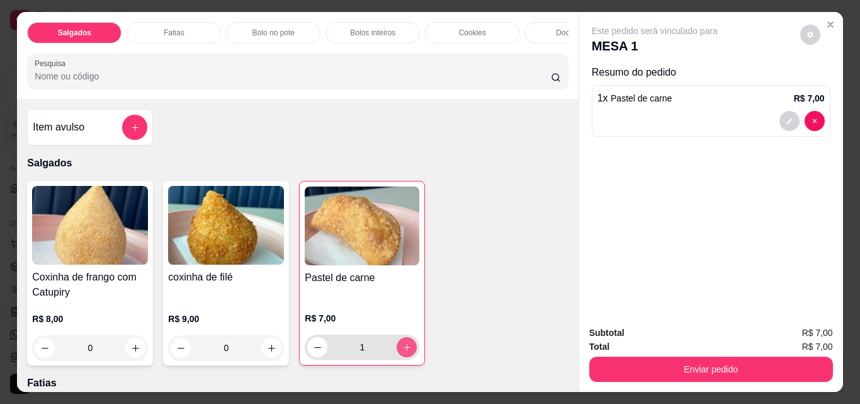
click at [404, 348] on icon "increase-product-quantity" at bounding box center [406, 347] width 9 height 9
type input "2"
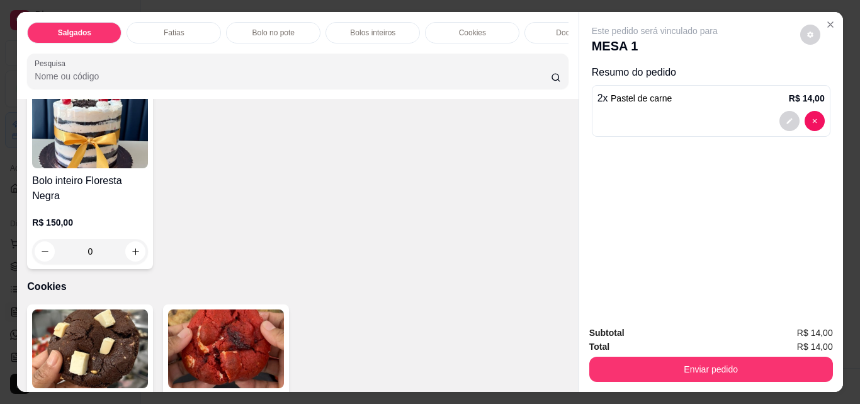
scroll to position [630, 0]
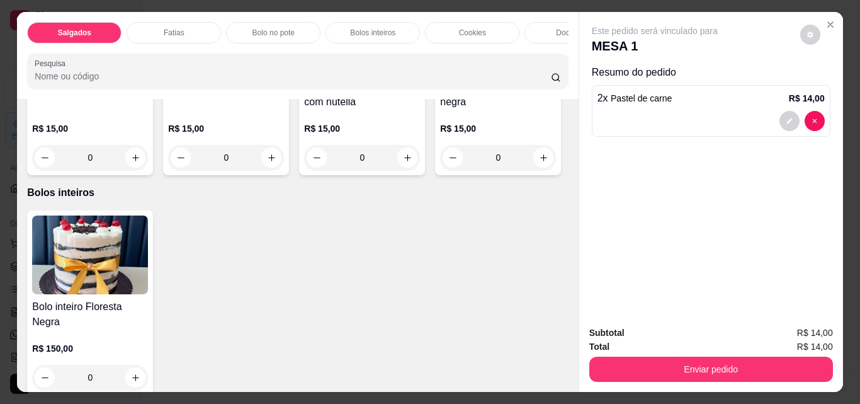
click at [199, 35] on div "Fatias" at bounding box center [174, 32] width 94 height 21
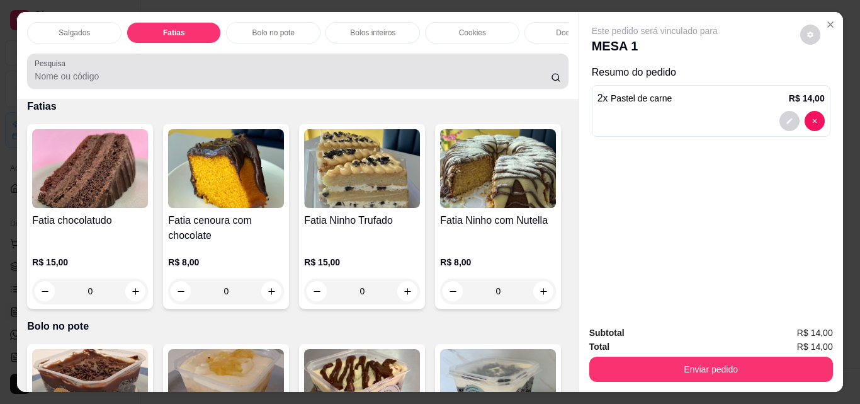
scroll to position [33, 0]
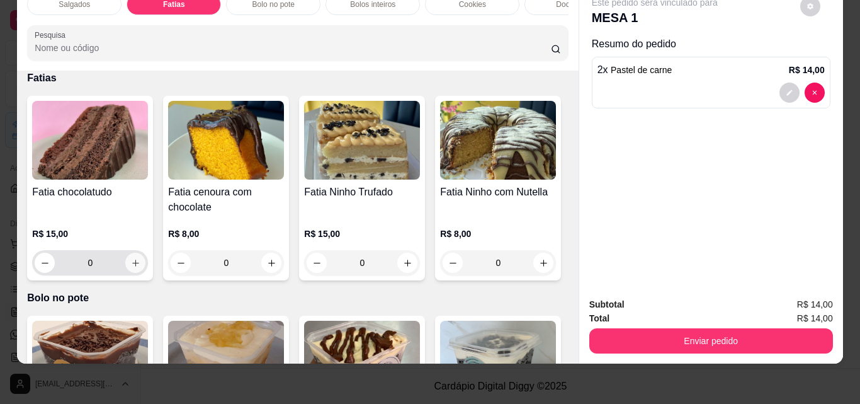
click at [131, 268] on icon "increase-product-quantity" at bounding box center [135, 262] width 9 height 9
type input "1"
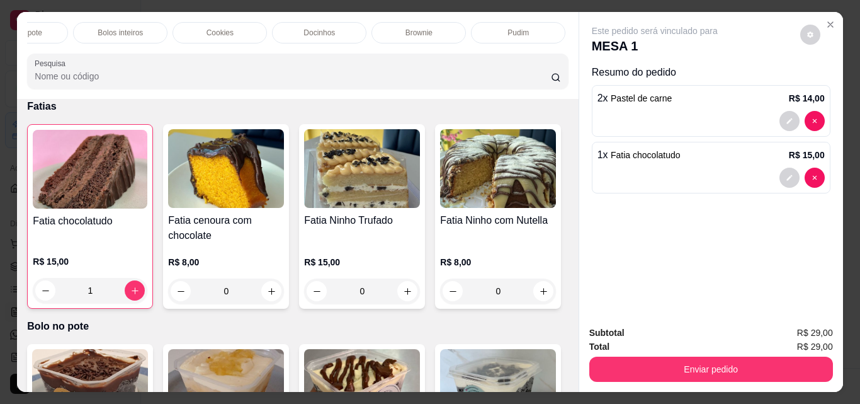
scroll to position [0, 277]
click at [564, 43] on div "Salgados Fatias Bolo no pote Bolos inteiros Cookies Docinhos Brownie Pudim Bolo…" at bounding box center [297, 32] width 541 height 21
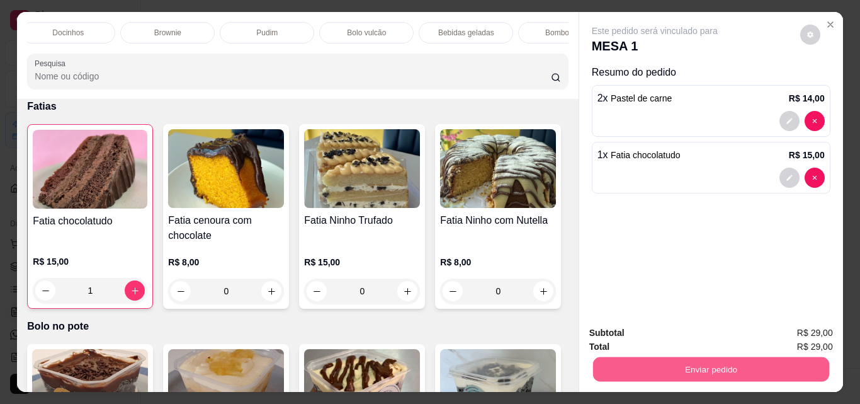
click at [612, 361] on button "Enviar pedido" at bounding box center [711, 369] width 236 height 25
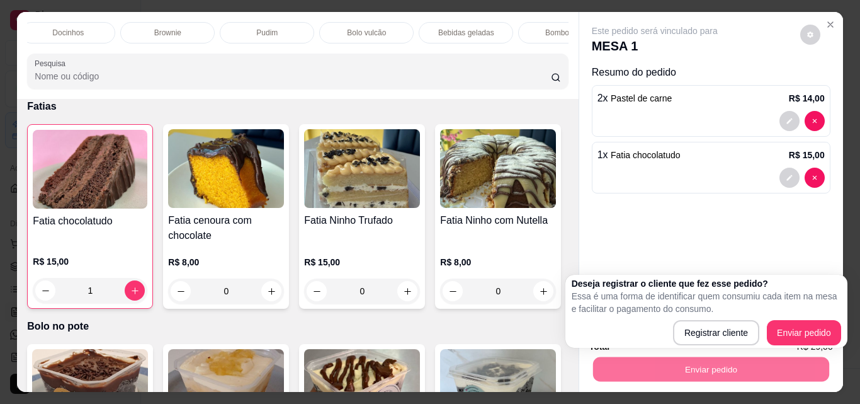
click at [471, 215] on div "Fatia chocolatudo R$ 15,00 1 Fatia cenoura com chocolate R$ 8,00 0 Fatia Ninho …" at bounding box center [297, 216] width 541 height 185
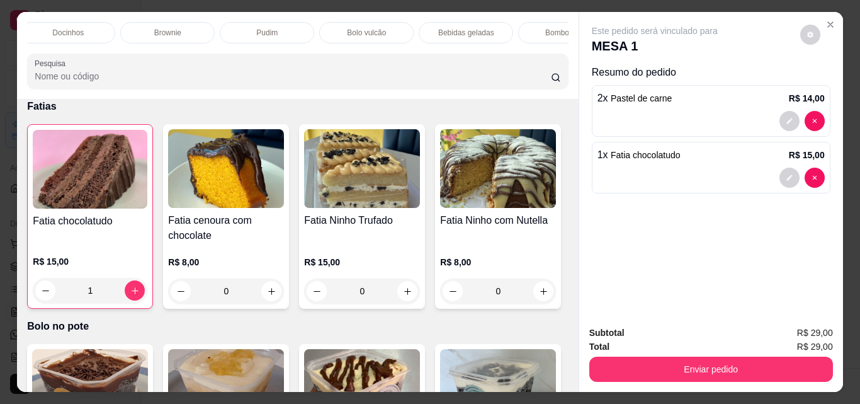
scroll to position [29, 0]
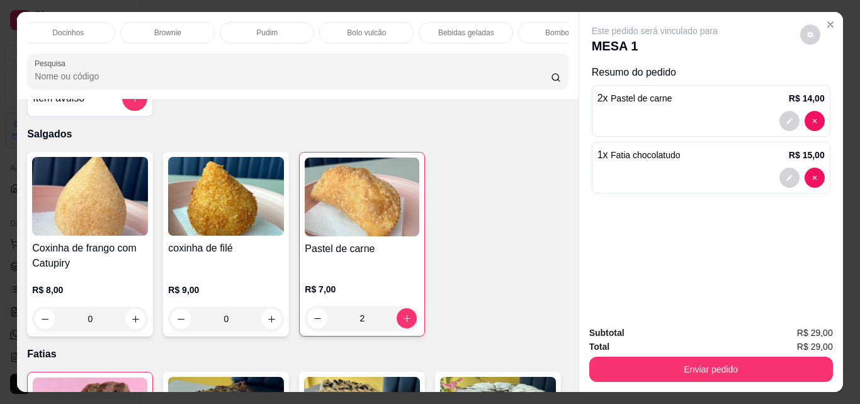
click at [140, 111] on div at bounding box center [134, 98] width 25 height 25
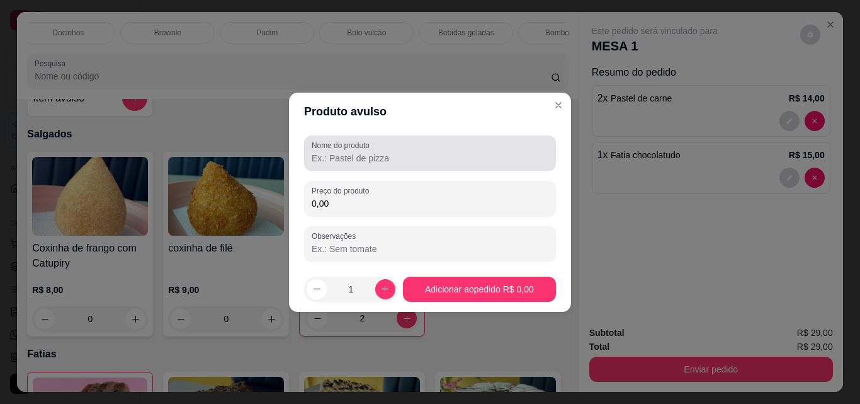
click at [485, 150] on div at bounding box center [430, 152] width 237 height 25
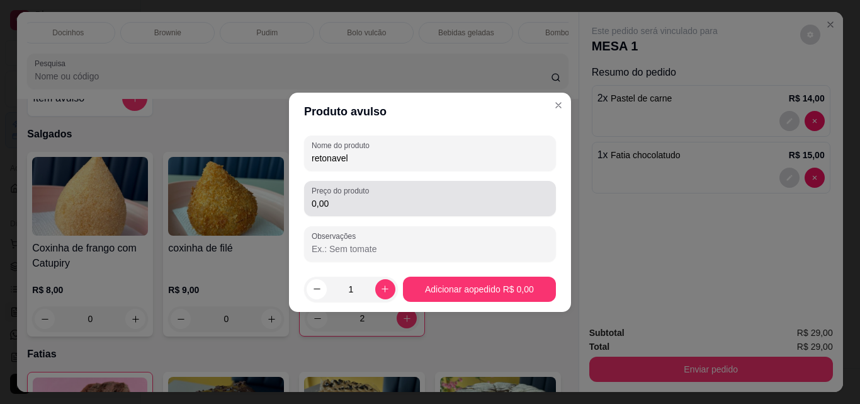
type input "retonavel"
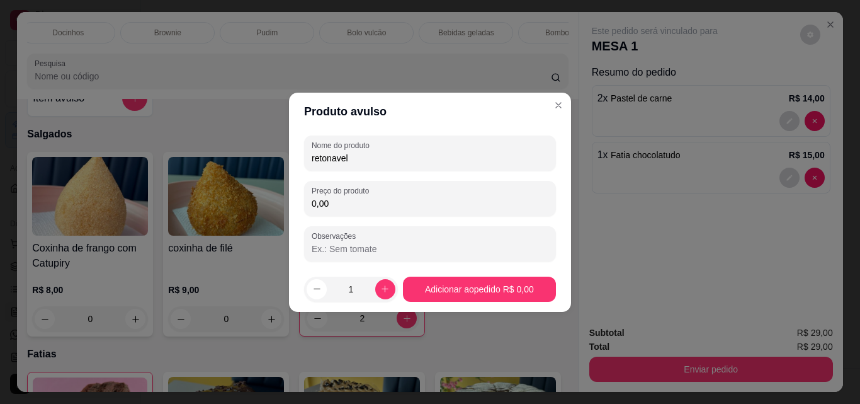
click at [372, 206] on input "0,00" at bounding box center [430, 203] width 237 height 13
type input "8,00"
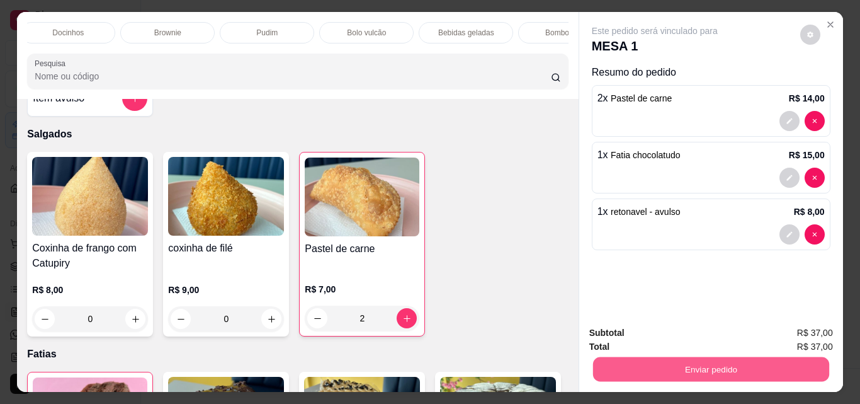
click at [608, 362] on button "Enviar pedido" at bounding box center [711, 369] width 236 height 25
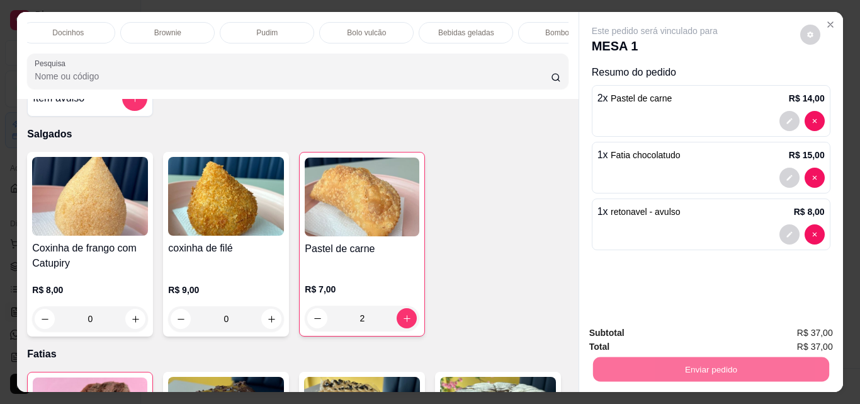
click at [807, 333] on button "Enviar pedido" at bounding box center [800, 333] width 71 height 24
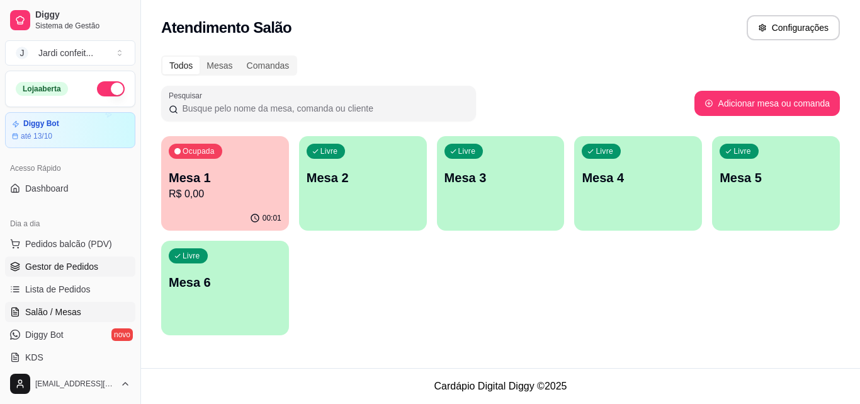
click at [38, 268] on span "Gestor de Pedidos" at bounding box center [61, 266] width 73 height 13
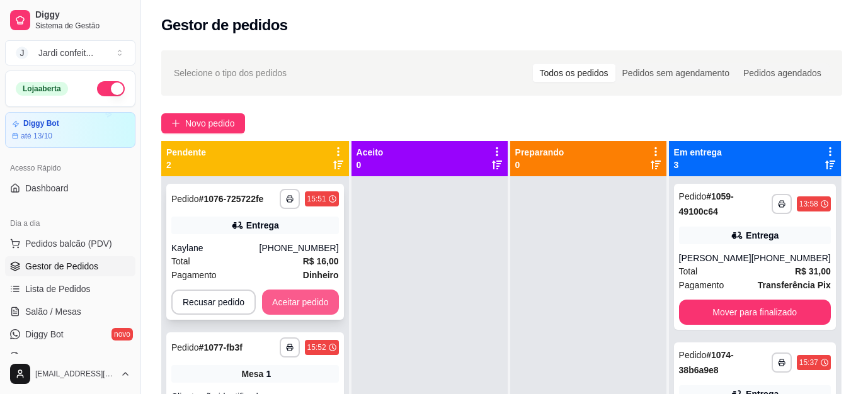
click at [279, 300] on button "Aceitar pedido" at bounding box center [300, 302] width 77 height 25
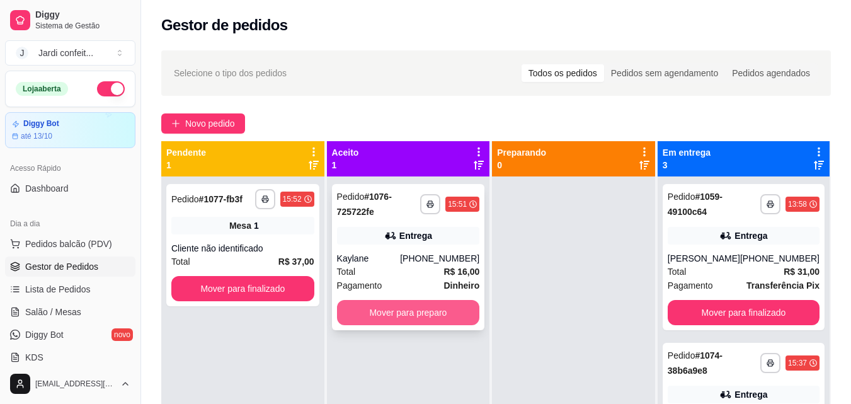
click at [401, 320] on button "Mover para preparo" at bounding box center [408, 312] width 143 height 25
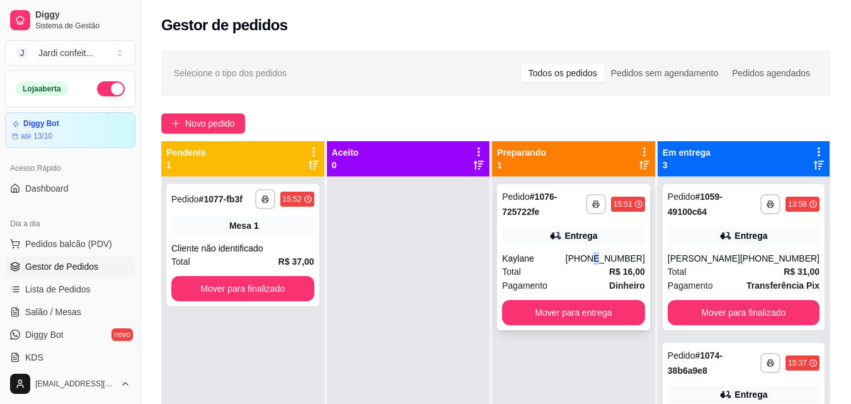
click at [601, 258] on div "[PHONE_NUMBER]" at bounding box center [605, 258] width 79 height 13
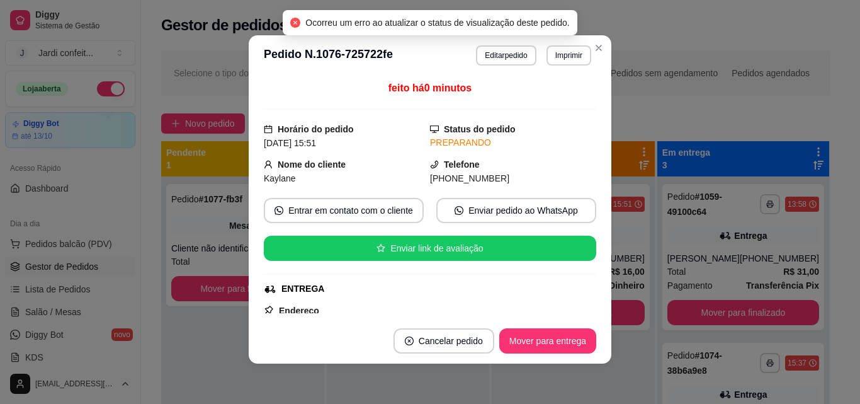
scroll to position [126, 0]
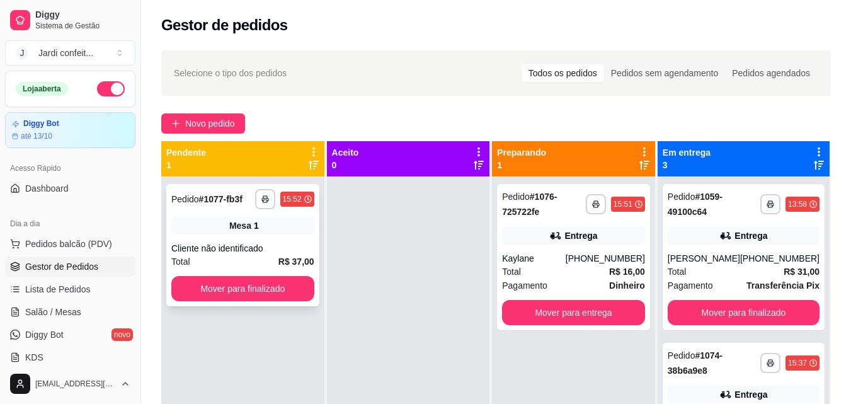
click at [213, 240] on div "**********" at bounding box center [242, 245] width 153 height 122
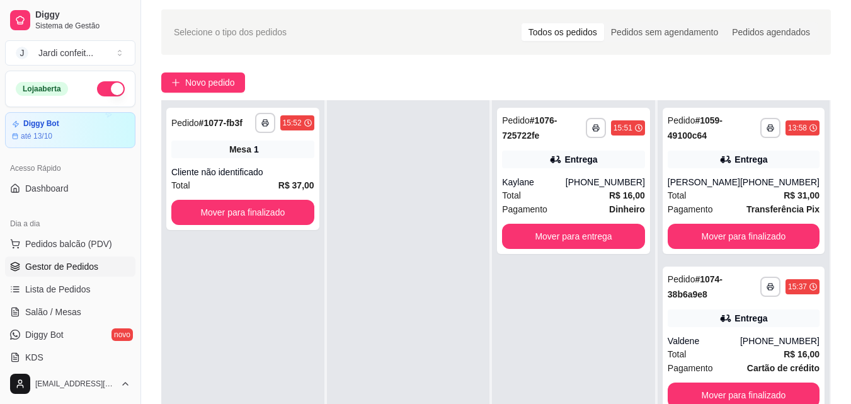
scroll to position [63, 0]
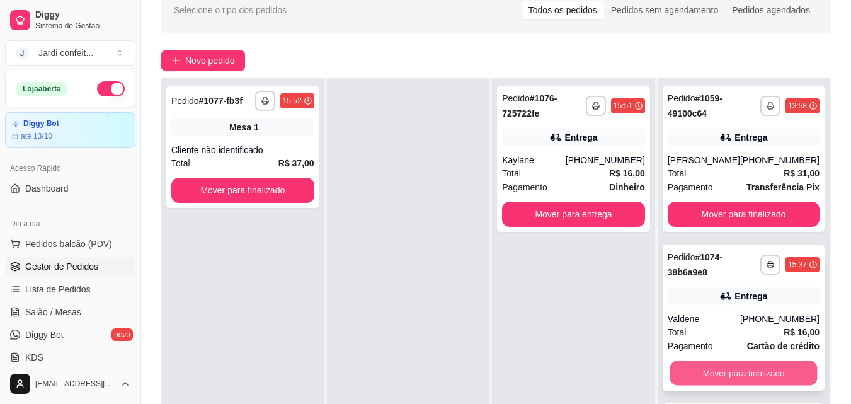
click at [691, 366] on button "Mover para finalizado" at bounding box center [743, 373] width 147 height 25
click at [680, 365] on button "Mover para finalizado" at bounding box center [744, 372] width 152 height 25
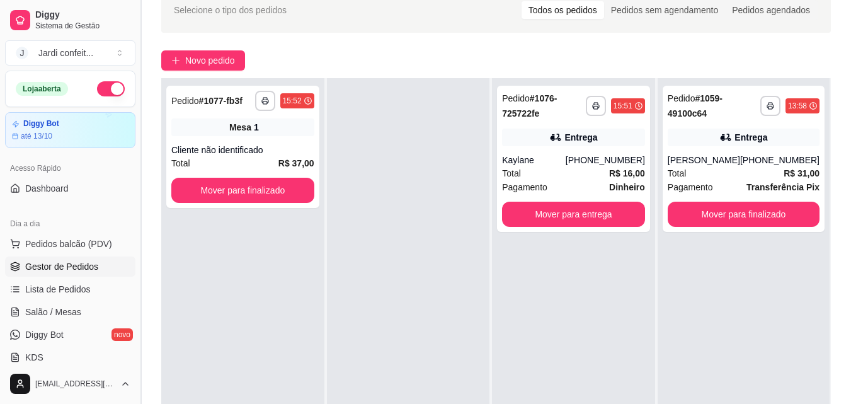
drag, startPoint x: 43, startPoint y: 309, endPoint x: 145, endPoint y: 224, distance: 132.3
click at [44, 309] on span "Salão / Mesas" at bounding box center [53, 311] width 56 height 13
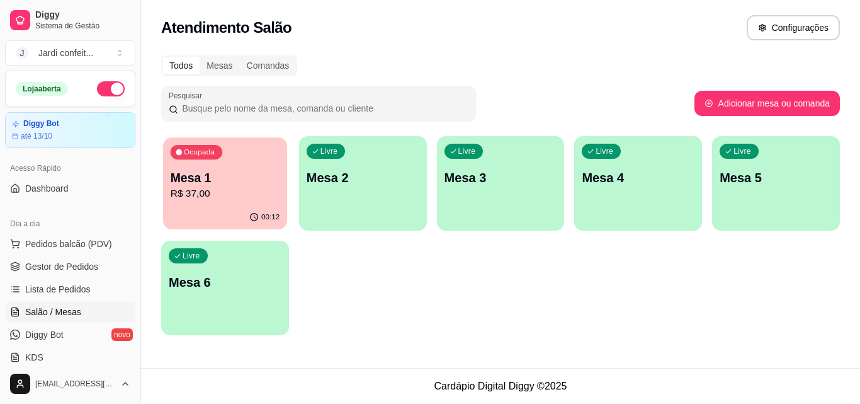
click at [198, 176] on p "Mesa 1" at bounding box center [225, 177] width 109 height 17
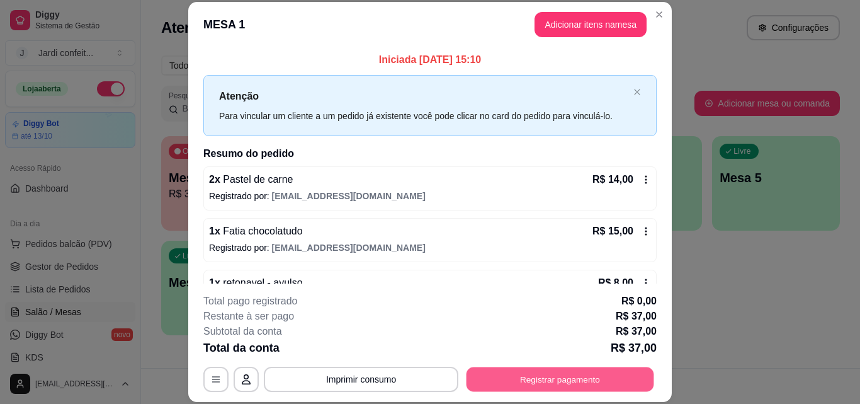
click at [588, 381] on button "Registrar pagamento" at bounding box center [561, 379] width 188 height 25
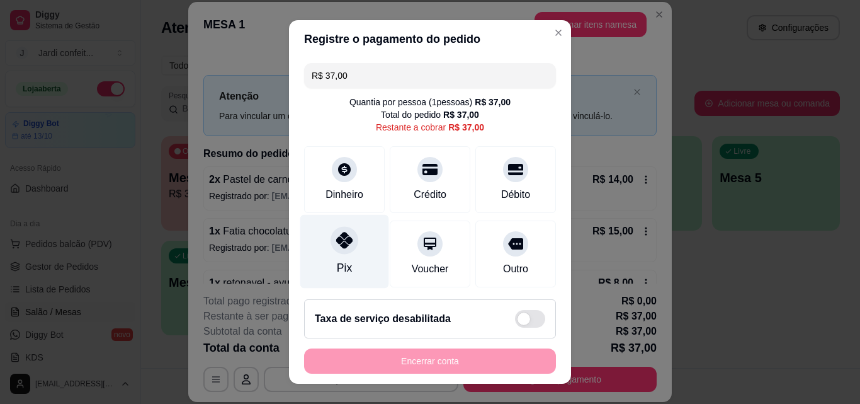
click at [368, 258] on div "Pix" at bounding box center [344, 252] width 89 height 74
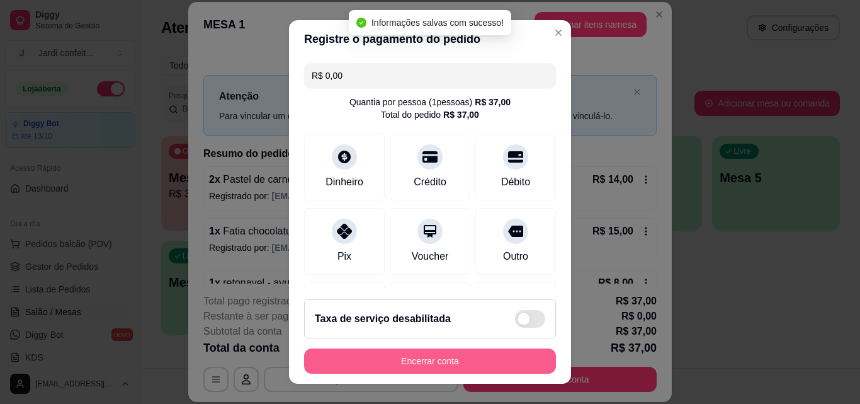
type input "R$ 0,00"
click at [398, 357] on button "Encerrar conta" at bounding box center [430, 361] width 244 height 25
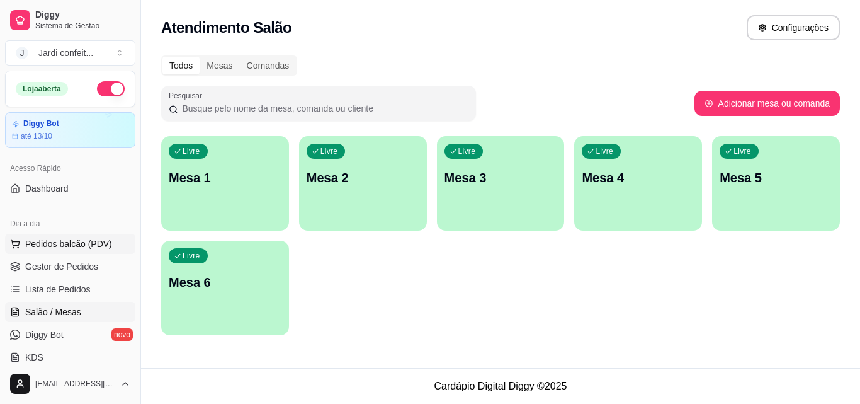
click at [110, 236] on button "Pedidos balcão (PDV)" at bounding box center [70, 244] width 130 height 20
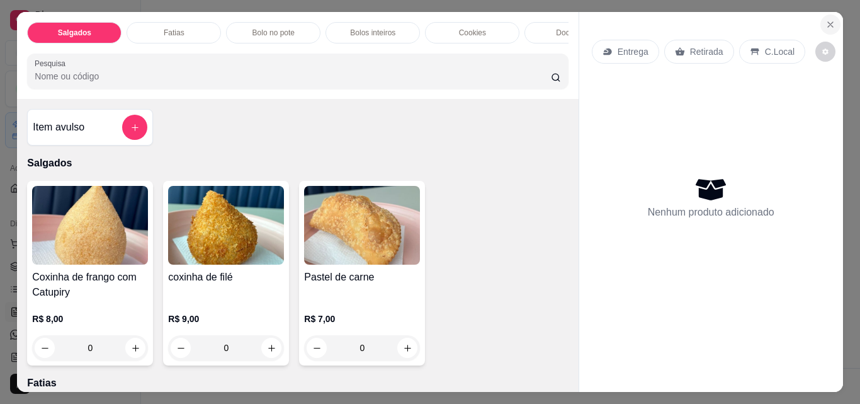
click at [827, 20] on icon "Close" at bounding box center [831, 25] width 10 height 10
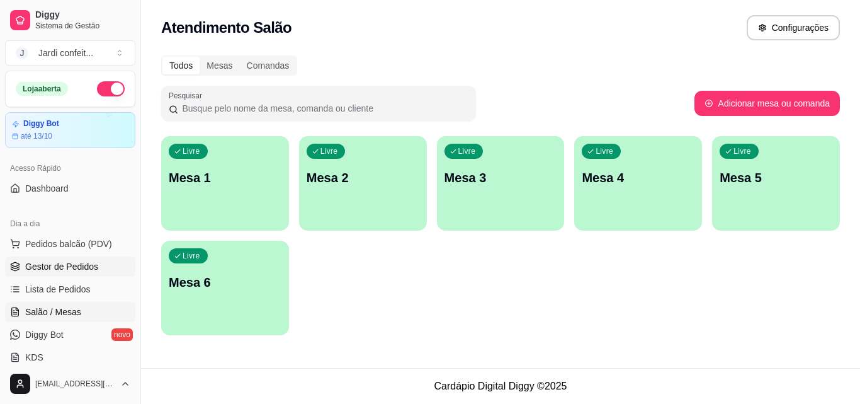
click at [66, 266] on span "Gestor de Pedidos" at bounding box center [61, 266] width 73 height 13
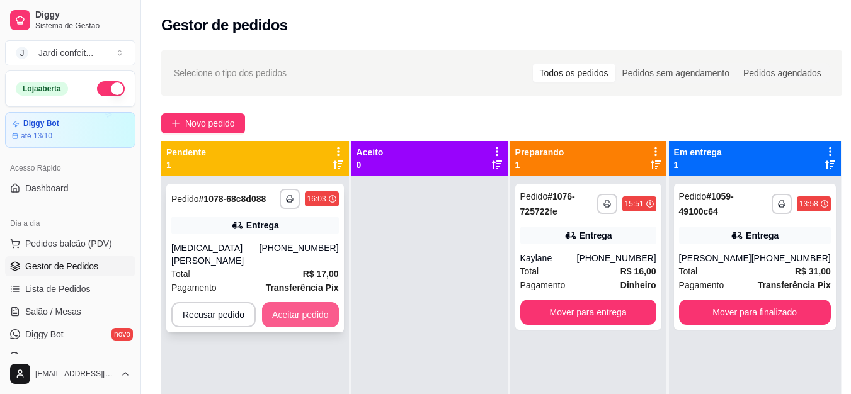
click at [290, 303] on button "Aceitar pedido" at bounding box center [300, 314] width 77 height 25
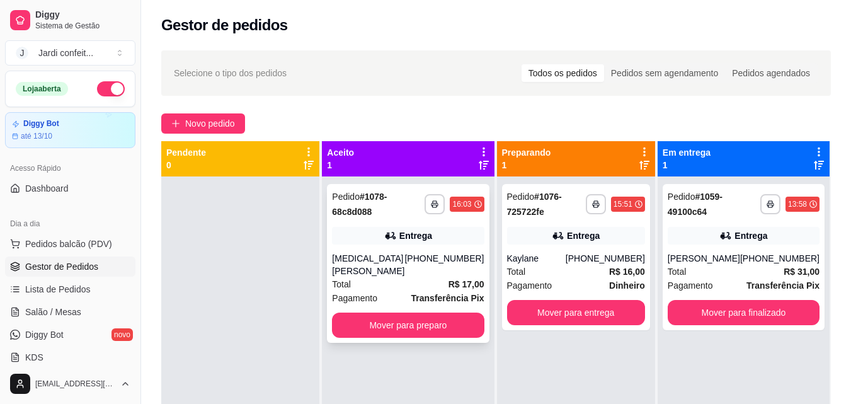
click at [355, 244] on div "**********" at bounding box center [408, 263] width 162 height 159
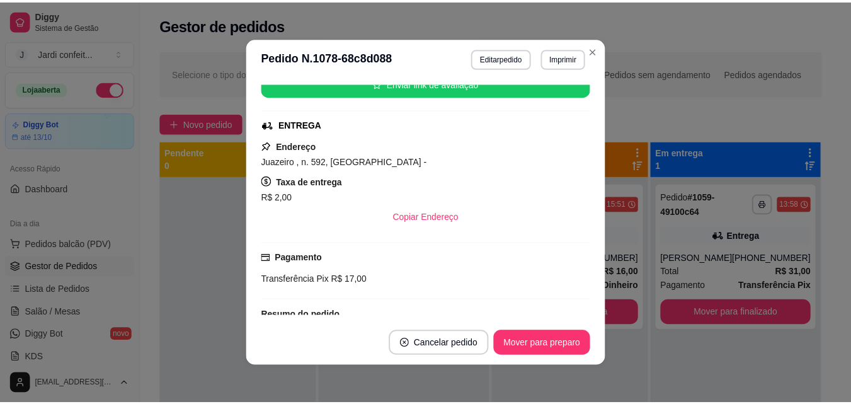
scroll to position [189, 0]
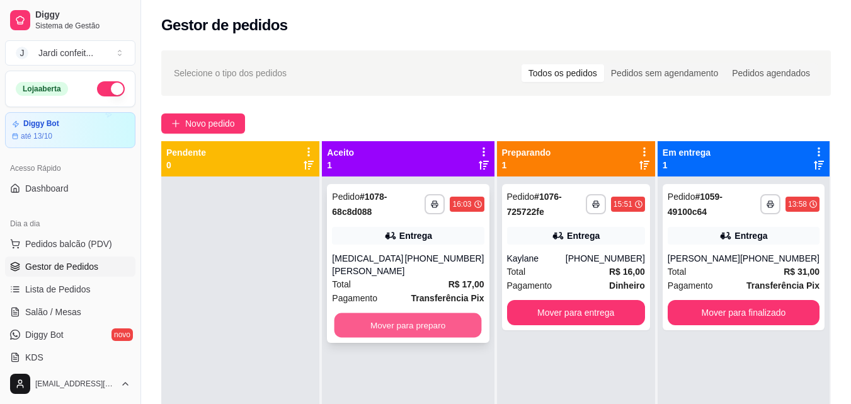
click at [431, 313] on button "Mover para preparo" at bounding box center [407, 325] width 147 height 25
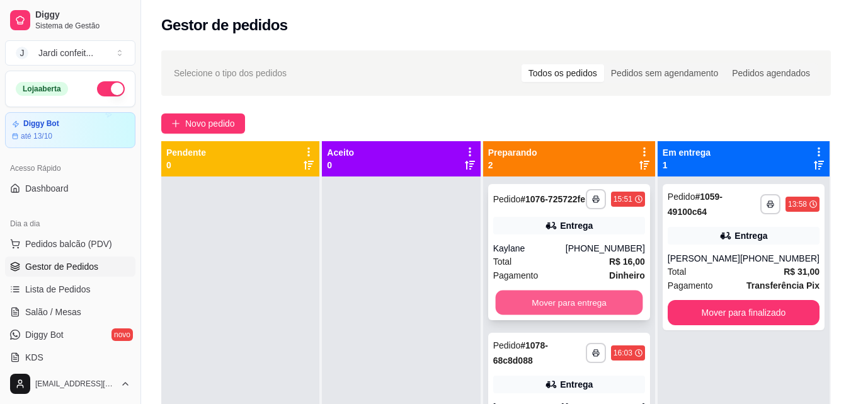
click at [582, 315] on button "Mover para entrega" at bounding box center [568, 302] width 147 height 25
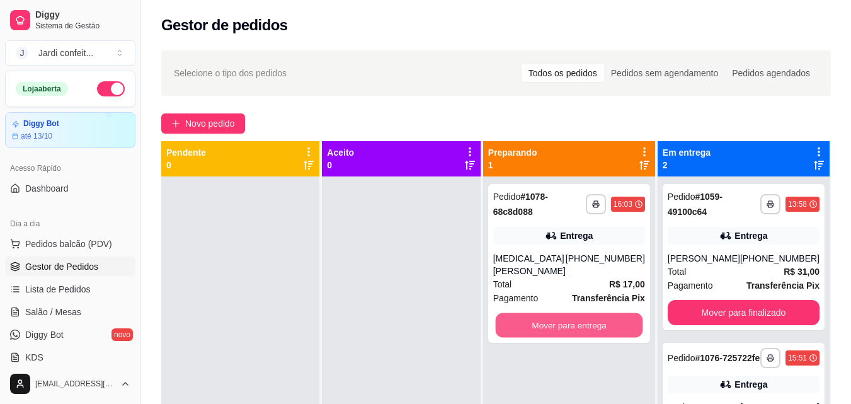
click at [582, 316] on button "Mover para entrega" at bounding box center [568, 325] width 147 height 25
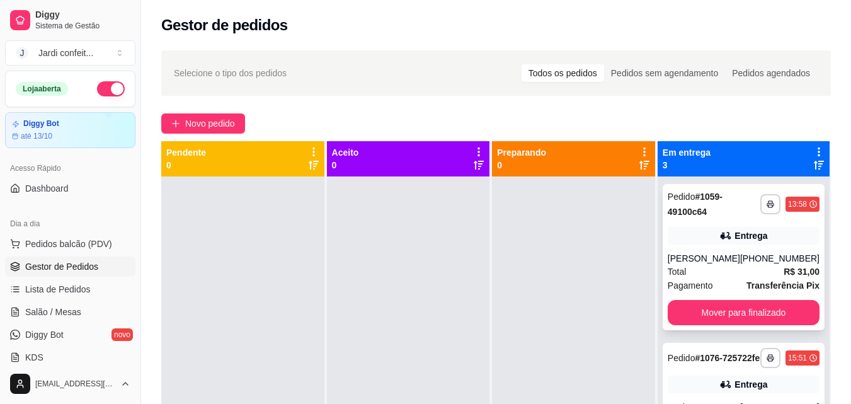
click at [734, 221] on div "**********" at bounding box center [744, 257] width 162 height 146
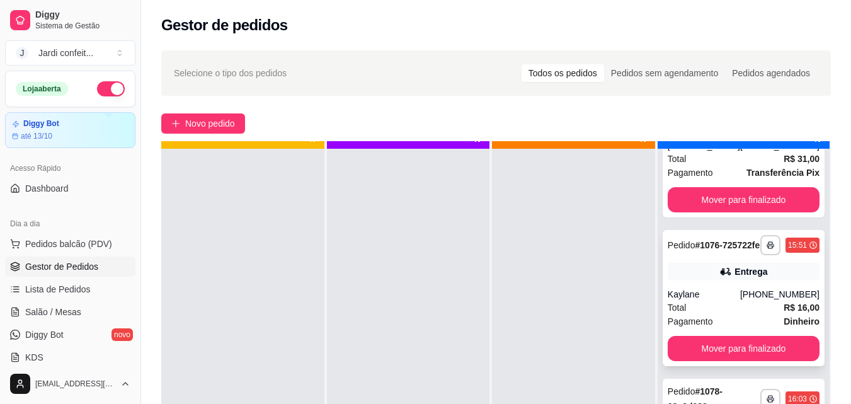
scroll to position [35, 0]
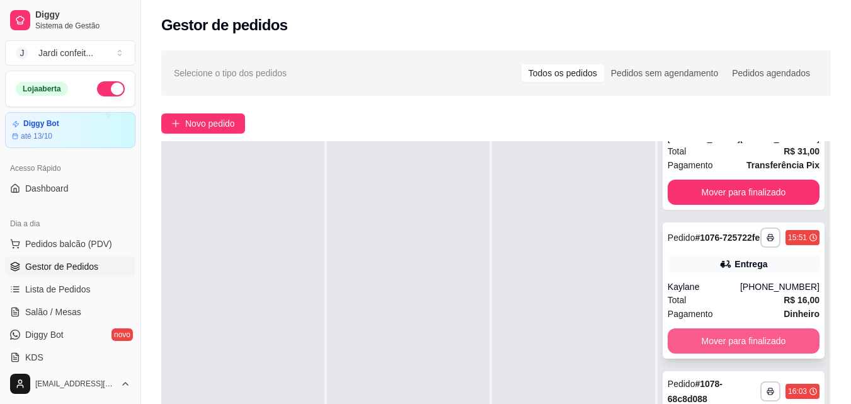
click at [714, 346] on button "Mover para finalizado" at bounding box center [744, 340] width 152 height 25
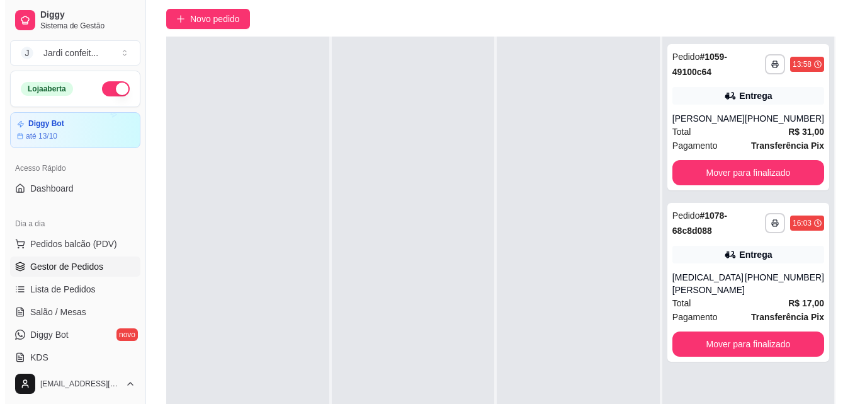
scroll to position [126, 0]
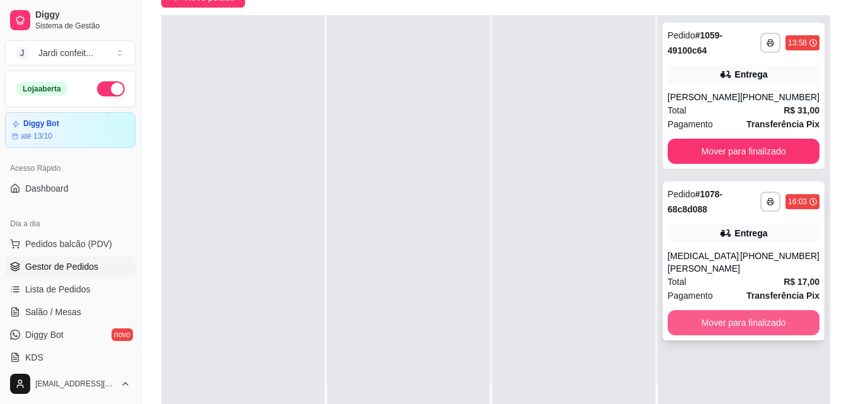
click at [747, 314] on button "Mover para finalizado" at bounding box center [744, 322] width 152 height 25
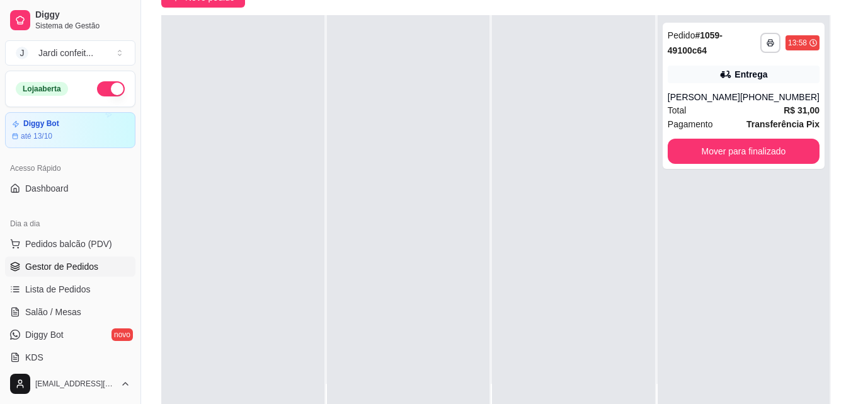
click at [764, 328] on div "**********" at bounding box center [744, 217] width 172 height 404
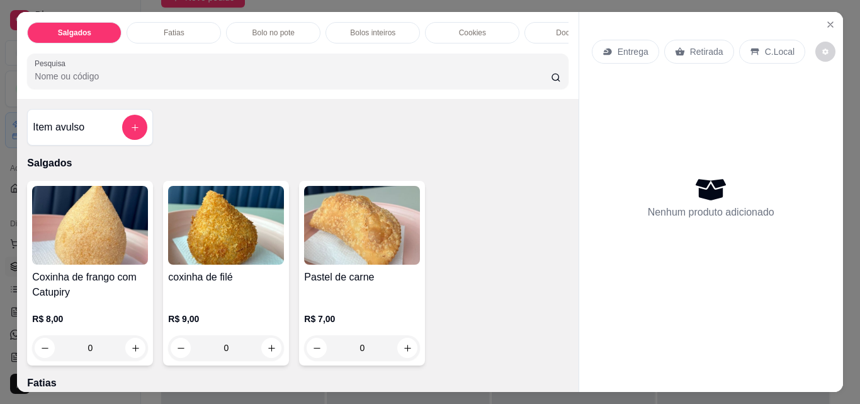
click at [543, 28] on div "Docinhos" at bounding box center [572, 32] width 94 height 21
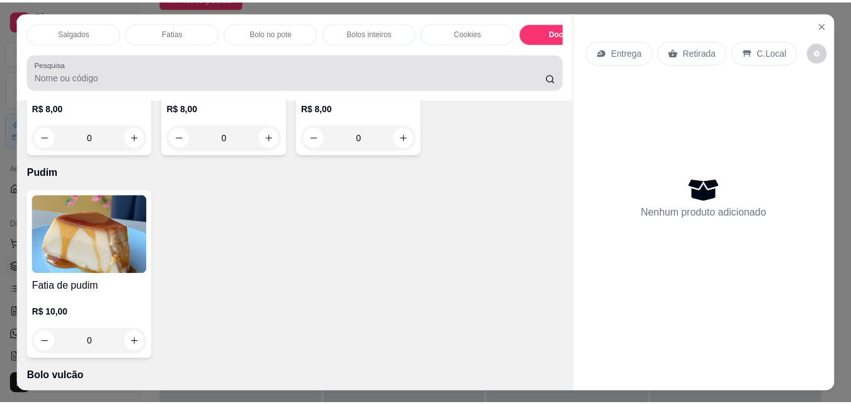
scroll to position [33, 0]
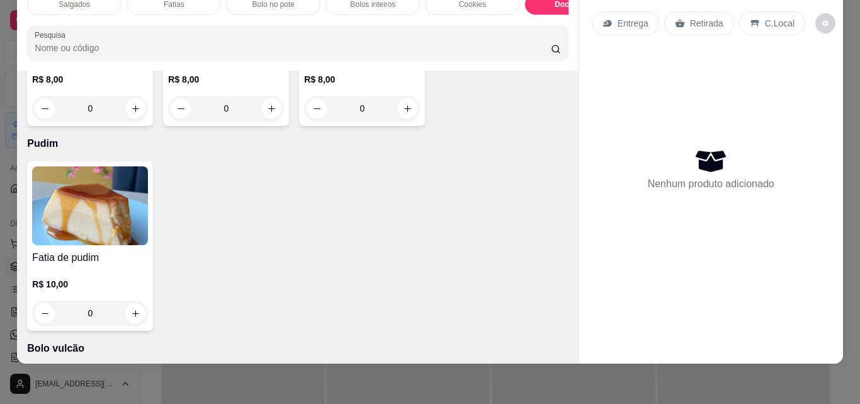
type input "1"
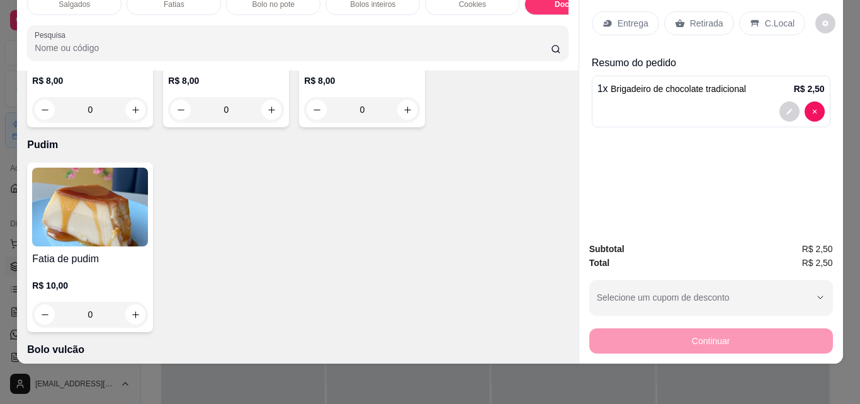
click at [694, 25] on div "Retirada" at bounding box center [700, 23] width 70 height 24
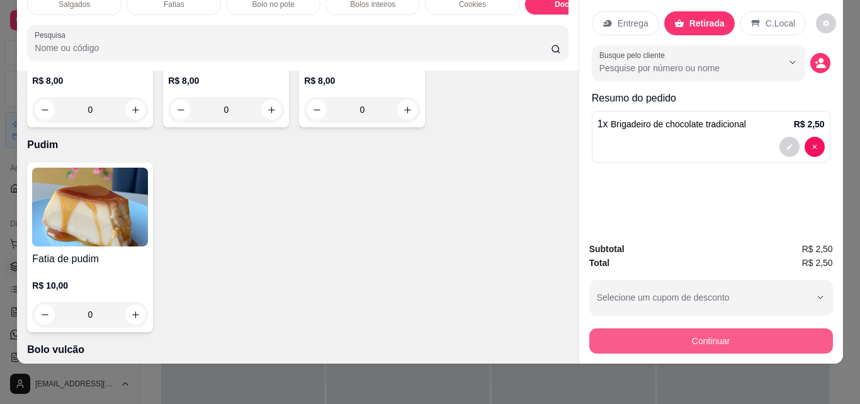
click at [621, 337] on button "Continuar" at bounding box center [712, 340] width 244 height 25
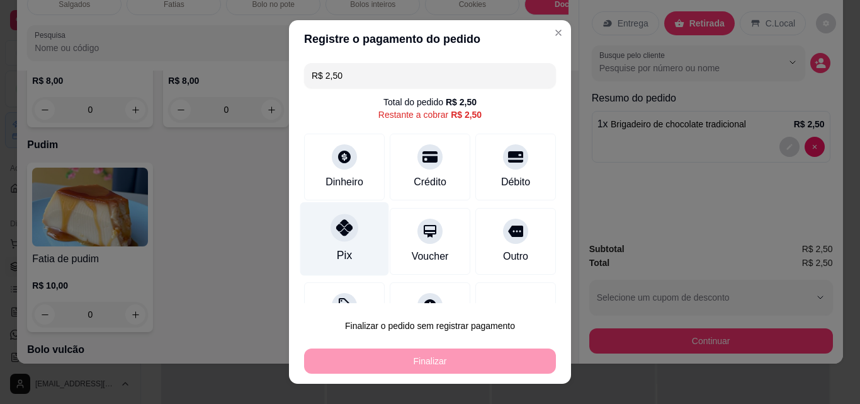
click at [353, 239] on div "Pix" at bounding box center [344, 239] width 89 height 74
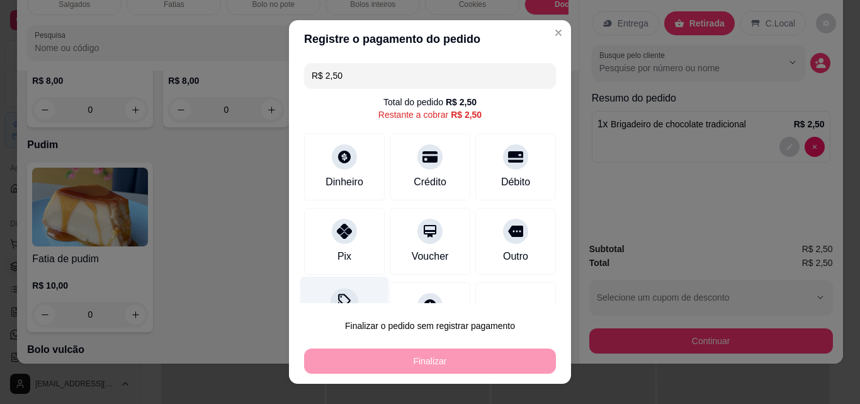
type input "R$ 0,00"
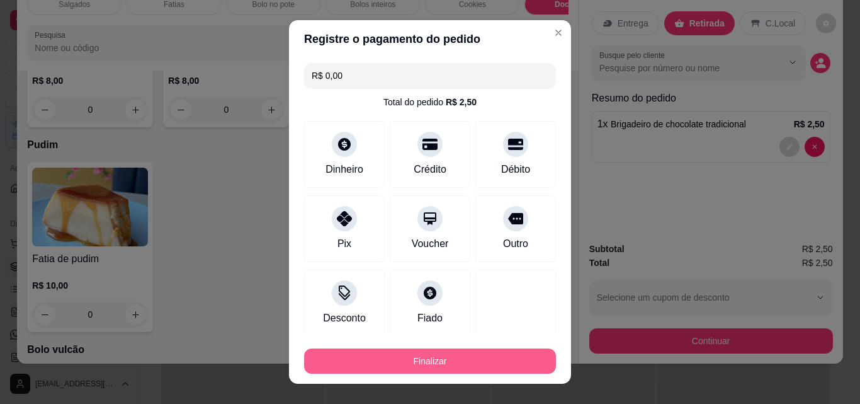
click at [406, 357] on button "Finalizar" at bounding box center [430, 360] width 252 height 25
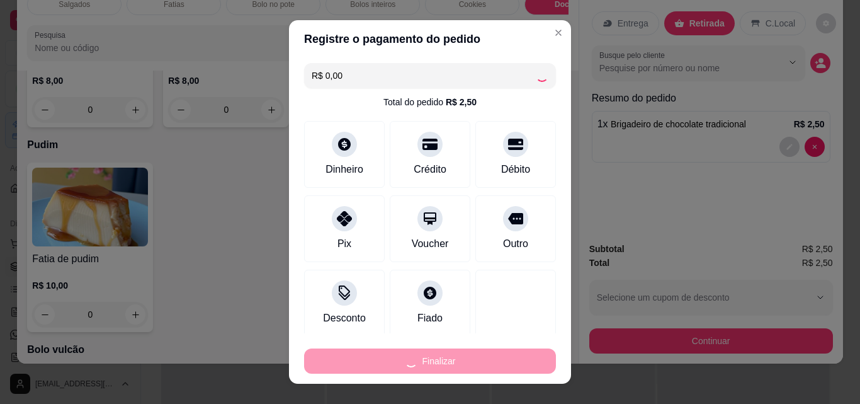
type input "0"
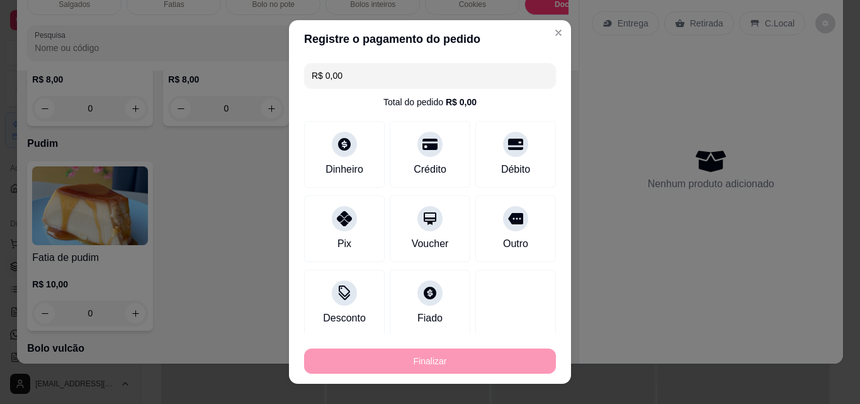
type input "-R$ 2,50"
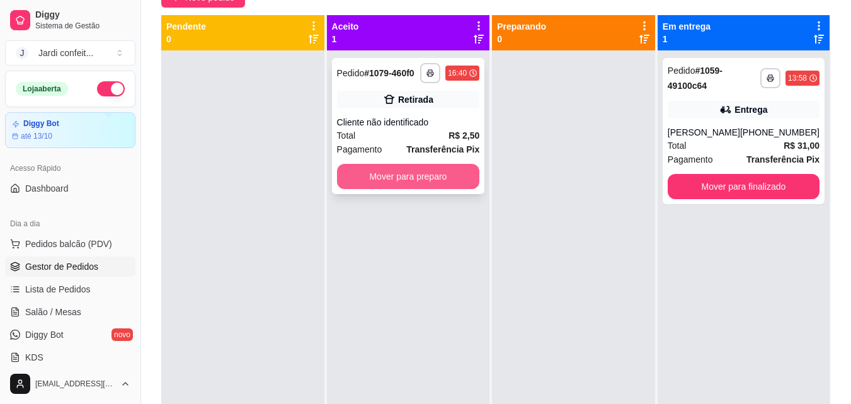
click at [435, 185] on button "Mover para preparo" at bounding box center [408, 176] width 143 height 25
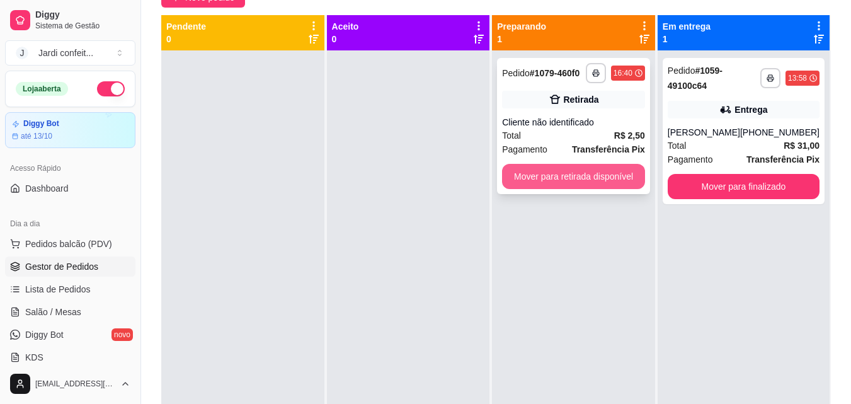
click at [591, 177] on button "Mover para retirada disponível" at bounding box center [573, 176] width 143 height 25
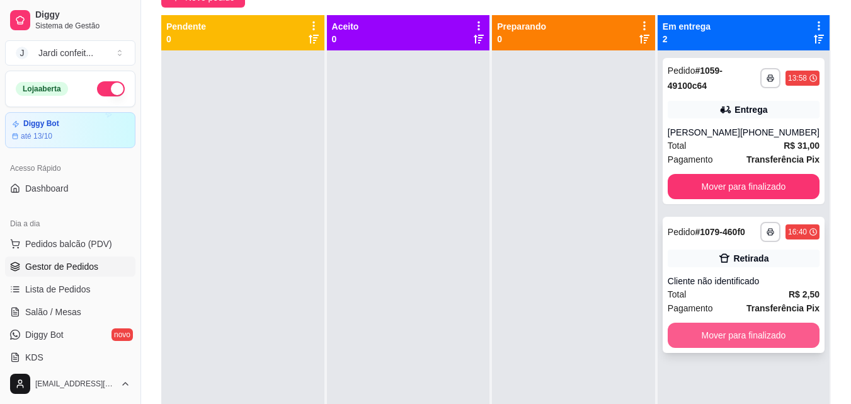
click at [721, 336] on button "Mover para finalizado" at bounding box center [744, 334] width 152 height 25
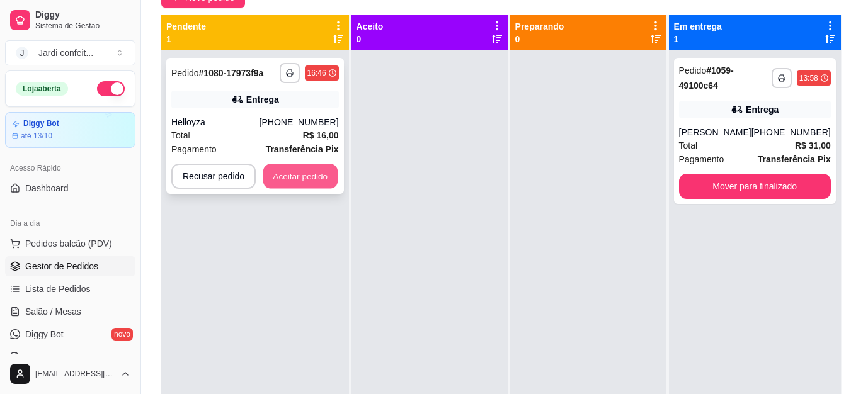
click at [277, 168] on button "Aceitar pedido" at bounding box center [300, 176] width 74 height 25
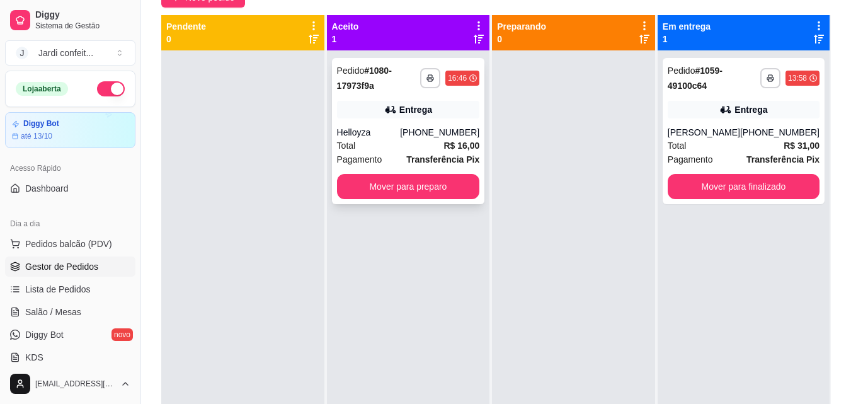
click at [413, 148] on div "Total R$ 16,00" at bounding box center [408, 146] width 143 height 14
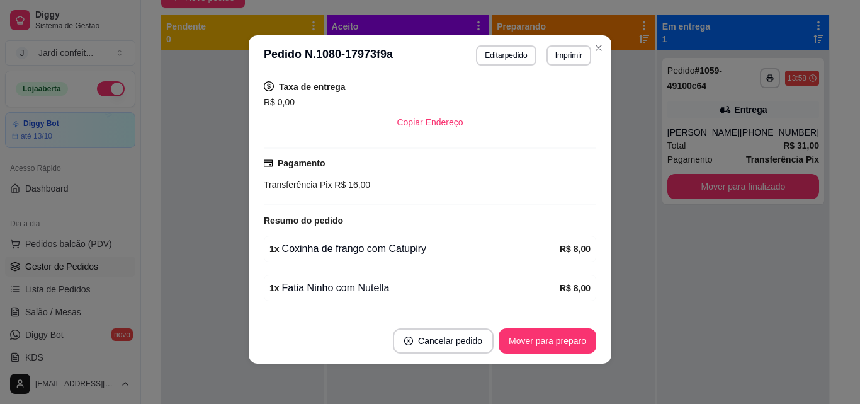
scroll to position [233, 0]
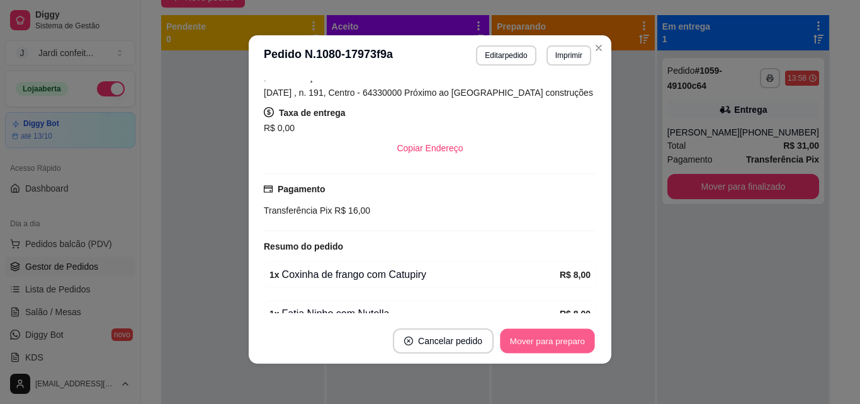
click at [581, 345] on button "Mover para preparo" at bounding box center [547, 341] width 94 height 25
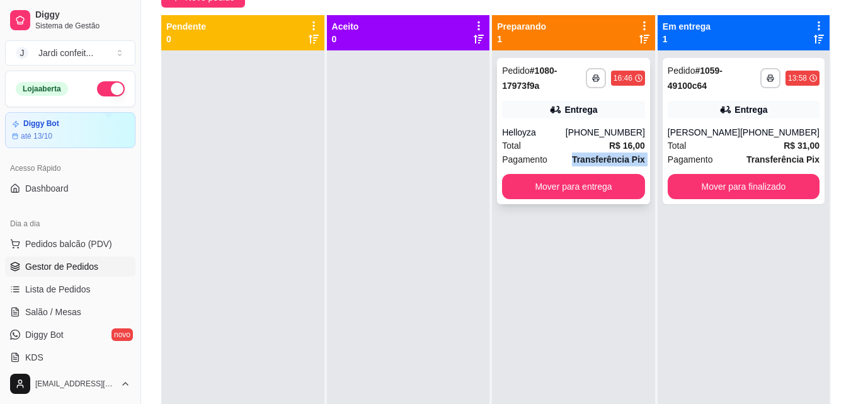
drag, startPoint x: 574, startPoint y: 164, endPoint x: 578, endPoint y: 186, distance: 21.7
click at [578, 186] on div "**********" at bounding box center [573, 131] width 153 height 146
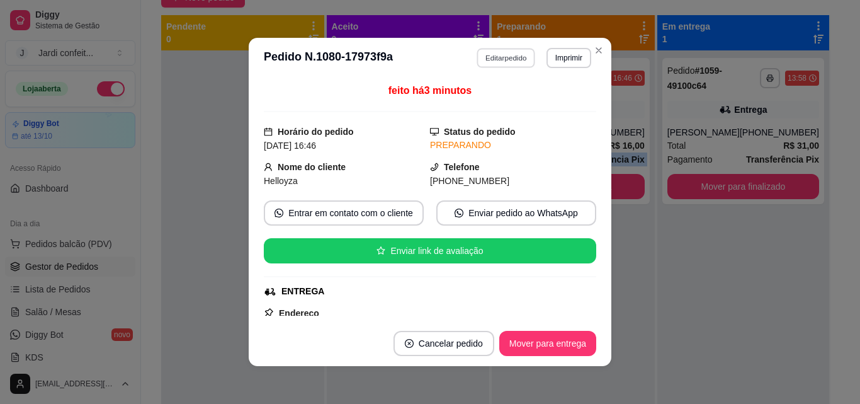
click at [491, 62] on button "Editar pedido" at bounding box center [506, 58] width 59 height 20
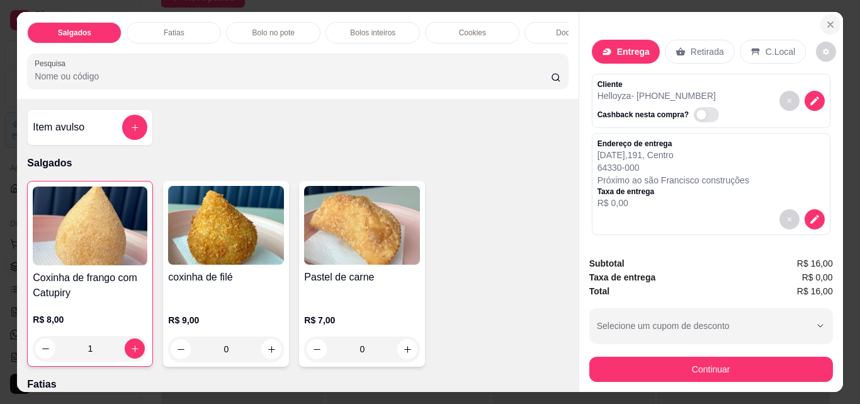
click at [821, 24] on button "Close" at bounding box center [831, 24] width 20 height 20
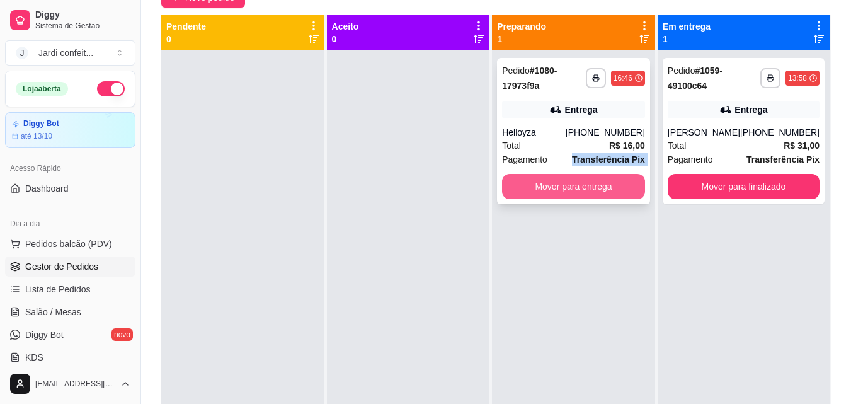
click at [580, 188] on button "Mover para entrega" at bounding box center [573, 186] width 143 height 25
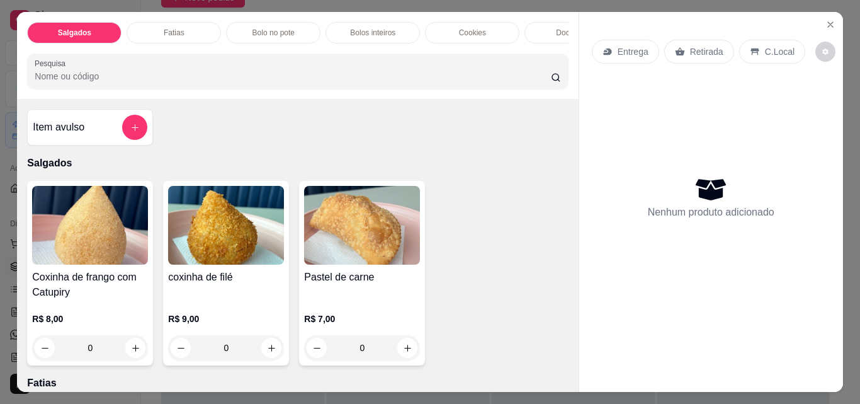
scroll to position [63, 0]
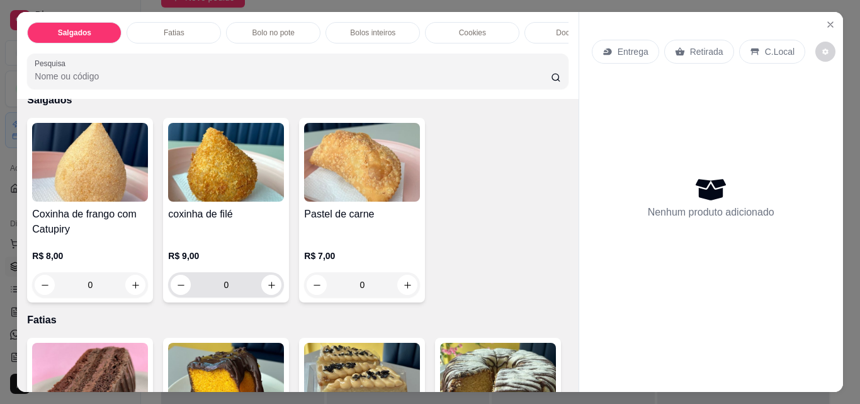
click at [272, 297] on div "0" at bounding box center [226, 284] width 111 height 25
click at [265, 283] on button "increase-product-quantity" at bounding box center [271, 285] width 20 height 20
type input "1"
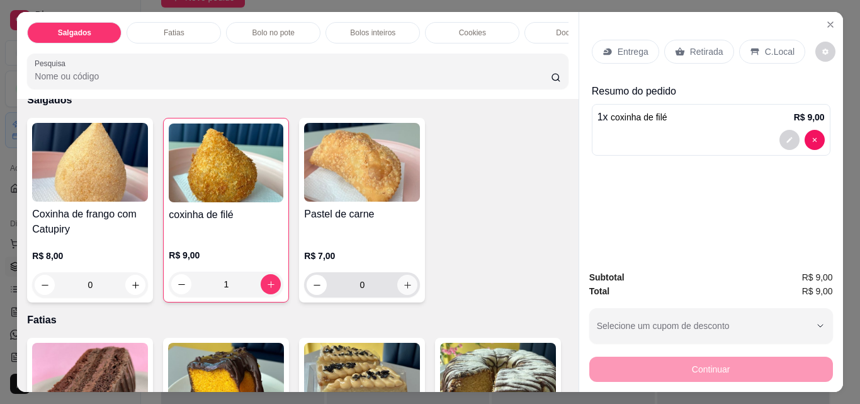
click at [409, 287] on button "increase-product-quantity" at bounding box center [407, 285] width 20 height 20
type input "1"
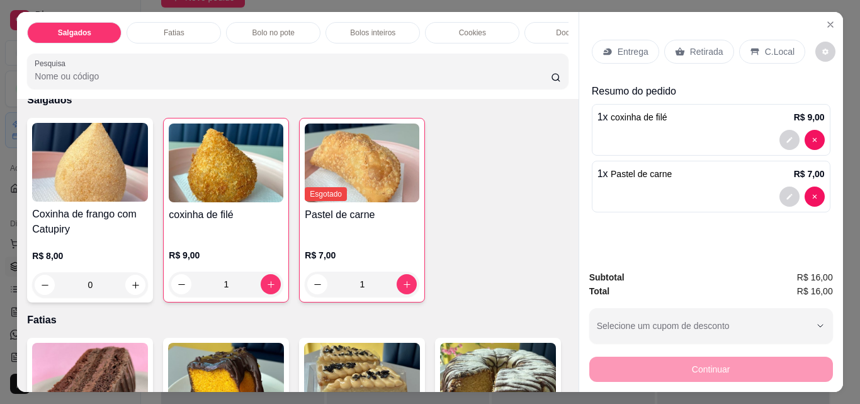
scroll to position [0, 648]
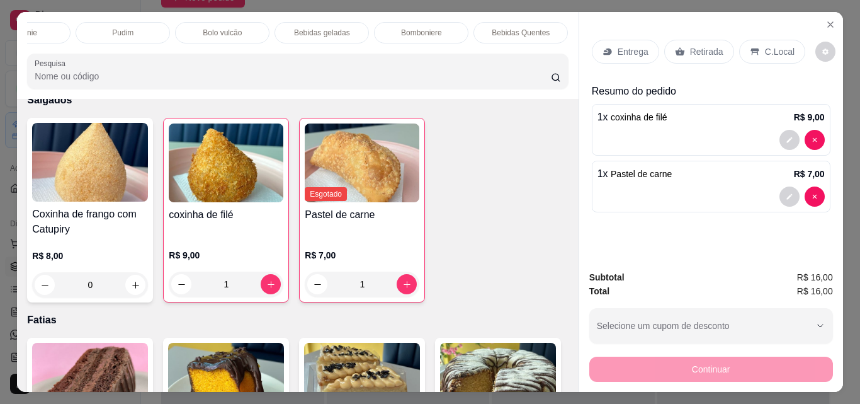
click at [314, 28] on p "Bebidas geladas" at bounding box center [322, 33] width 56 height 10
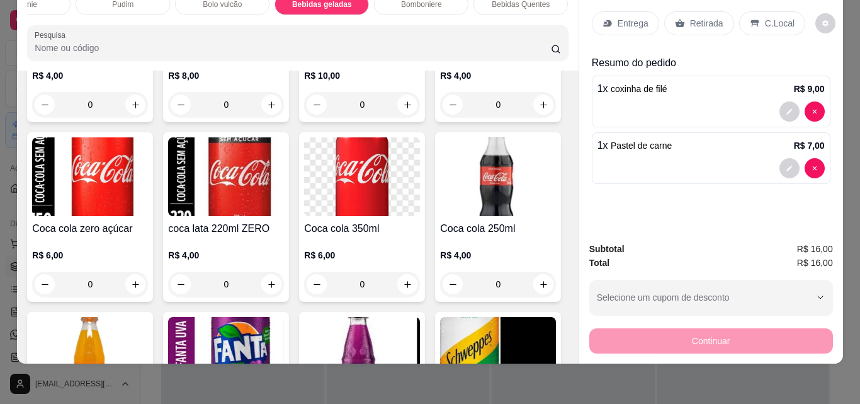
scroll to position [0, 0]
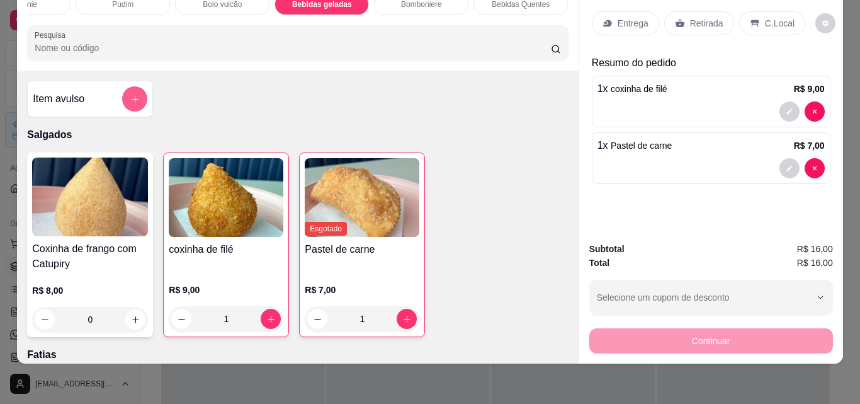
click at [140, 94] on button "add-separate-item" at bounding box center [134, 98] width 25 height 25
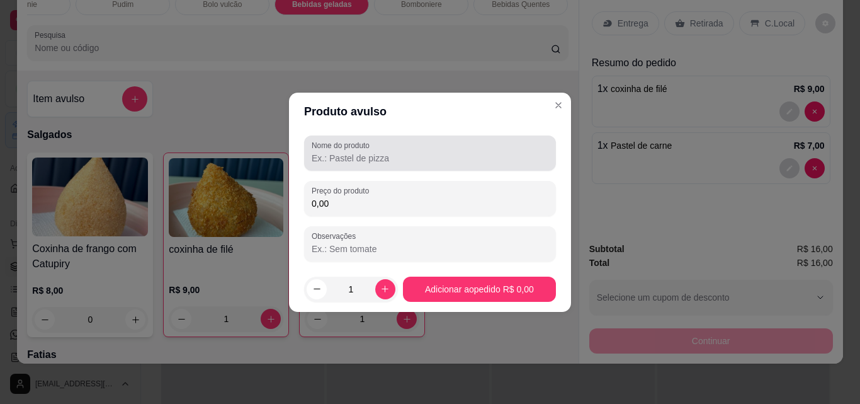
click at [350, 160] on input "Nome do produto" at bounding box center [430, 158] width 237 height 13
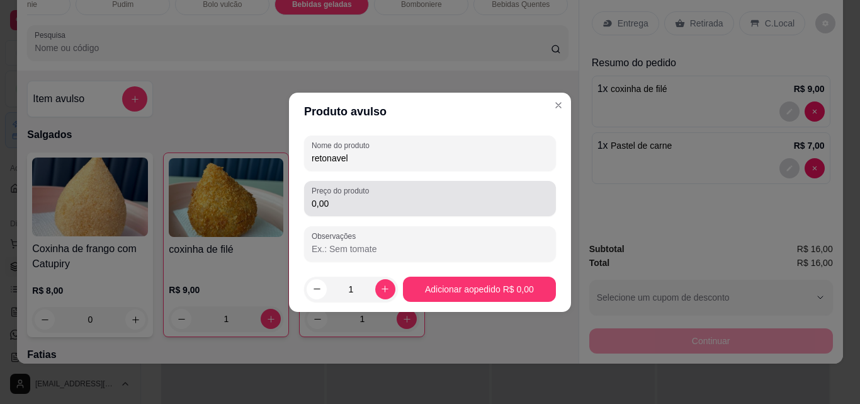
type input "retonavel"
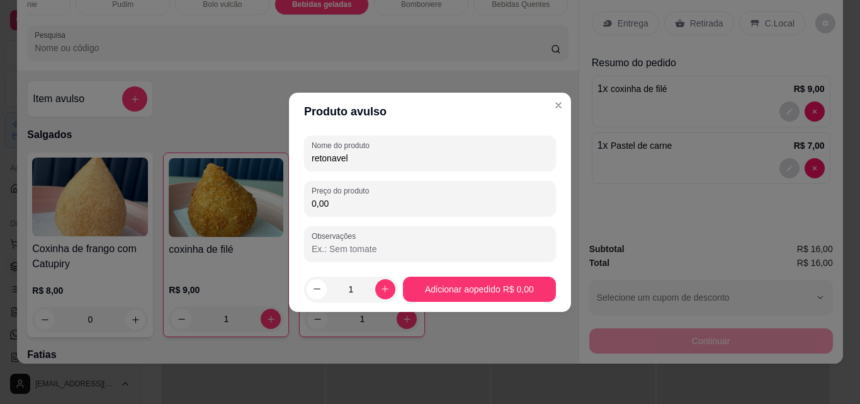
click at [365, 202] on input "0,00" at bounding box center [430, 203] width 237 height 13
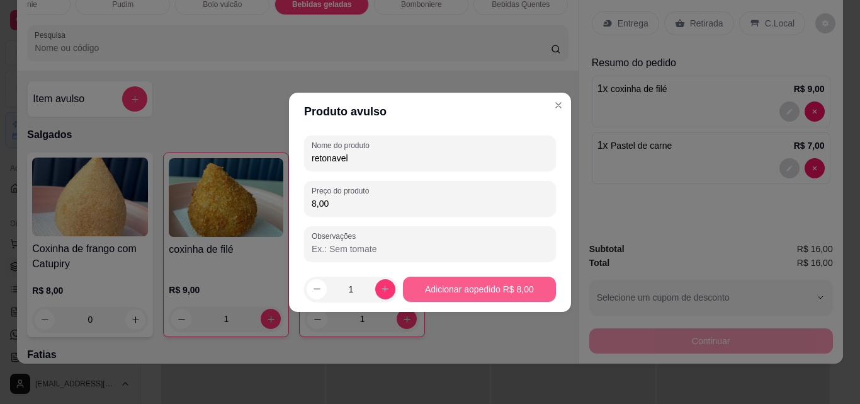
type input "8,00"
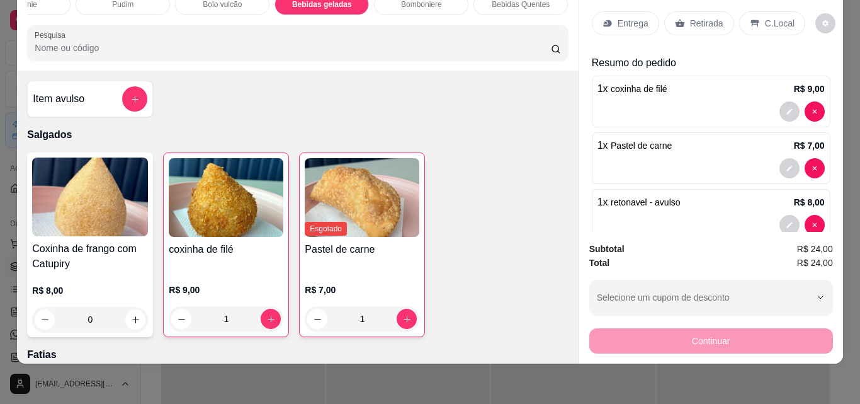
drag, startPoint x: 681, startPoint y: 9, endPoint x: 673, endPoint y: 20, distance: 13.1
click at [678, 16] on div "Retirada" at bounding box center [700, 23] width 70 height 24
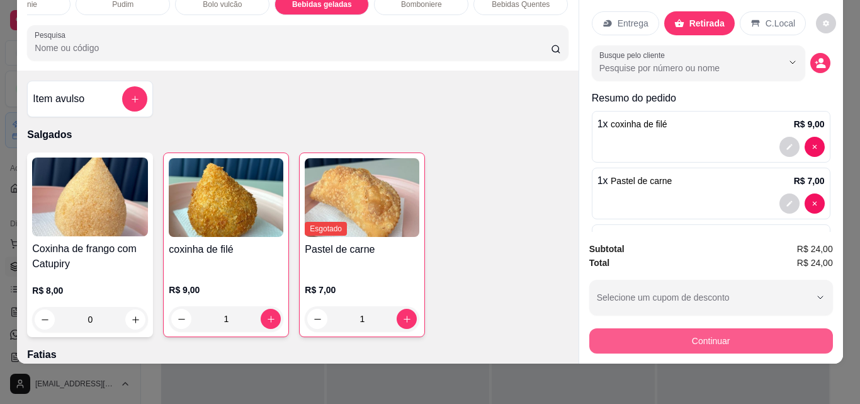
click at [723, 336] on button "Continuar" at bounding box center [712, 340] width 244 height 25
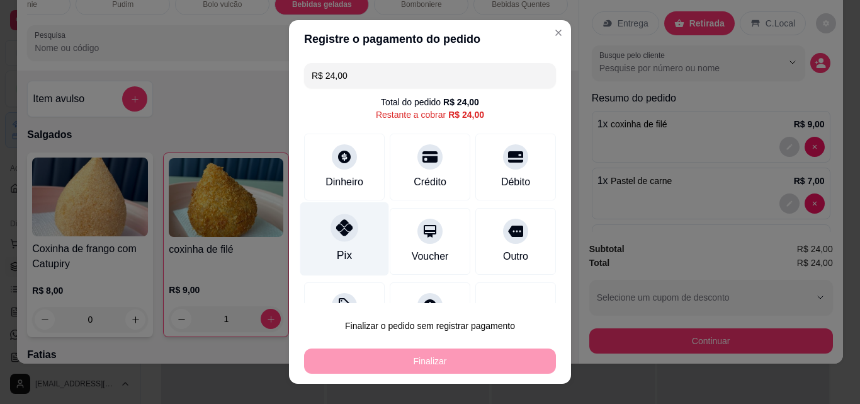
click at [334, 246] on div "Pix" at bounding box center [344, 239] width 89 height 74
type input "R$ 0,00"
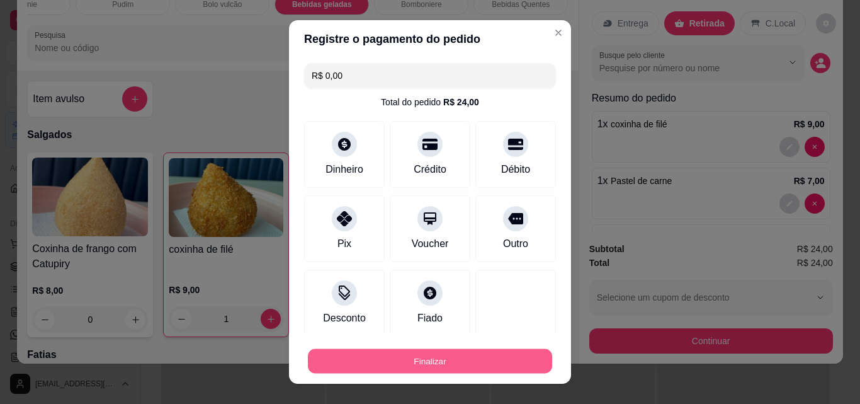
click at [532, 359] on button "Finalizar" at bounding box center [430, 361] width 244 height 25
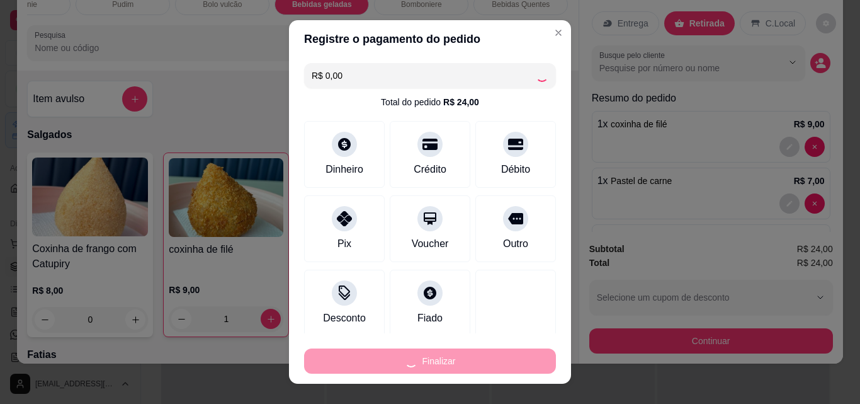
type input "0"
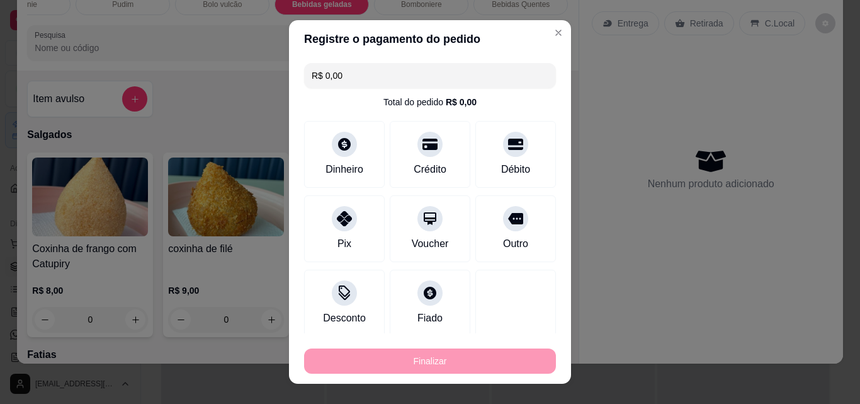
type input "-R$ 24,00"
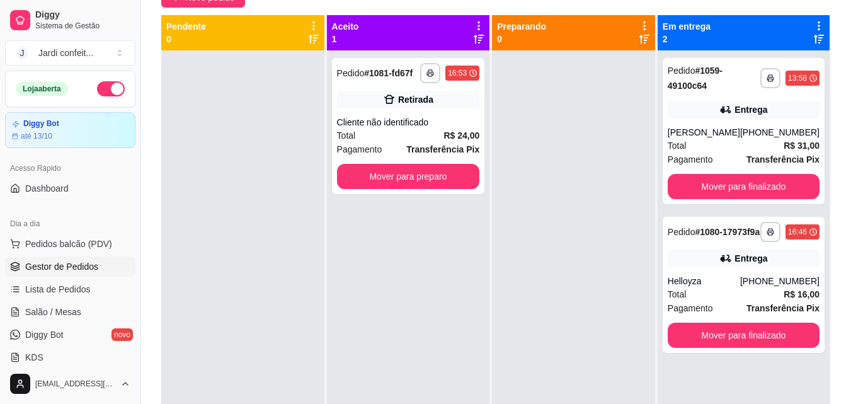
click at [519, 330] on div at bounding box center [573, 252] width 163 height 404
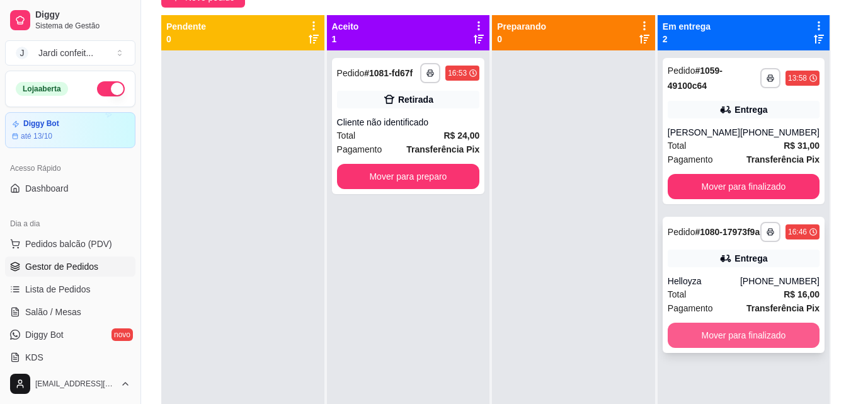
click at [755, 346] on button "Mover para finalizado" at bounding box center [744, 334] width 152 height 25
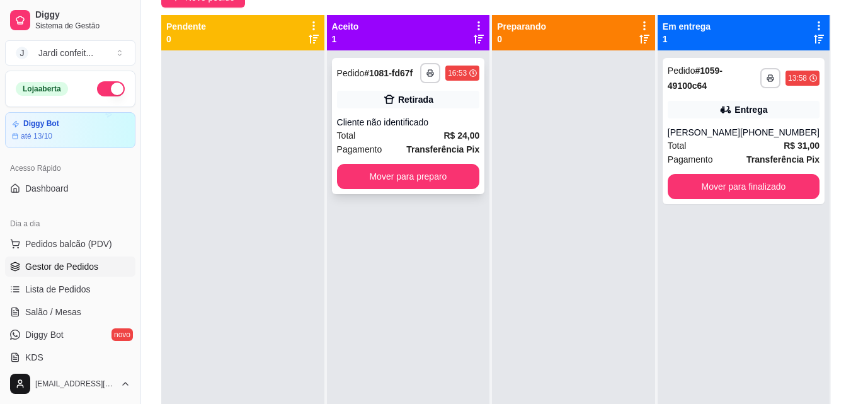
click at [391, 115] on div "**********" at bounding box center [408, 126] width 153 height 136
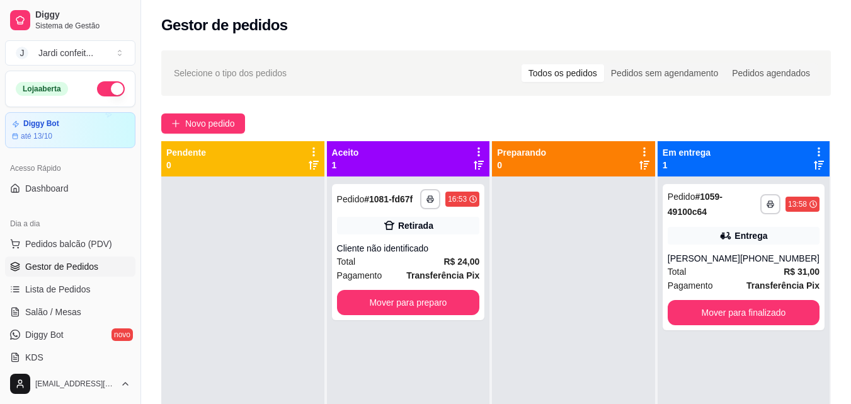
drag, startPoint x: 547, startPoint y: 114, endPoint x: 549, endPoint y: 104, distance: 10.3
click at [552, 122] on div "Novo pedido" at bounding box center [496, 123] width 670 height 20
click at [552, 121] on div "Novo pedido" at bounding box center [496, 123] width 670 height 20
click at [188, 124] on span "Novo pedido" at bounding box center [210, 124] width 50 height 14
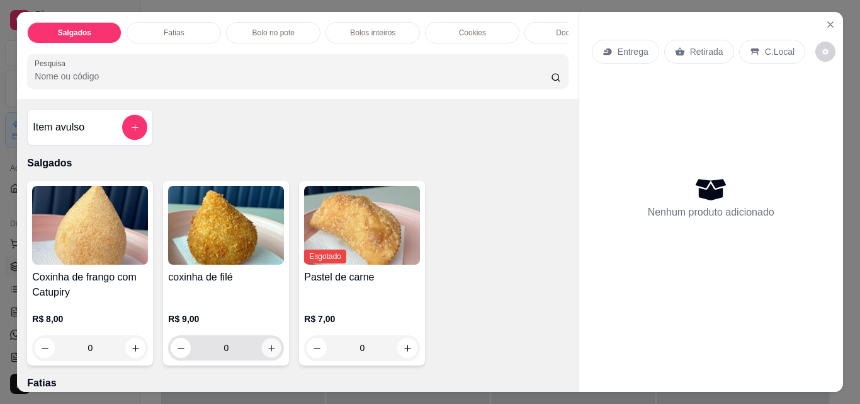
click at [267, 352] on icon "increase-product-quantity" at bounding box center [271, 347] width 9 height 9
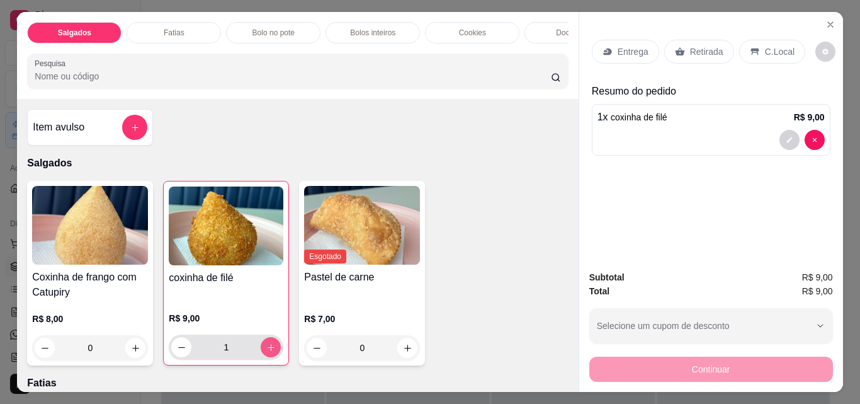
type input "1"
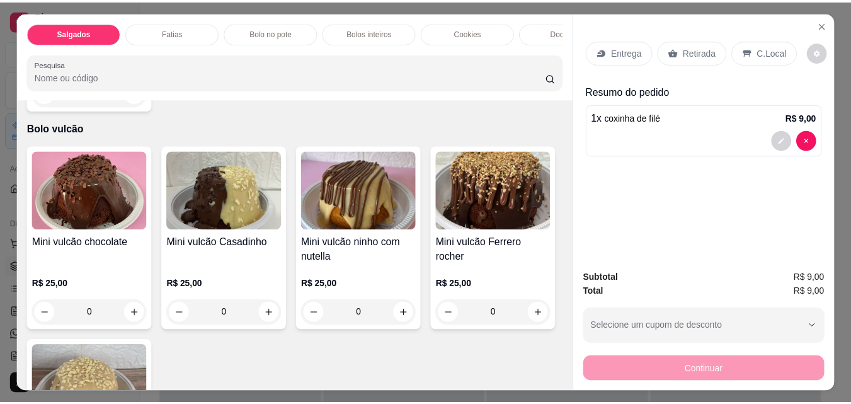
scroll to position [2016, 0]
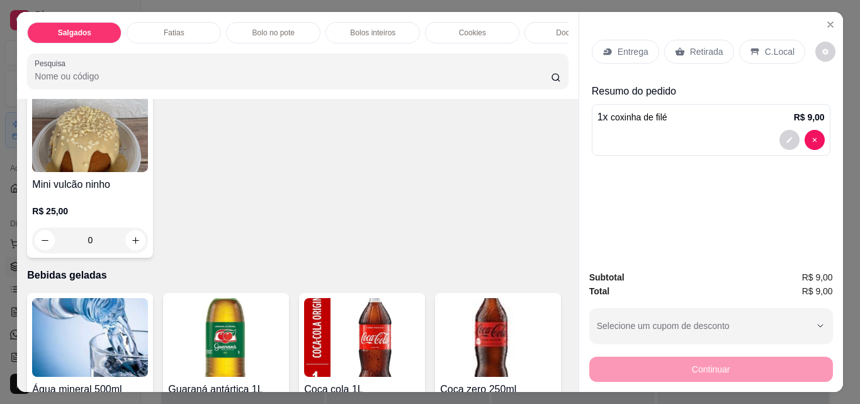
type input "1"
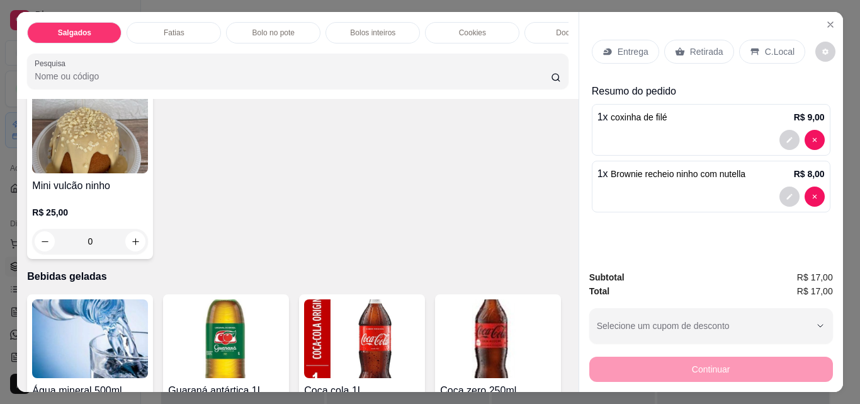
click at [697, 48] on p "Retirada" at bounding box center [706, 51] width 33 height 13
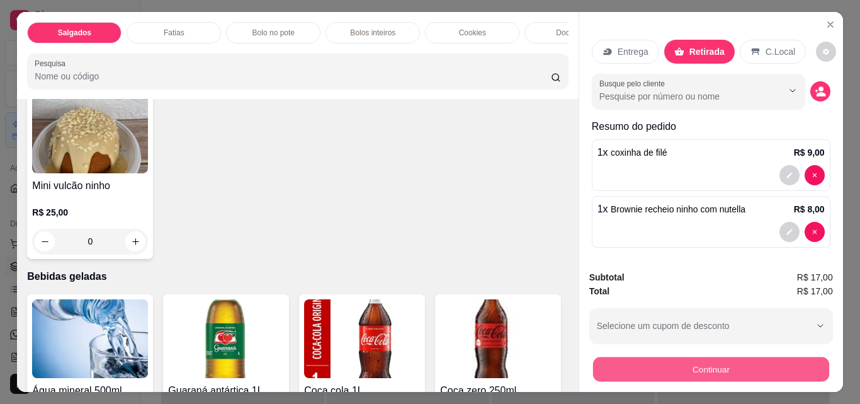
click at [716, 363] on button "Continuar" at bounding box center [711, 369] width 236 height 25
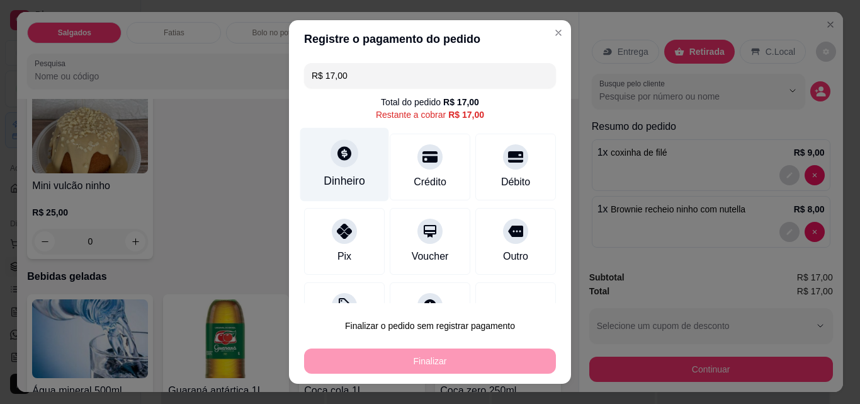
click at [338, 154] on icon at bounding box center [345, 153] width 14 height 14
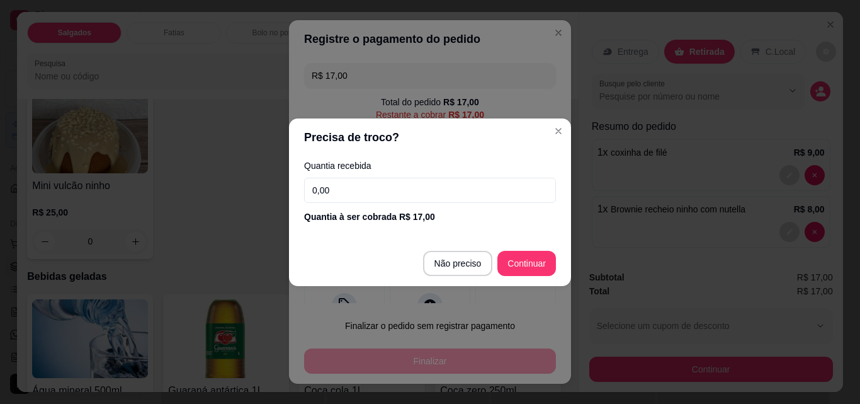
click at [389, 190] on input "0,00" at bounding box center [430, 190] width 252 height 25
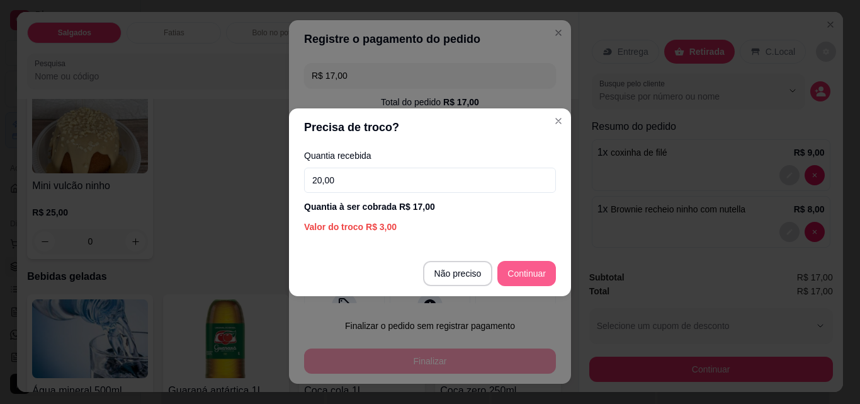
type input "20,00"
type input "R$ 0,00"
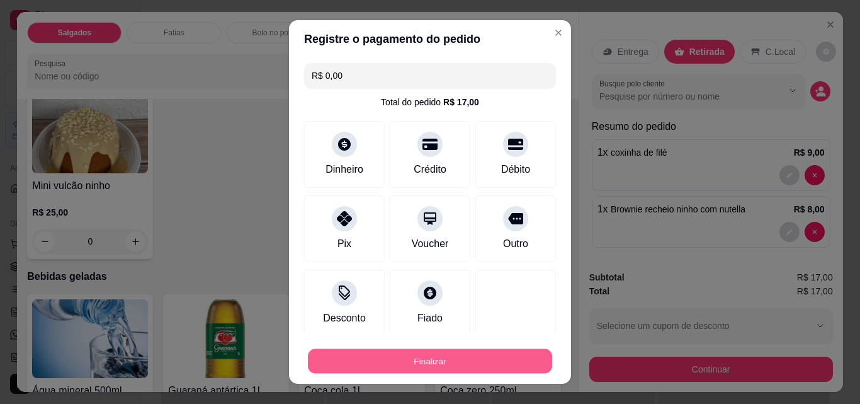
click at [465, 349] on button "Finalizar" at bounding box center [430, 361] width 244 height 25
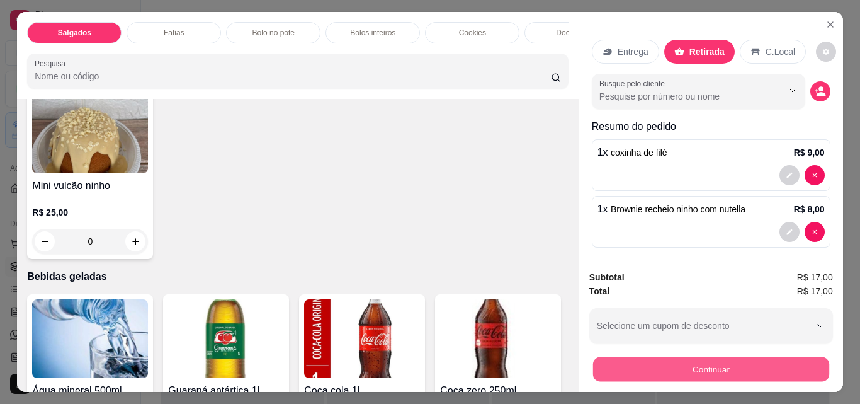
click at [742, 371] on button "Continuar" at bounding box center [711, 369] width 236 height 25
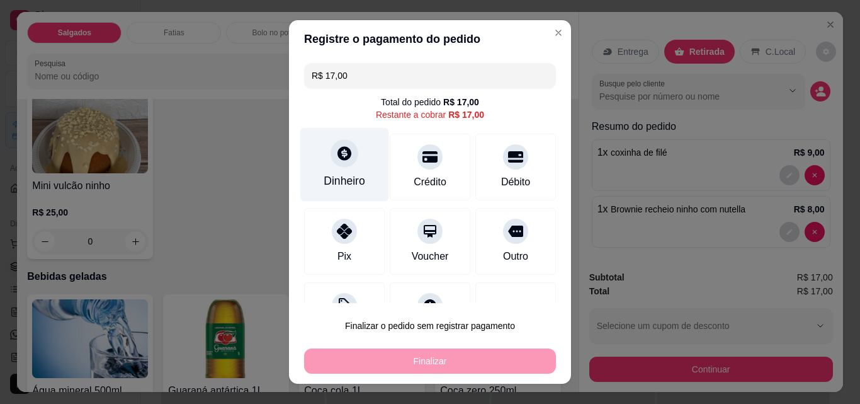
click at [353, 191] on div "Dinheiro" at bounding box center [344, 165] width 89 height 74
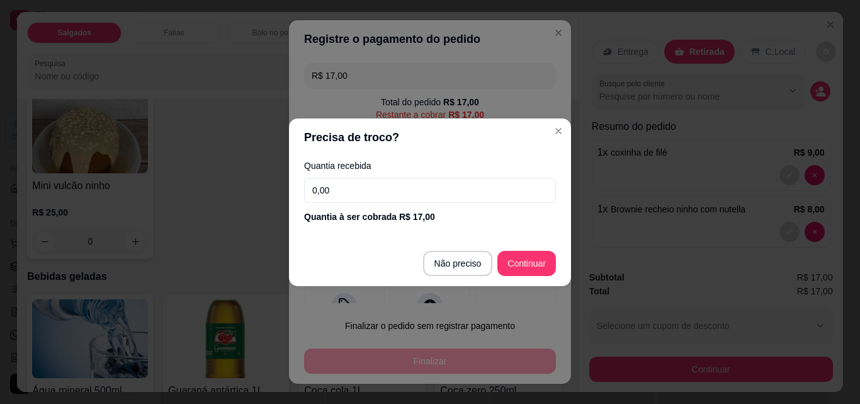
click at [441, 196] on input "0,00" at bounding box center [430, 190] width 252 height 25
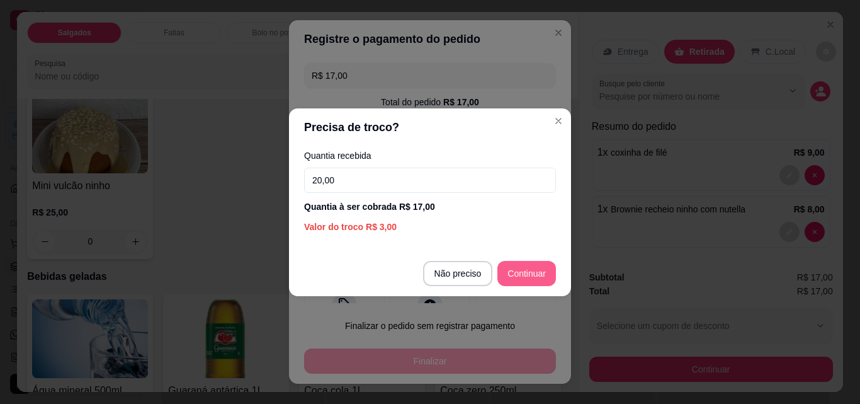
type input "20,00"
type input "R$ 0,00"
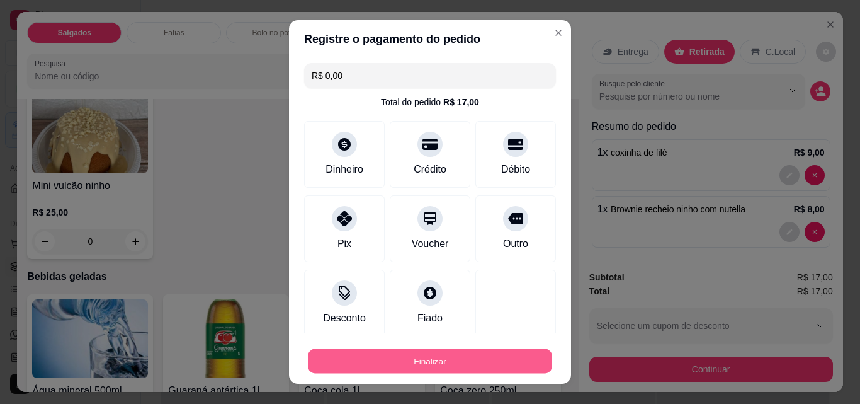
click at [474, 358] on button "Finalizar" at bounding box center [430, 361] width 244 height 25
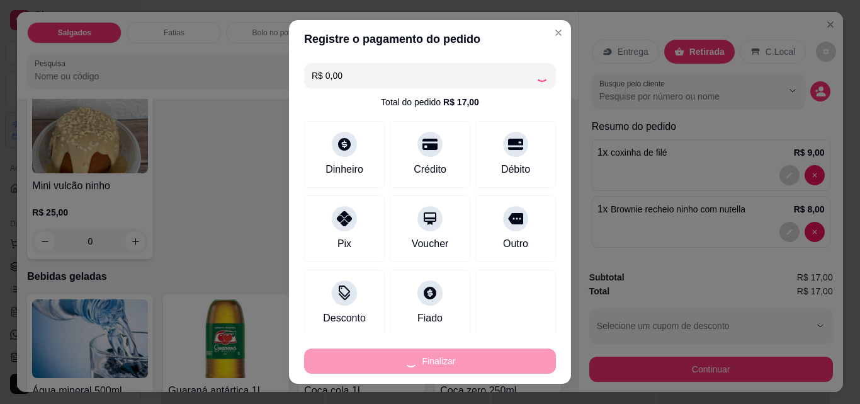
type input "0"
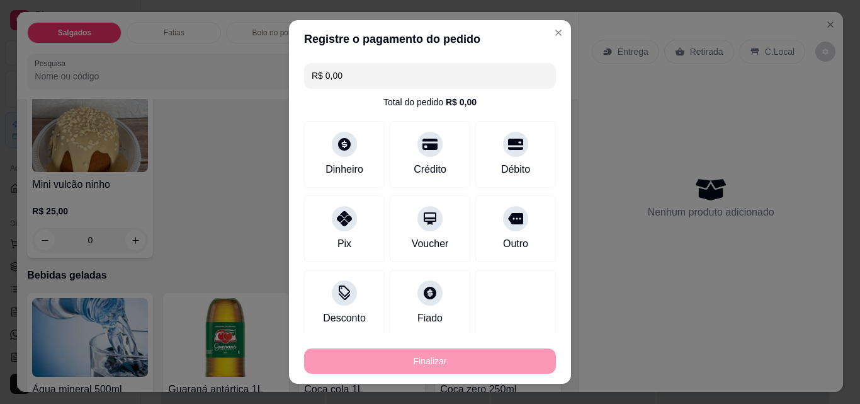
type input "-R$ 17,00"
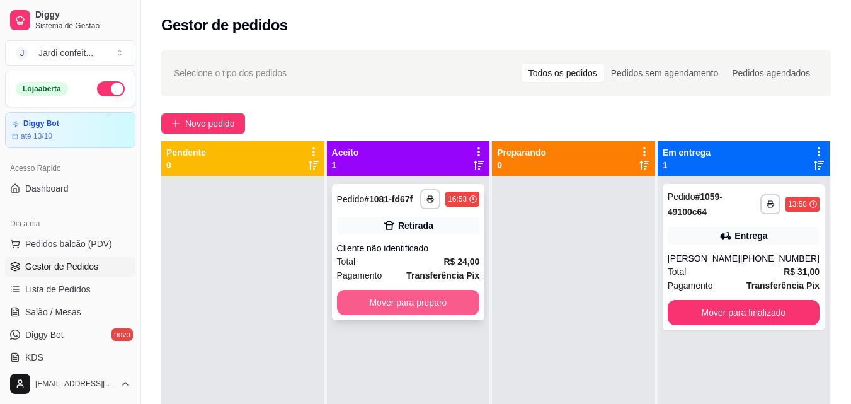
click at [438, 299] on button "Mover para preparo" at bounding box center [408, 302] width 143 height 25
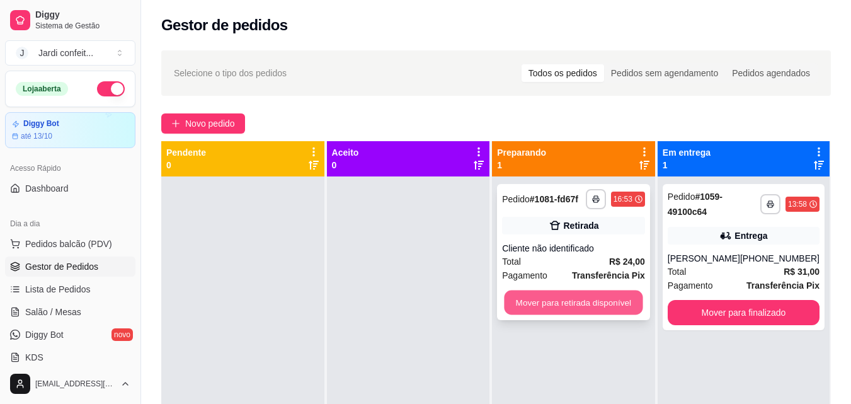
click at [551, 304] on button "Mover para retirada disponível" at bounding box center [574, 302] width 139 height 25
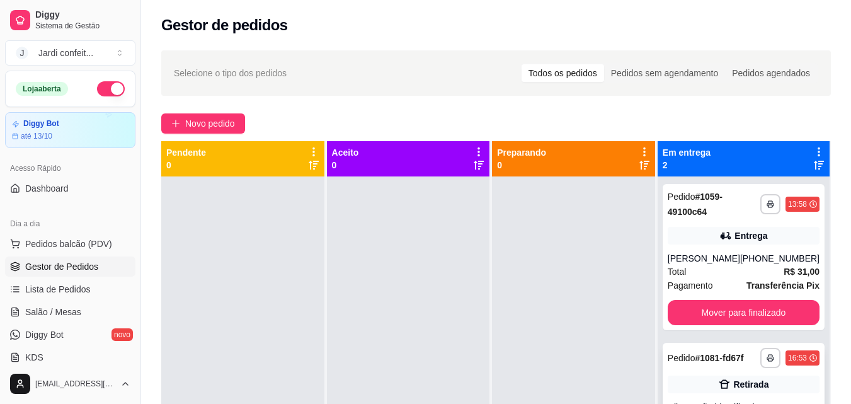
click at [731, 374] on div "**********" at bounding box center [744, 411] width 162 height 136
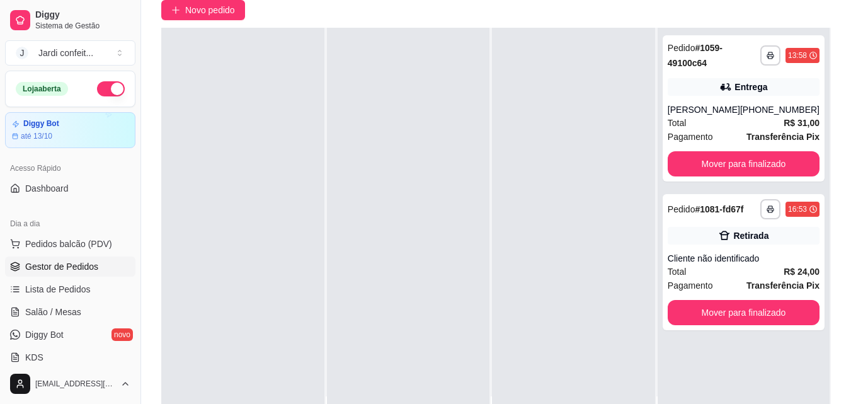
scroll to position [126, 0]
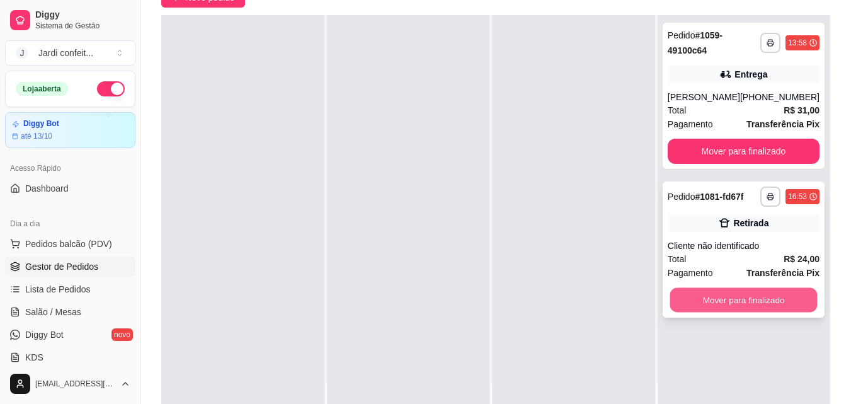
click at [745, 299] on button "Mover para finalizado" at bounding box center [743, 300] width 147 height 25
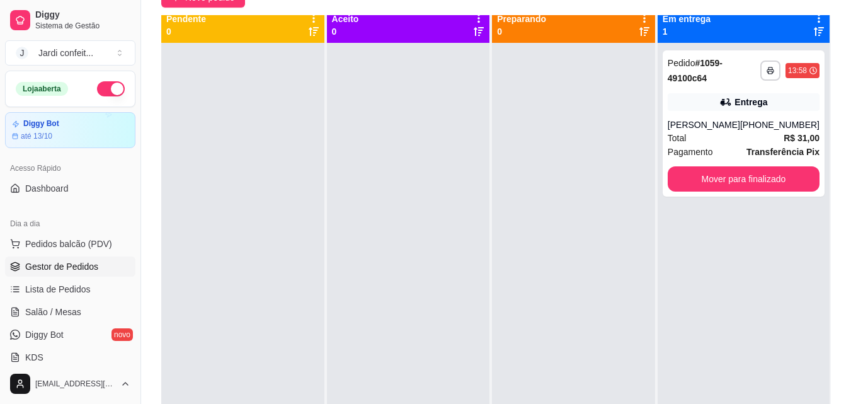
scroll to position [0, 0]
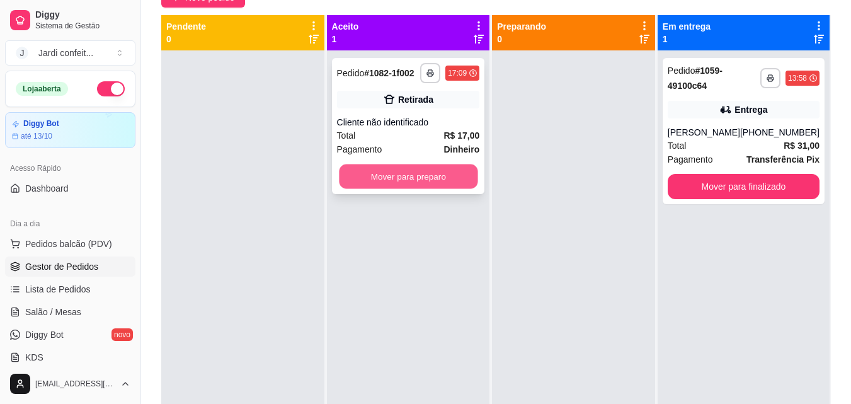
click at [384, 168] on button "Mover para preparo" at bounding box center [408, 176] width 139 height 25
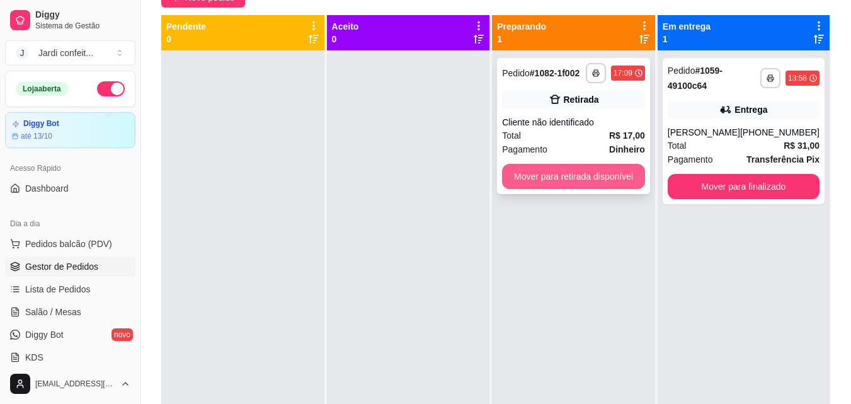
click at [546, 182] on button "Mover para retirada disponível" at bounding box center [573, 176] width 143 height 25
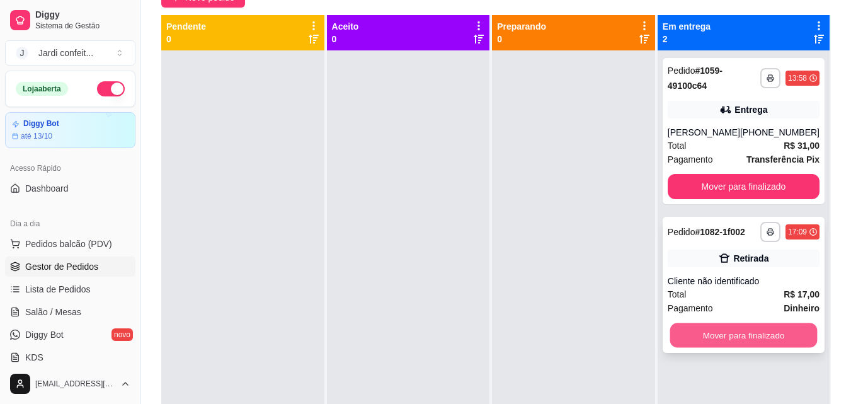
click at [777, 335] on button "Mover para finalizado" at bounding box center [743, 335] width 147 height 25
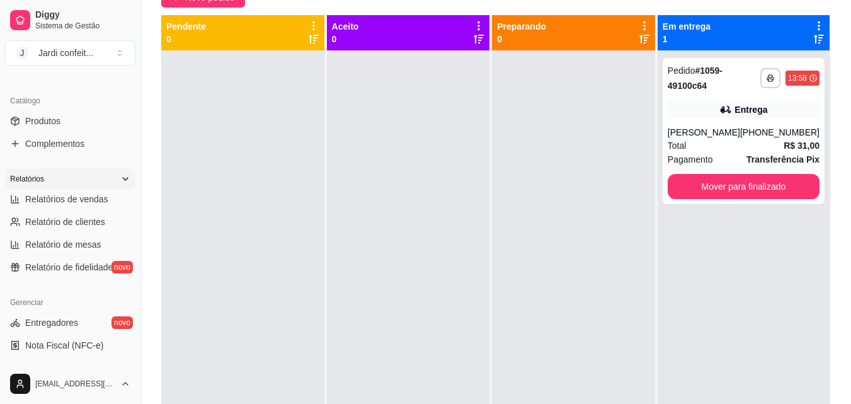
scroll to position [315, 0]
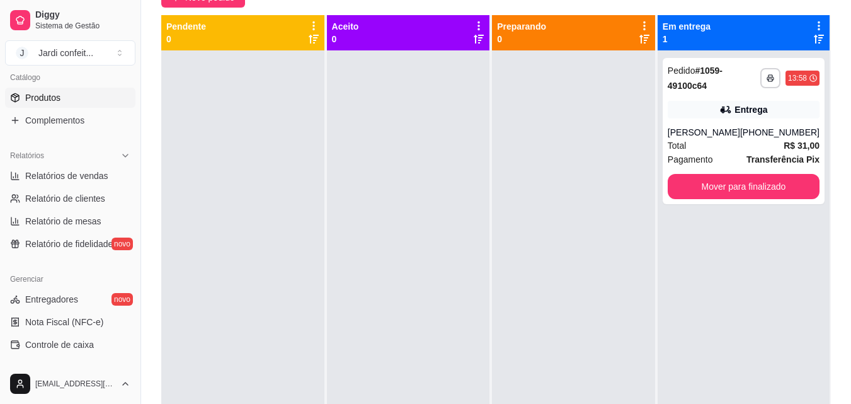
click at [66, 102] on link "Produtos" at bounding box center [70, 98] width 130 height 20
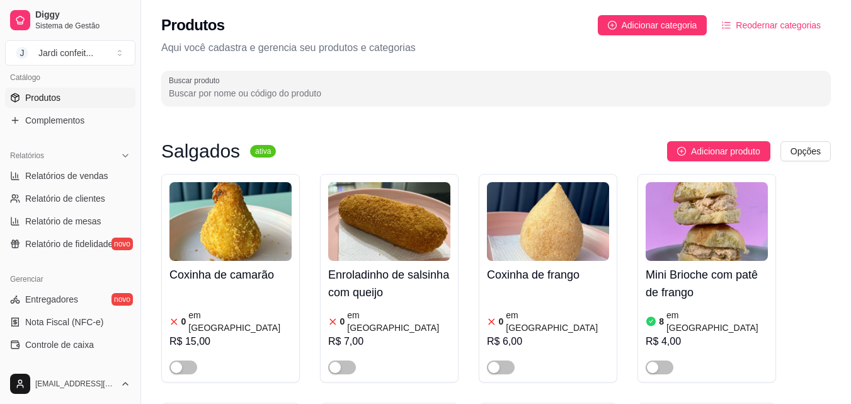
click at [317, 84] on div at bounding box center [496, 88] width 654 height 25
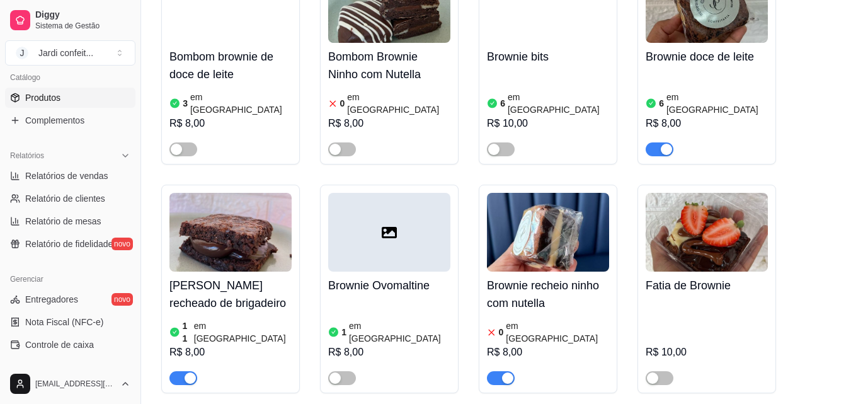
scroll to position [819, 0]
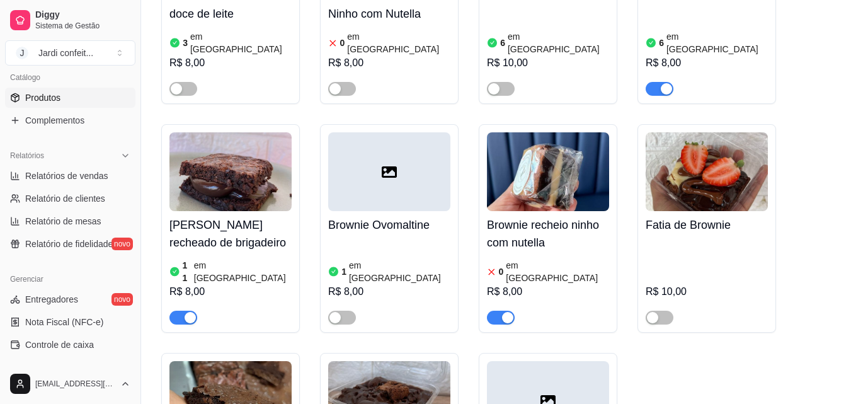
type input "bro"
click at [217, 216] on h4 "[PERSON_NAME] recheado de brigadeiro" at bounding box center [230, 233] width 122 height 35
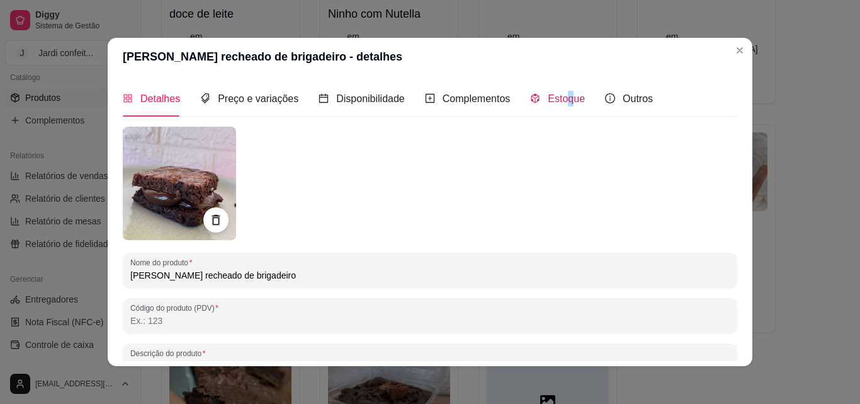
drag, startPoint x: 558, startPoint y: 102, endPoint x: 594, endPoint y: 144, distance: 54.9
click at [567, 116] on div "Estoque" at bounding box center [557, 99] width 55 height 36
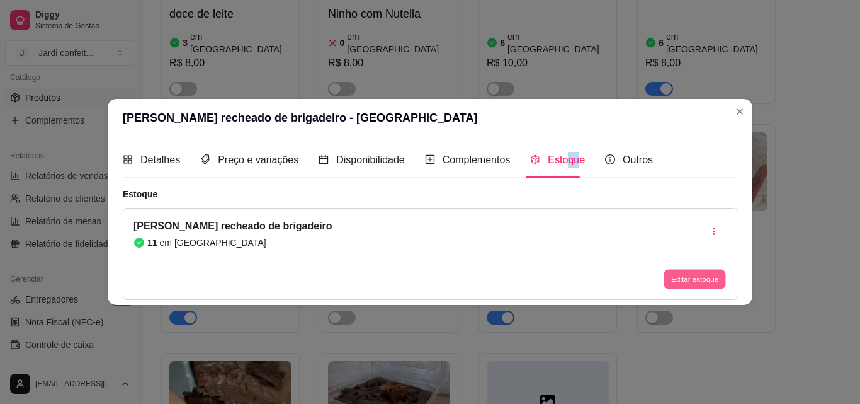
click at [678, 286] on button "Editar estoque" at bounding box center [695, 280] width 62 height 20
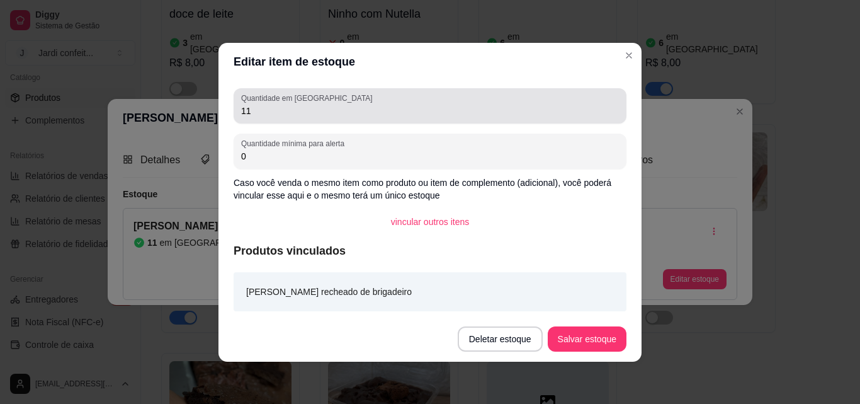
click at [531, 106] on input "11" at bounding box center [430, 111] width 378 height 13
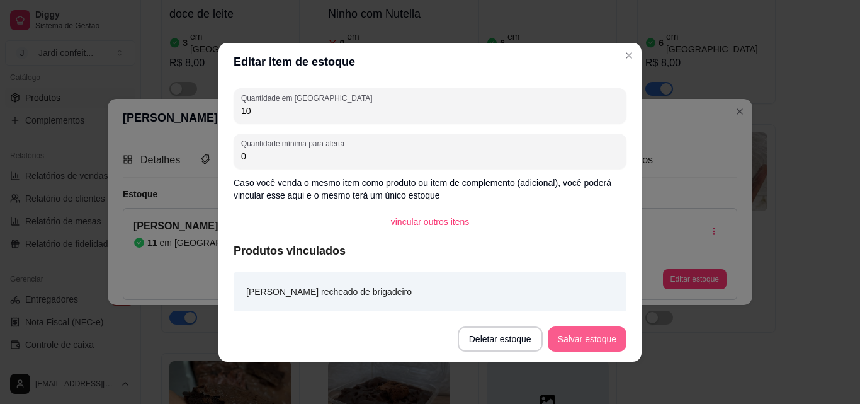
type input "10"
click at [576, 338] on button "Salvar estoque" at bounding box center [587, 338] width 79 height 25
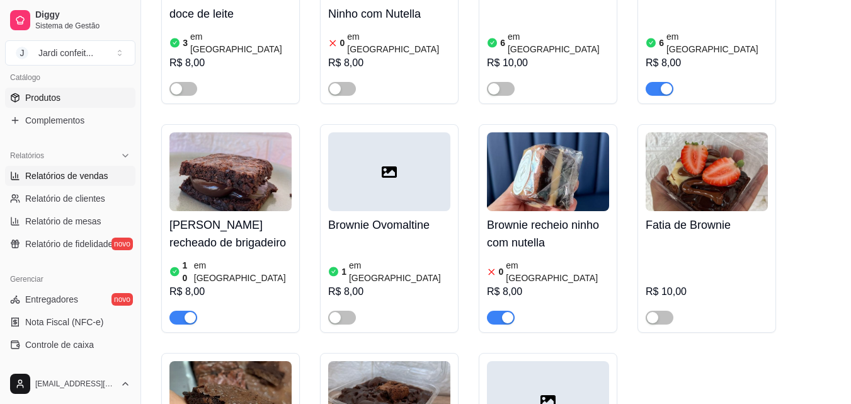
click at [94, 174] on span "Relatórios de vendas" at bounding box center [66, 175] width 83 height 13
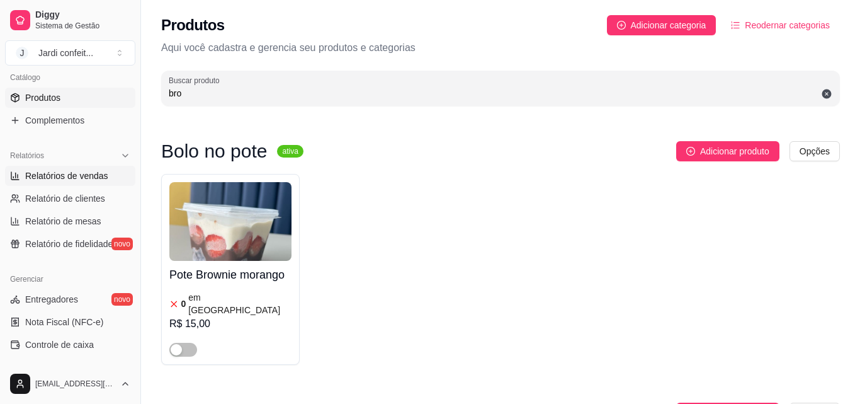
select select "ALL"
select select "0"
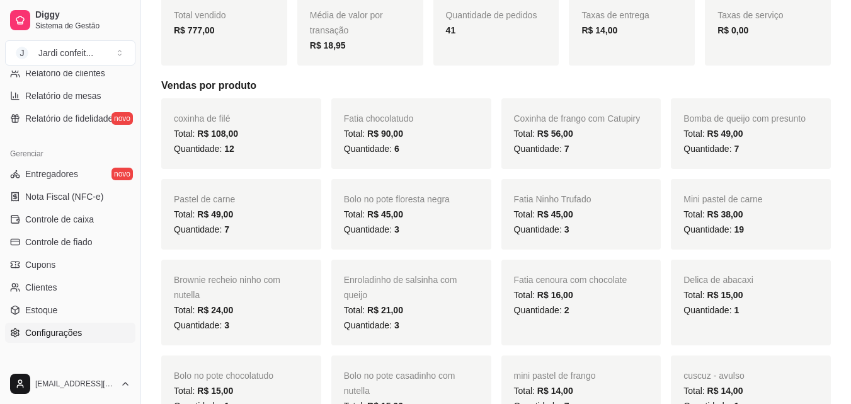
scroll to position [503, 0]
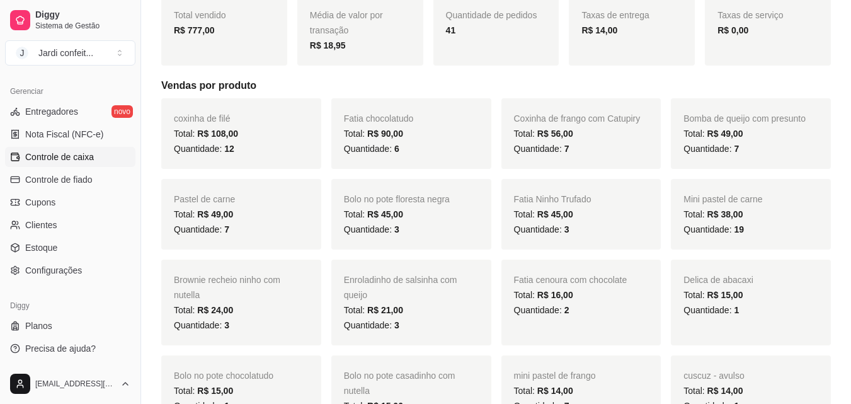
click at [74, 159] on span "Controle de caixa" at bounding box center [59, 157] width 69 height 13
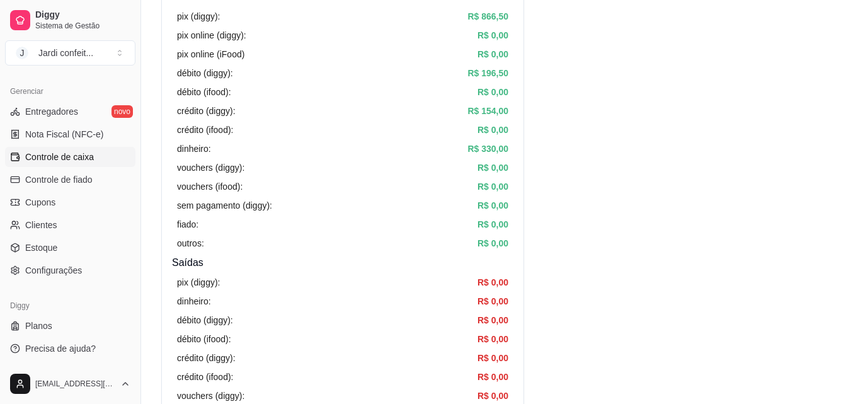
scroll to position [567, 0]
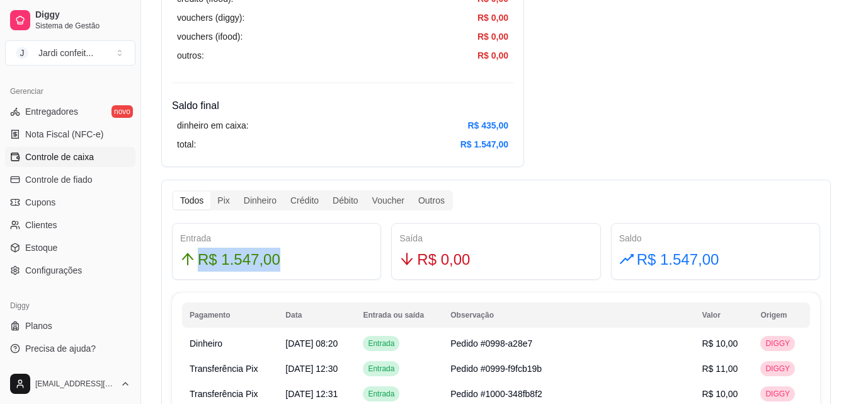
drag, startPoint x: 308, startPoint y: 262, endPoint x: 152, endPoint y: 271, distance: 155.9
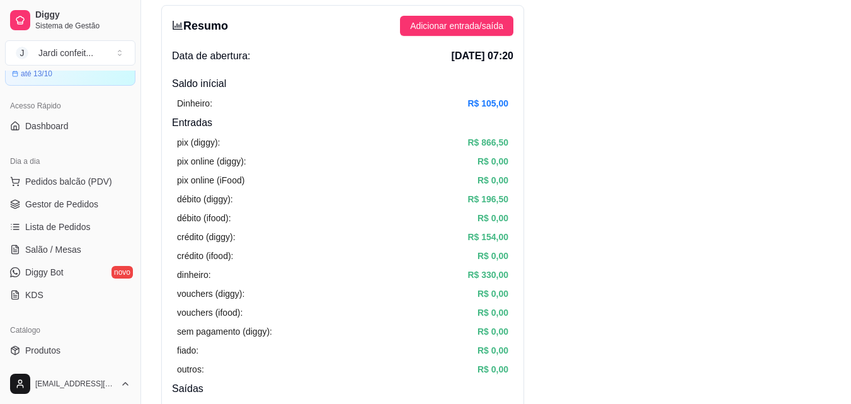
scroll to position [62, 0]
click at [87, 202] on span "Gestor de Pedidos" at bounding box center [61, 204] width 73 height 13
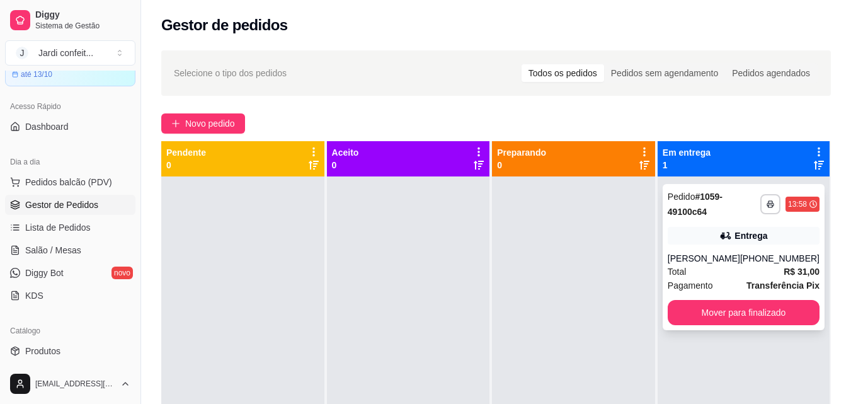
click at [730, 265] on div "Total R$ 31,00" at bounding box center [744, 272] width 152 height 14
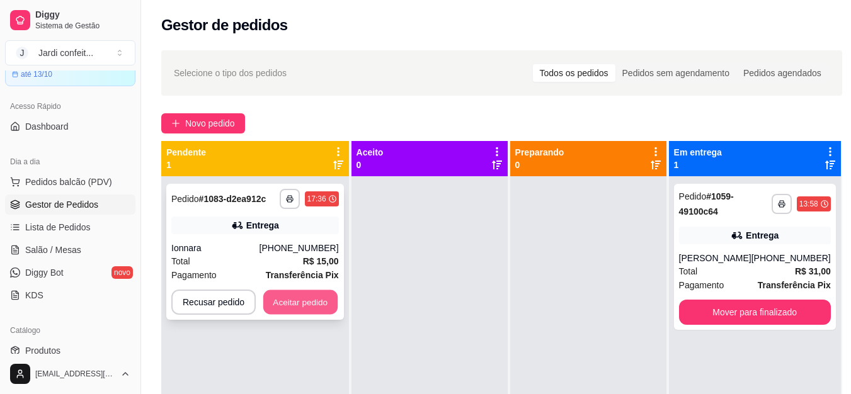
click at [314, 301] on button "Aceitar pedido" at bounding box center [300, 302] width 74 height 25
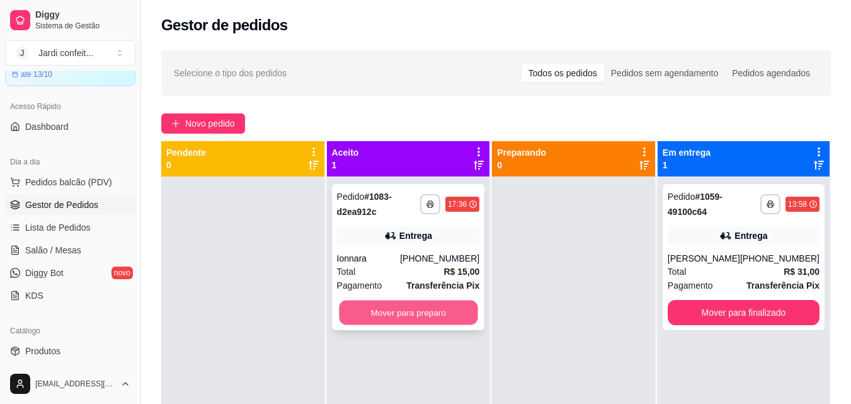
click at [385, 314] on button "Mover para preparo" at bounding box center [408, 312] width 139 height 25
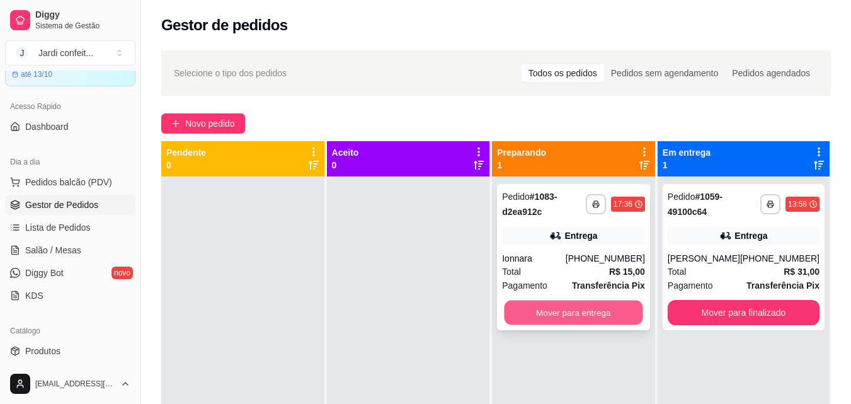
click at [539, 311] on button "Mover para entrega" at bounding box center [574, 312] width 139 height 25
click at [568, 312] on button "Mover para entrega" at bounding box center [574, 312] width 139 height 25
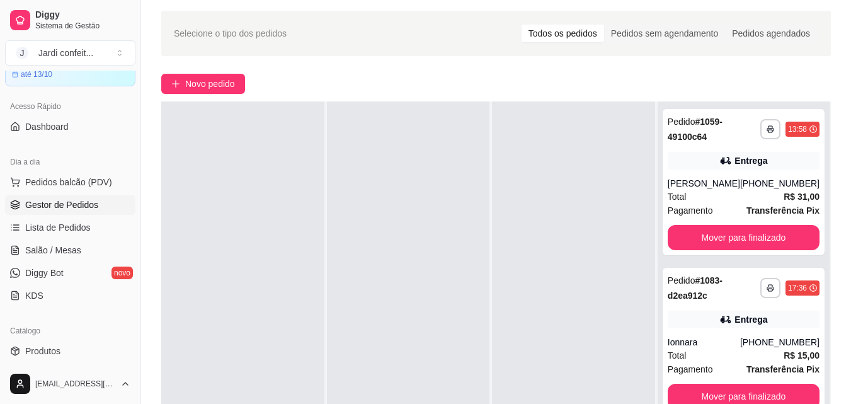
scroll to position [126, 0]
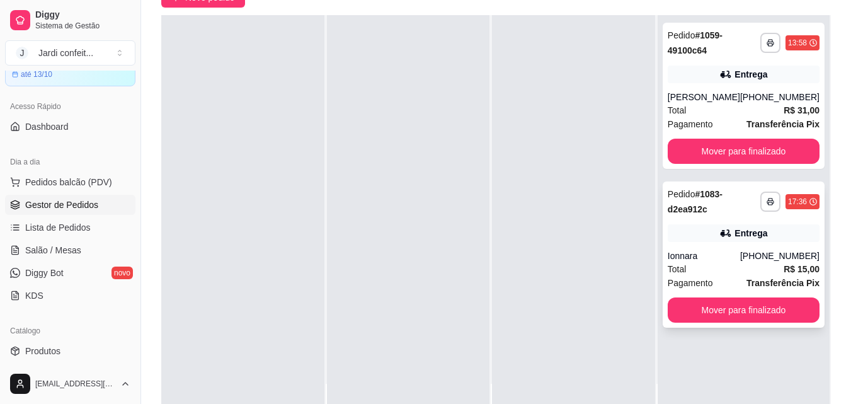
click at [748, 294] on div "**********" at bounding box center [744, 254] width 162 height 146
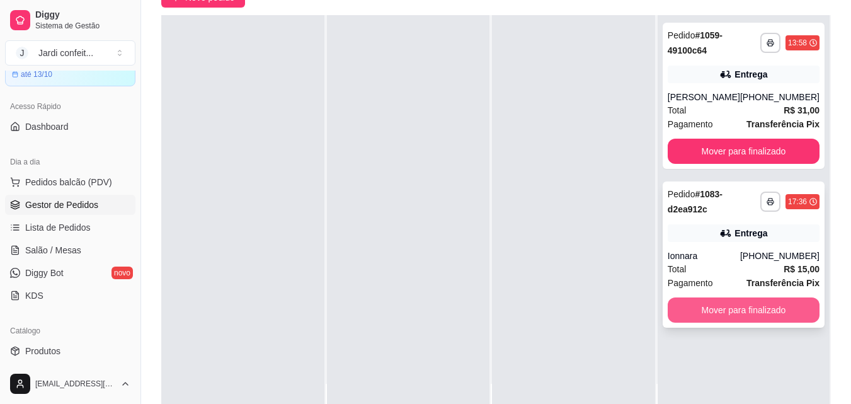
click at [718, 311] on button "Mover para finalizado" at bounding box center [744, 309] width 152 height 25
